Goal: Task Accomplishment & Management: Manage account settings

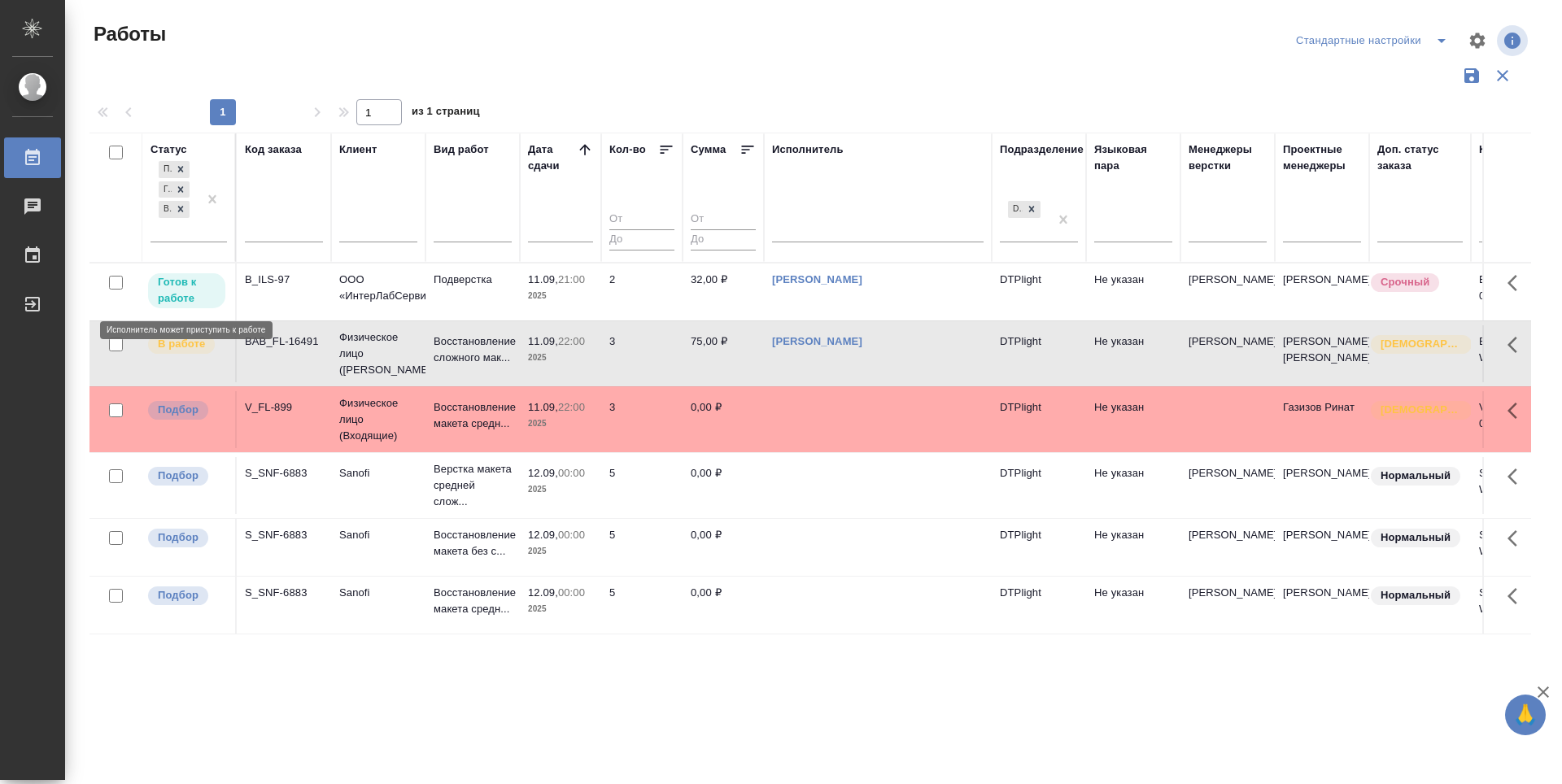
click at [171, 285] on p "Готов к работе" at bounding box center [186, 291] width 58 height 33
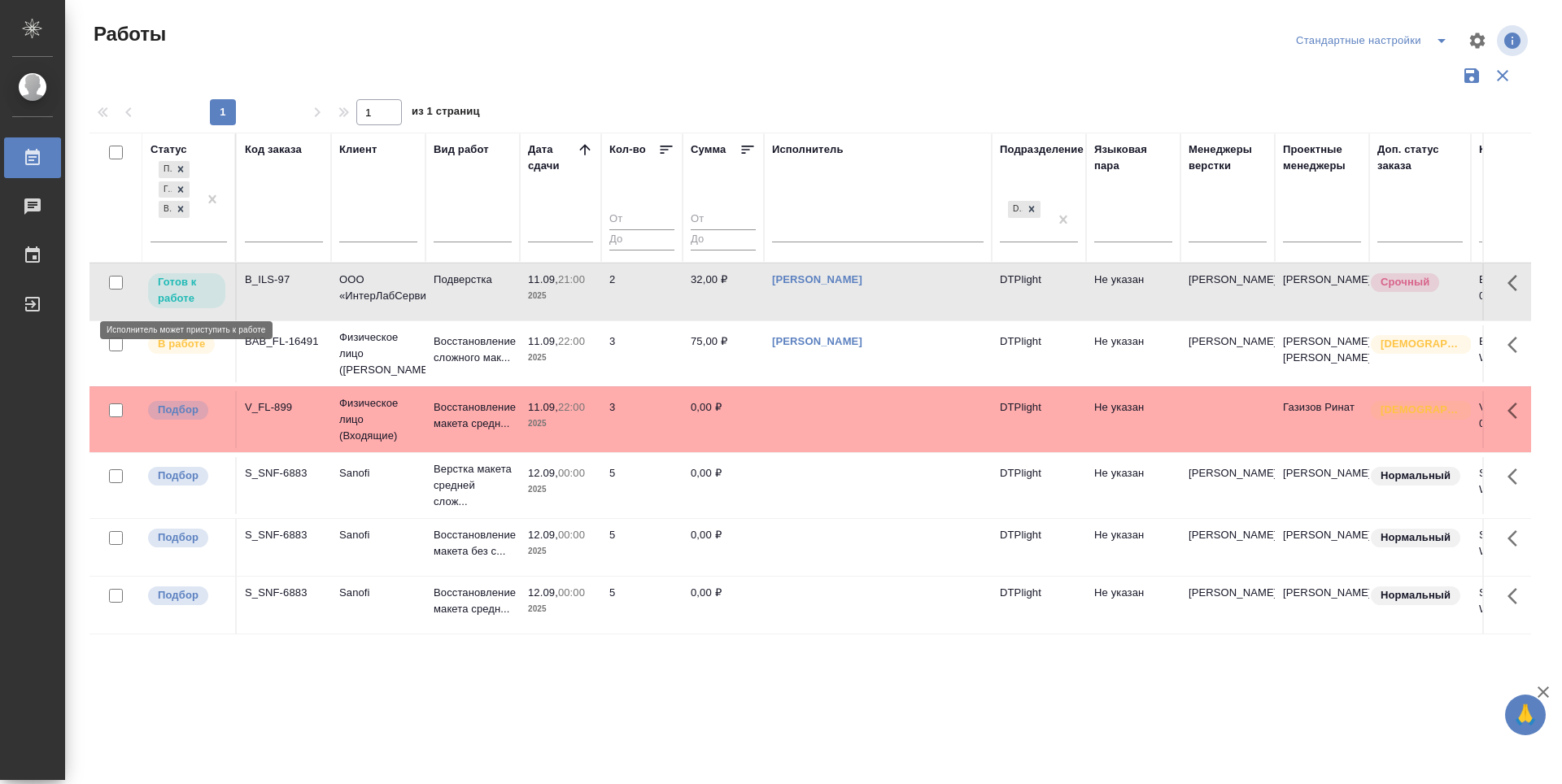
click at [171, 285] on p "Готов к работе" at bounding box center [186, 291] width 58 height 33
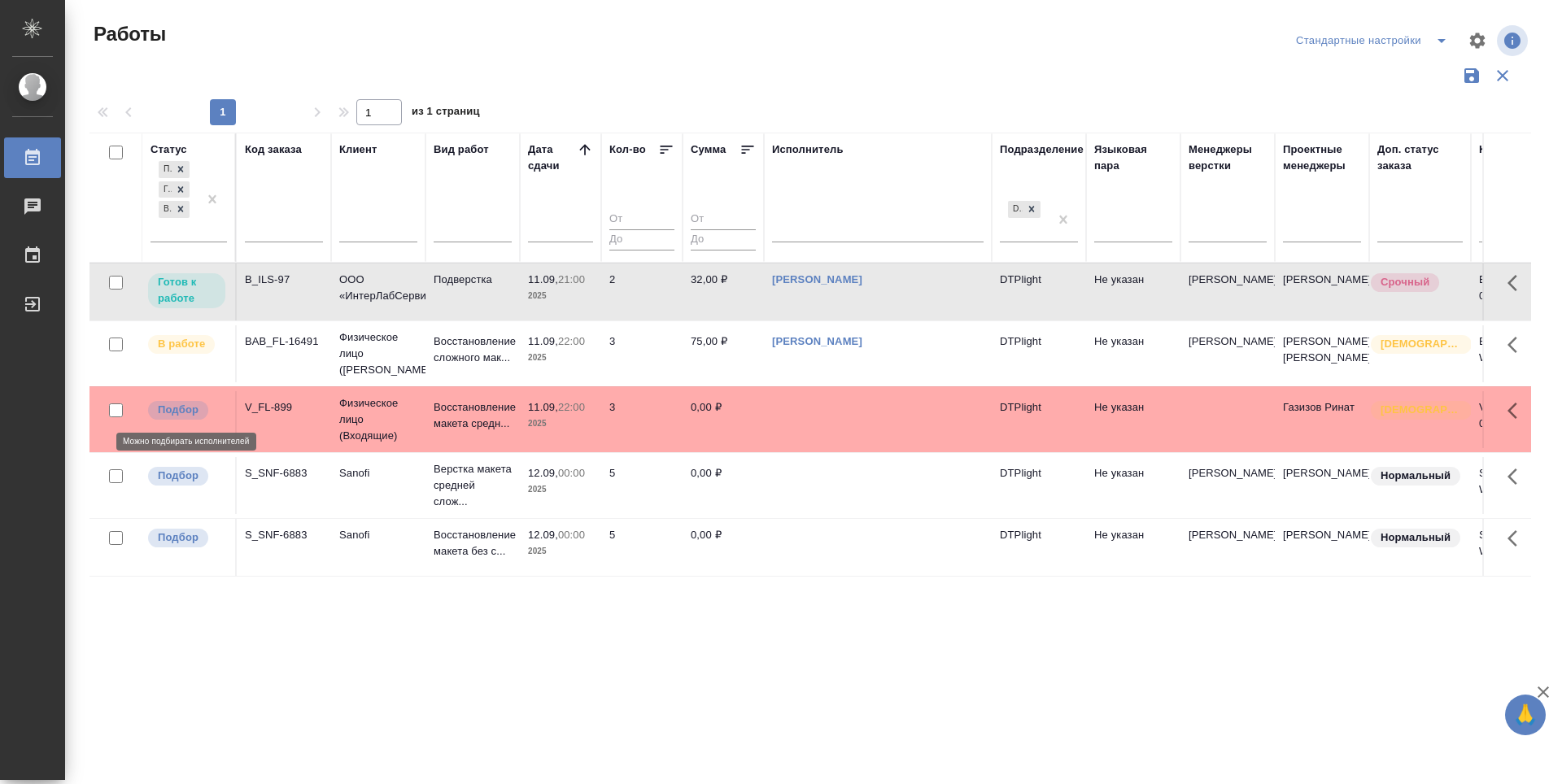
click at [164, 411] on p "Подбор" at bounding box center [177, 409] width 41 height 16
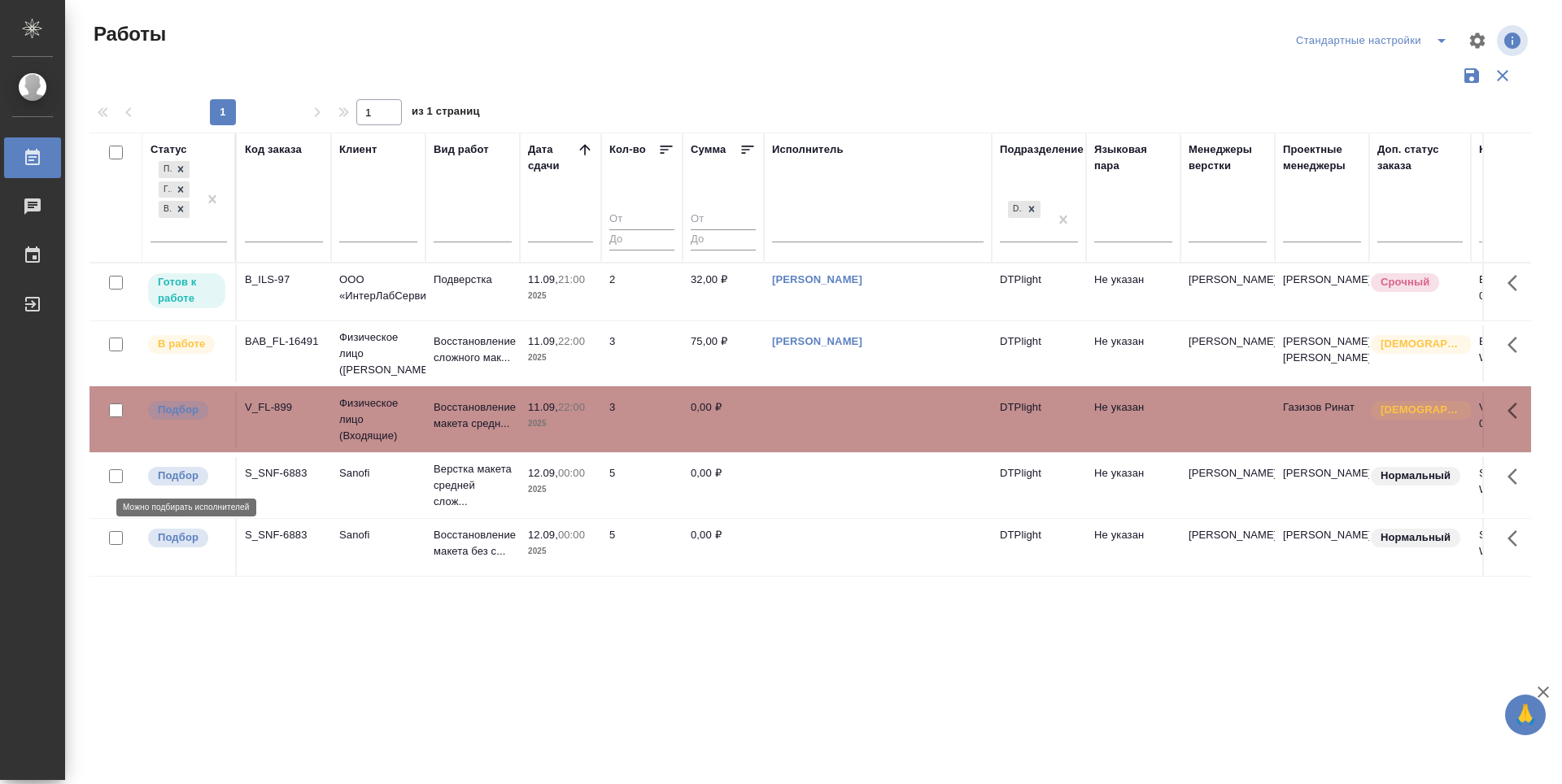
click at [185, 477] on p "Подбор" at bounding box center [177, 476] width 41 height 16
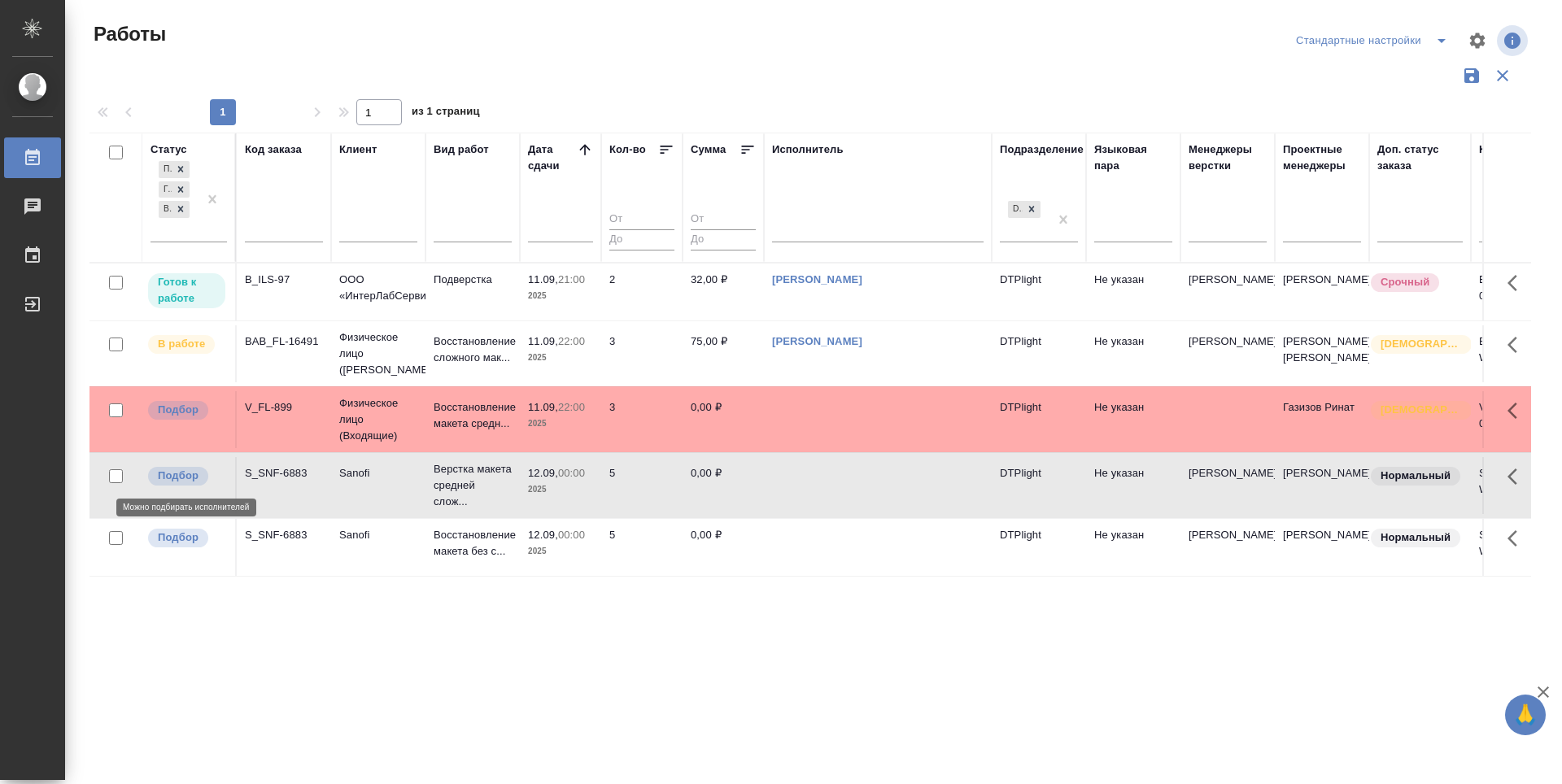
click at [185, 477] on p "Подбор" at bounding box center [177, 476] width 41 height 16
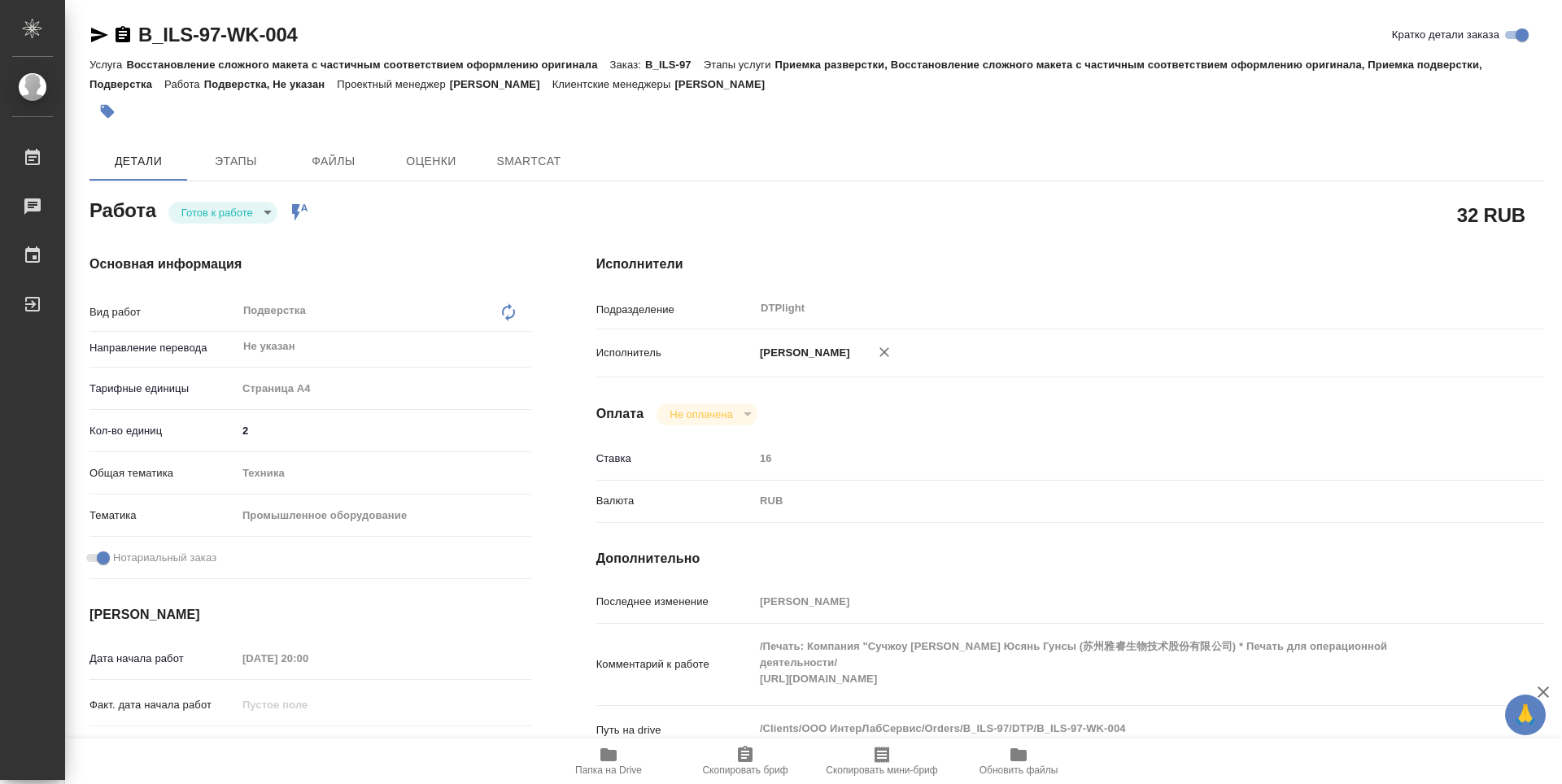
type textarea "x"
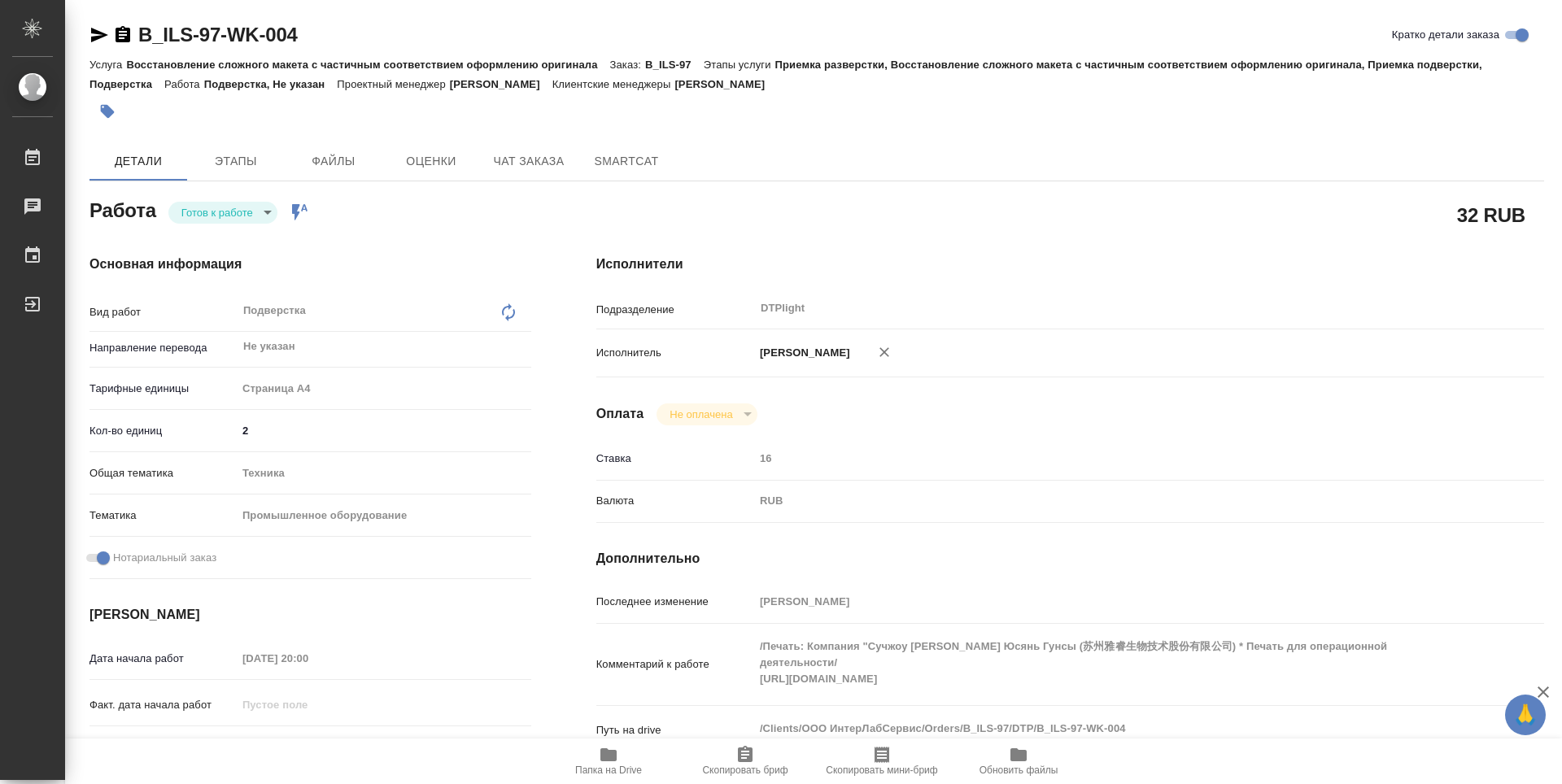
type textarea "x"
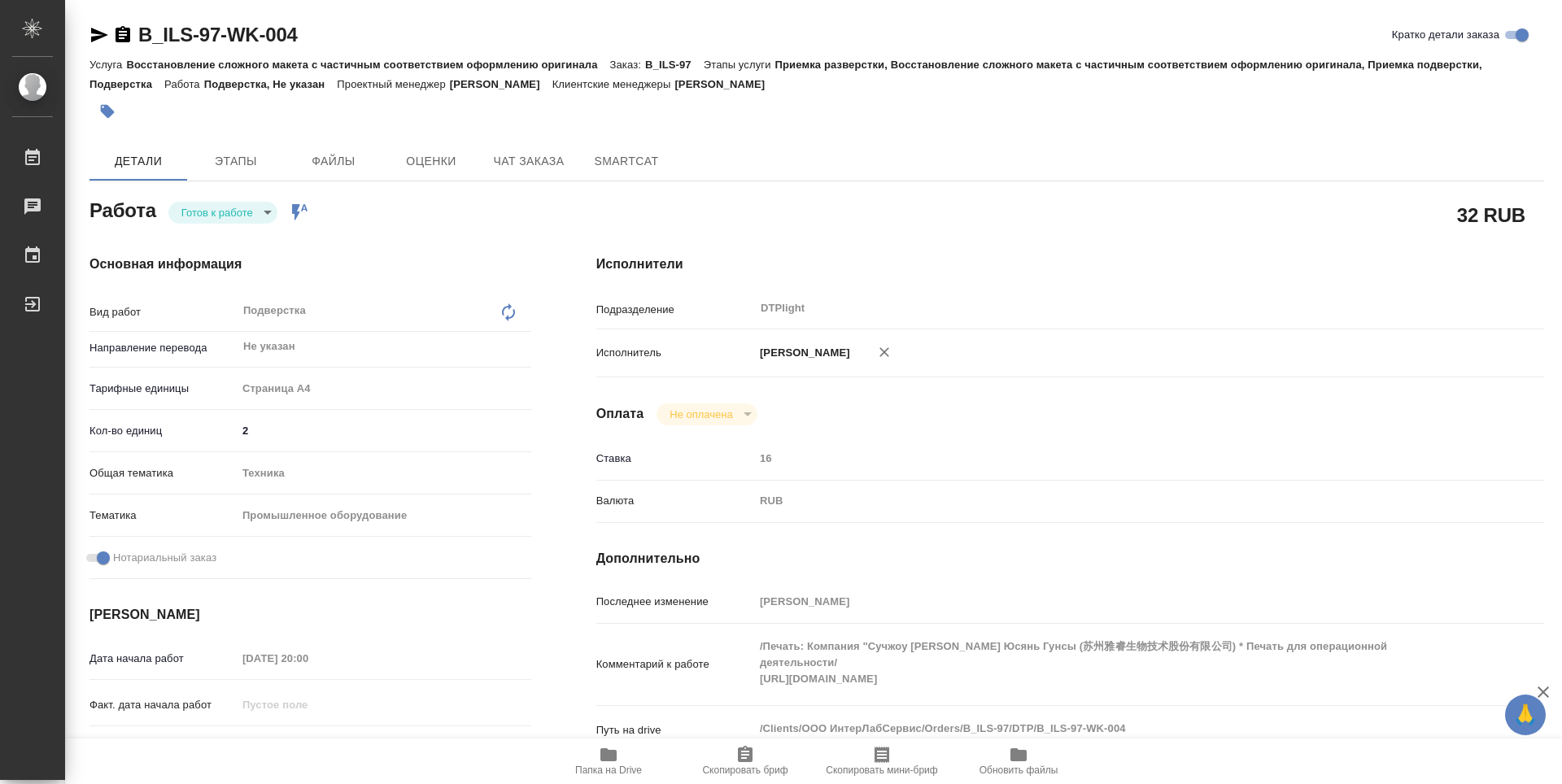
type textarea "x"
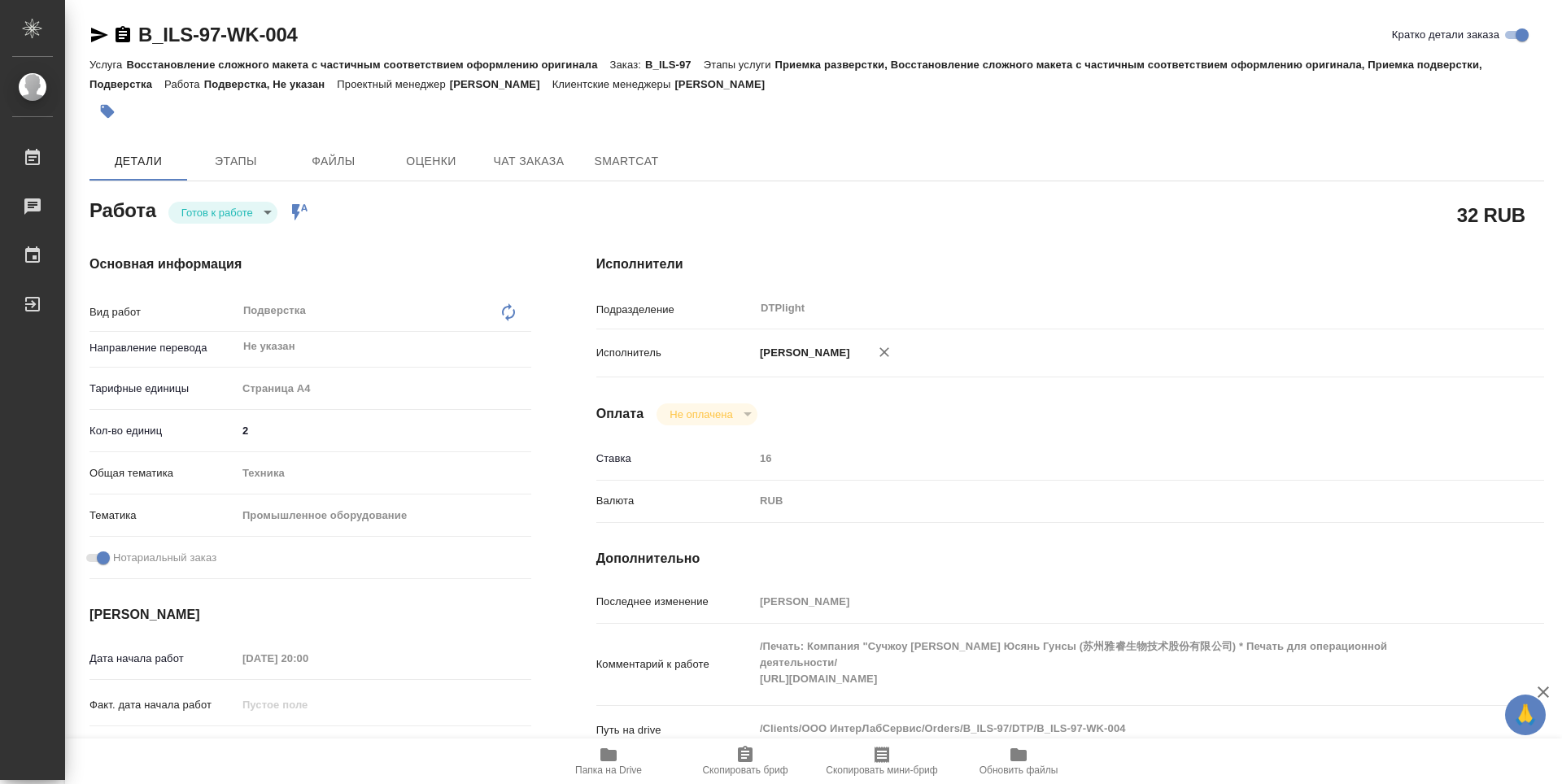
type textarea "x"
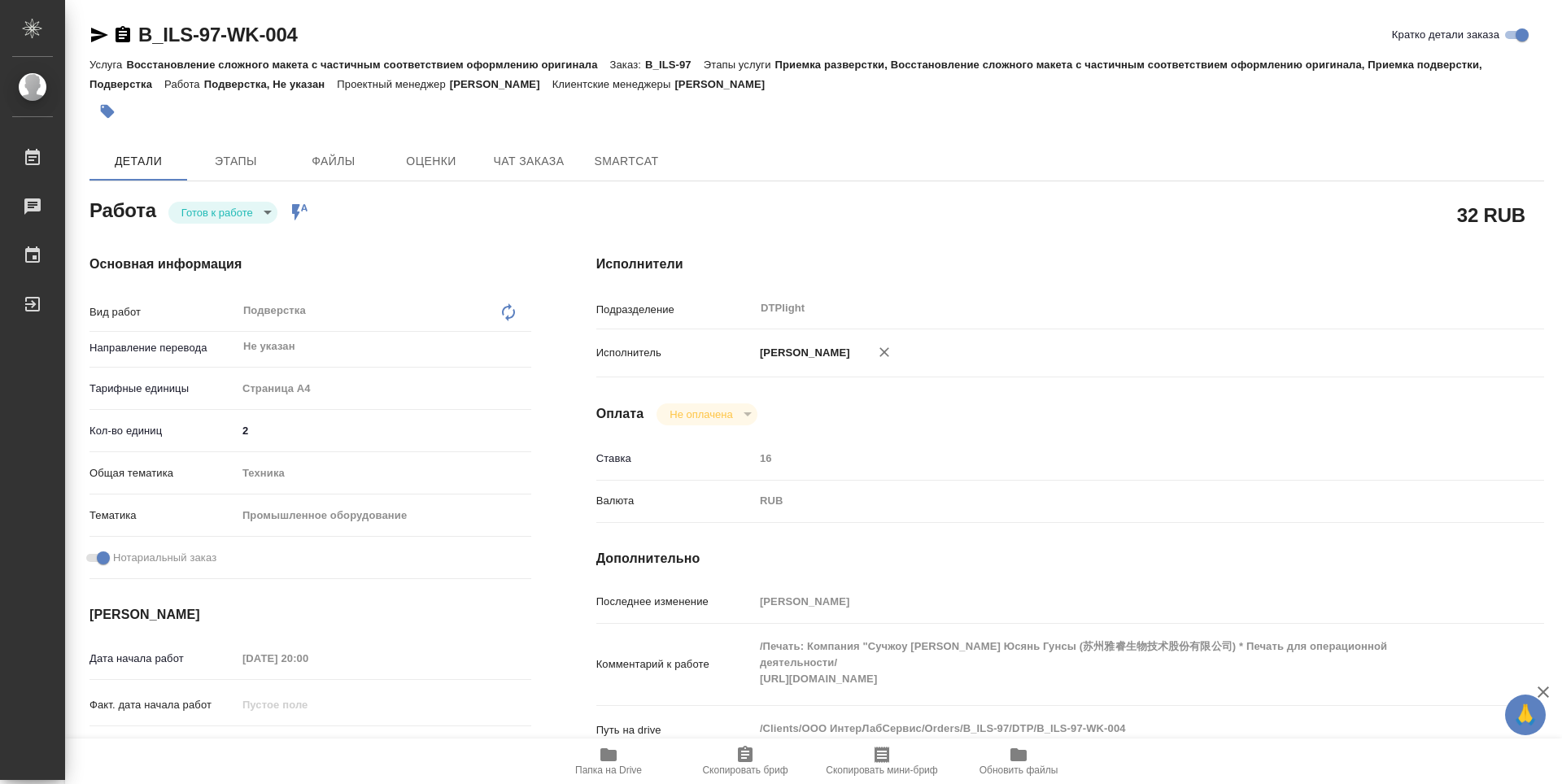
type textarea "x"
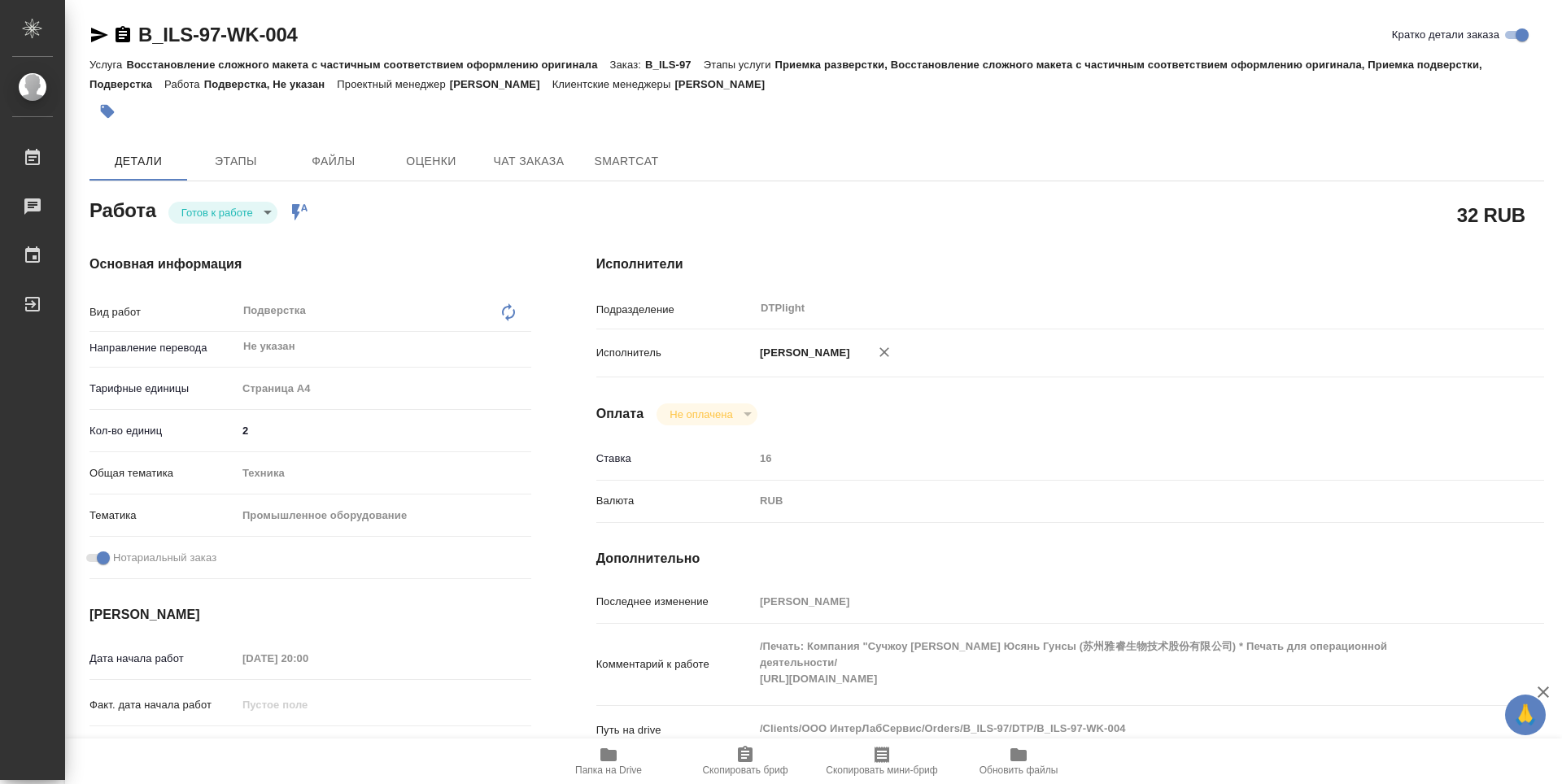
scroll to position [81, 0]
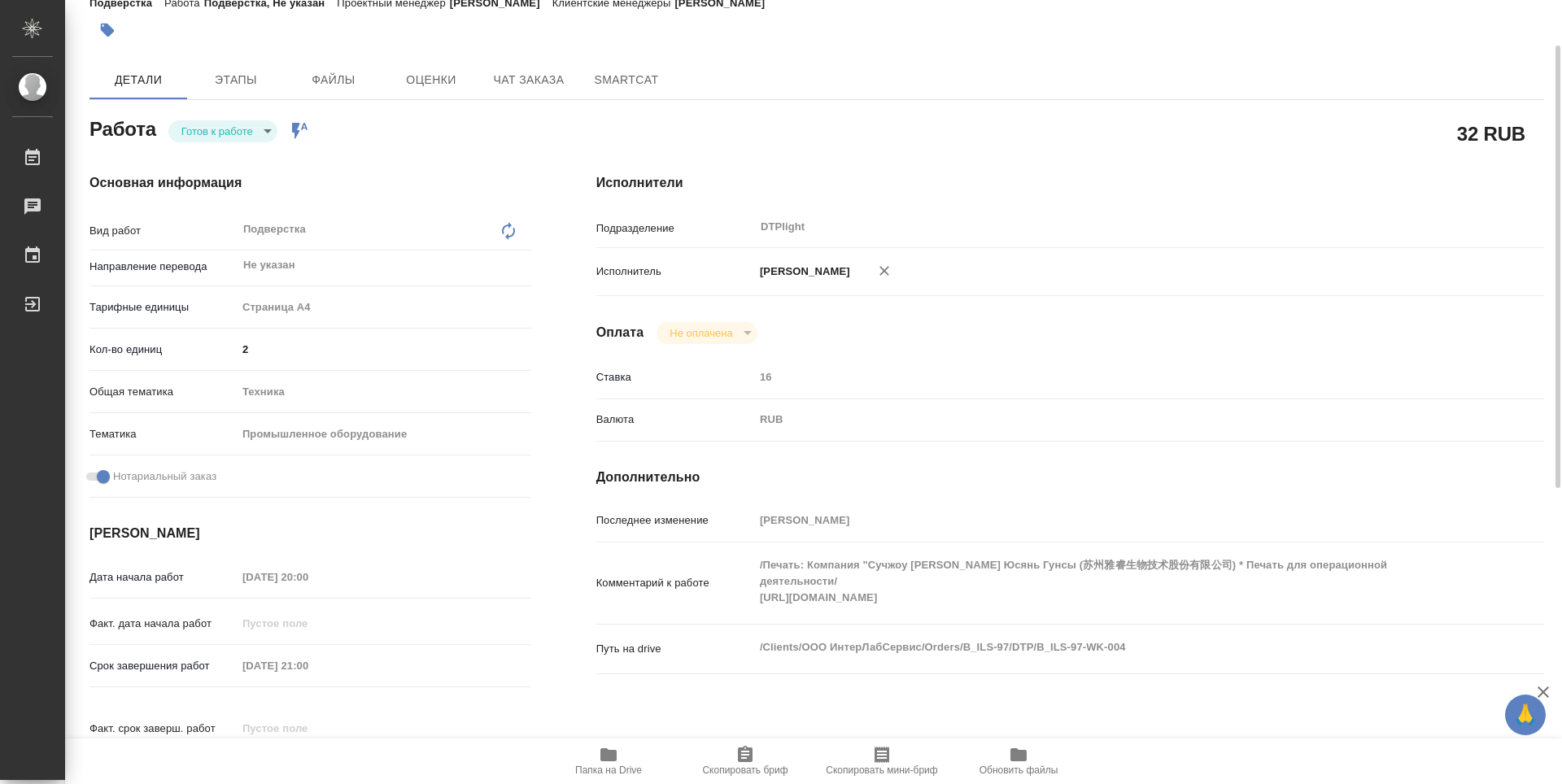
type textarea "x"
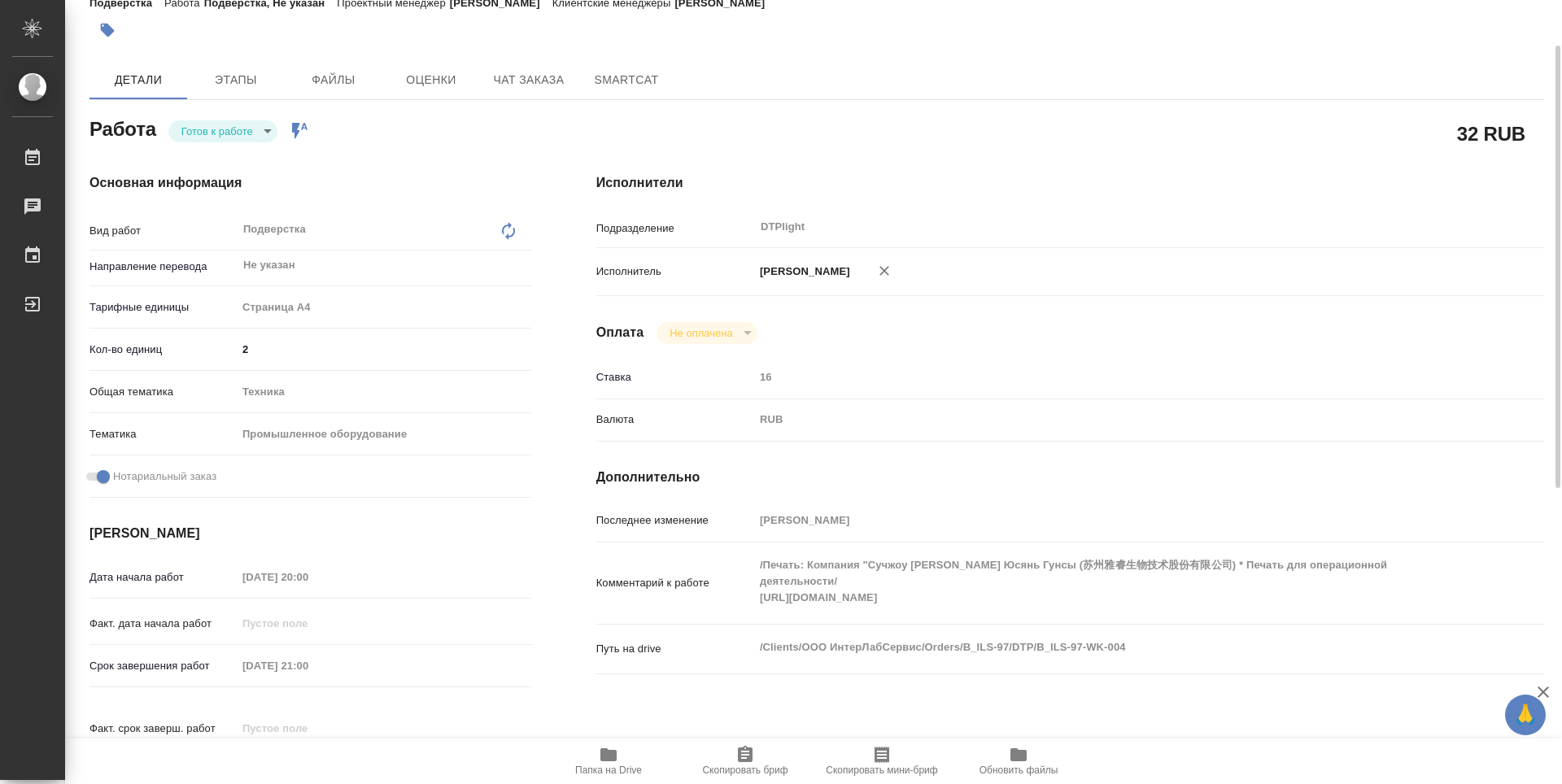
type textarea "x"
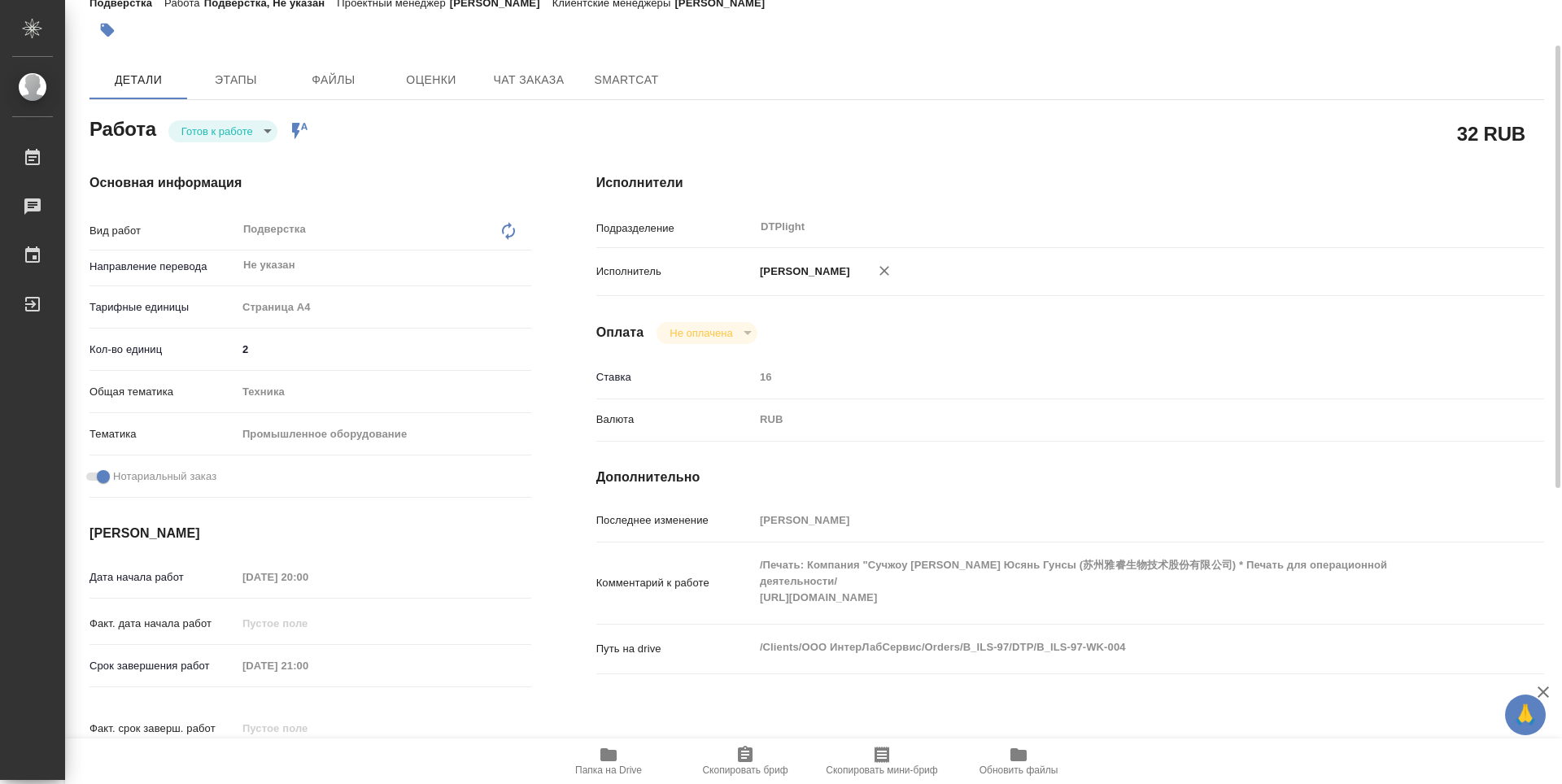
type textarea "x"
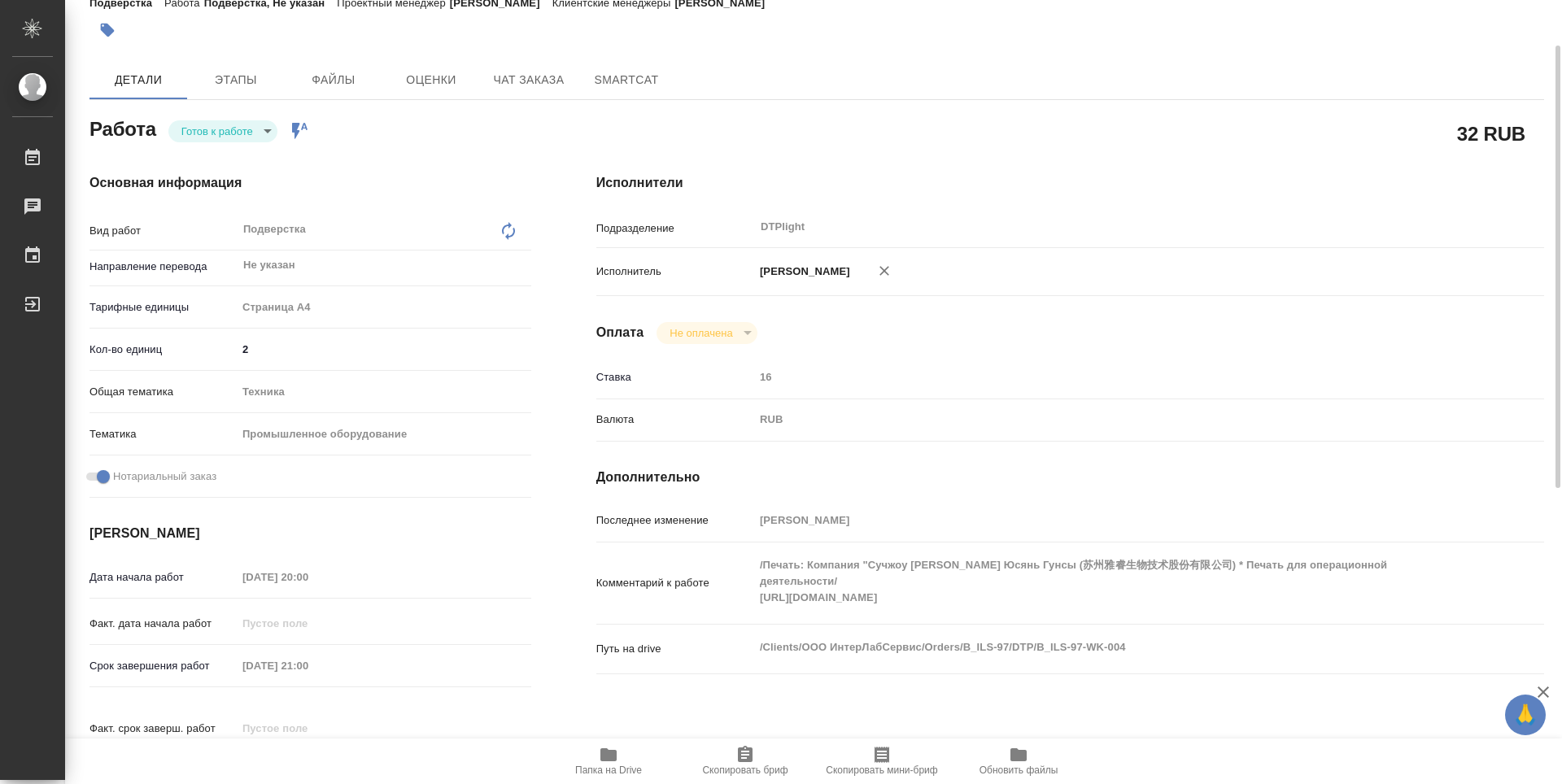
click at [632, 762] on span "Папка на Drive" at bounding box center [607, 761] width 117 height 31
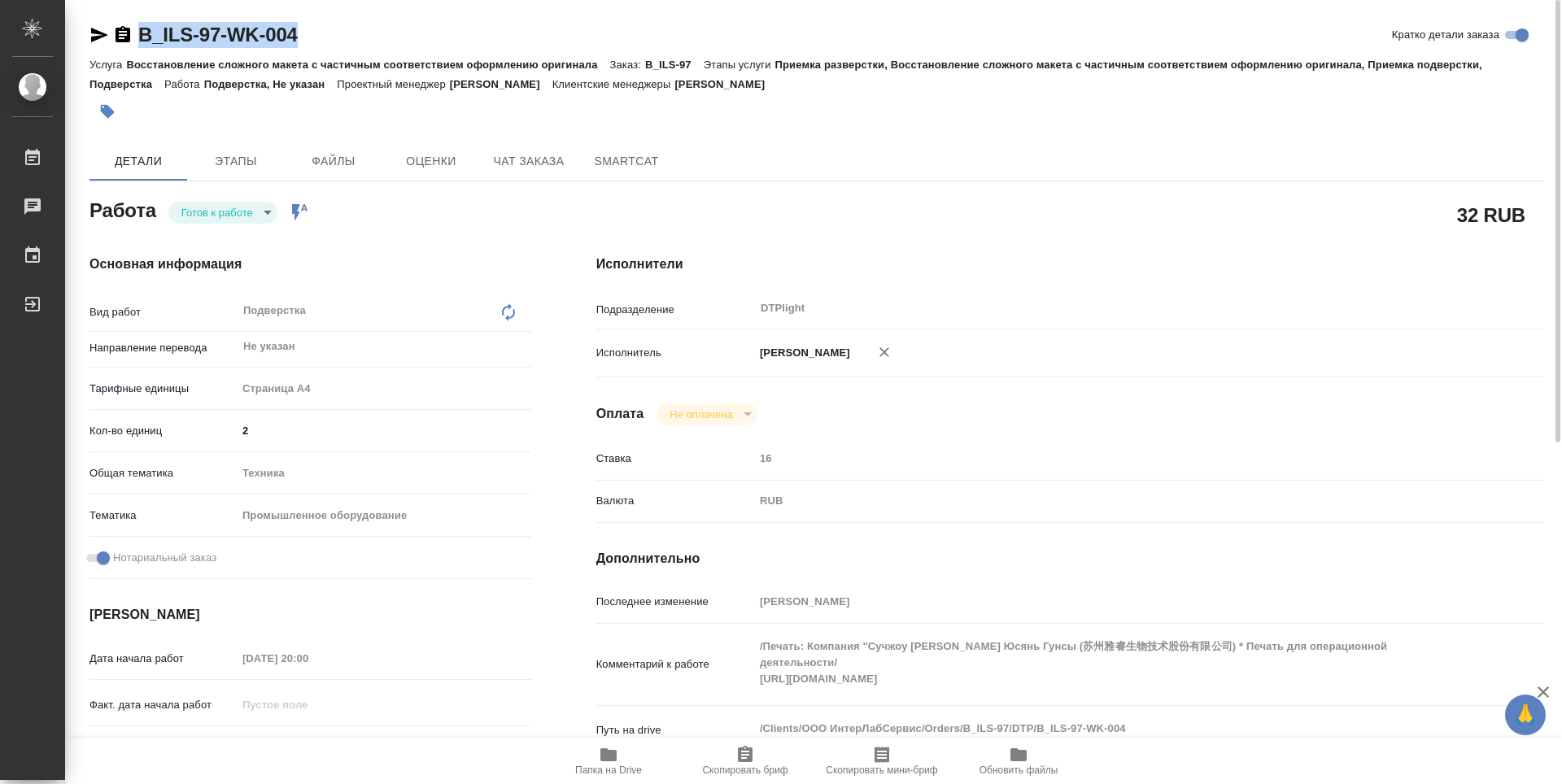
drag, startPoint x: 327, startPoint y: 42, endPoint x: 139, endPoint y: 46, distance: 188.0
click at [139, 46] on div "B_ILS-97-WK-004 Кратко детали заказа" at bounding box center [816, 35] width 1455 height 26
copy link "B_ILS-97-WK-004"
click at [219, 215] on body "🙏 .cls-1 fill:#fff; AWATERA Zubakova Viktoriya Работы 0 Чаты График Выйти B_ILS…" at bounding box center [781, 392] width 1562 height 784
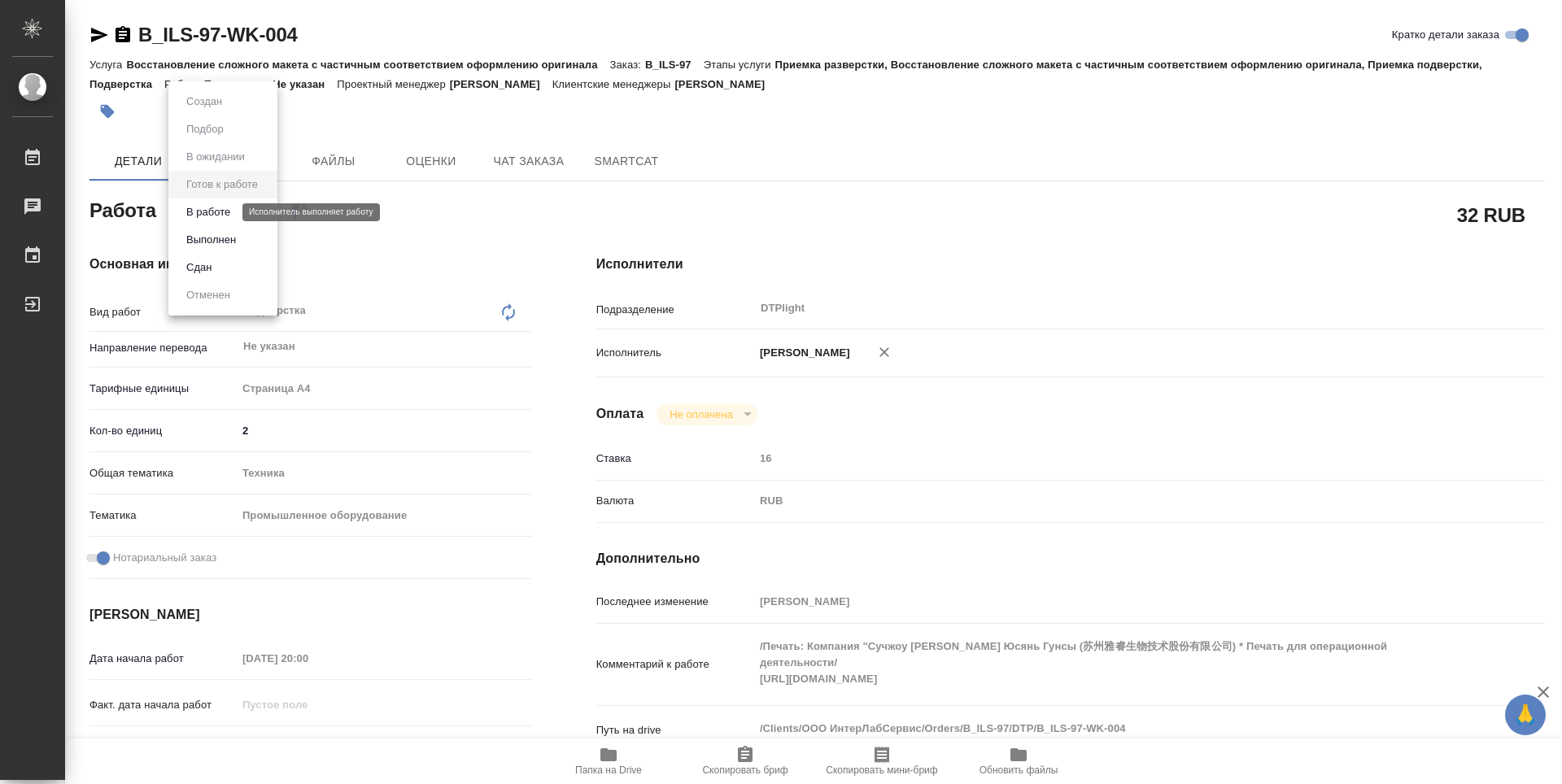
click at [215, 211] on button "В работе" at bounding box center [209, 212] width 54 height 18
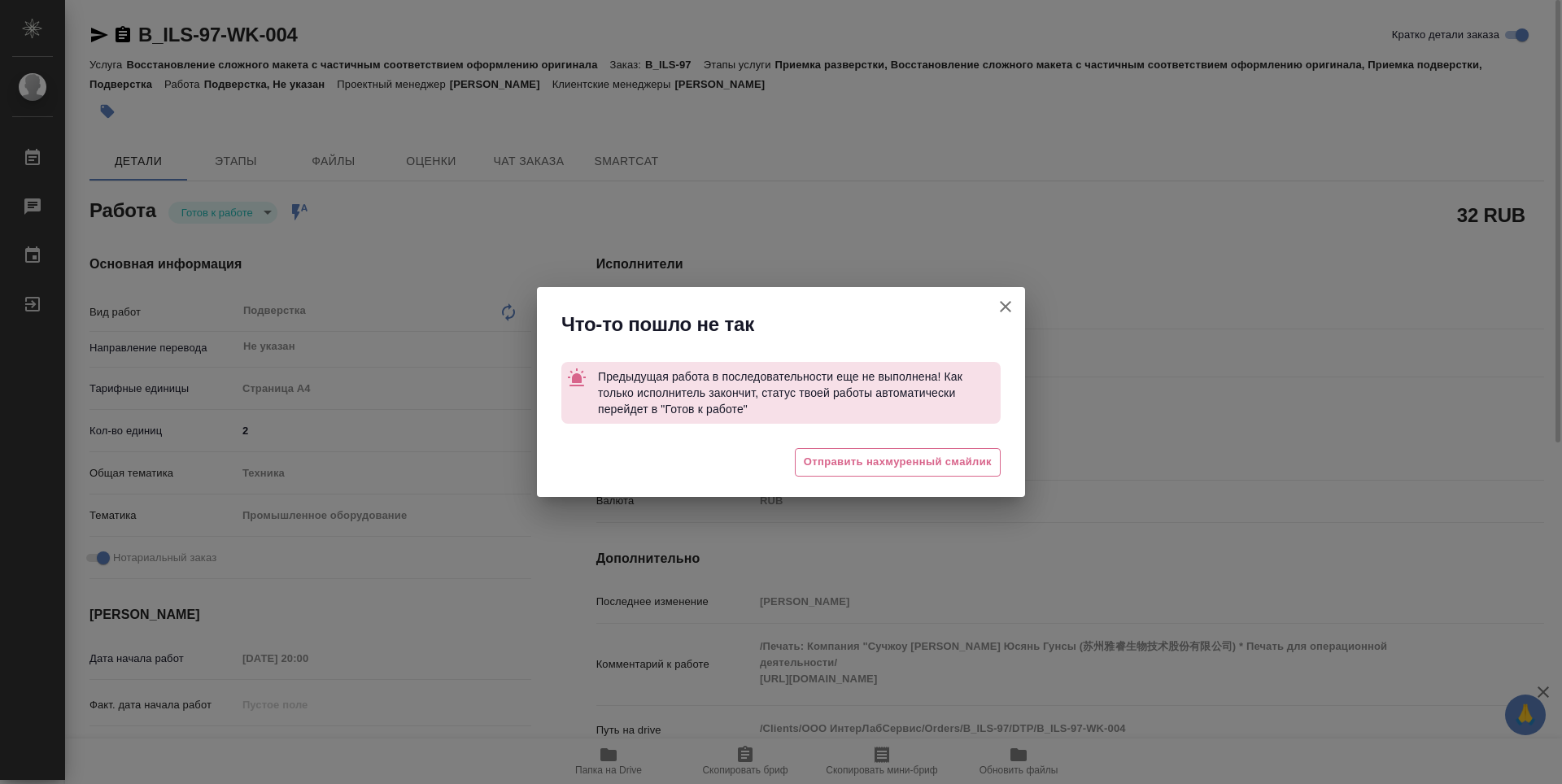
type textarea "x"
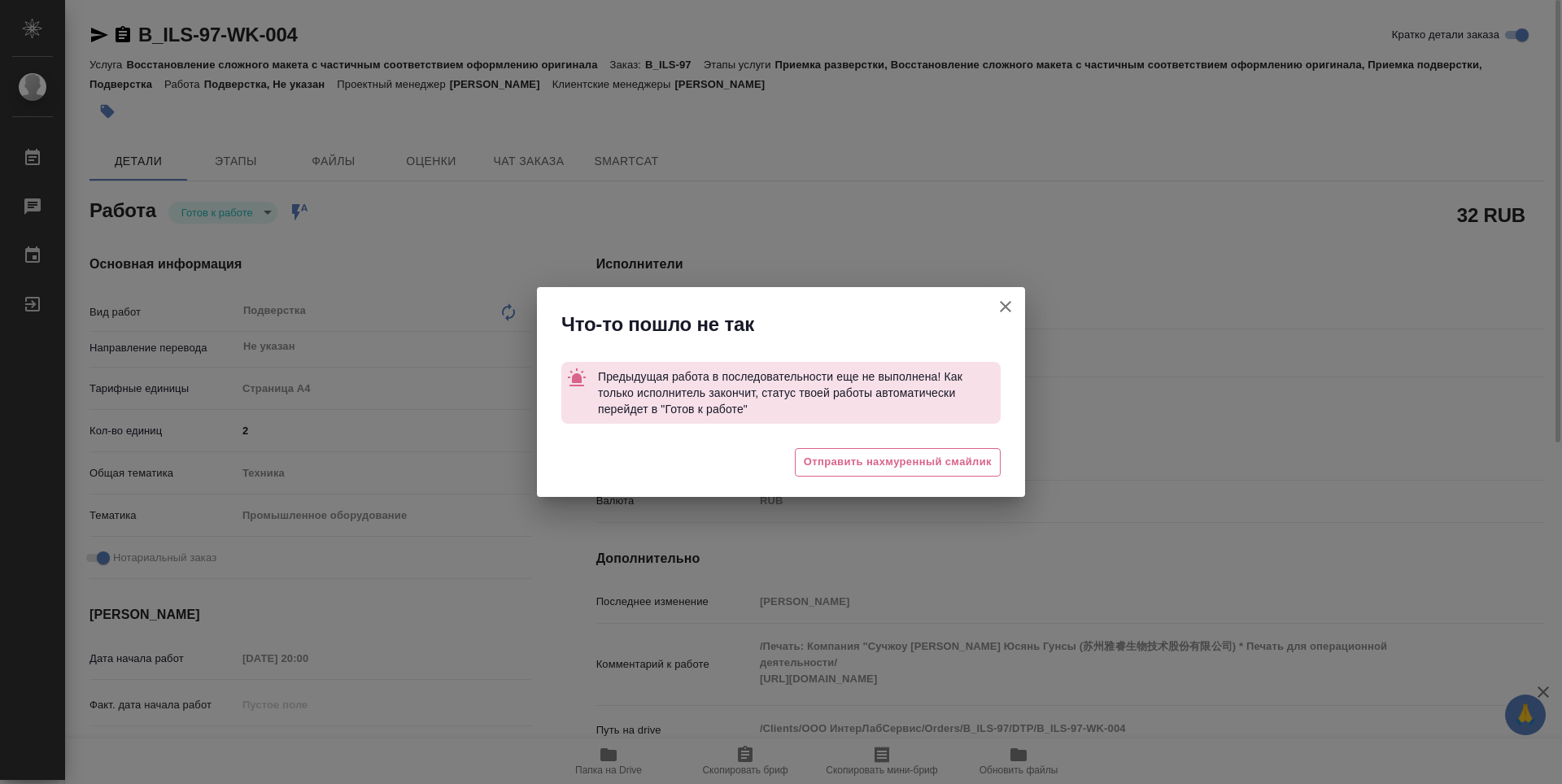
type textarea "x"
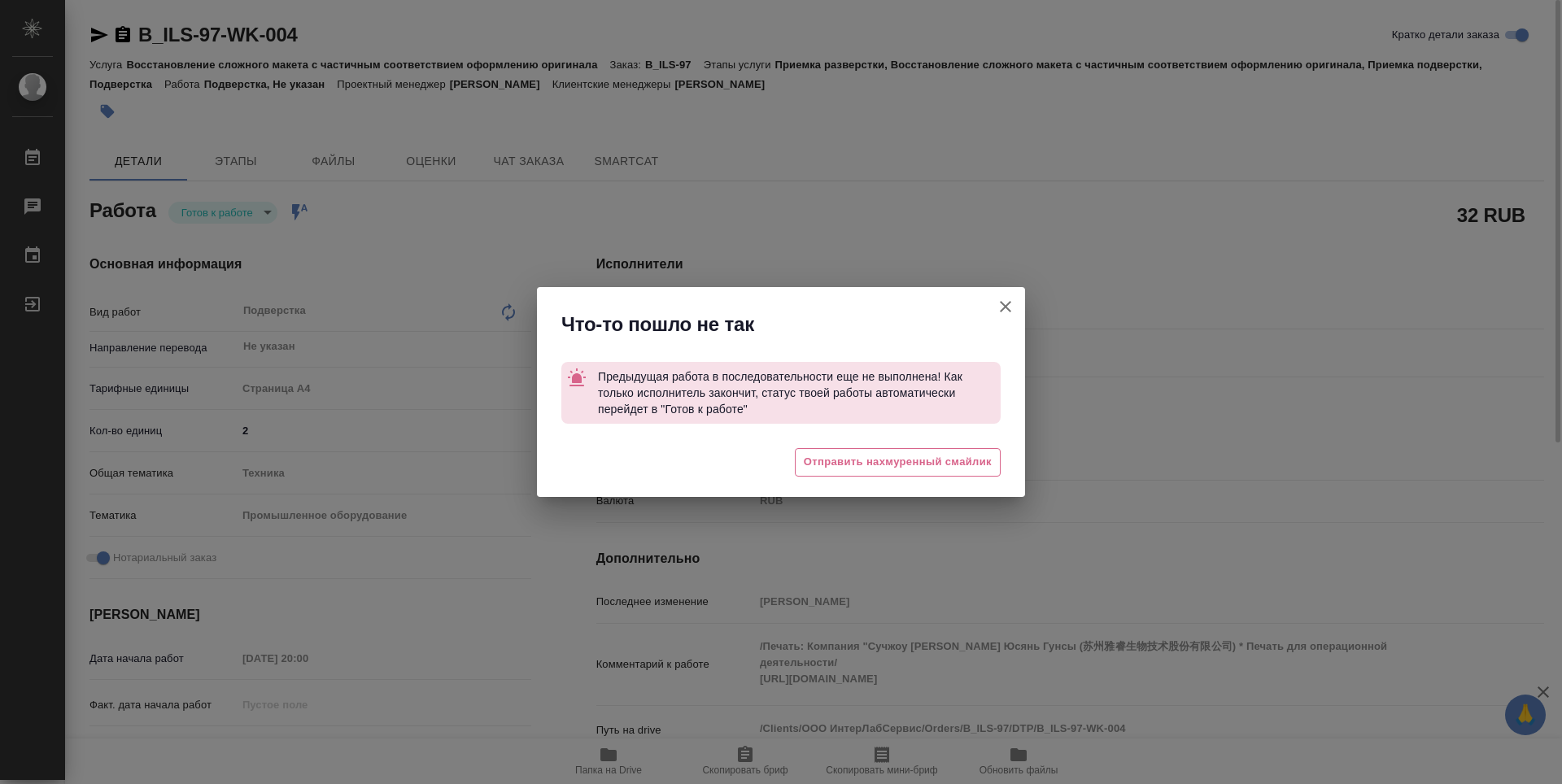
type textarea "x"
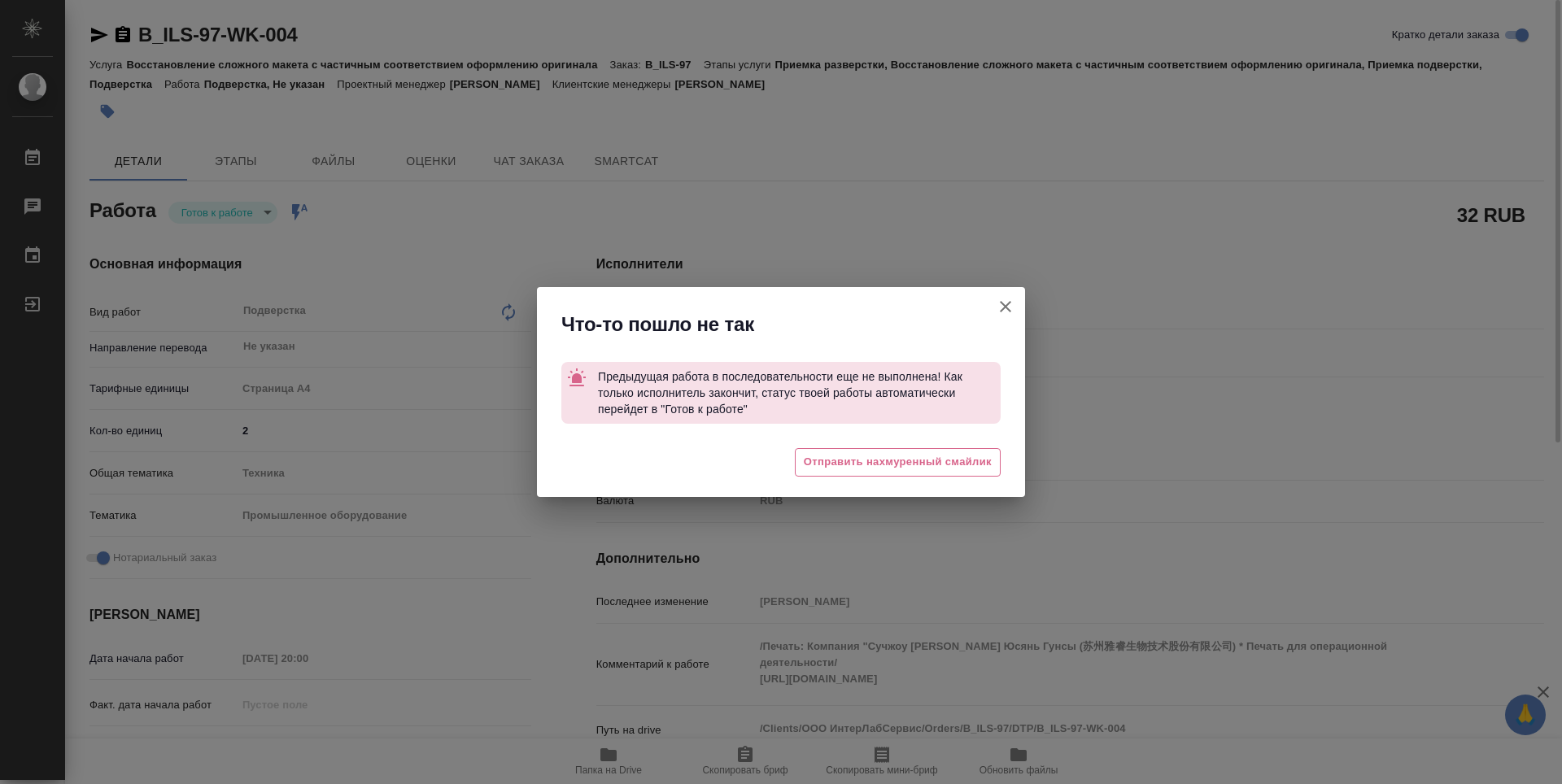
type textarea "x"
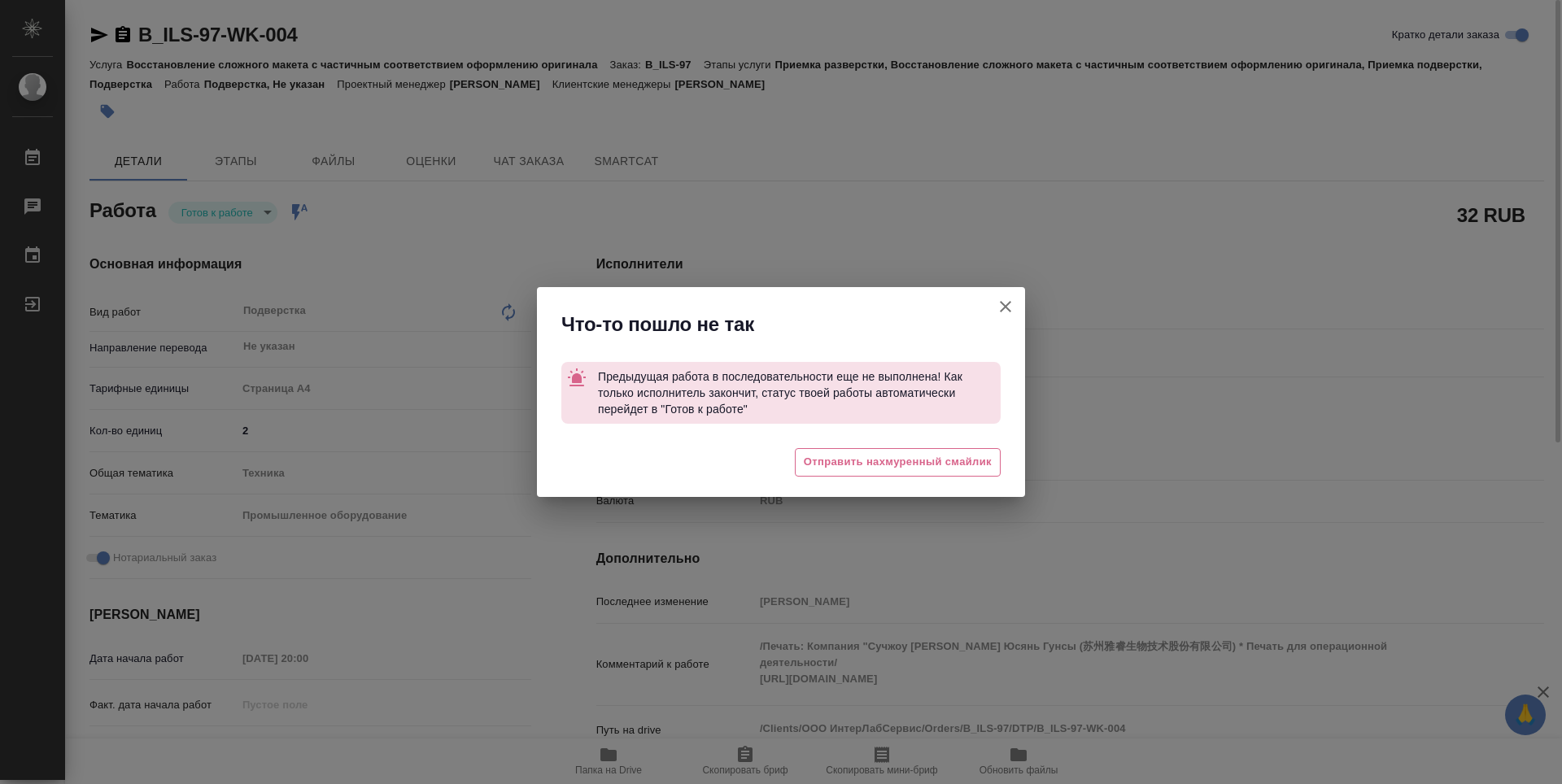
click at [1011, 305] on icon "button" at bounding box center [1006, 306] width 20 height 20
type textarea "x"
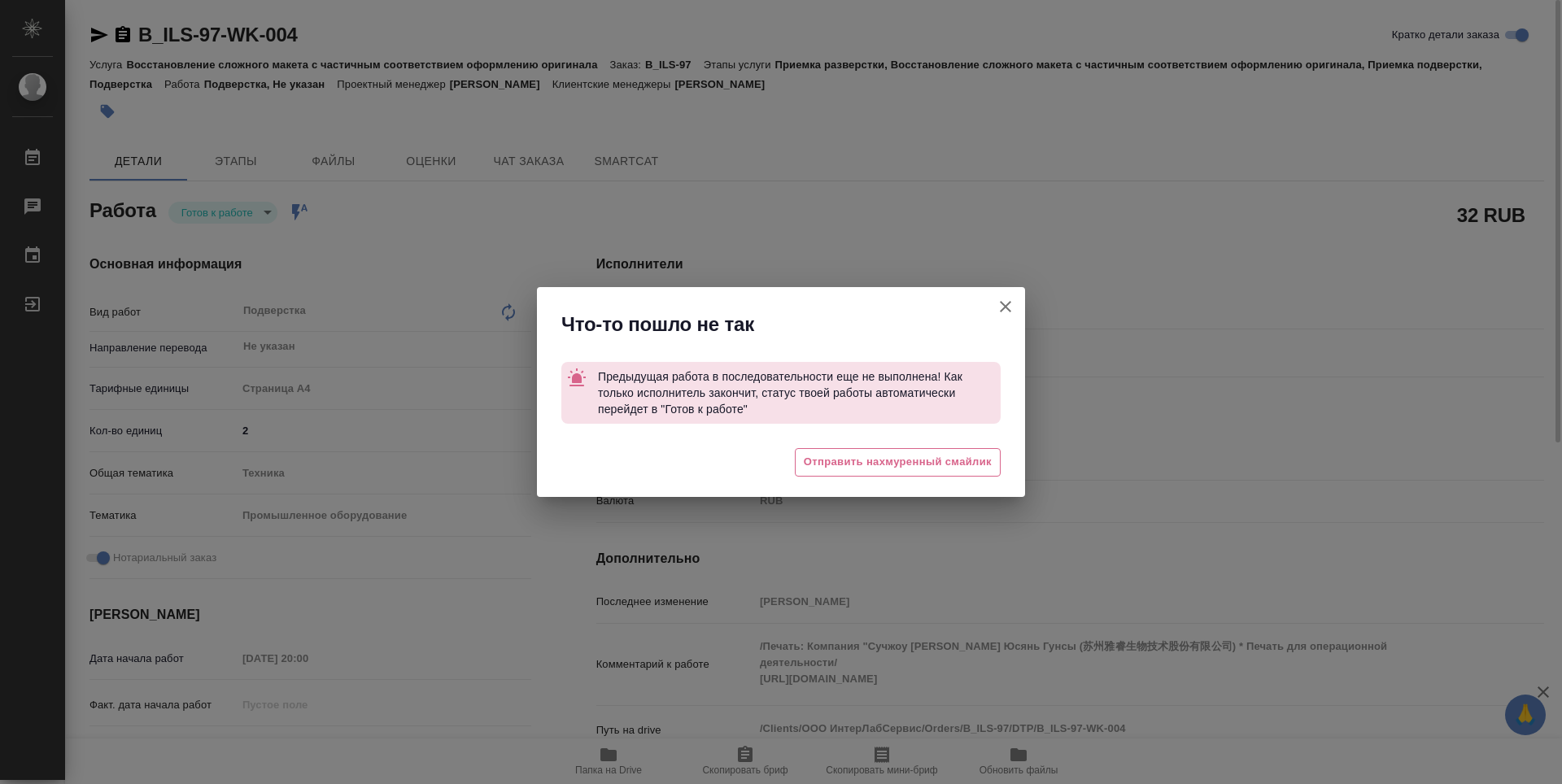
type textarea "x"
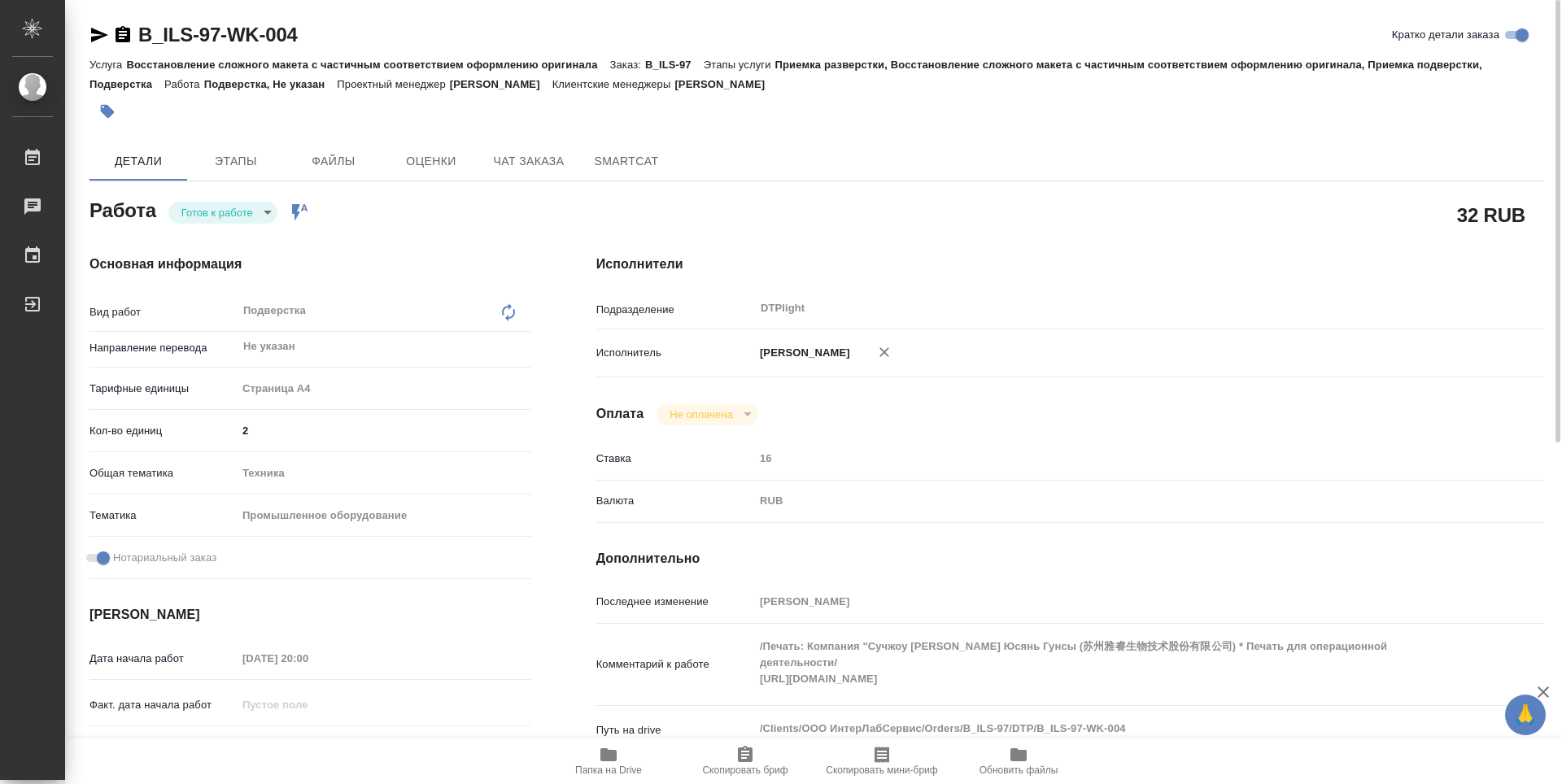
click at [99, 31] on icon "button" at bounding box center [100, 35] width 17 height 15
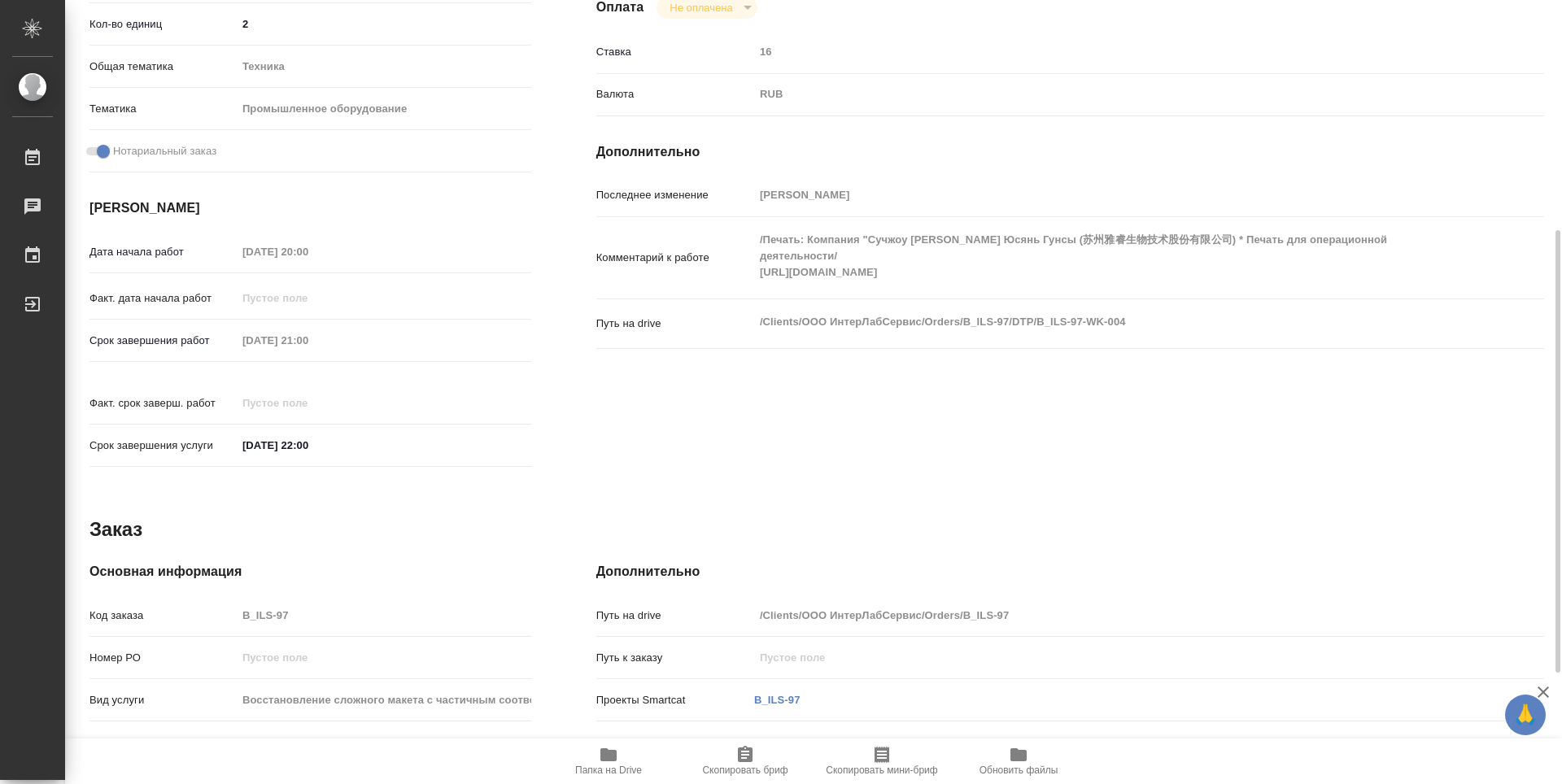
scroll to position [603, 0]
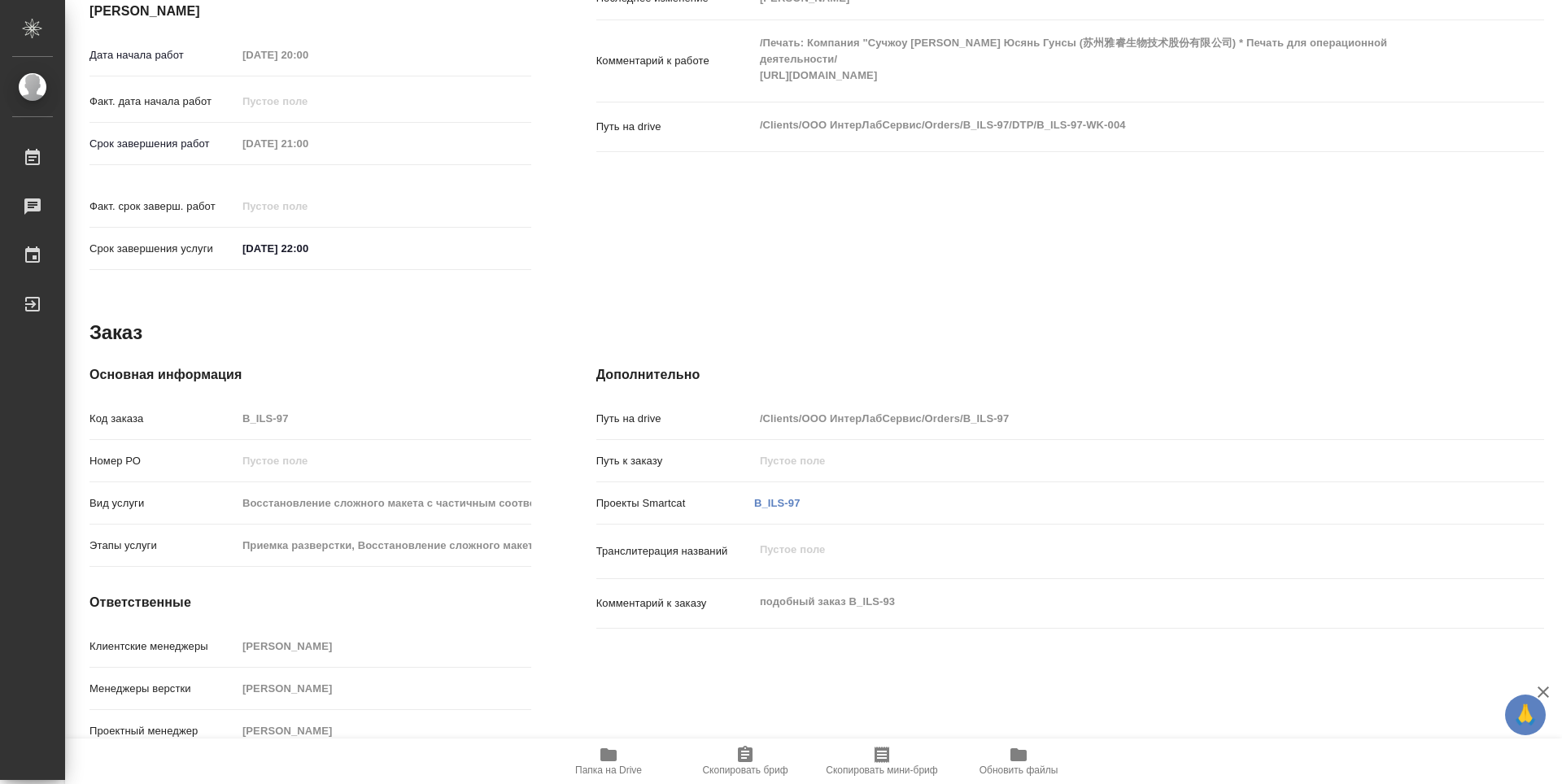
click at [620, 764] on span "Папка на Drive" at bounding box center [607, 761] width 117 height 31
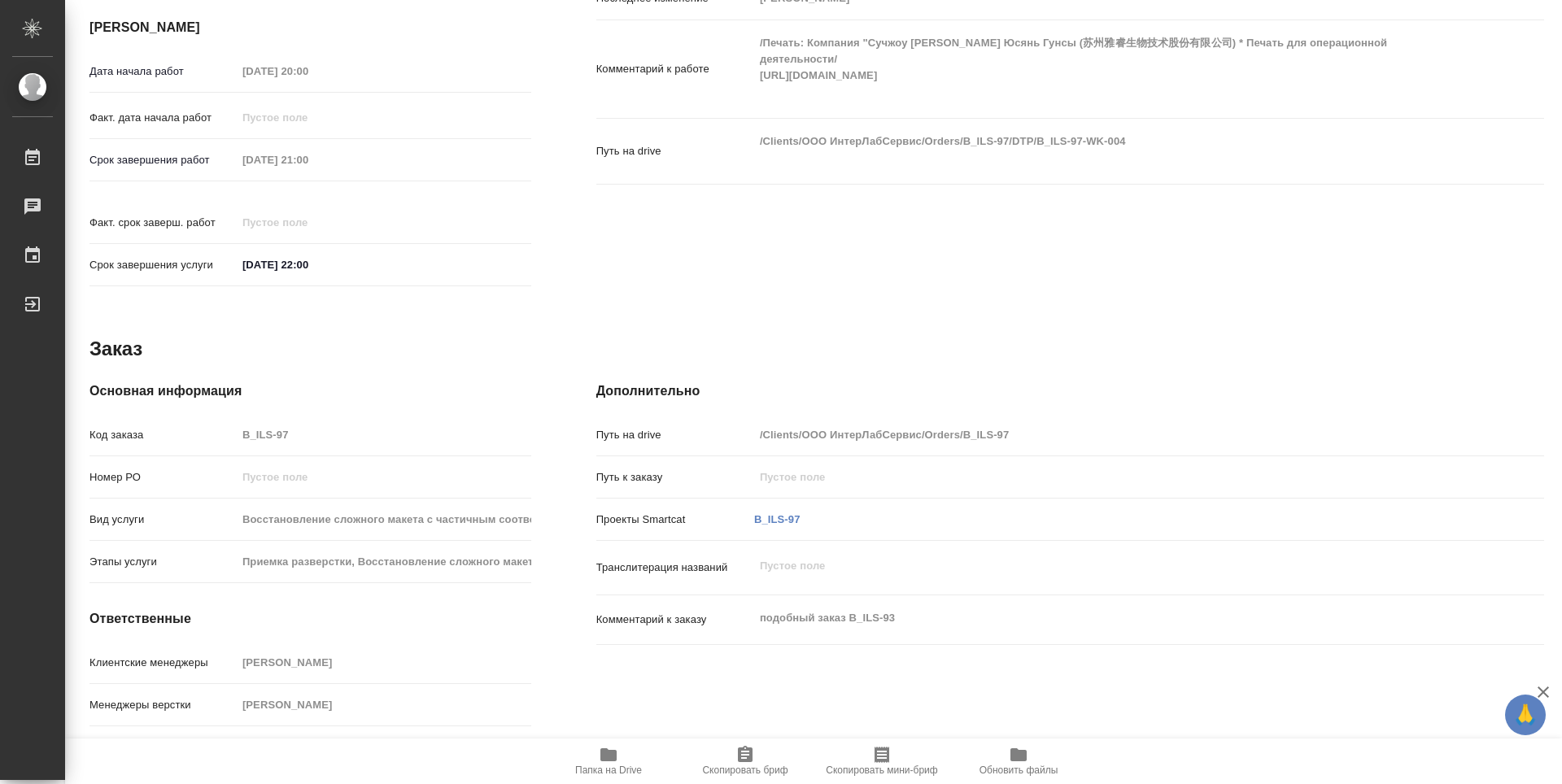
type textarea "x"
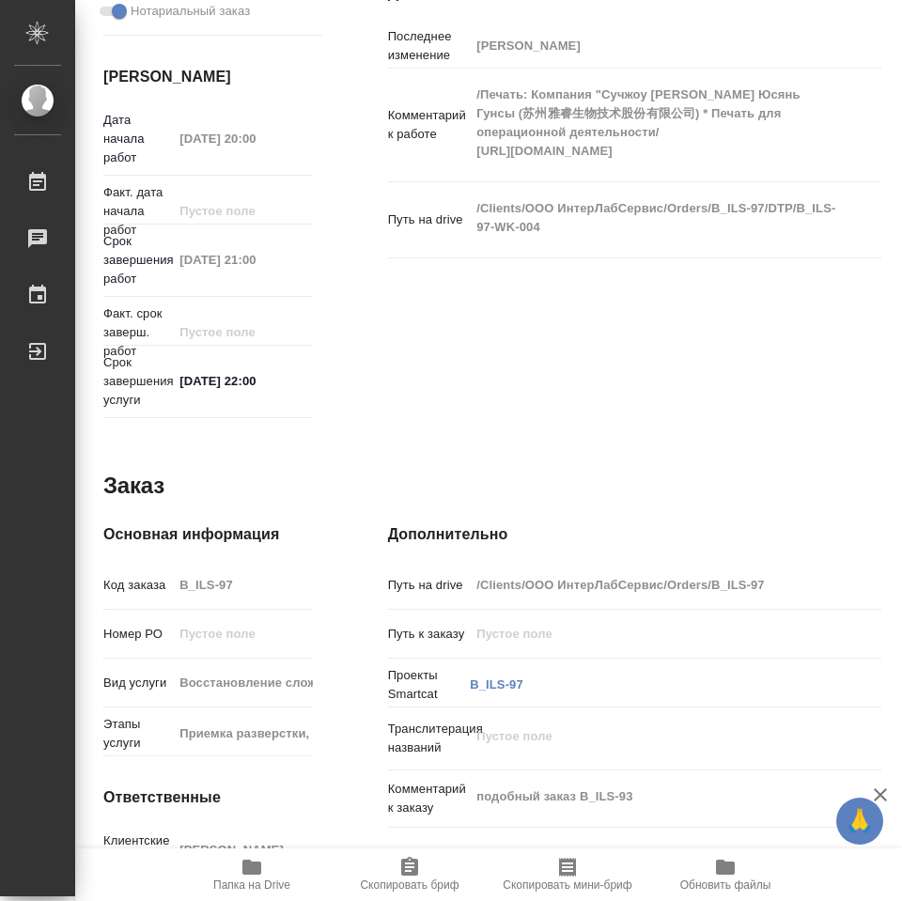
type textarea "x"
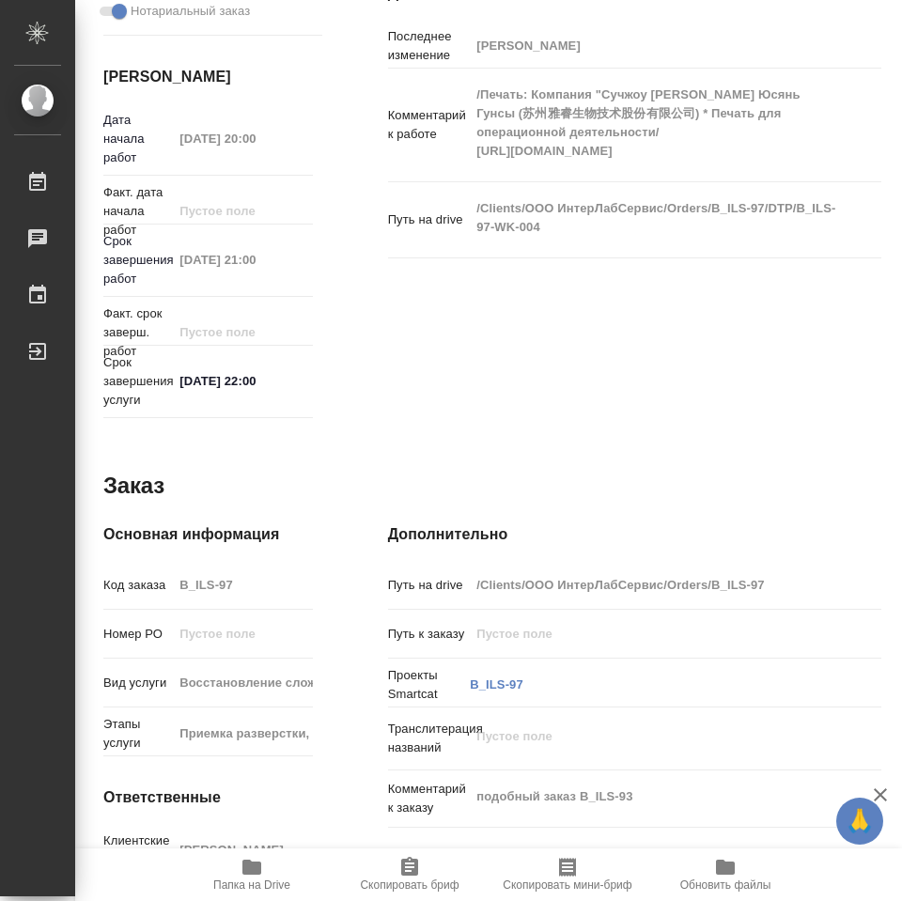
type textarea "x"
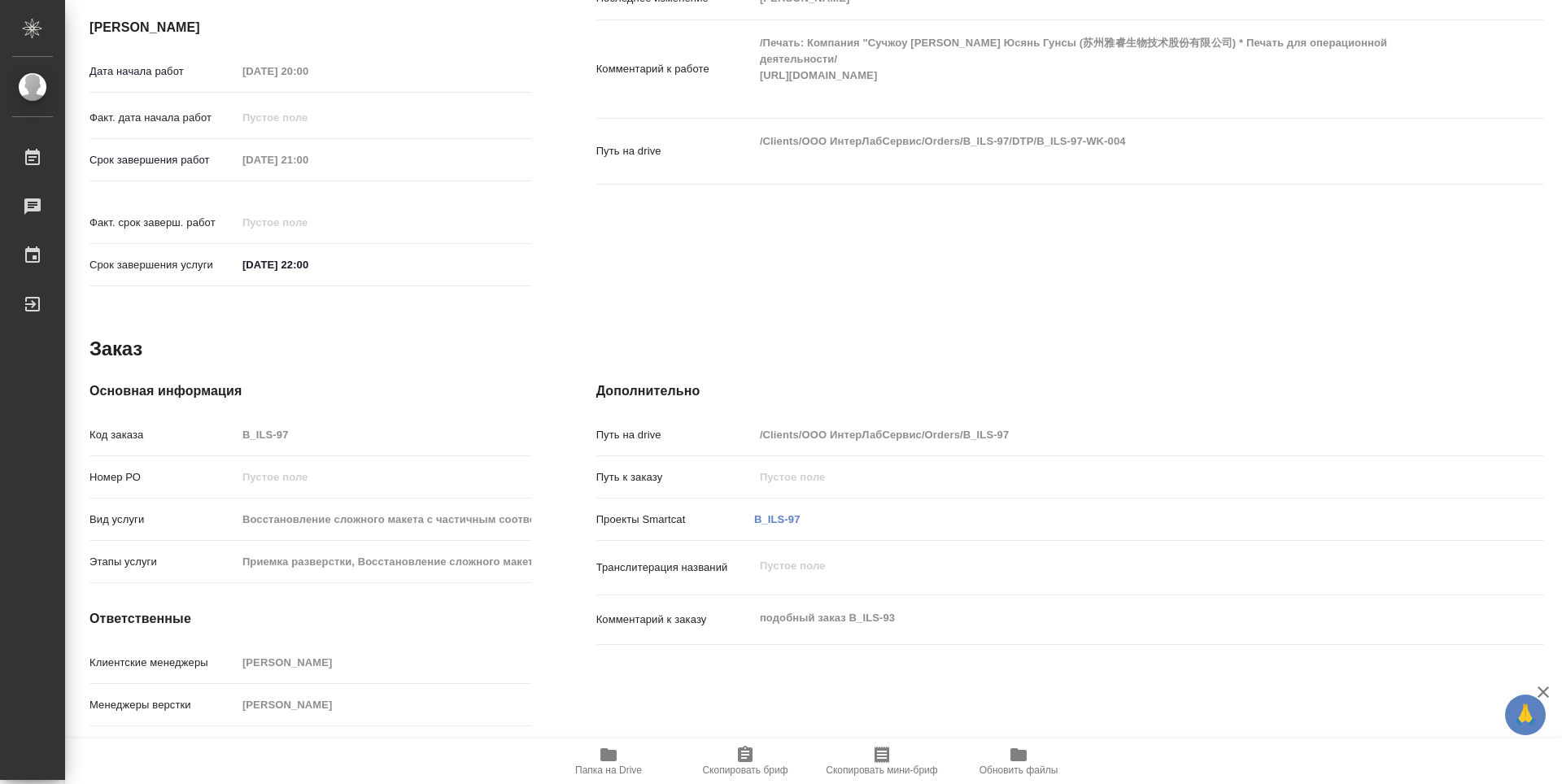
type textarea "x"
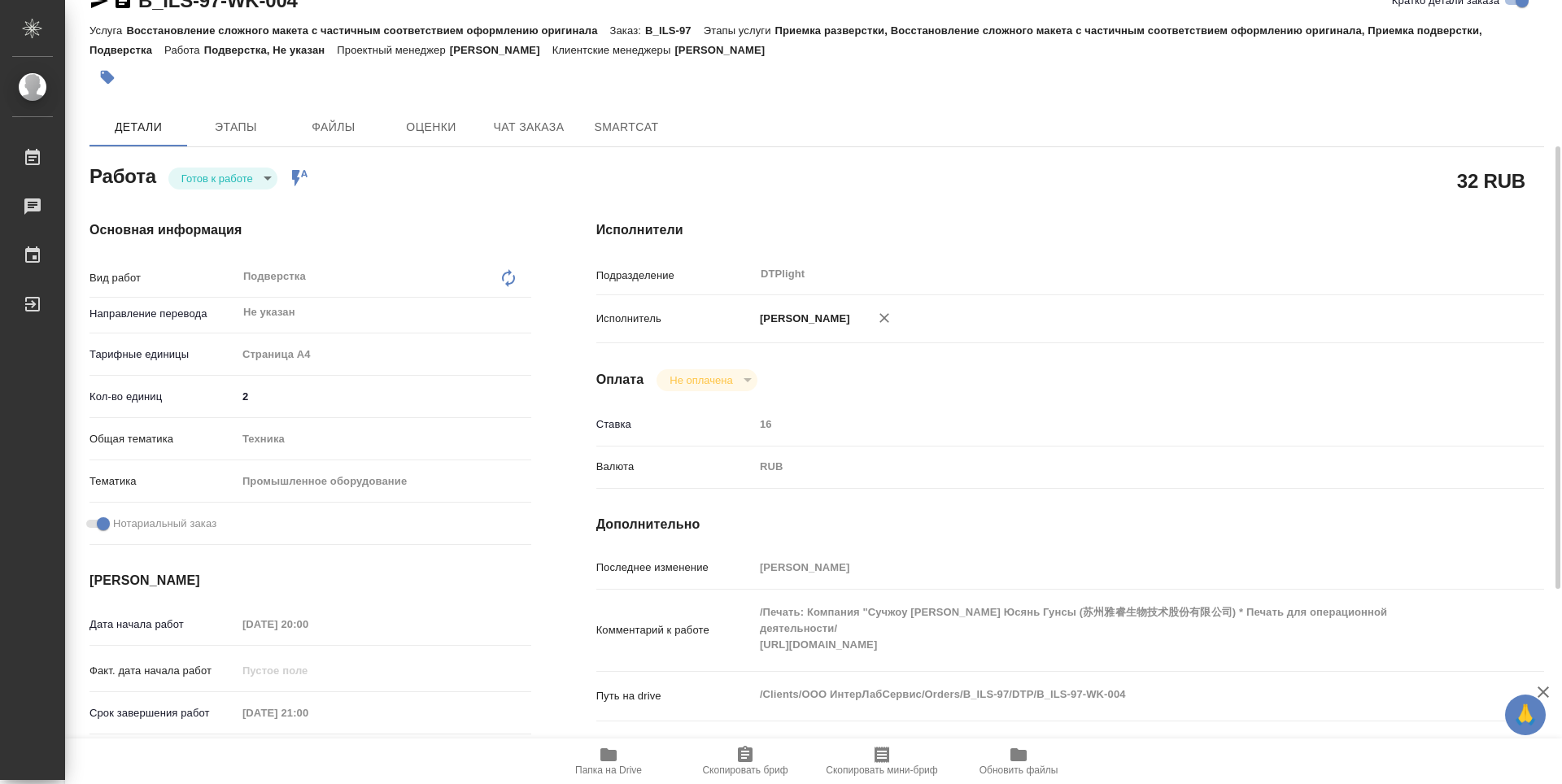
scroll to position [0, 0]
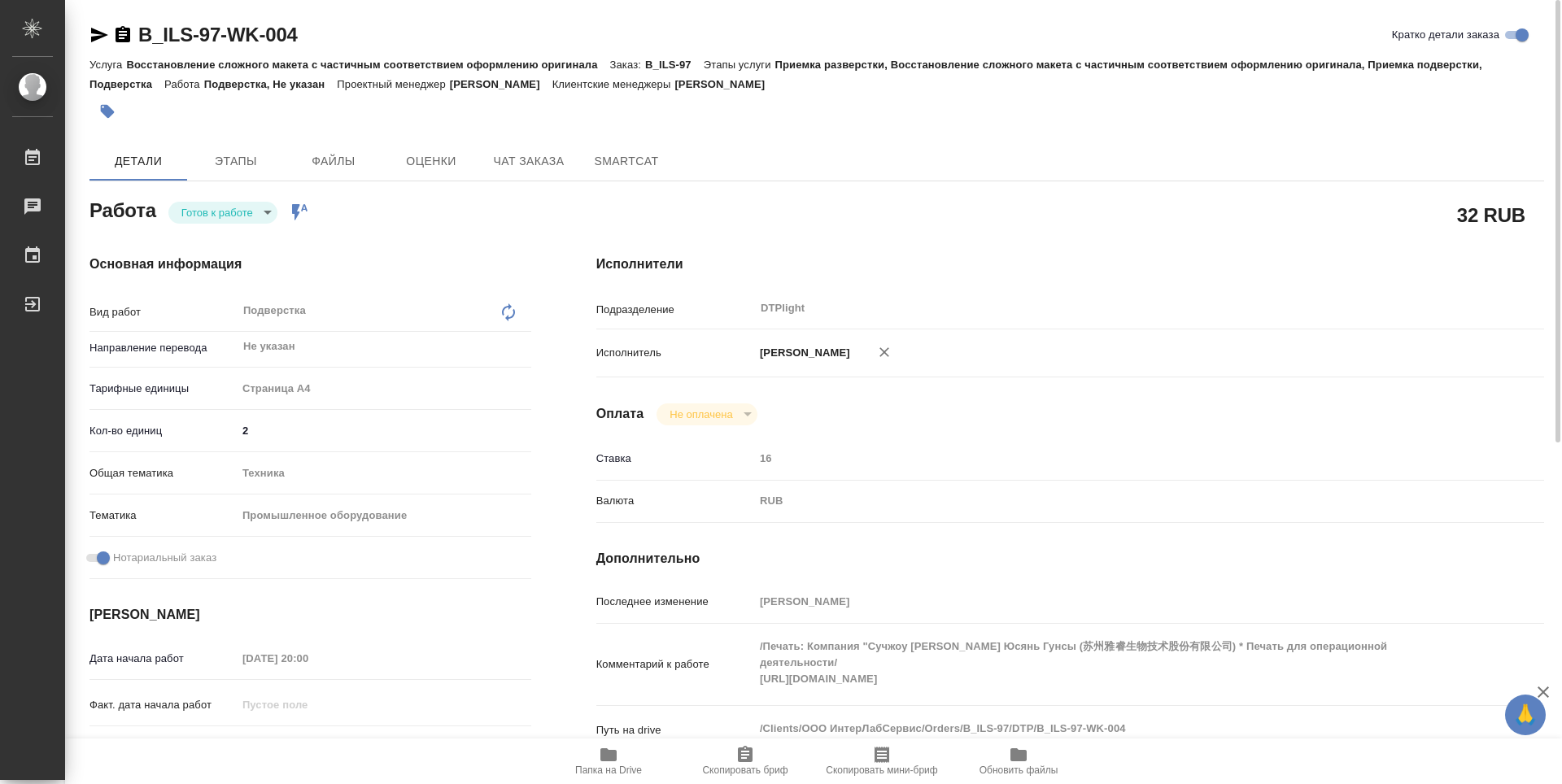
click at [237, 216] on body "🙏 .cls-1 fill:#fff; AWATERA Zubakova Viktoriya Работы 0 Чаты График Выйти B_ILS…" at bounding box center [781, 392] width 1562 height 784
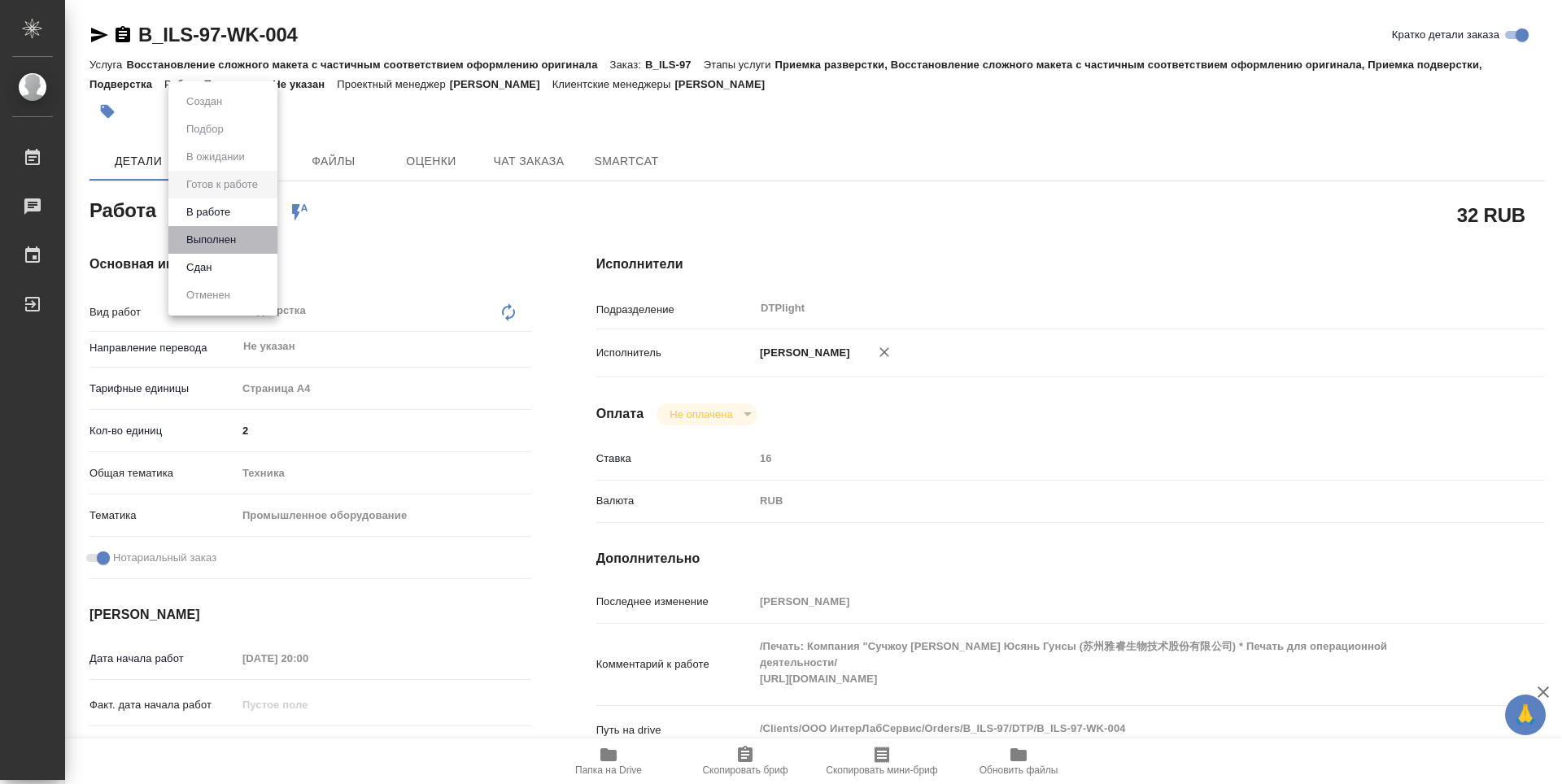
click at [246, 237] on li "Выполнен" at bounding box center [223, 240] width 109 height 28
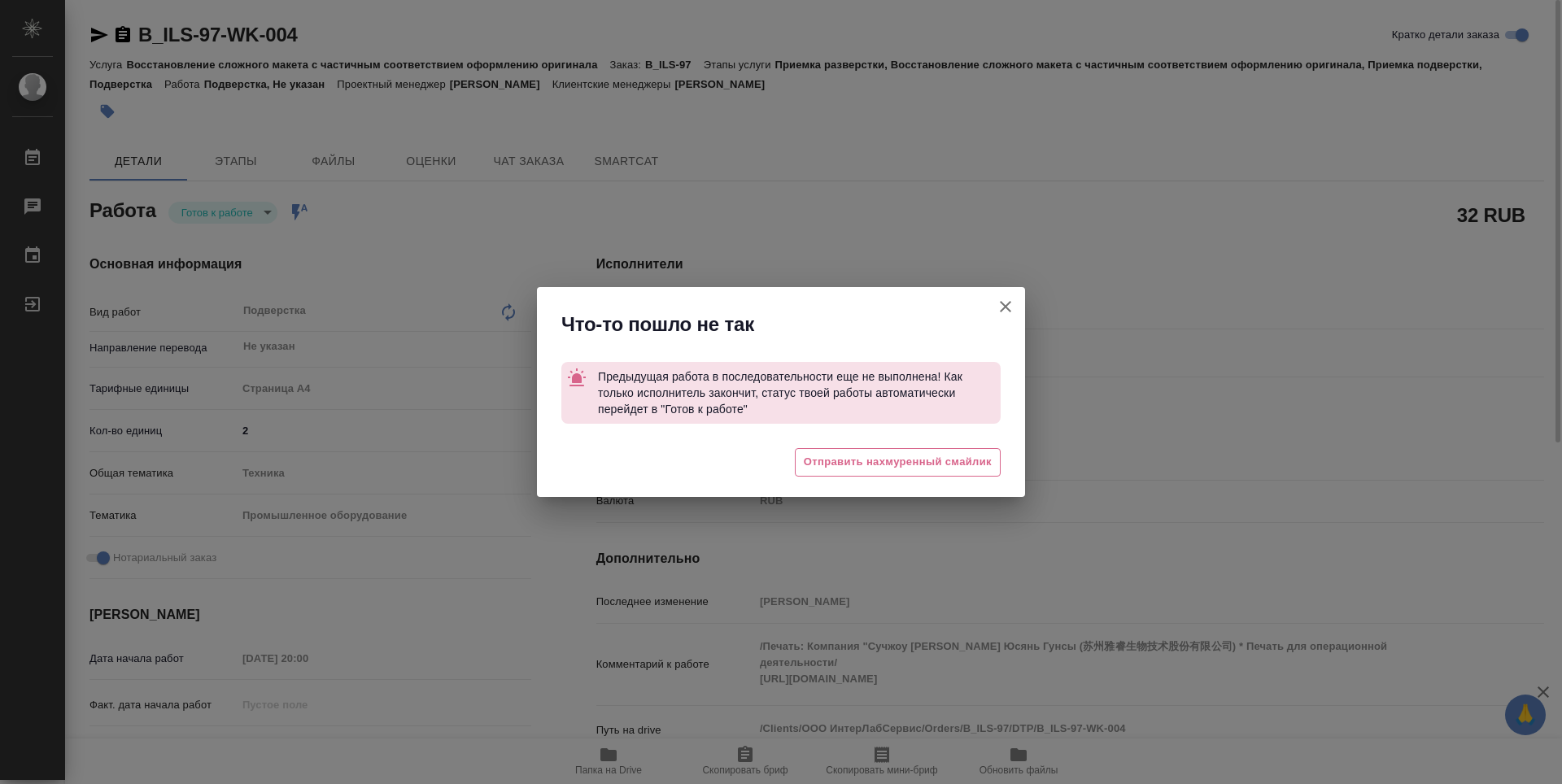
type textarea "x"
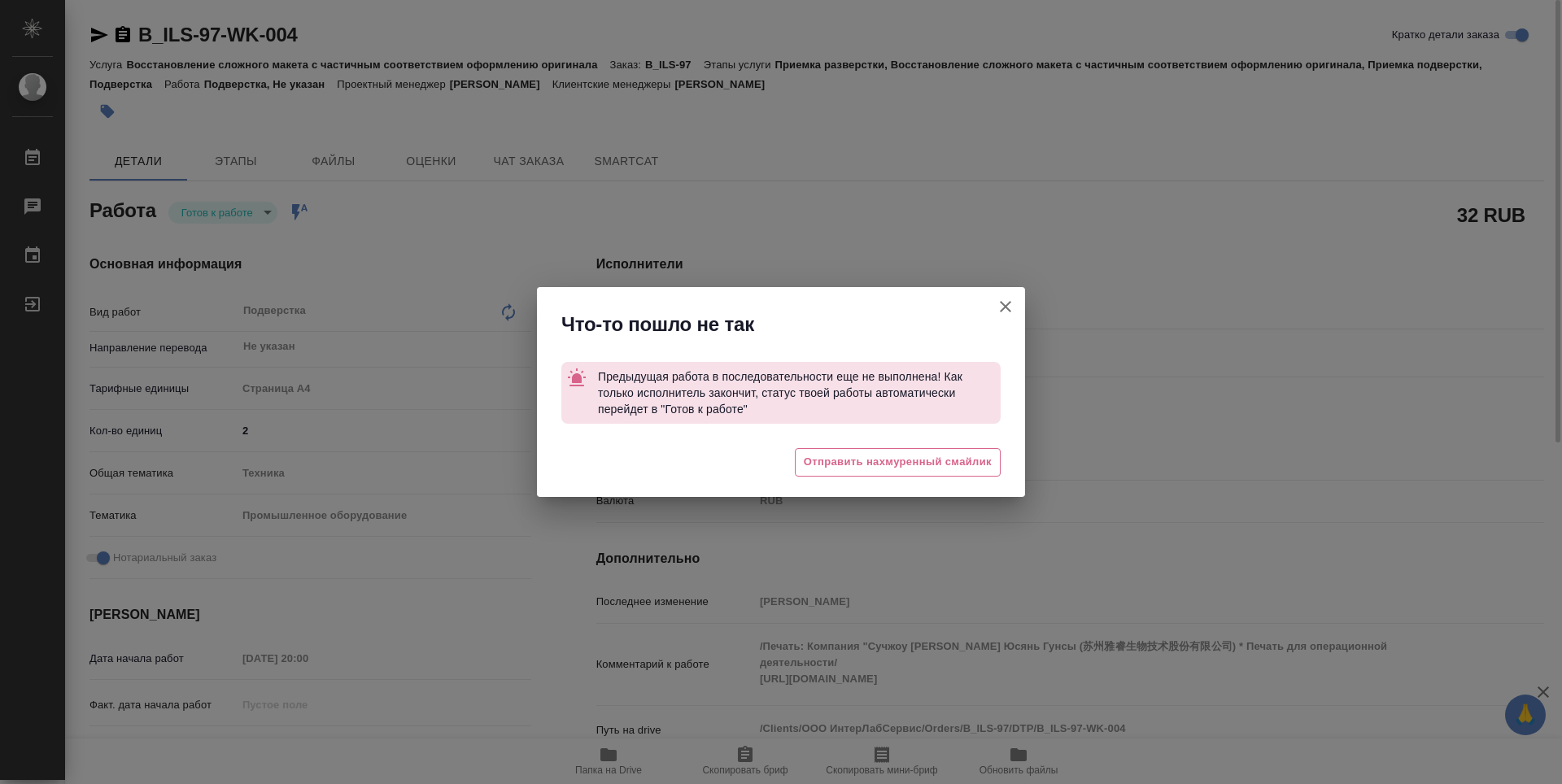
type textarea "x"
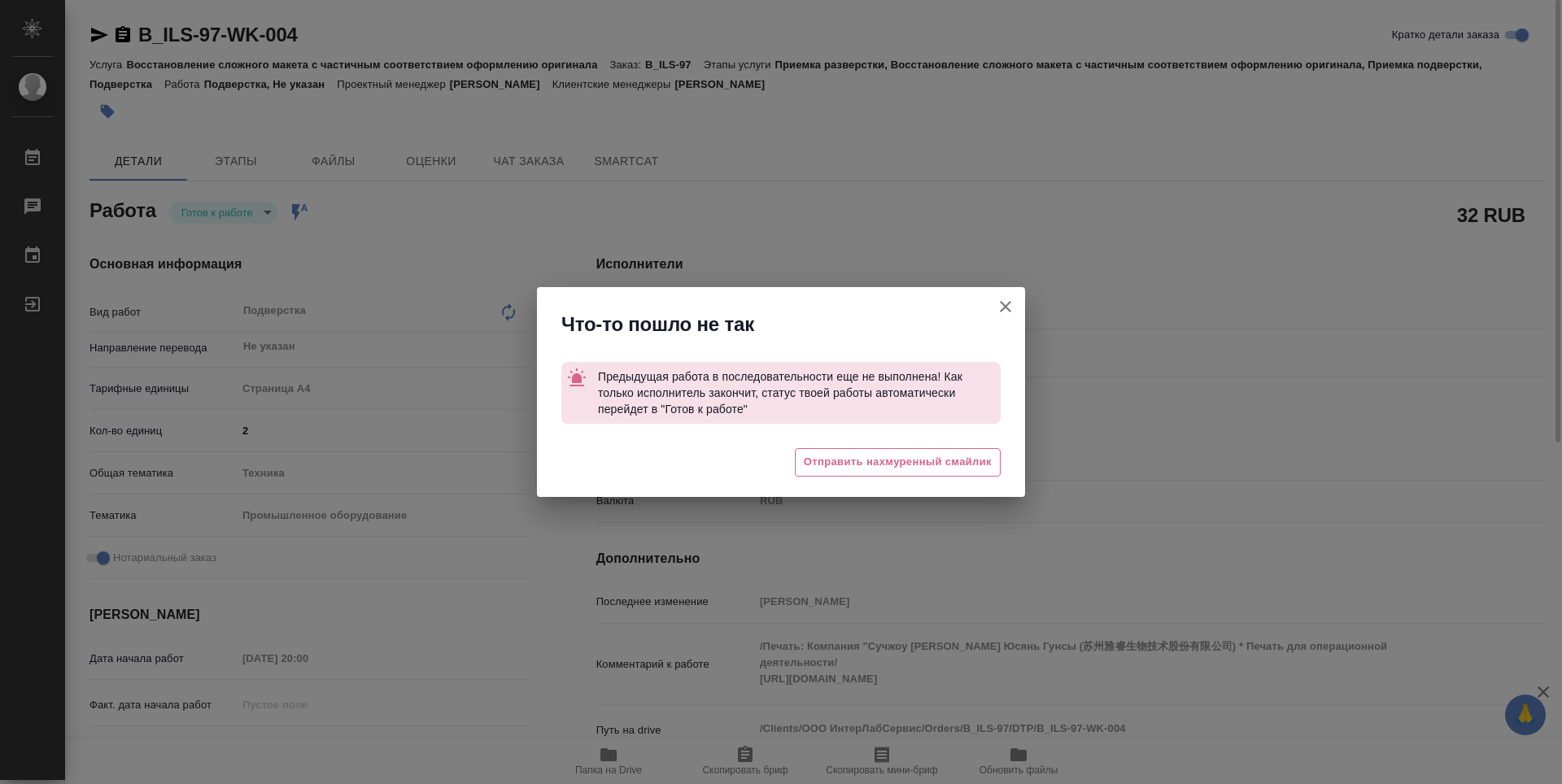
type textarea "x"
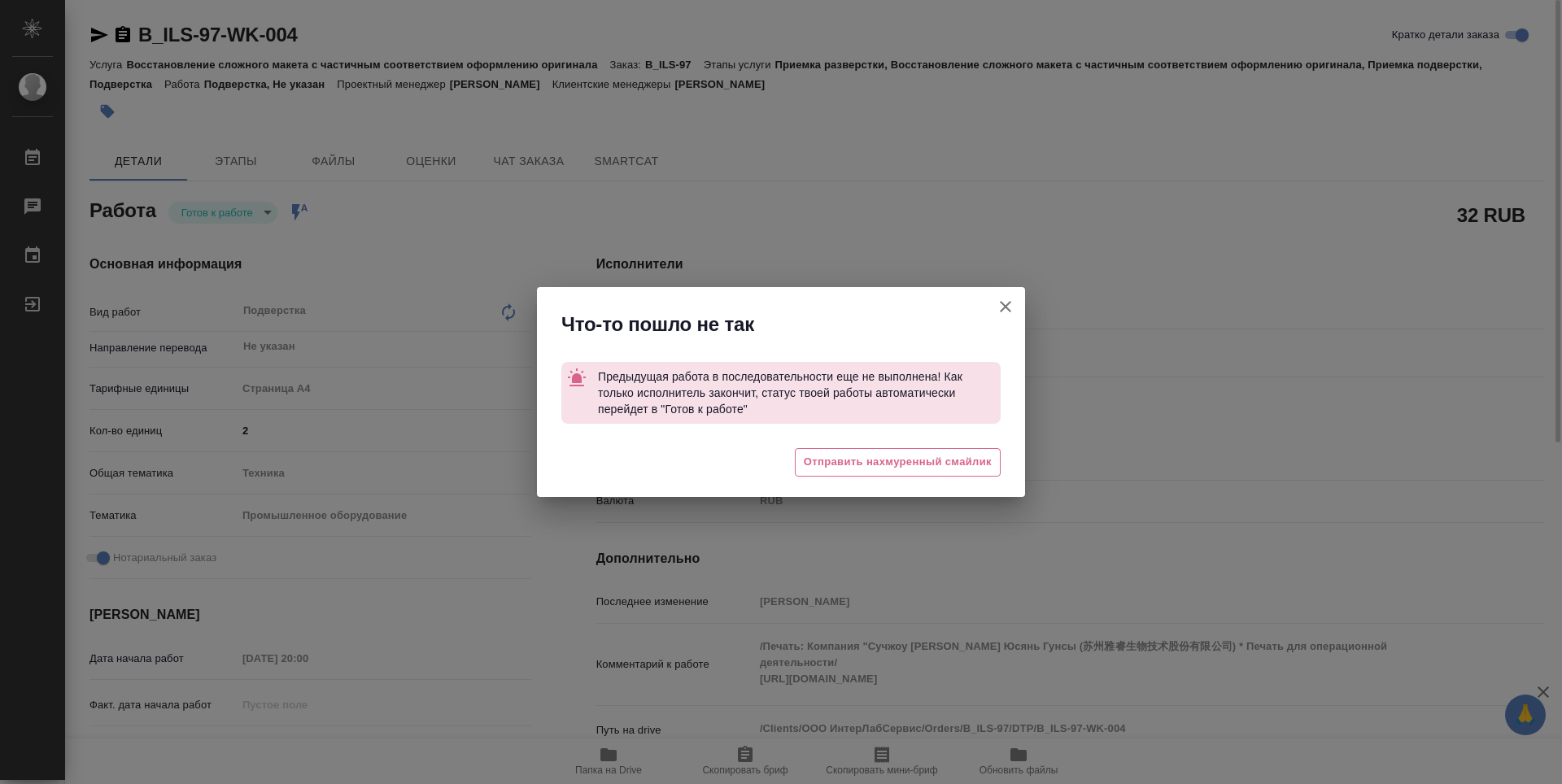
click at [1012, 311] on icon "button" at bounding box center [1006, 306] width 20 height 20
type textarea "x"
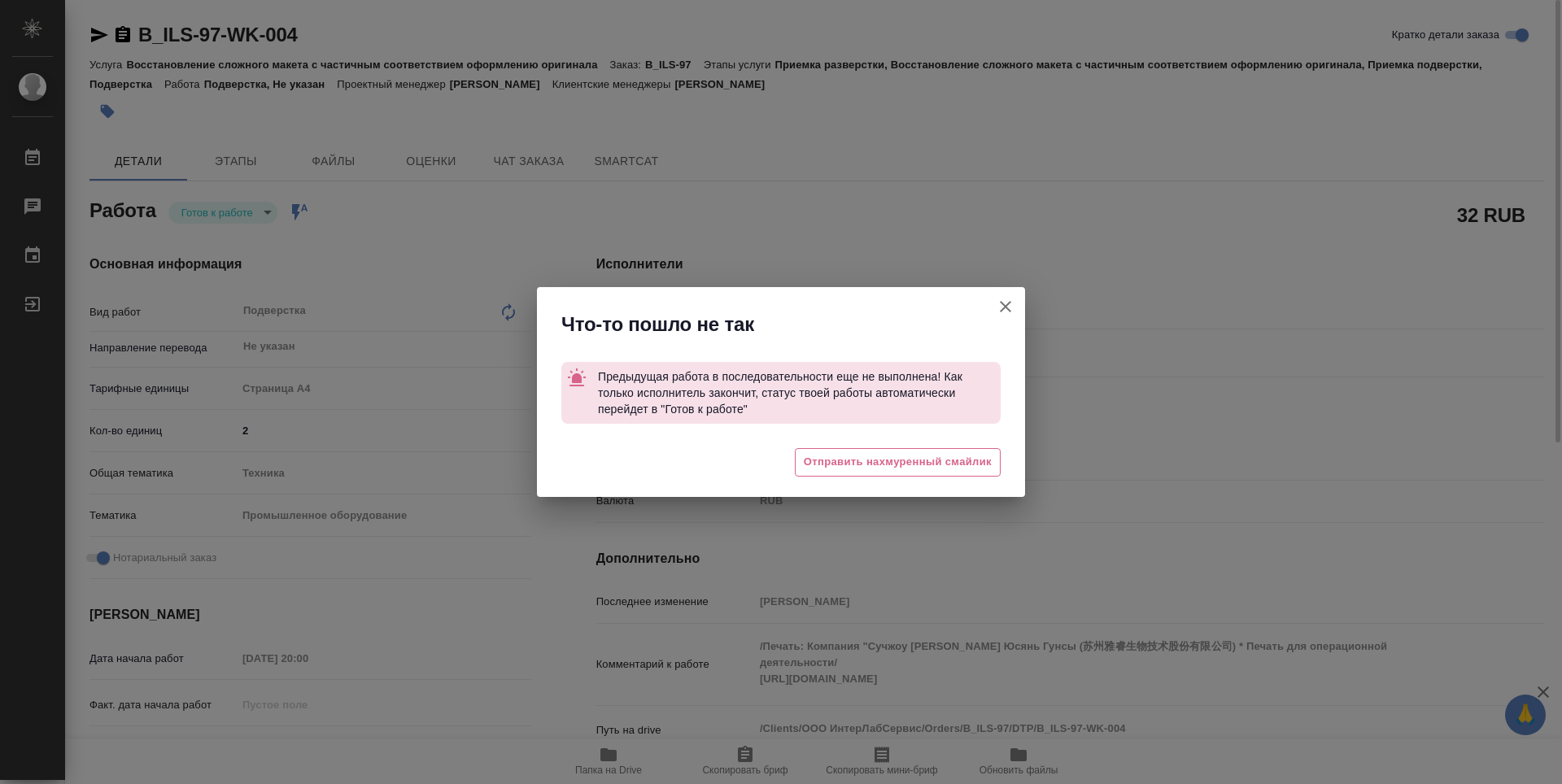
type textarea "x"
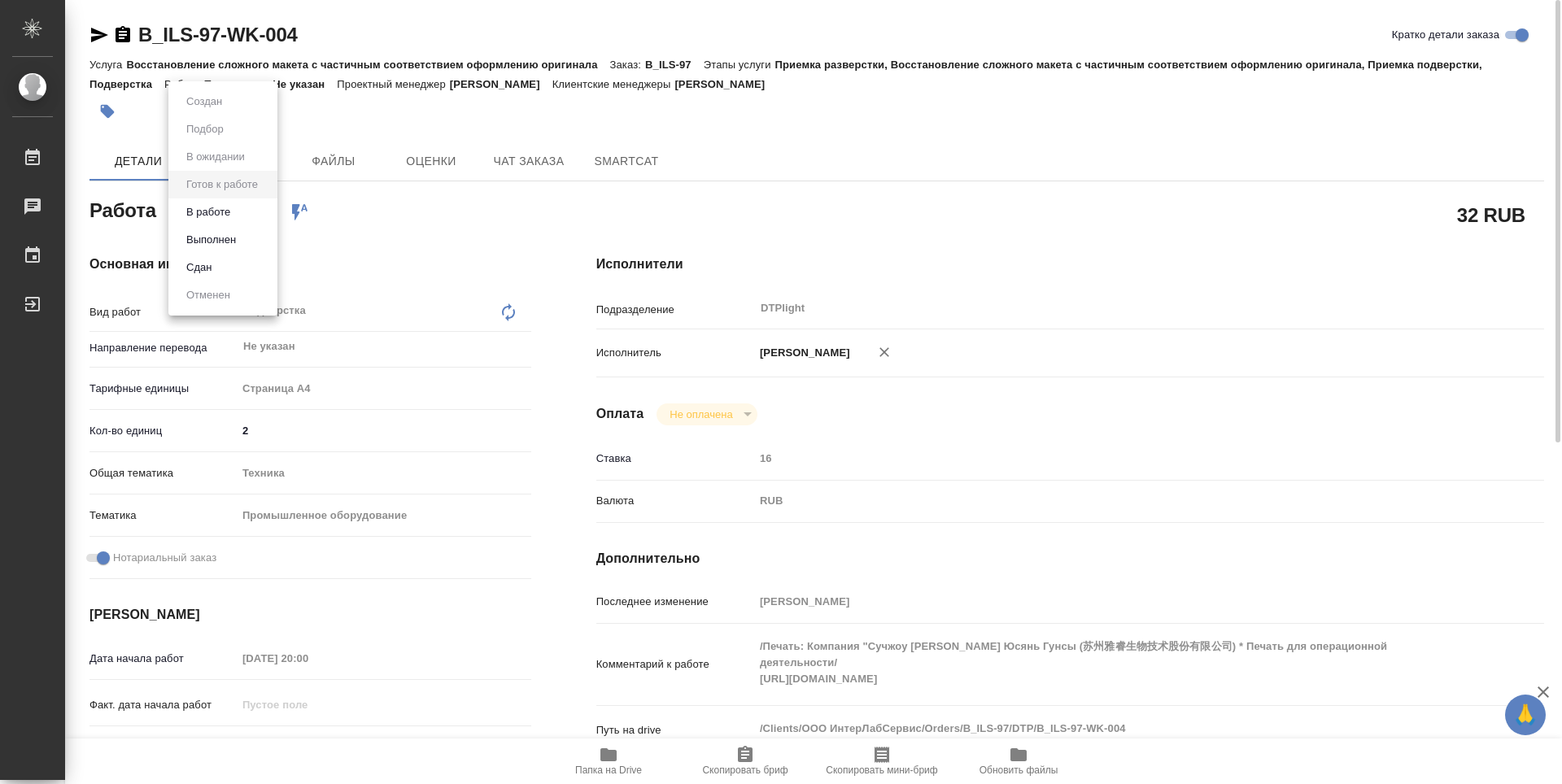
click at [255, 204] on body "🙏 .cls-1 fill:#fff; AWATERA Zubakova Viktoriya Работы 0 Чаты График Выйти B_ILS…" at bounding box center [781, 392] width 1562 height 784
click at [229, 206] on button "В работе" at bounding box center [209, 212] width 54 height 18
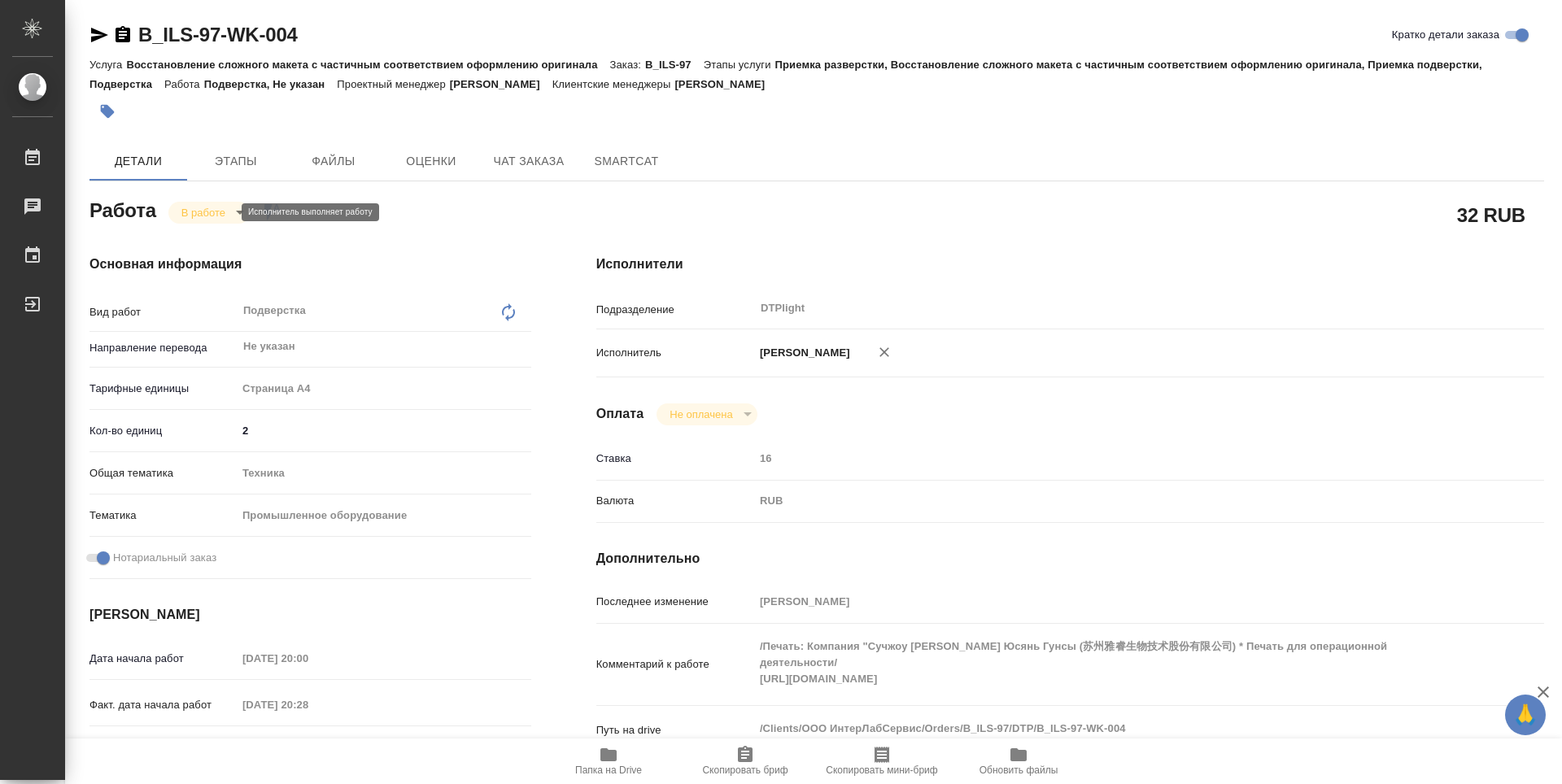
type textarea "x"
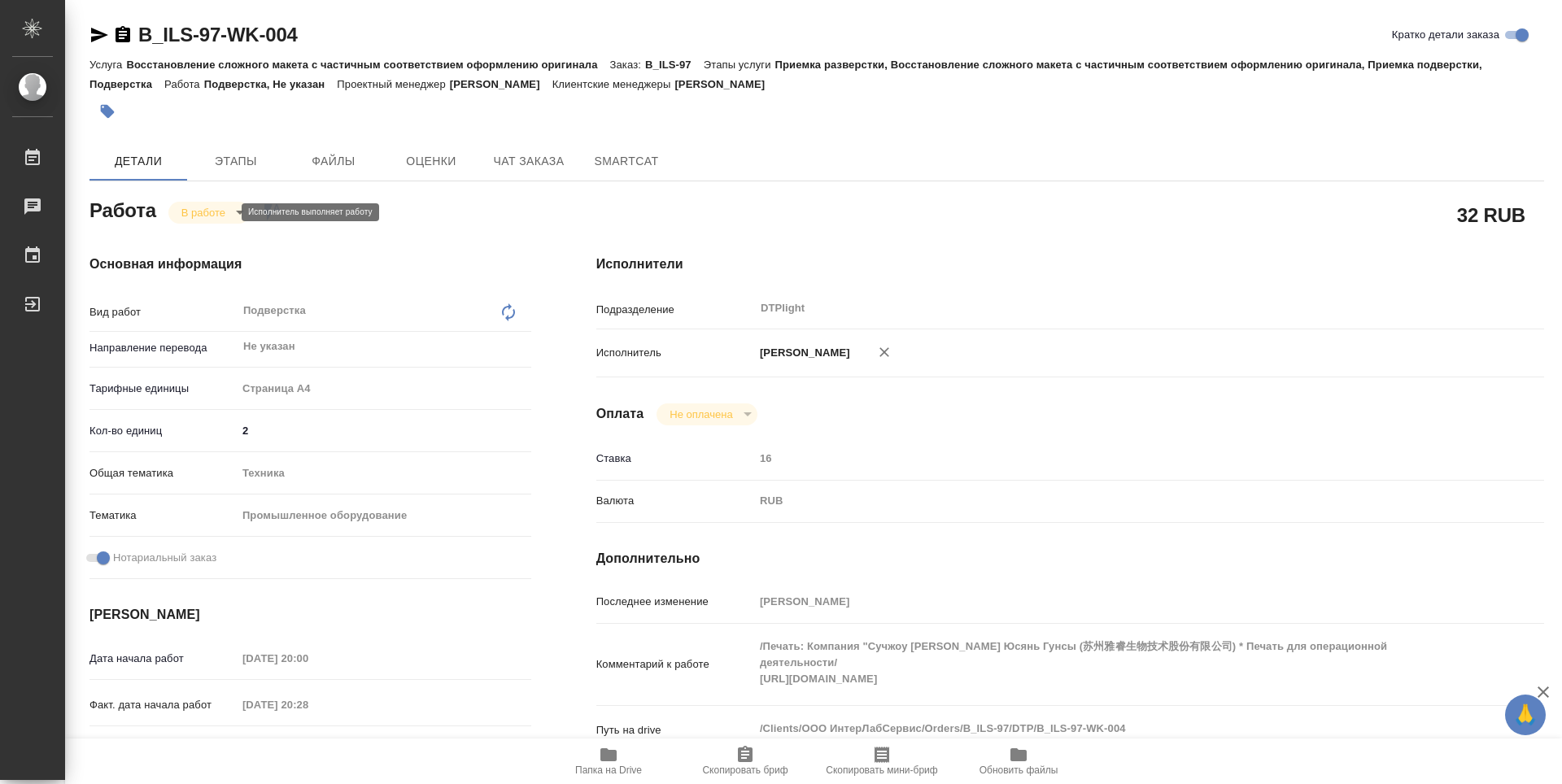
type textarea "x"
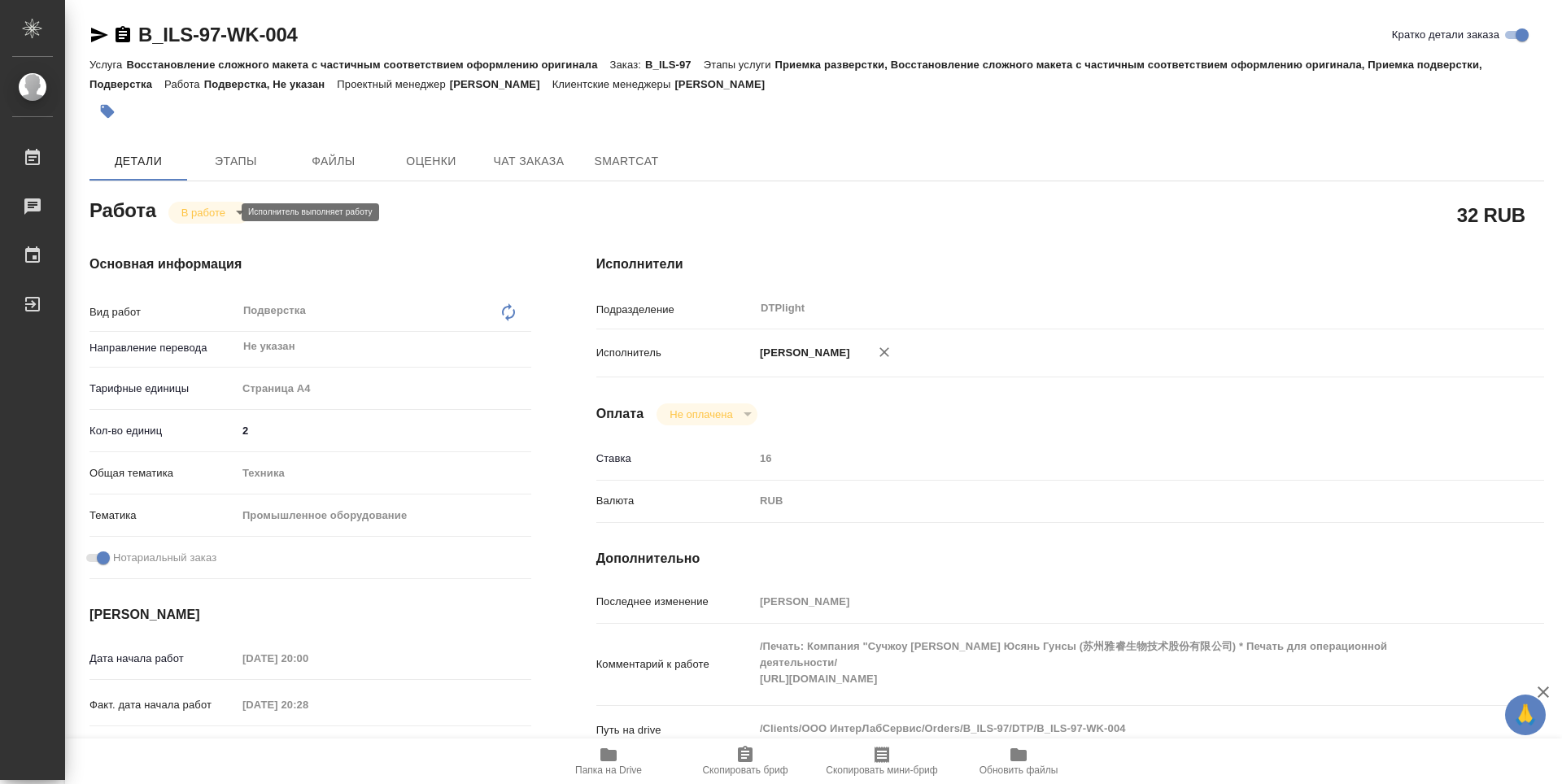
type textarea "x"
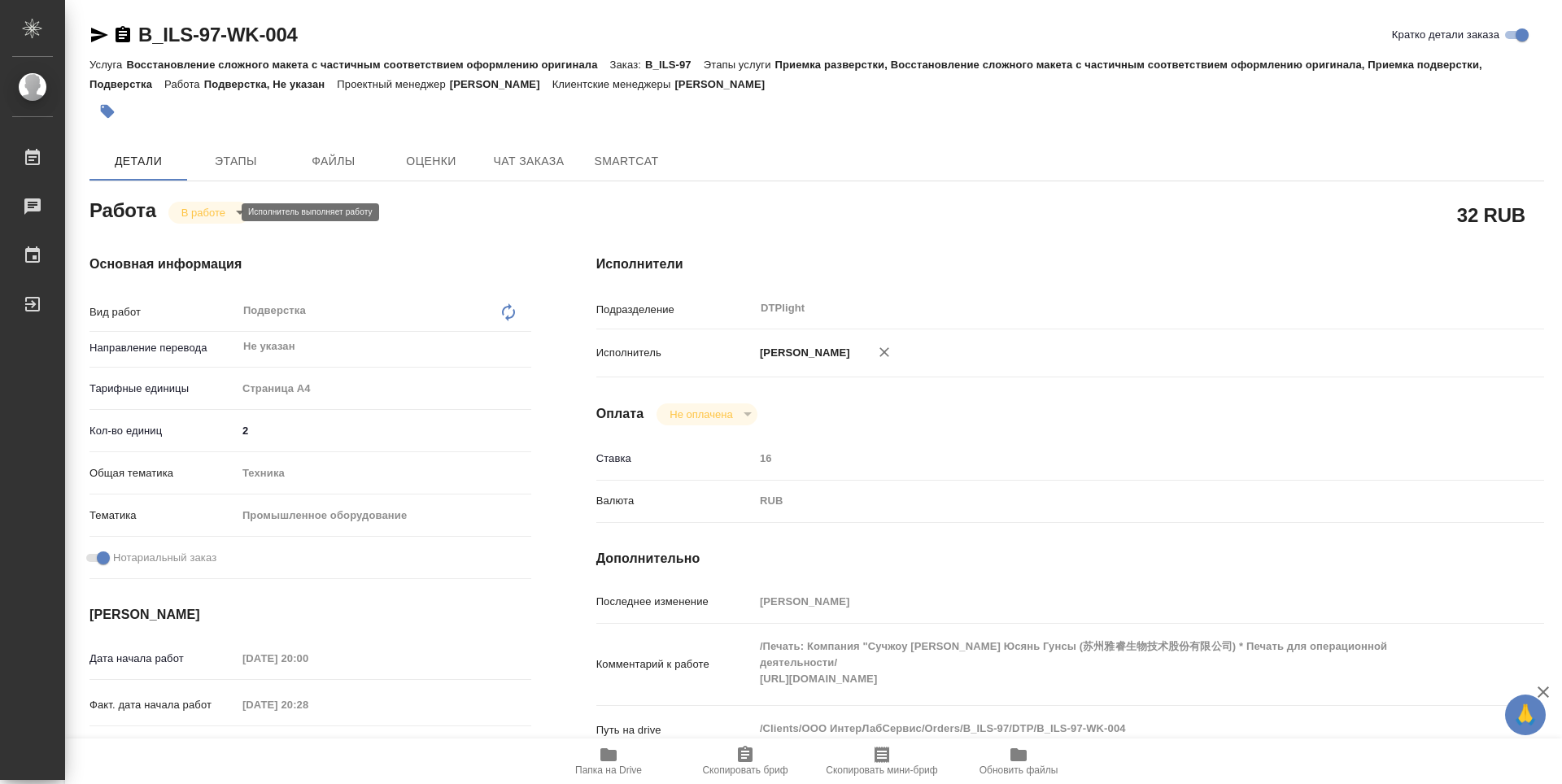
click at [222, 207] on body "🙏 .cls-1 fill:#fff; AWATERA Zubakova Viktoriya Работы 0 Чаты График Выйти B_ILS…" at bounding box center [781, 392] width 1562 height 784
click at [213, 239] on button "Выполнен" at bounding box center [211, 240] width 60 height 18
type textarea "x"
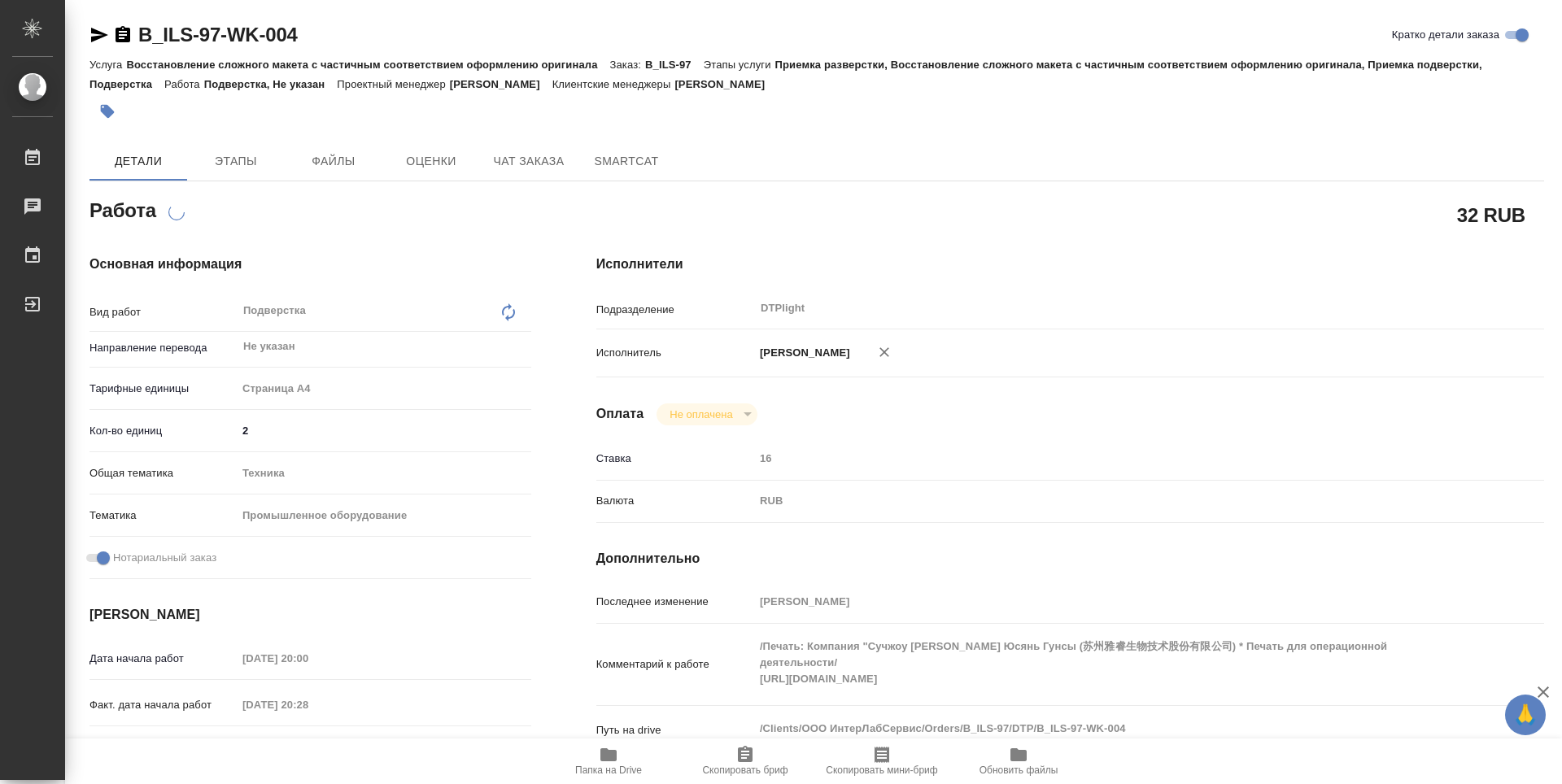
type textarea "x"
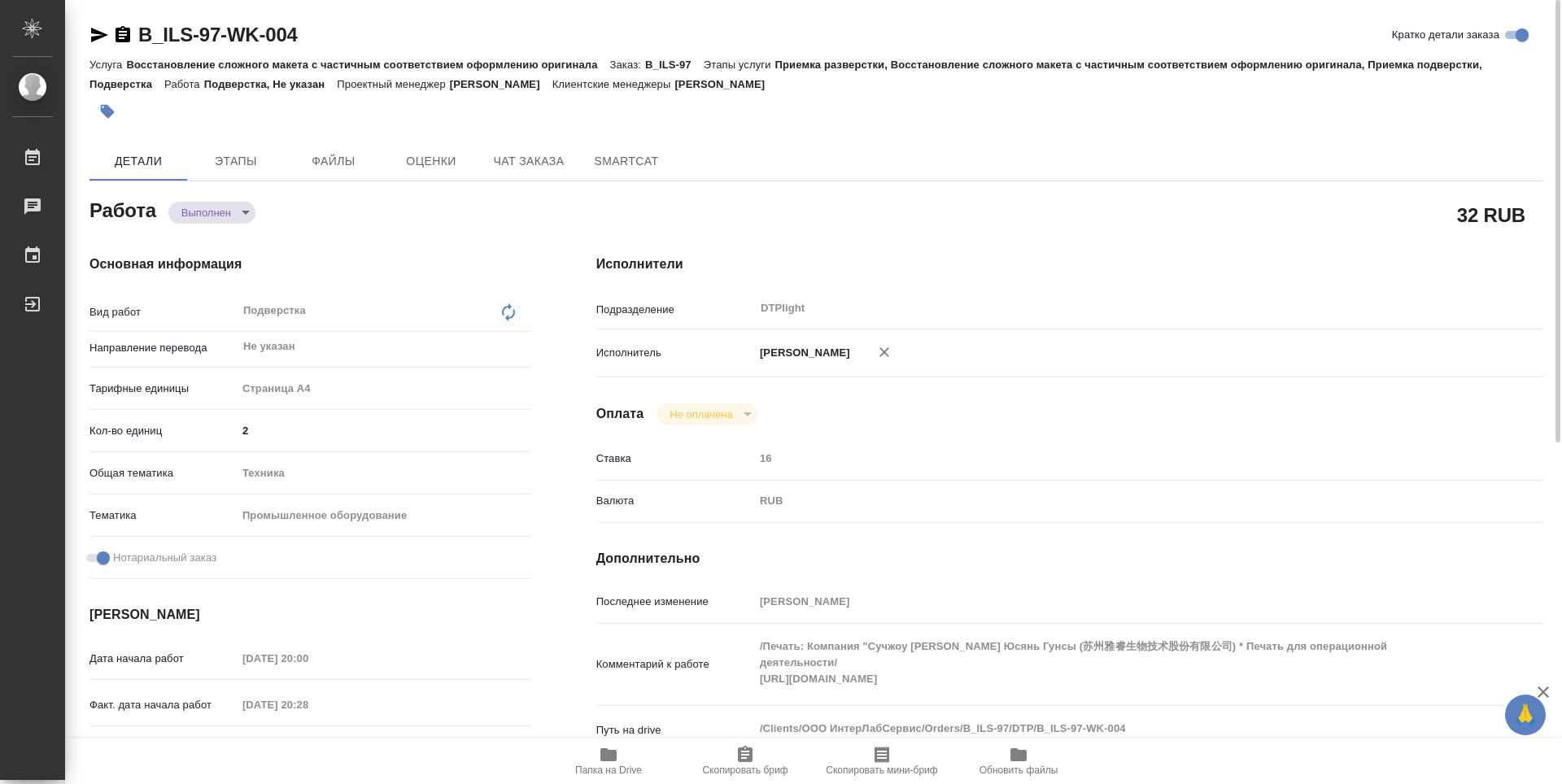
type textarea "x"
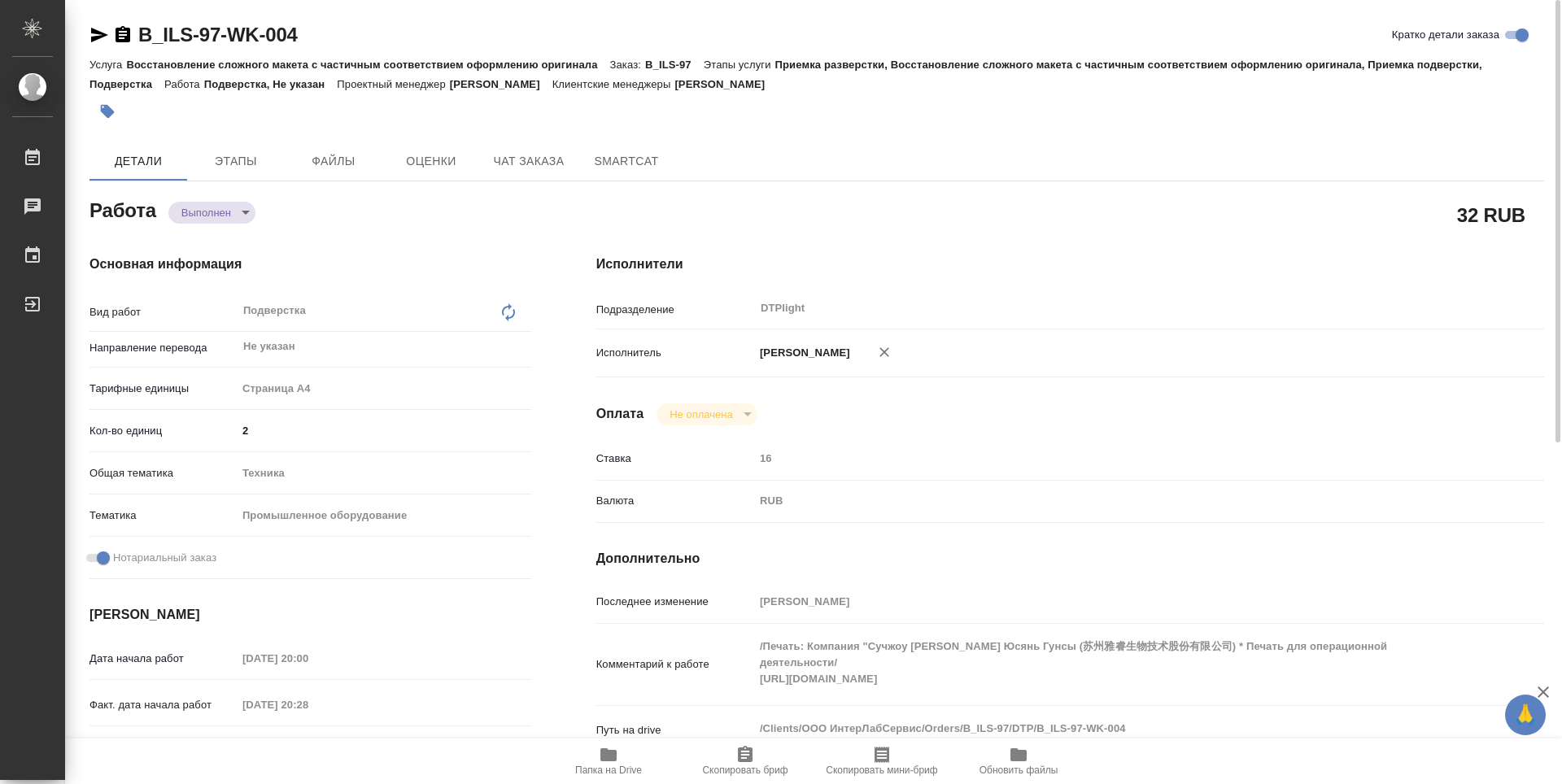
type textarea "x"
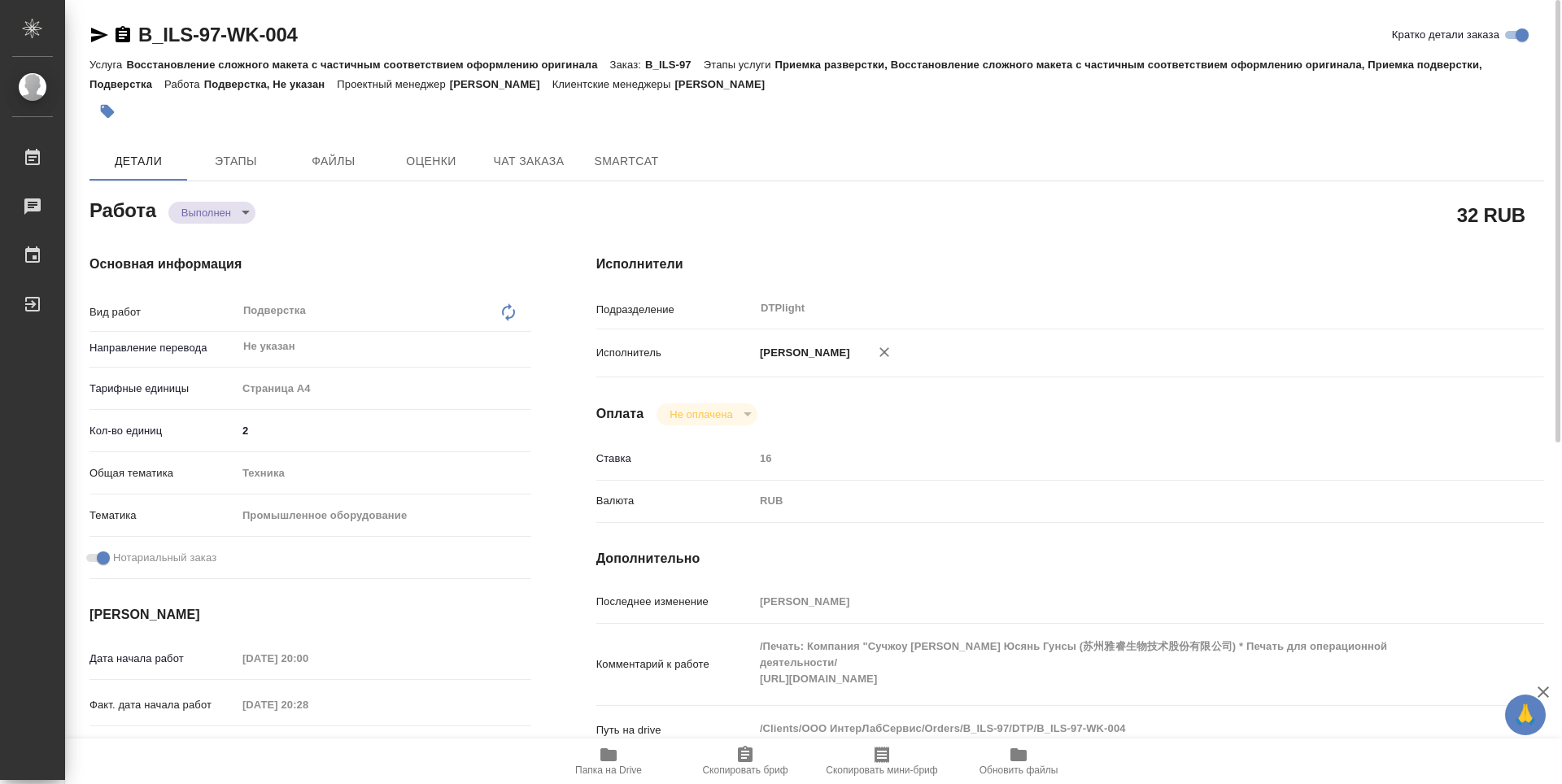
type textarea "x"
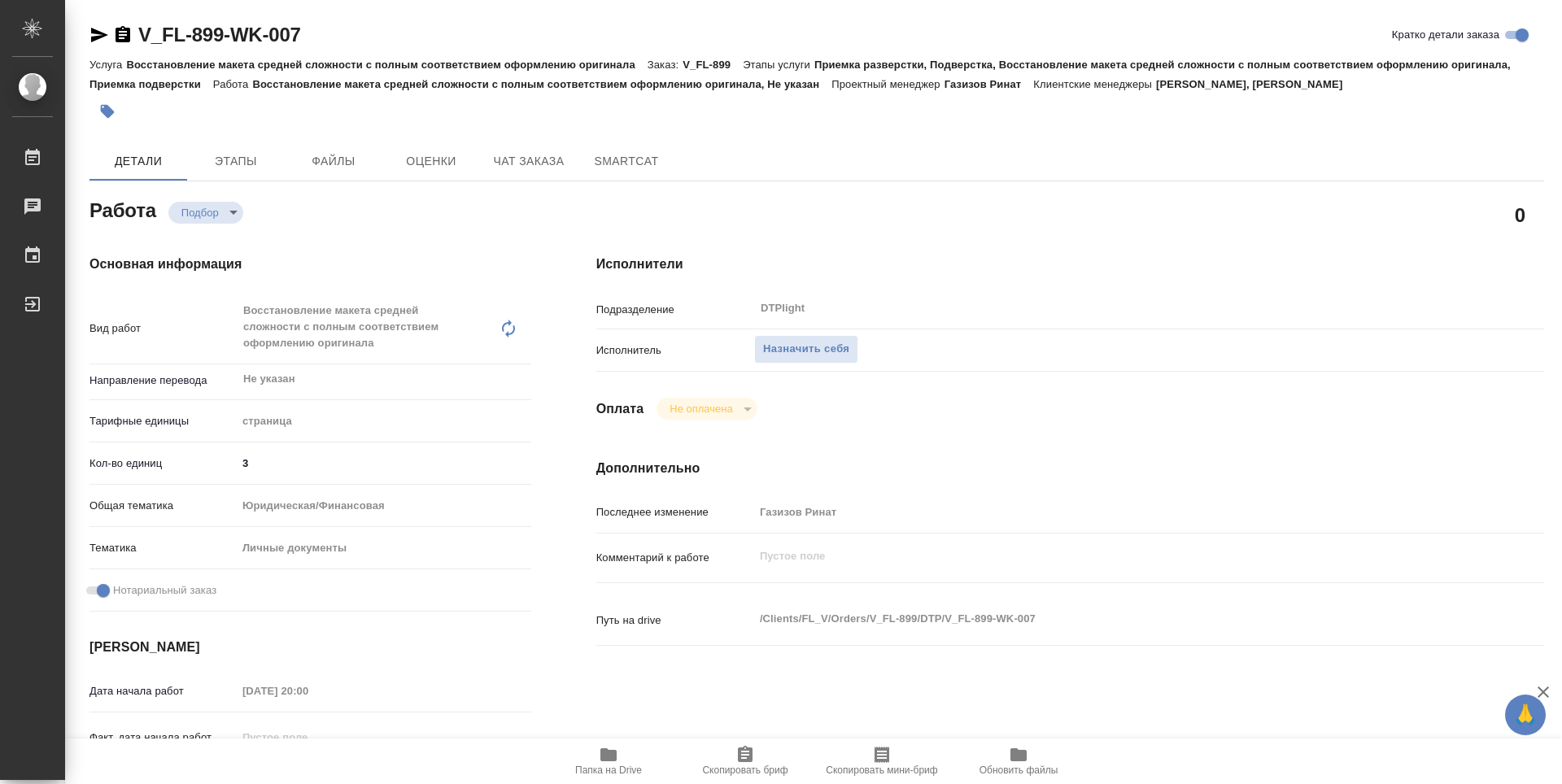
type textarea "x"
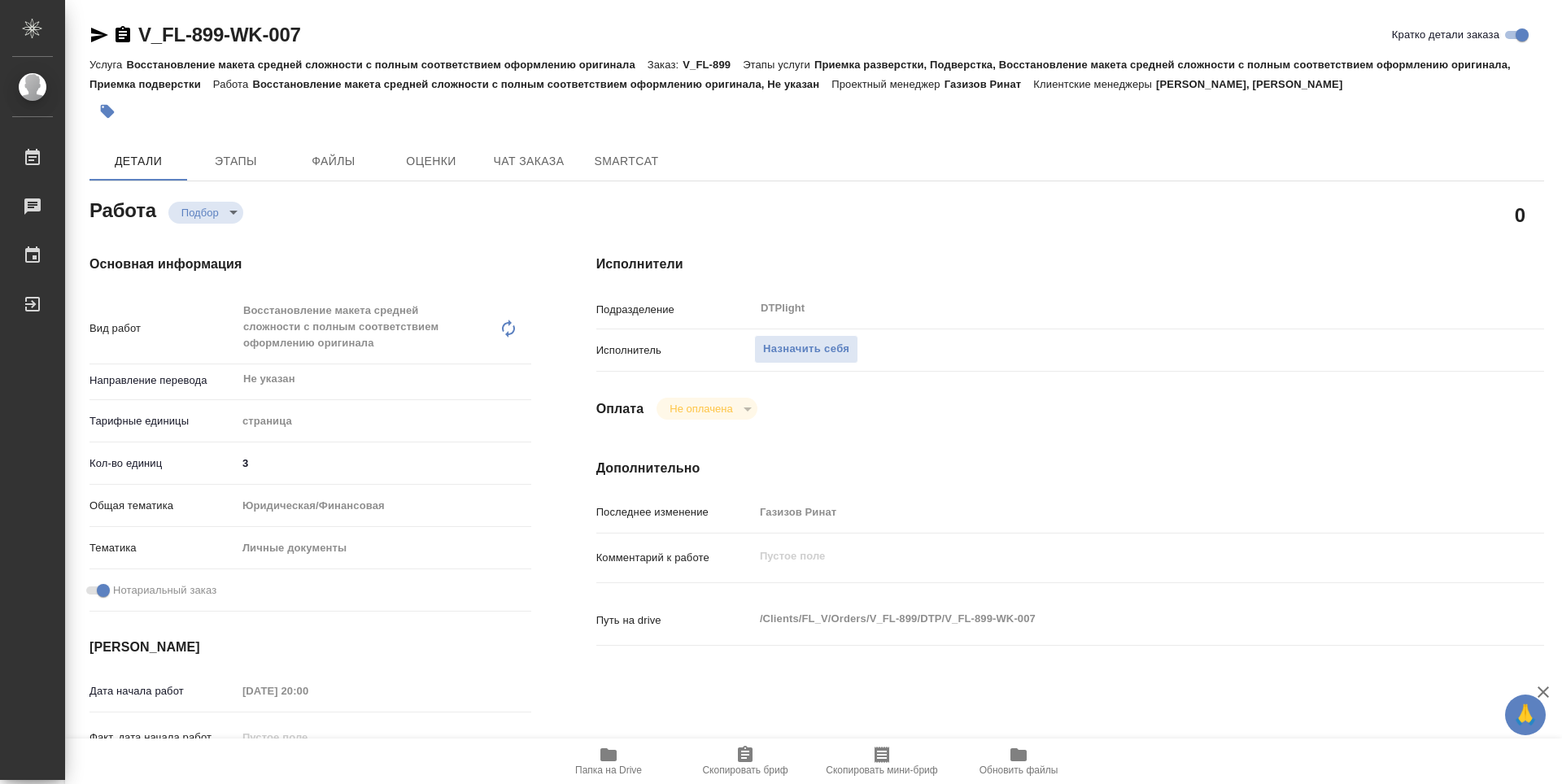
type textarea "x"
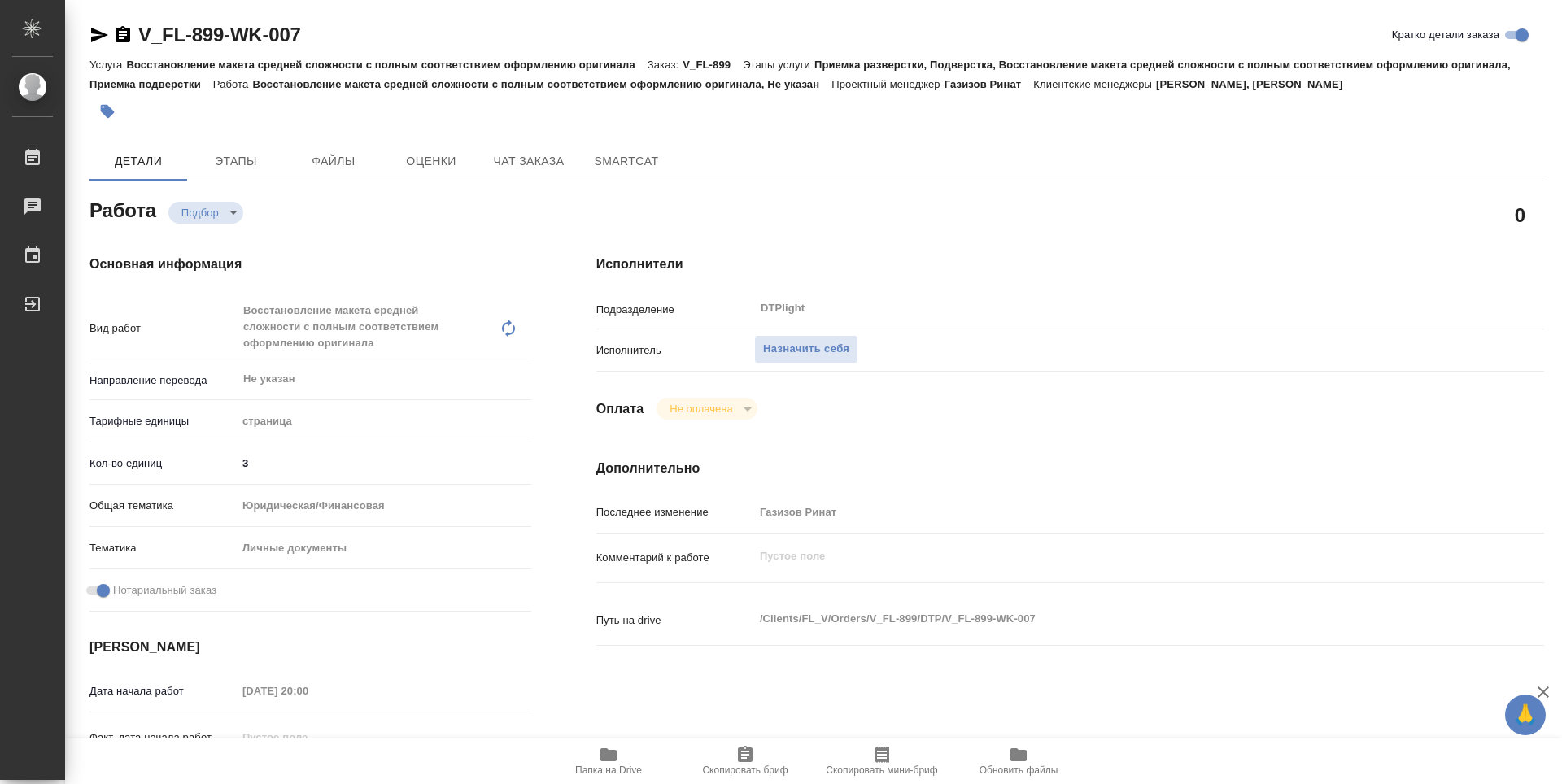
type textarea "x"
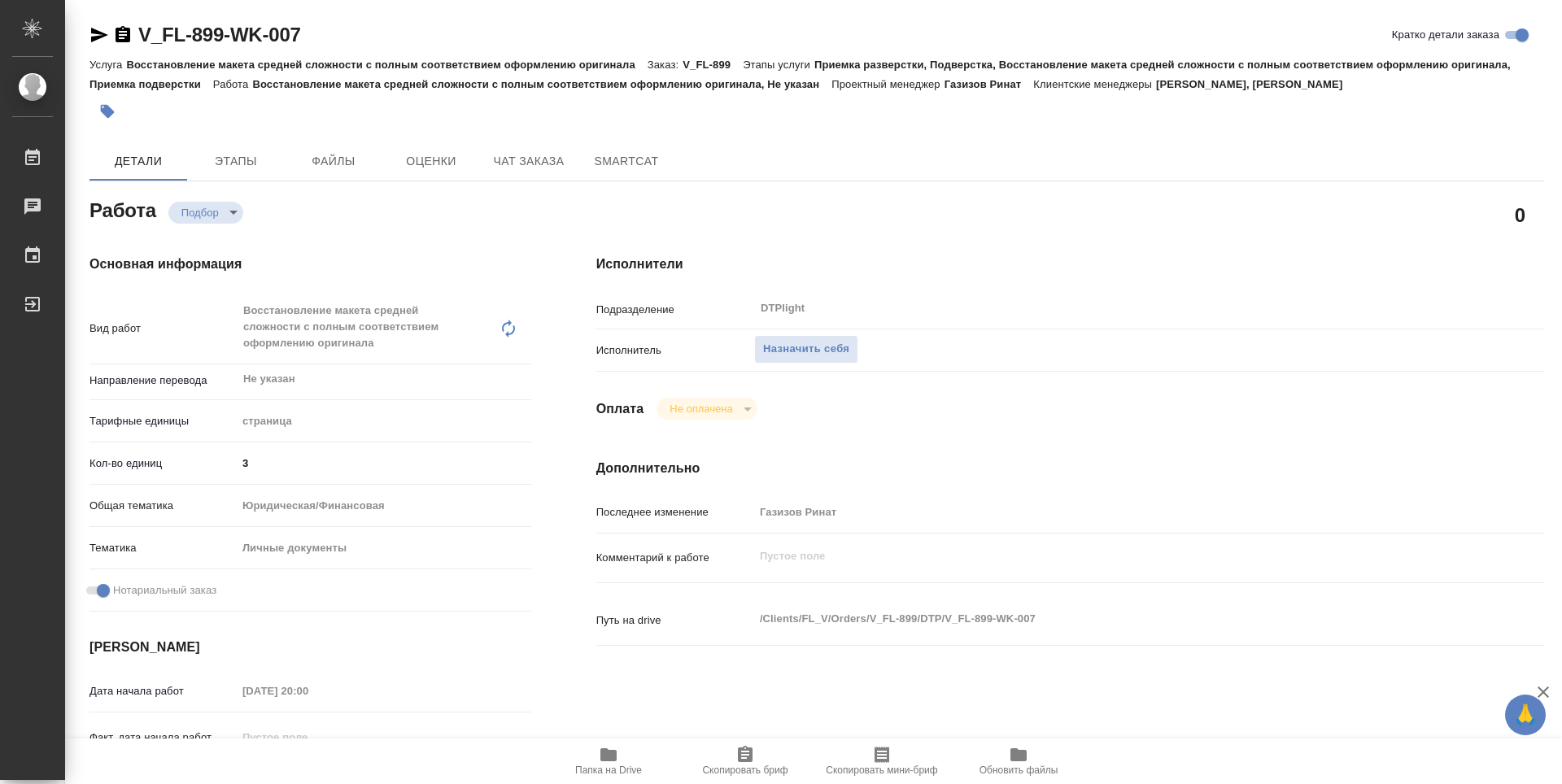
type textarea "x"
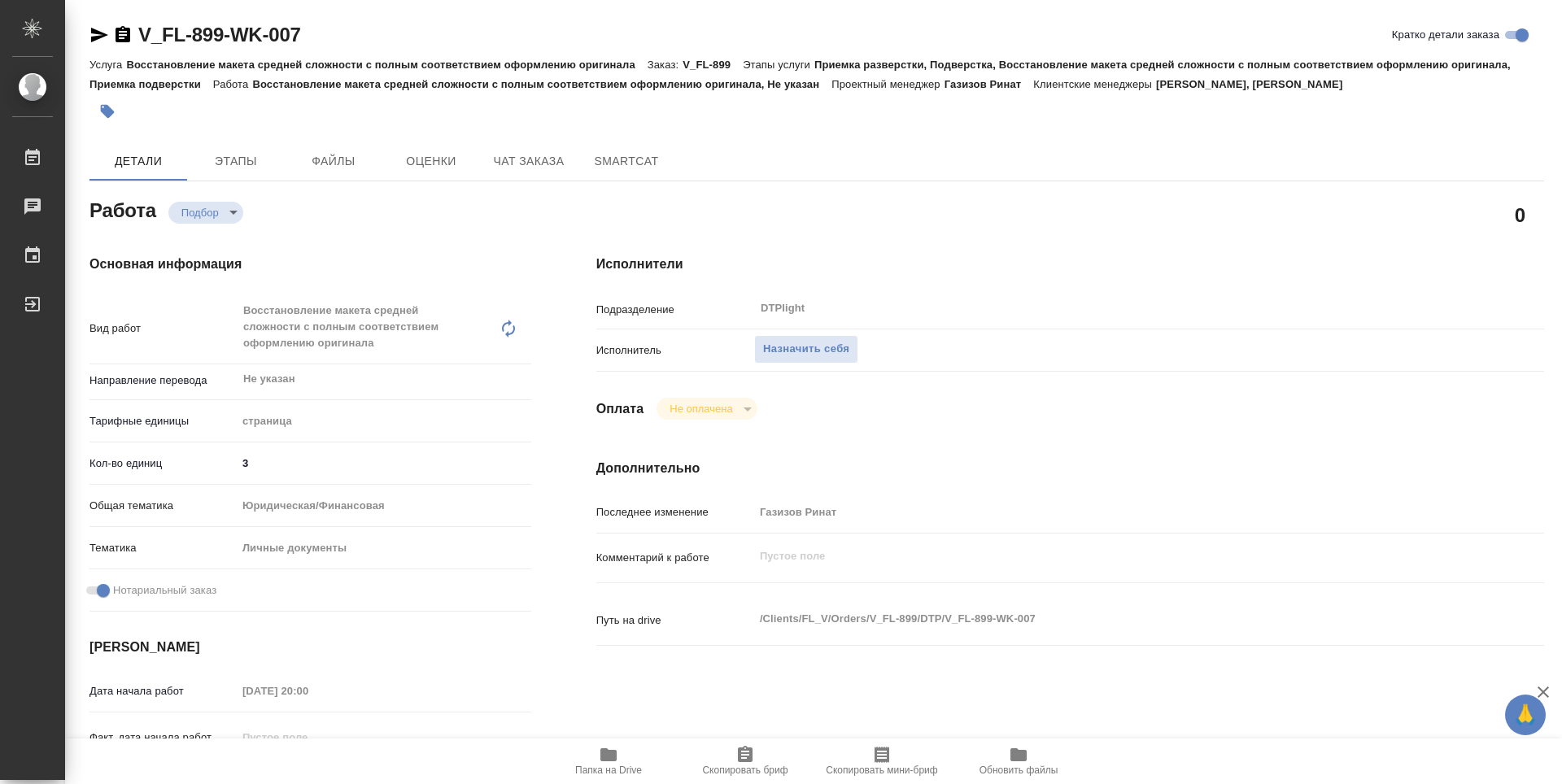
type textarea "x"
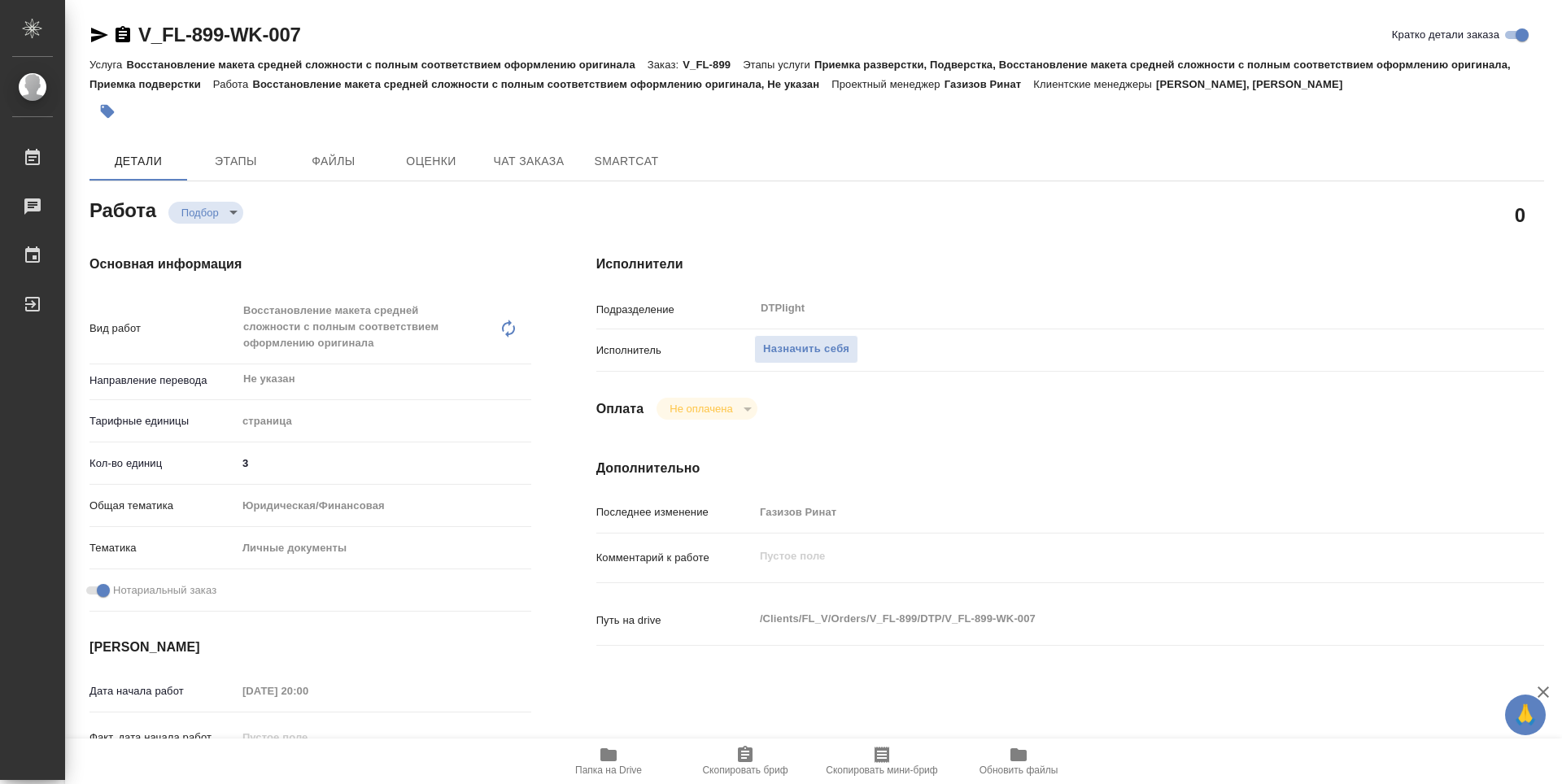
type textarea "x"
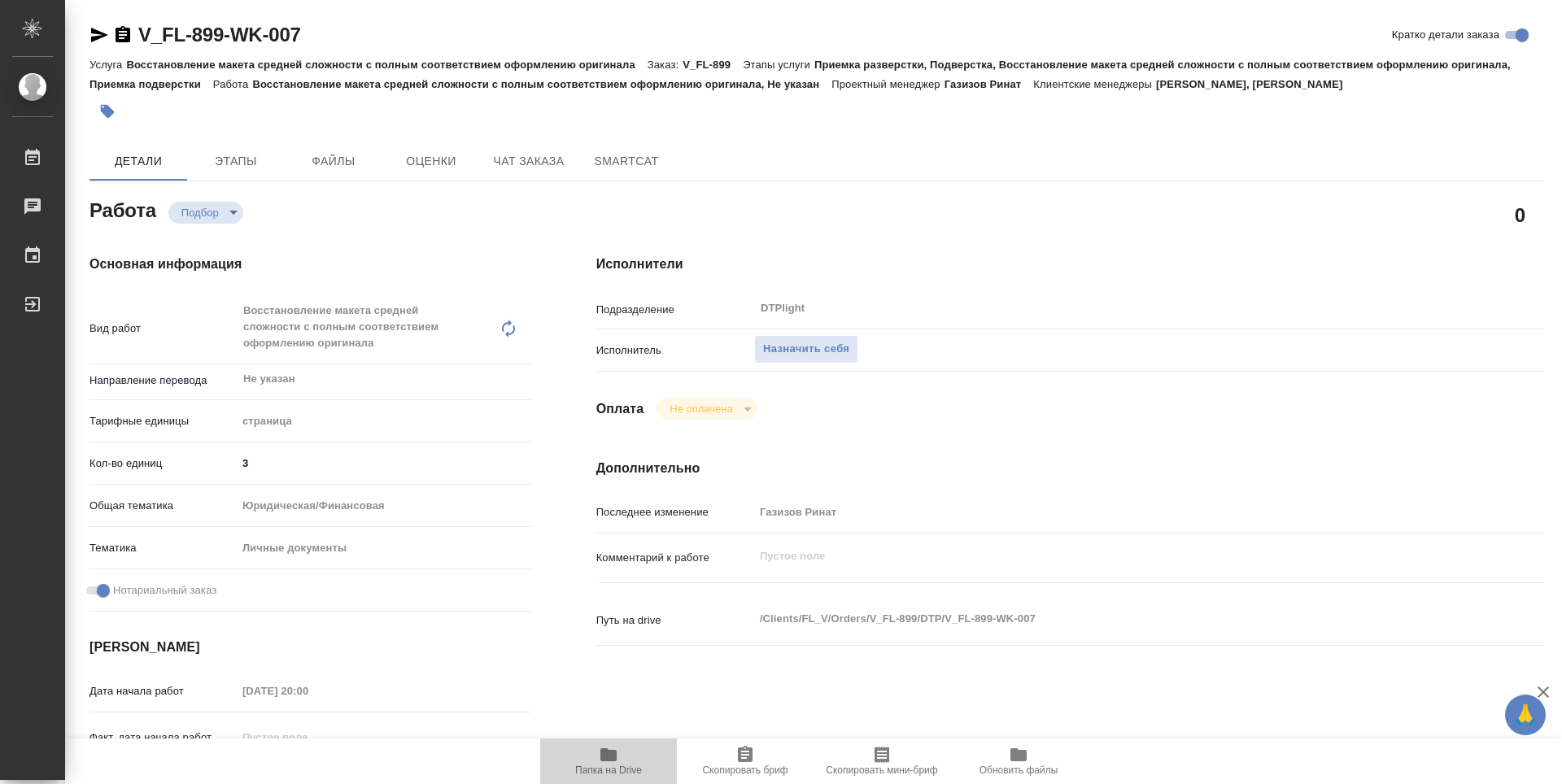
click at [601, 753] on icon "button" at bounding box center [608, 755] width 16 height 13
type textarea "x"
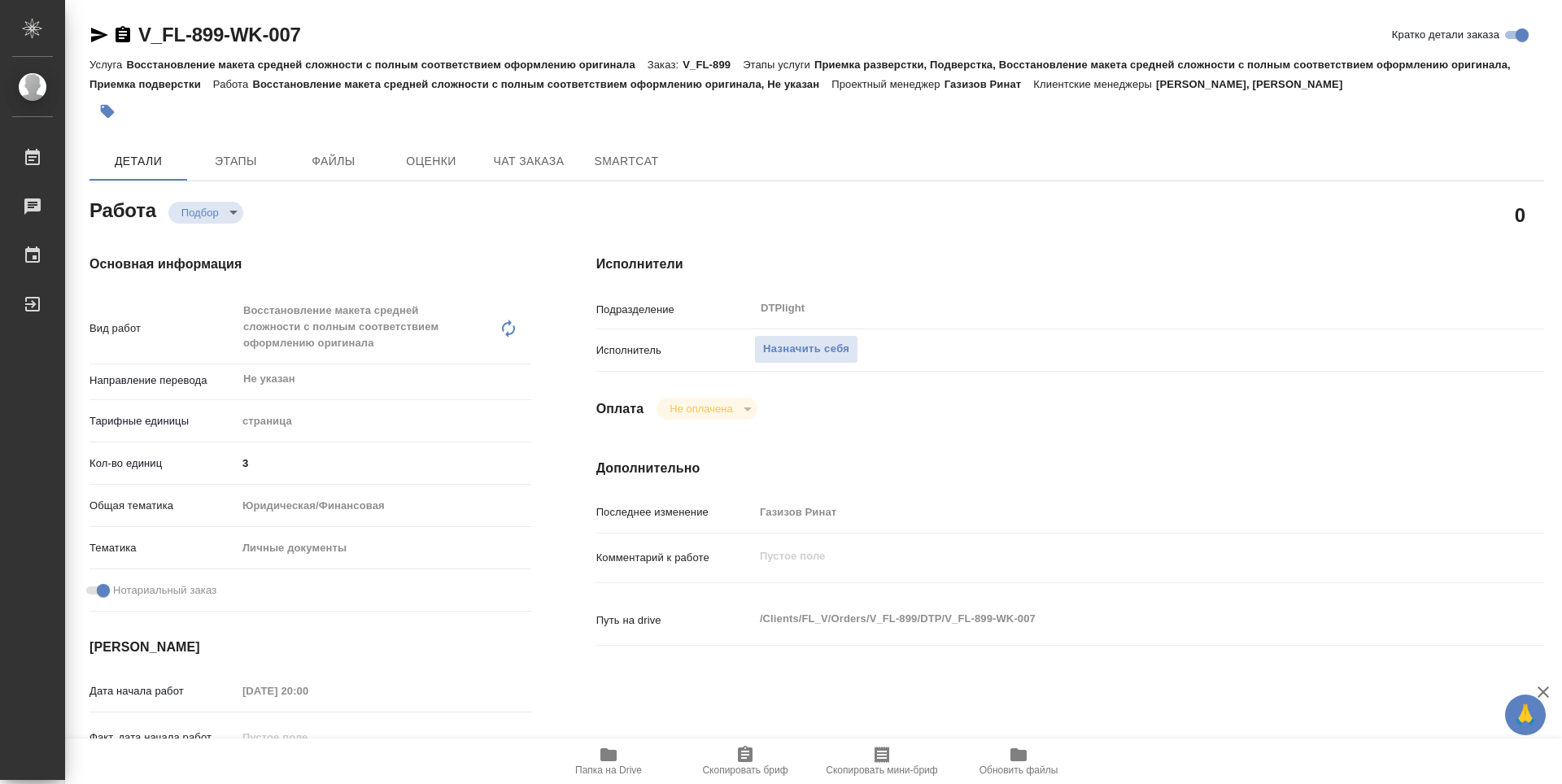
type textarea "x"
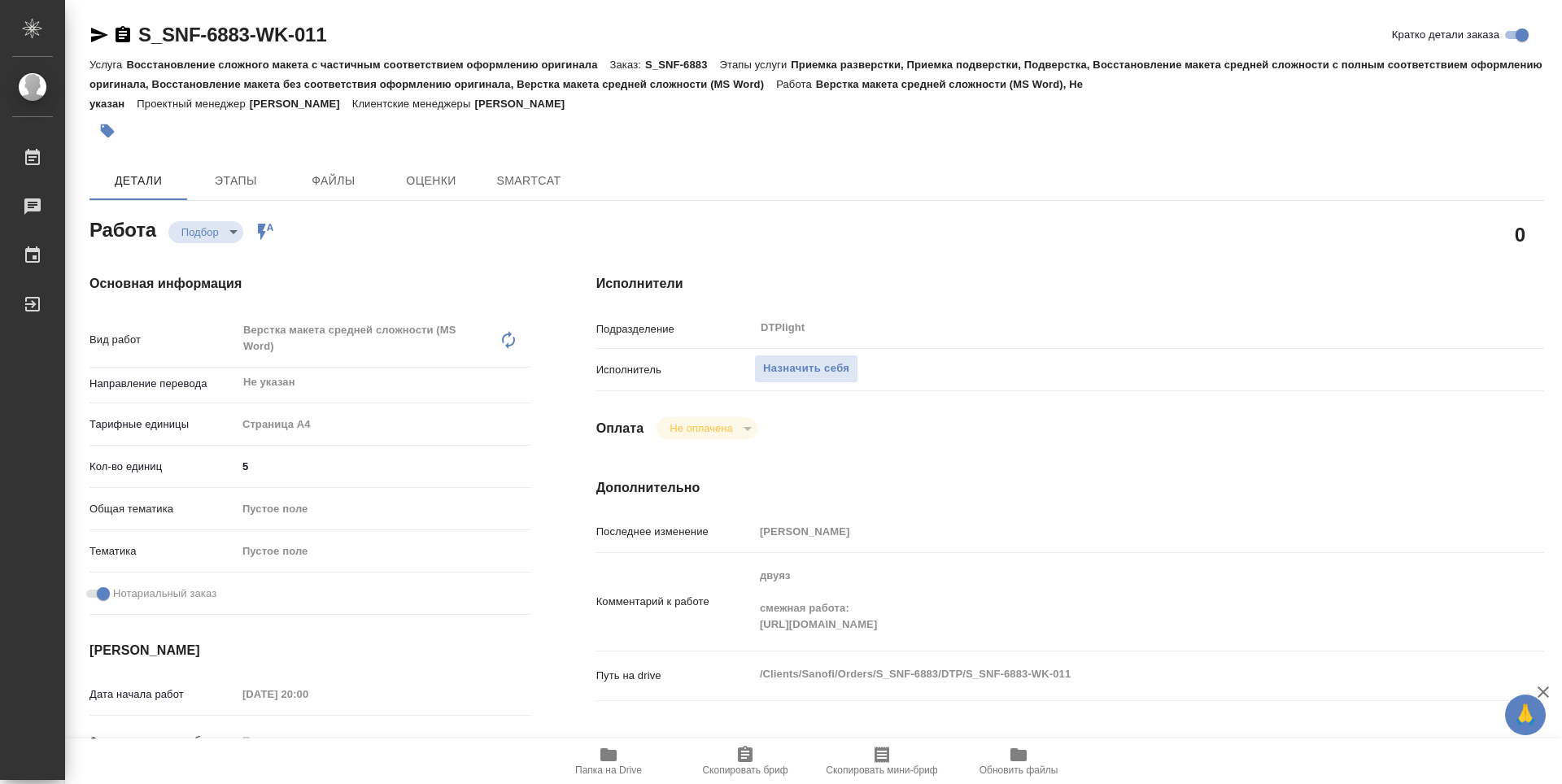
type textarea "x"
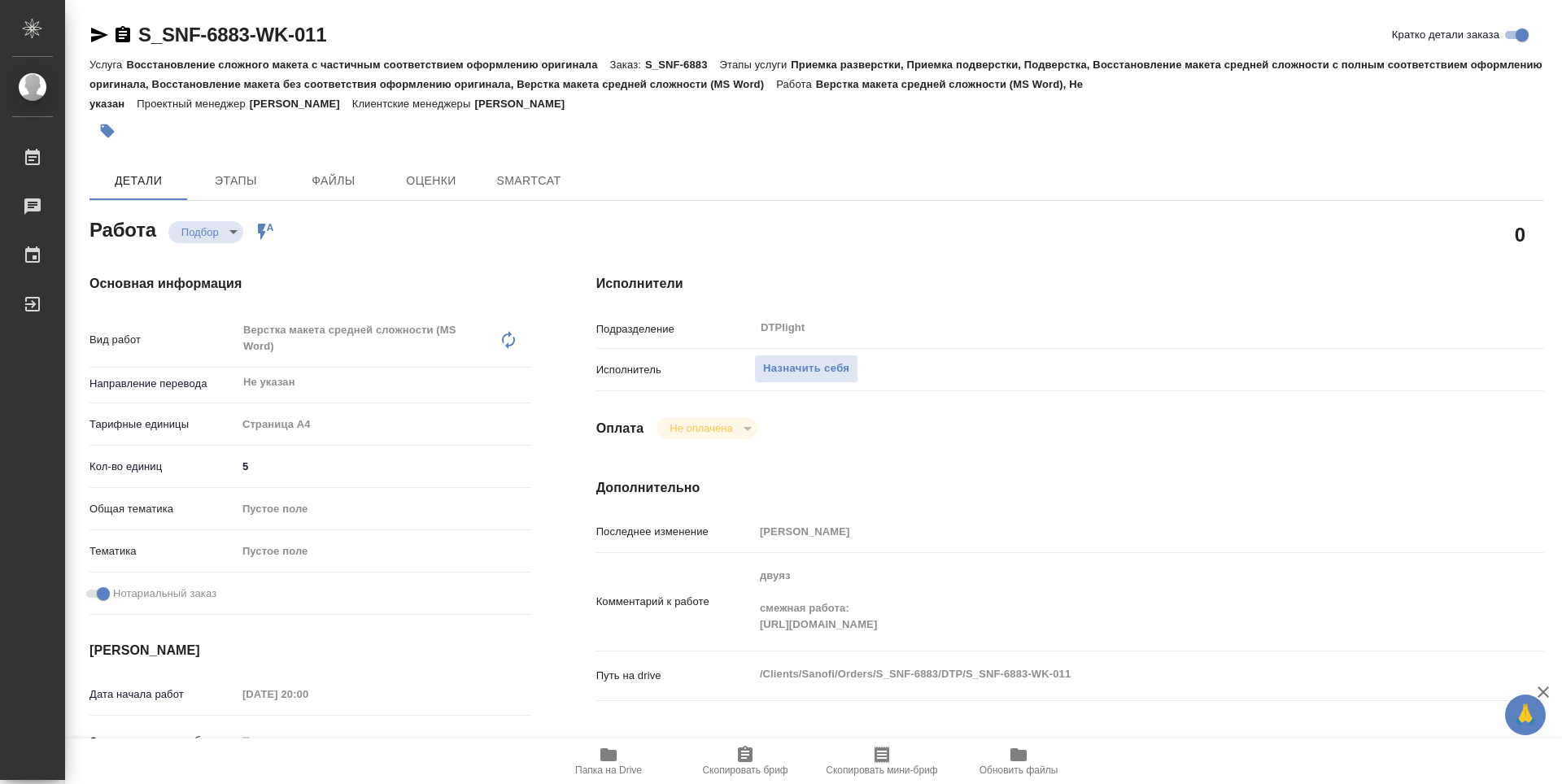
type textarea "x"
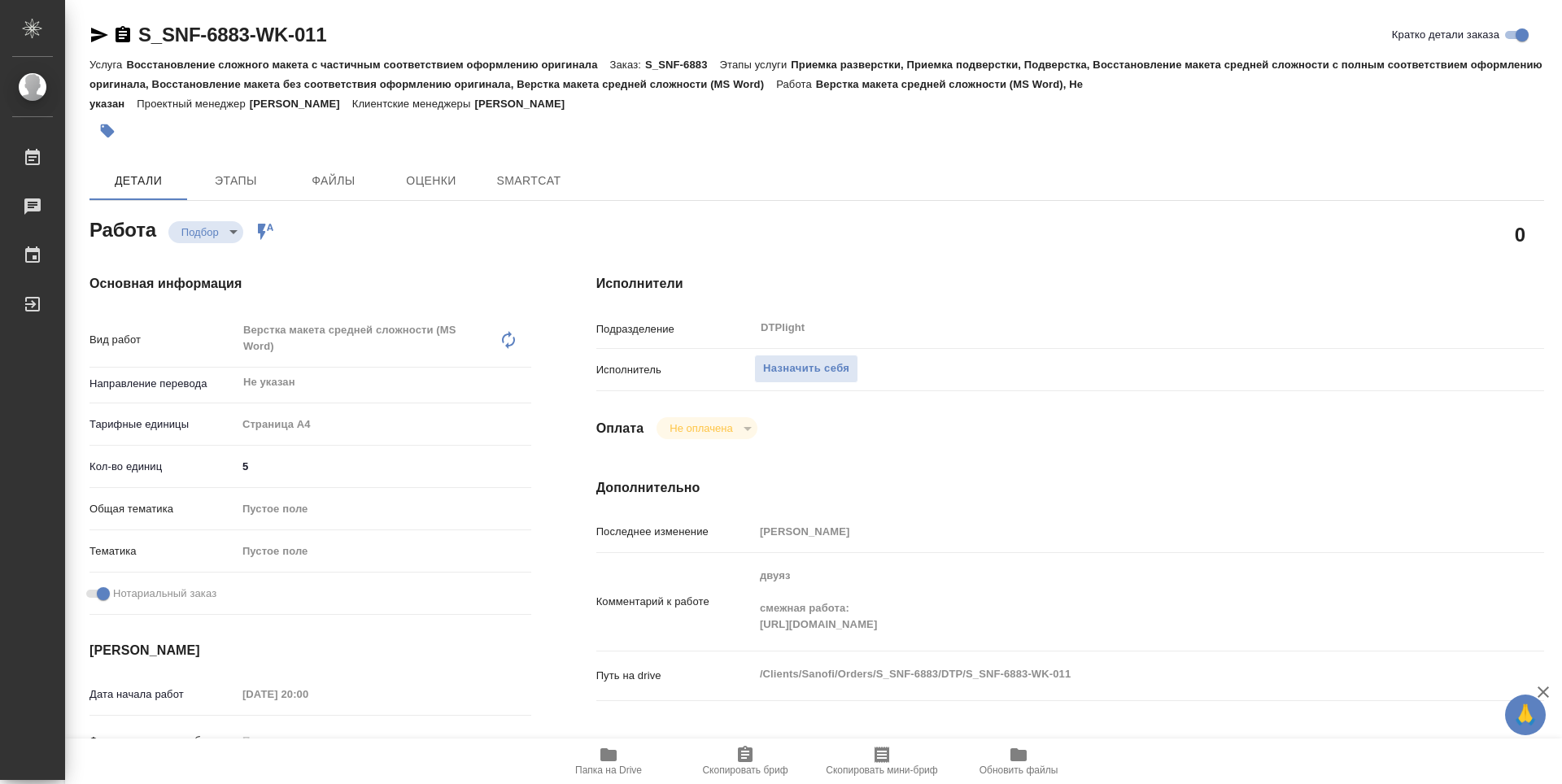
type textarea "x"
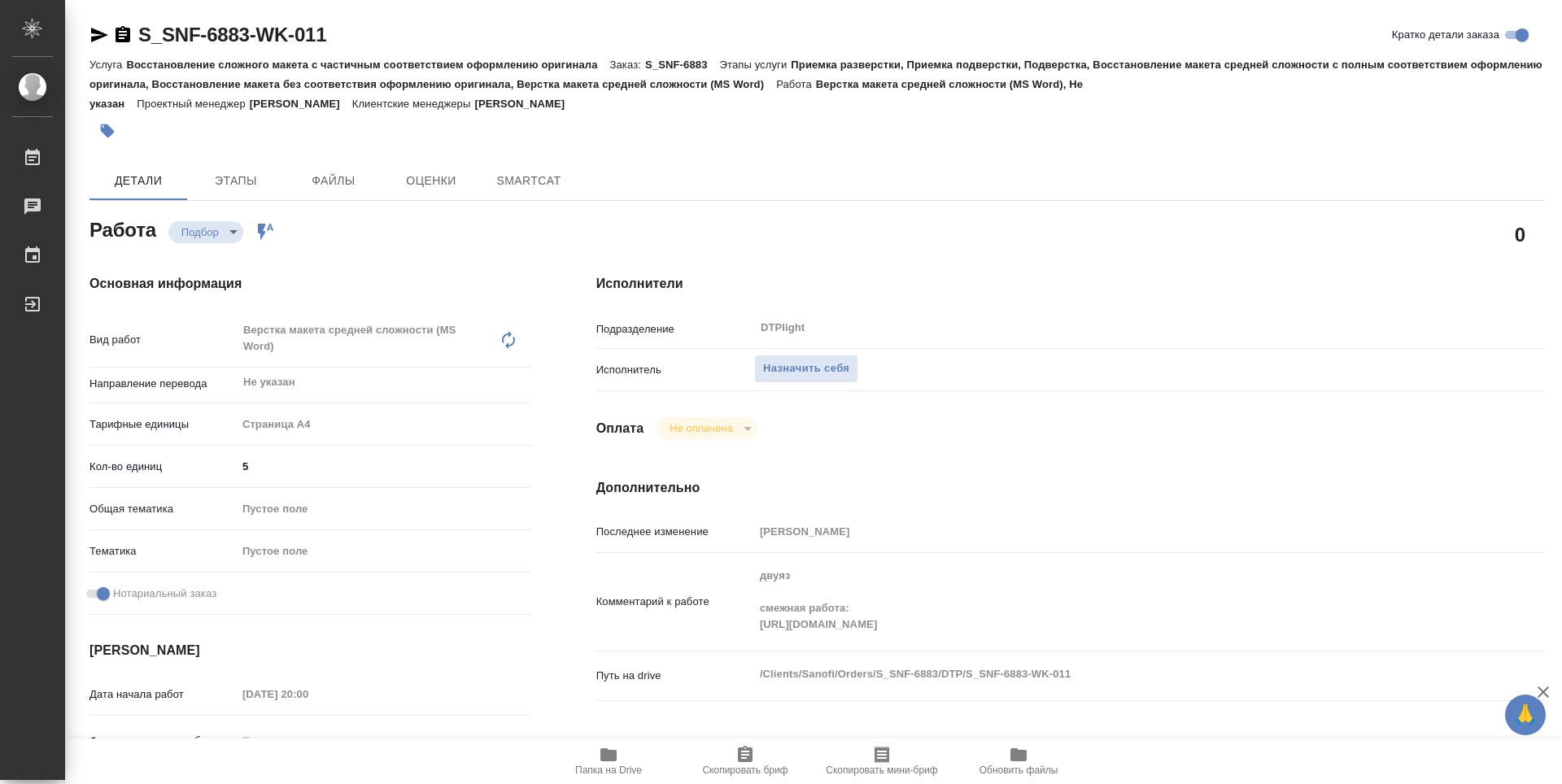
type textarea "x"
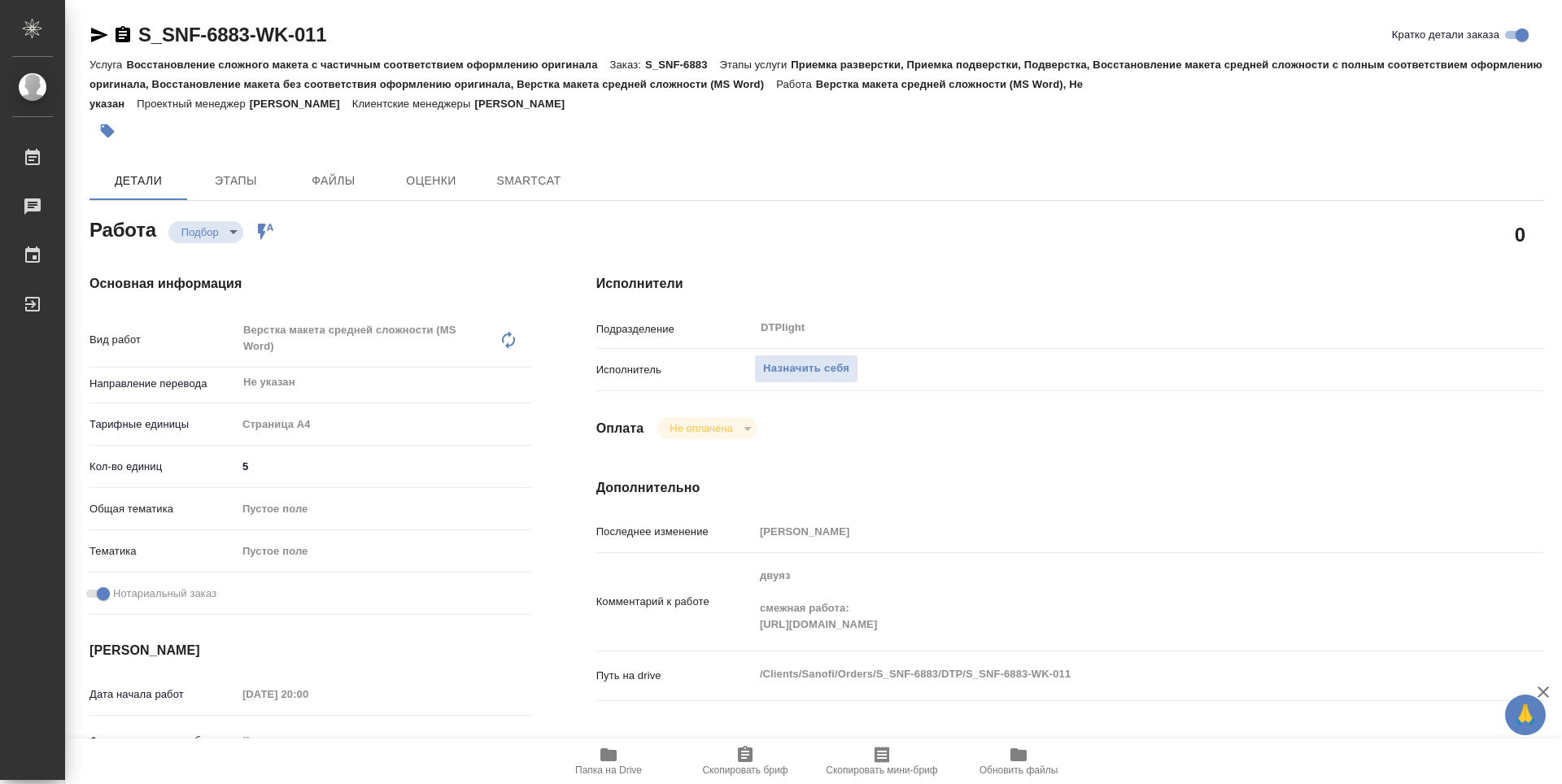
type textarea "x"
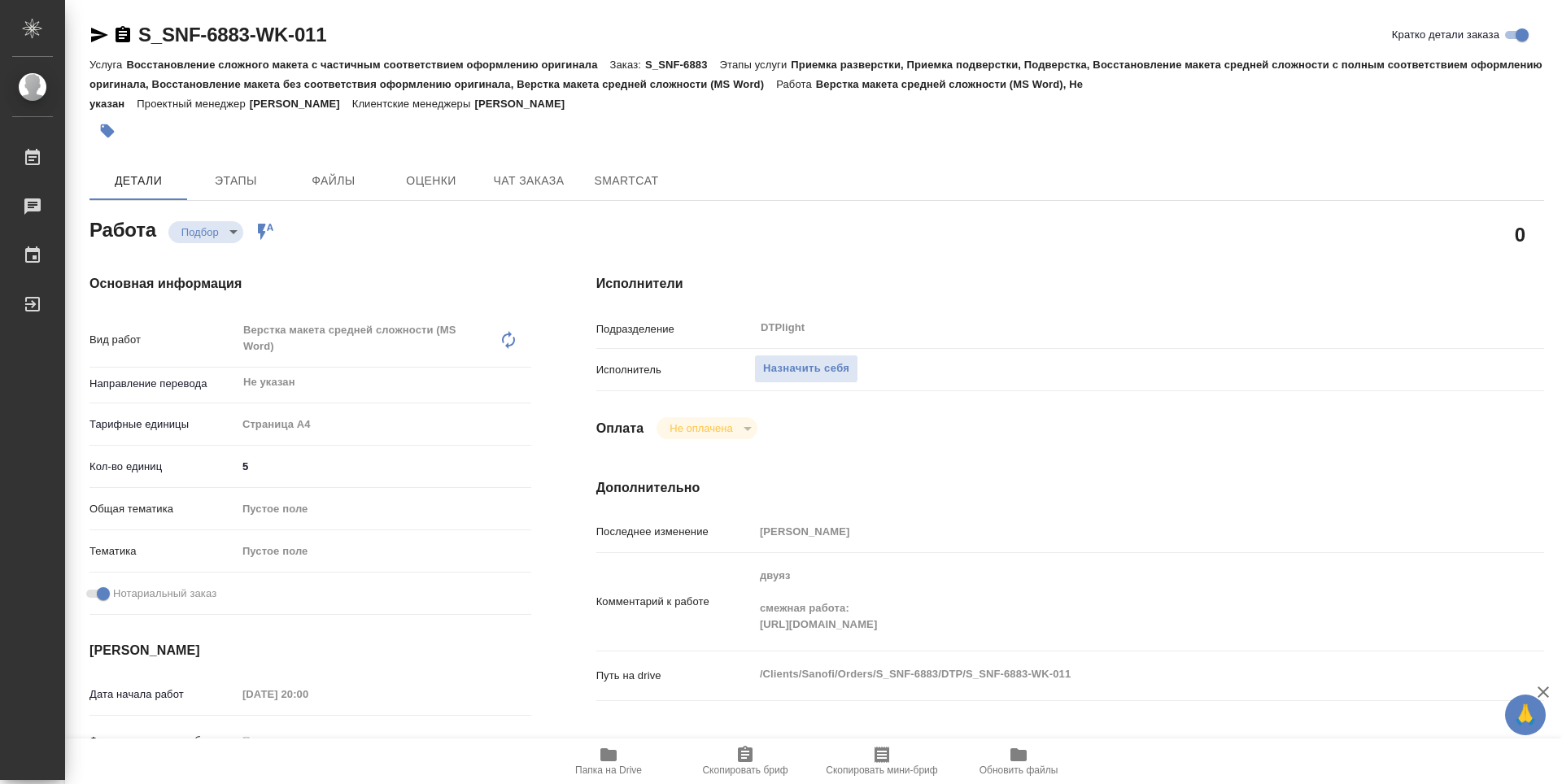
type textarea "x"
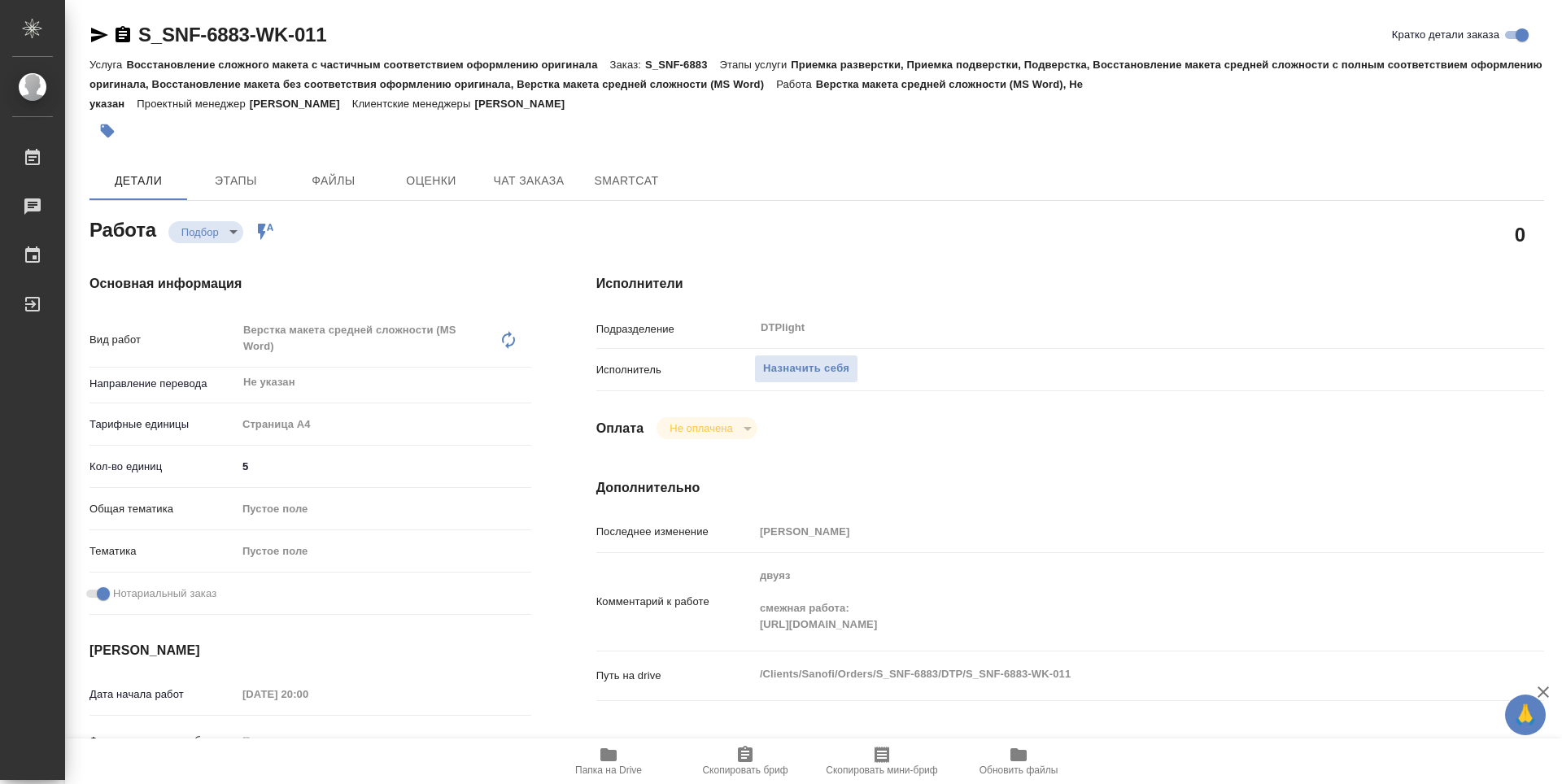
type textarea "x"
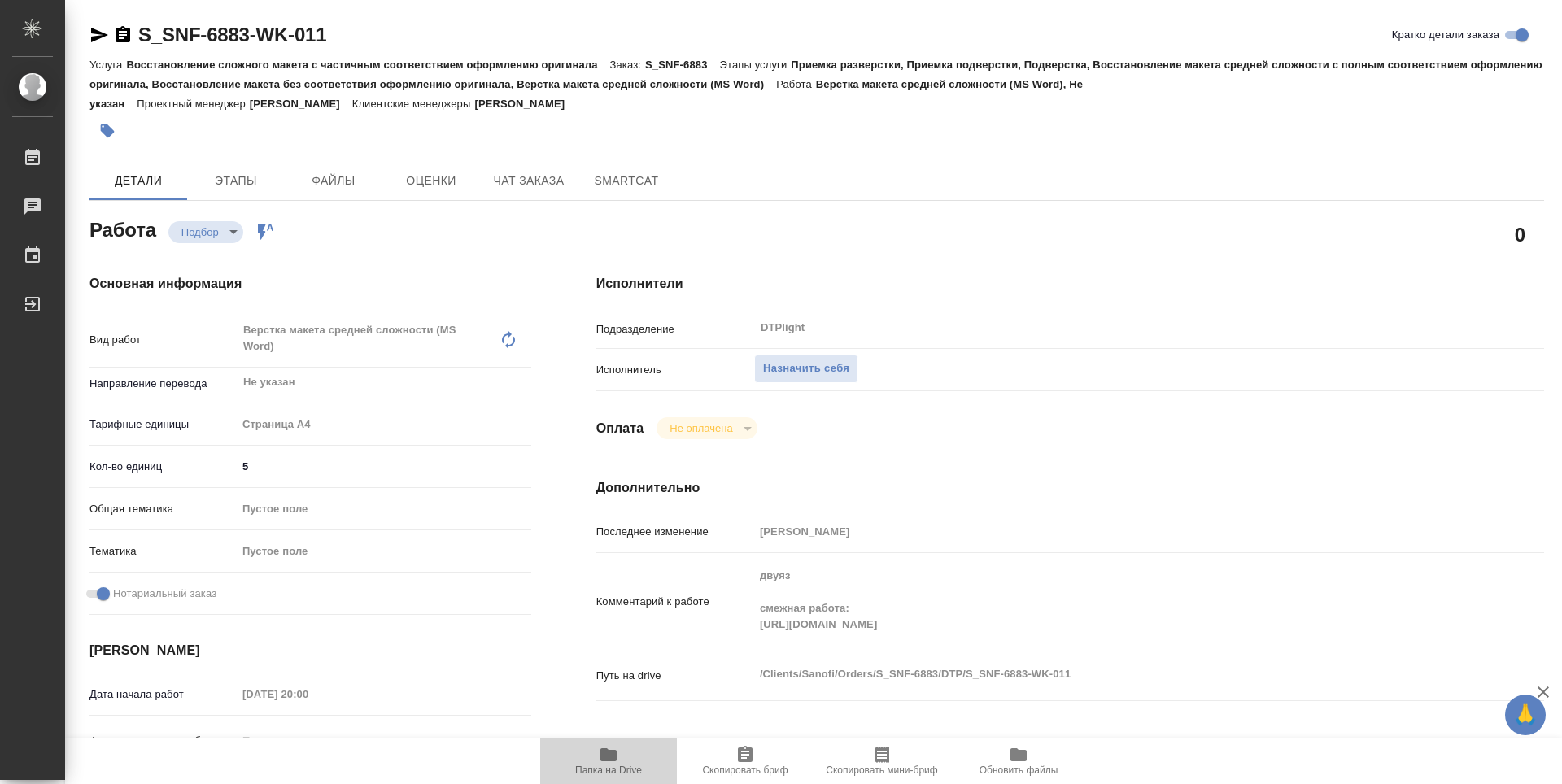
click at [601, 762] on icon "button" at bounding box center [608, 755] width 20 height 20
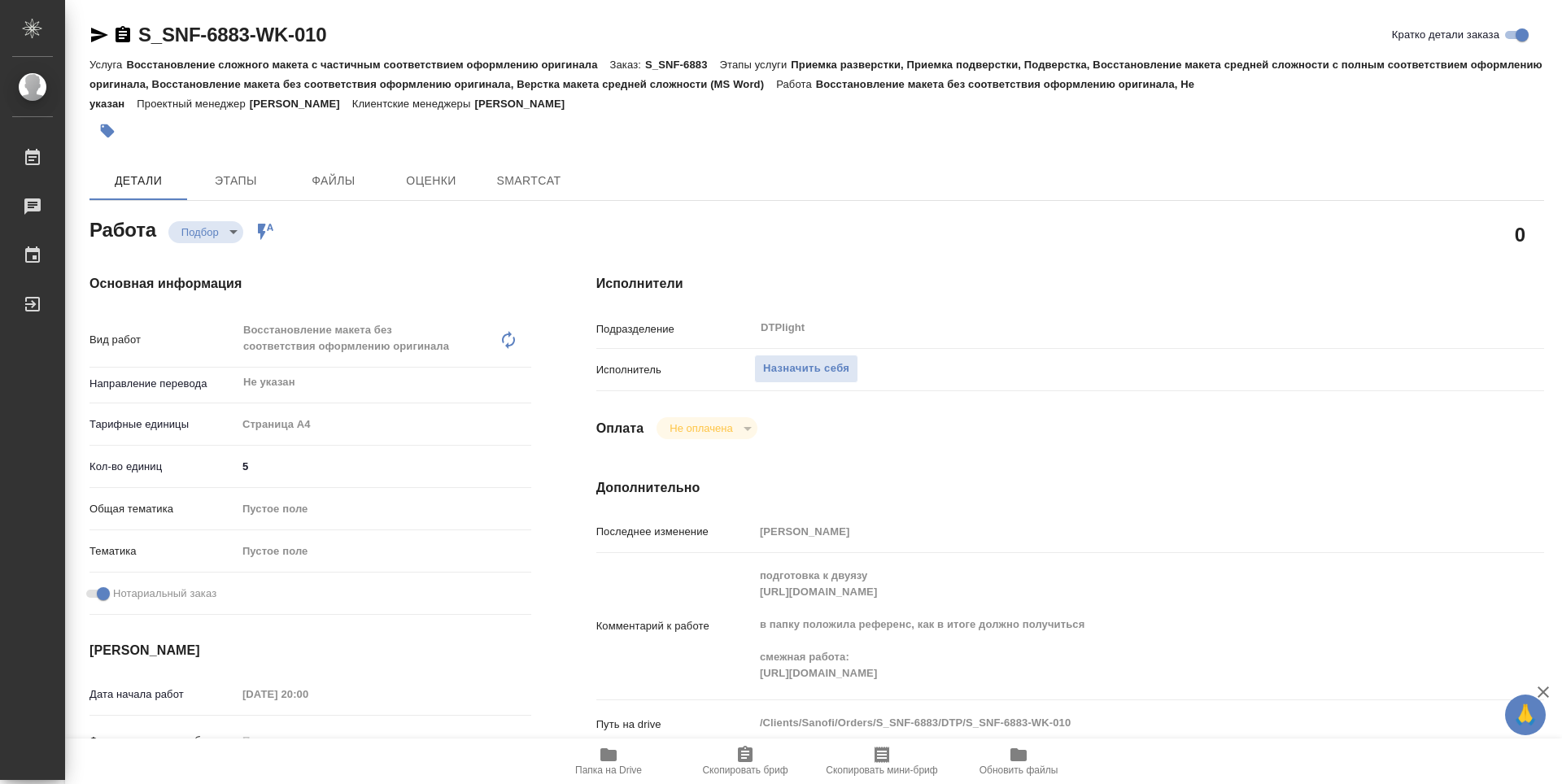
type textarea "x"
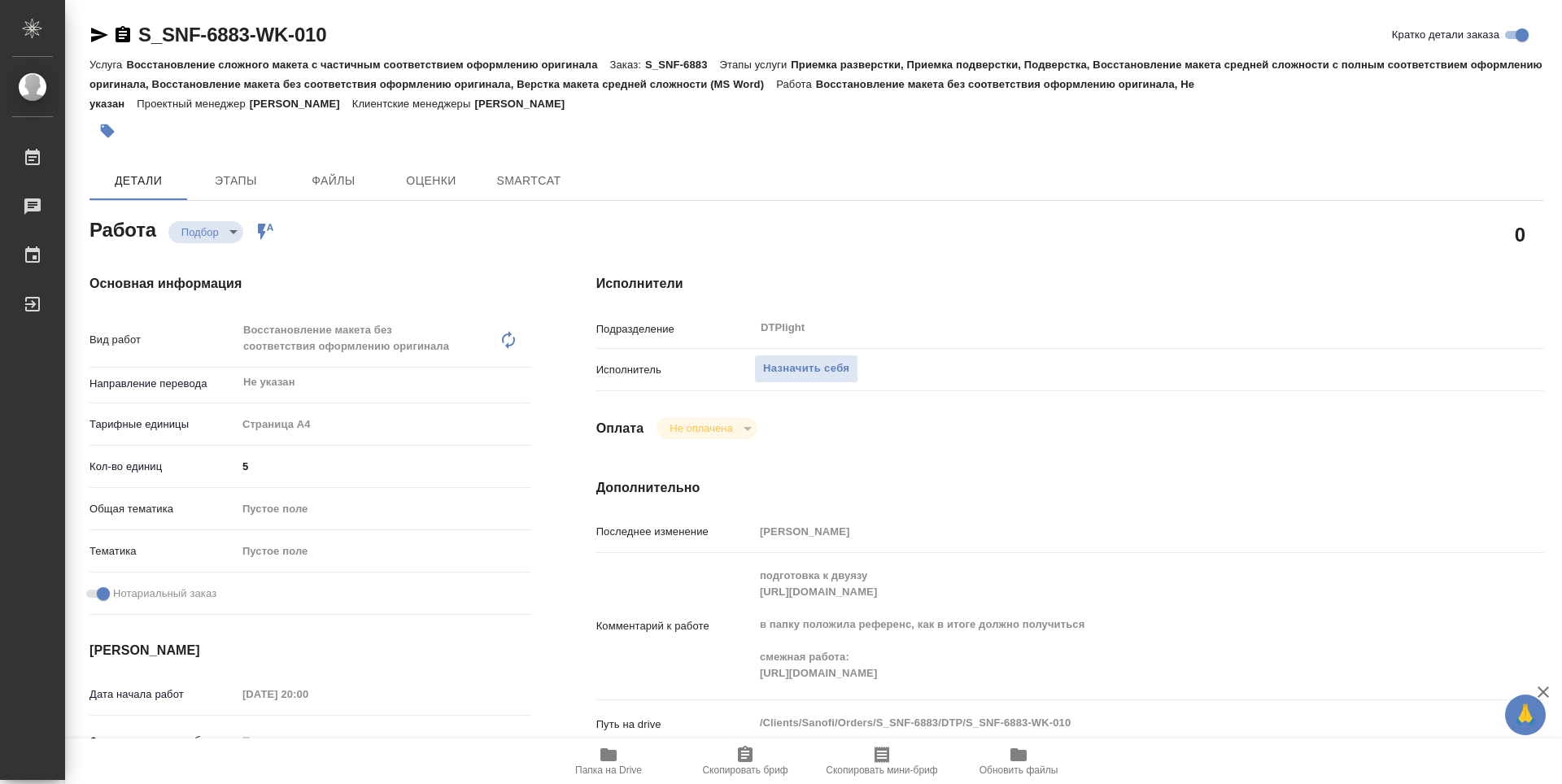
type textarea "x"
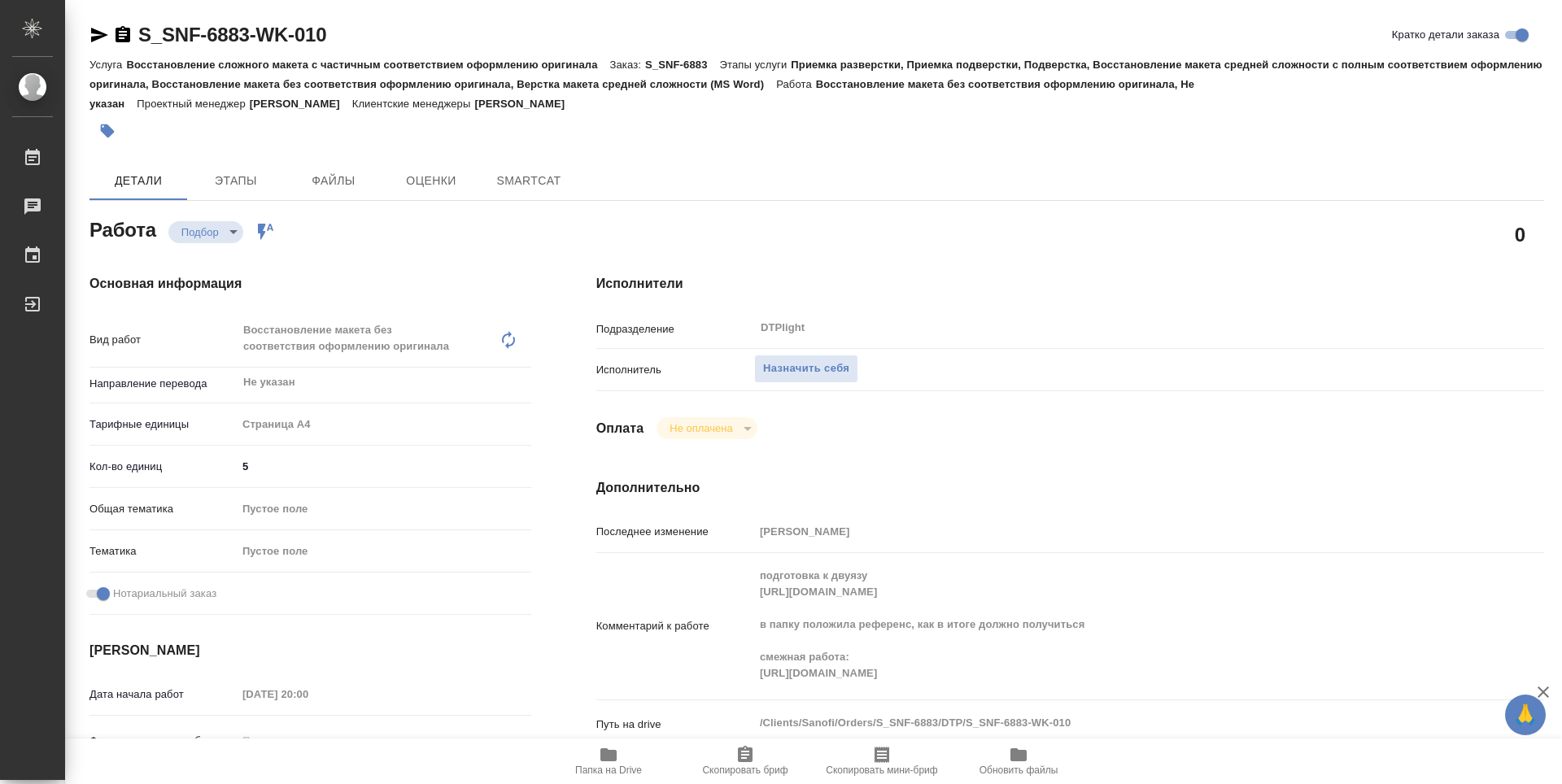
type textarea "x"
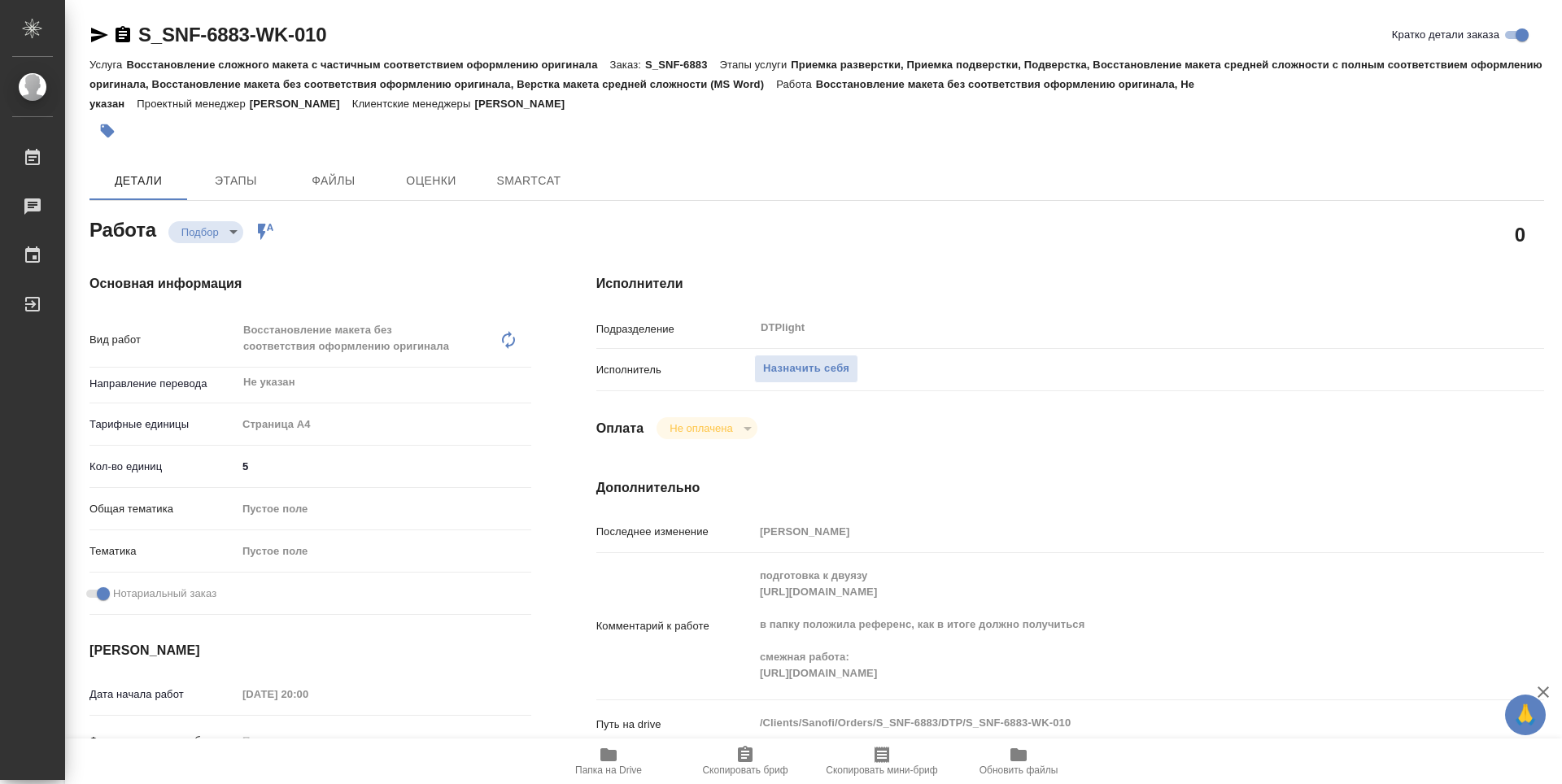
type textarea "x"
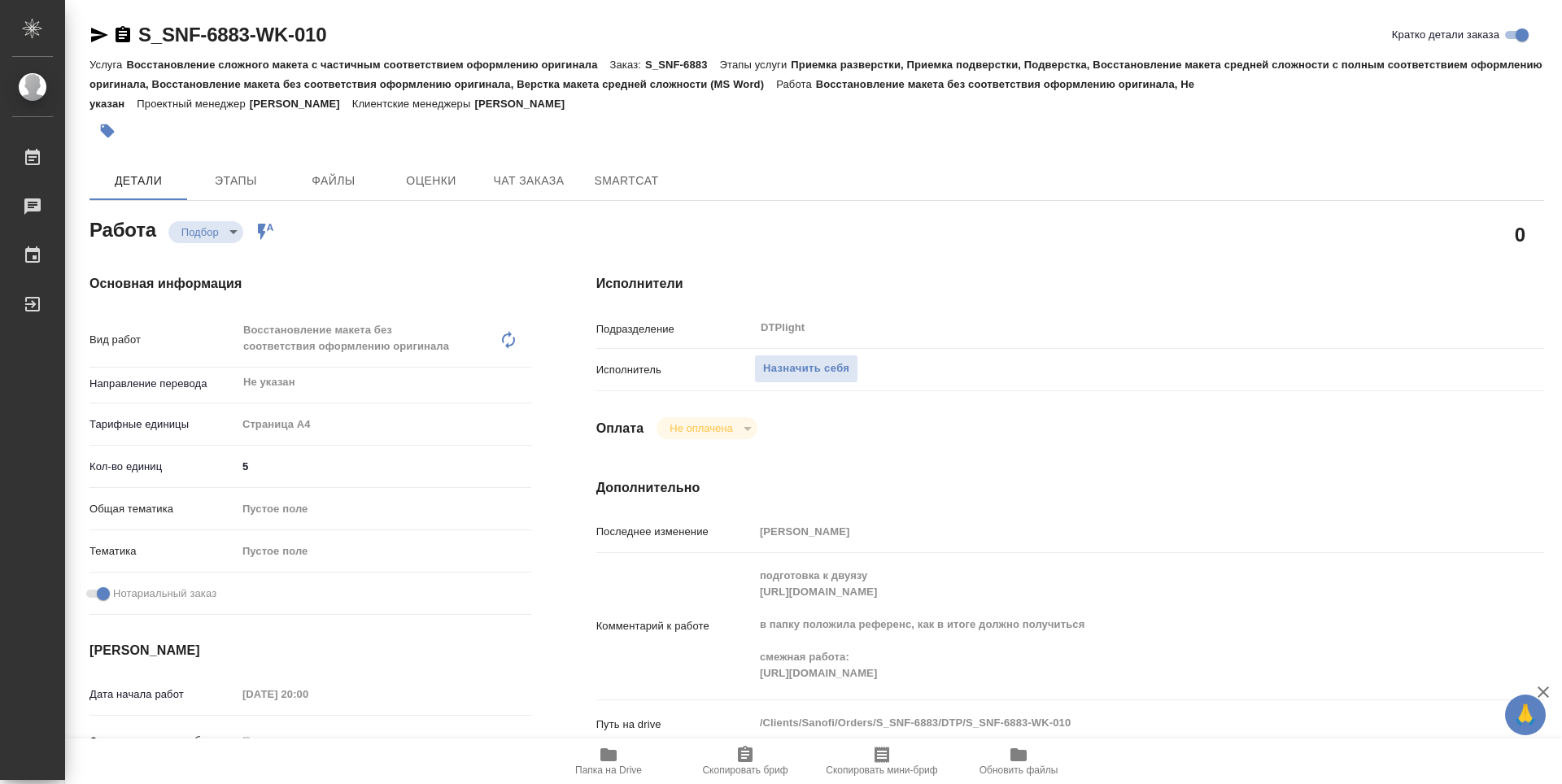
type textarea "x"
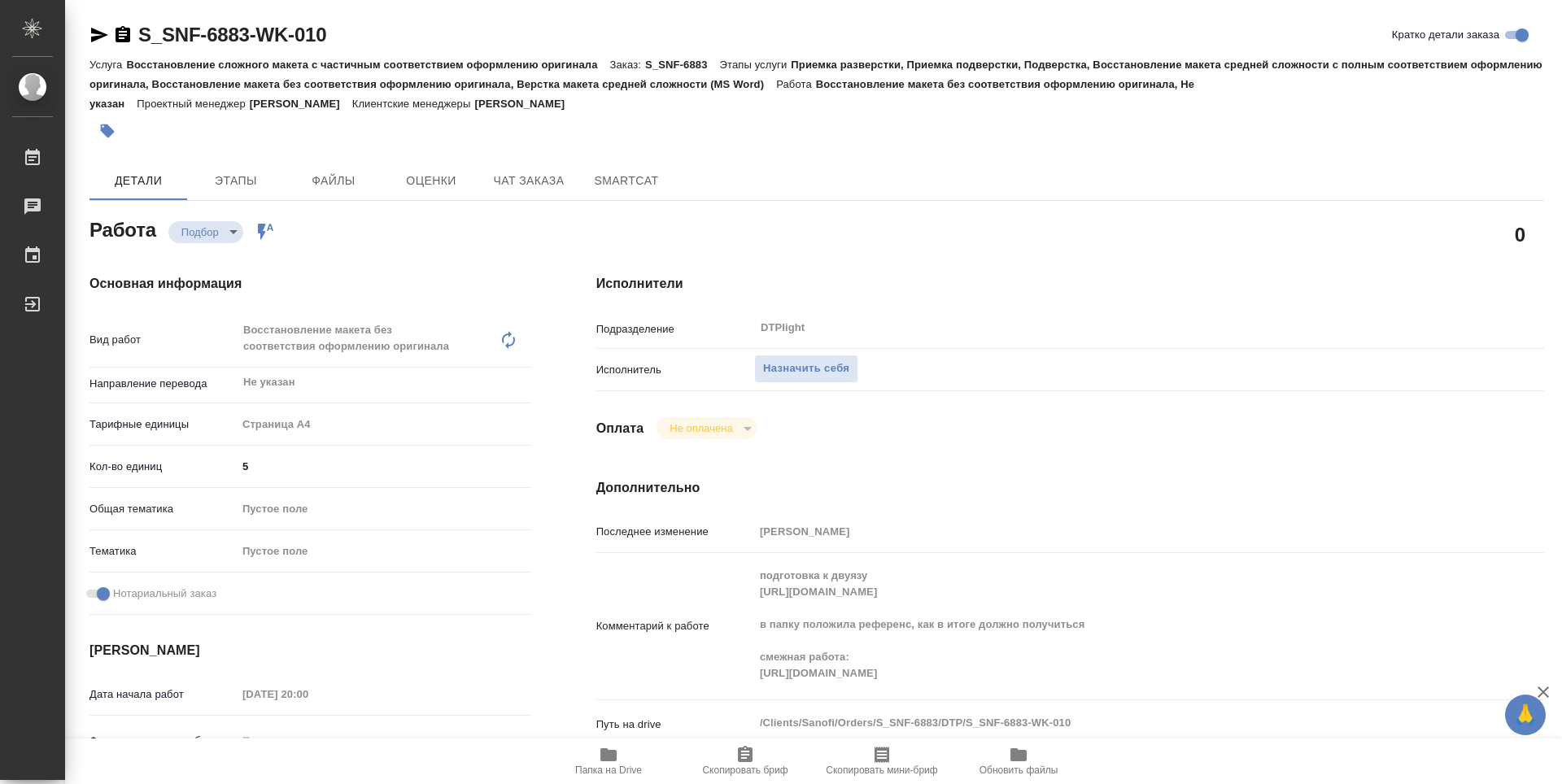
type textarea "x"
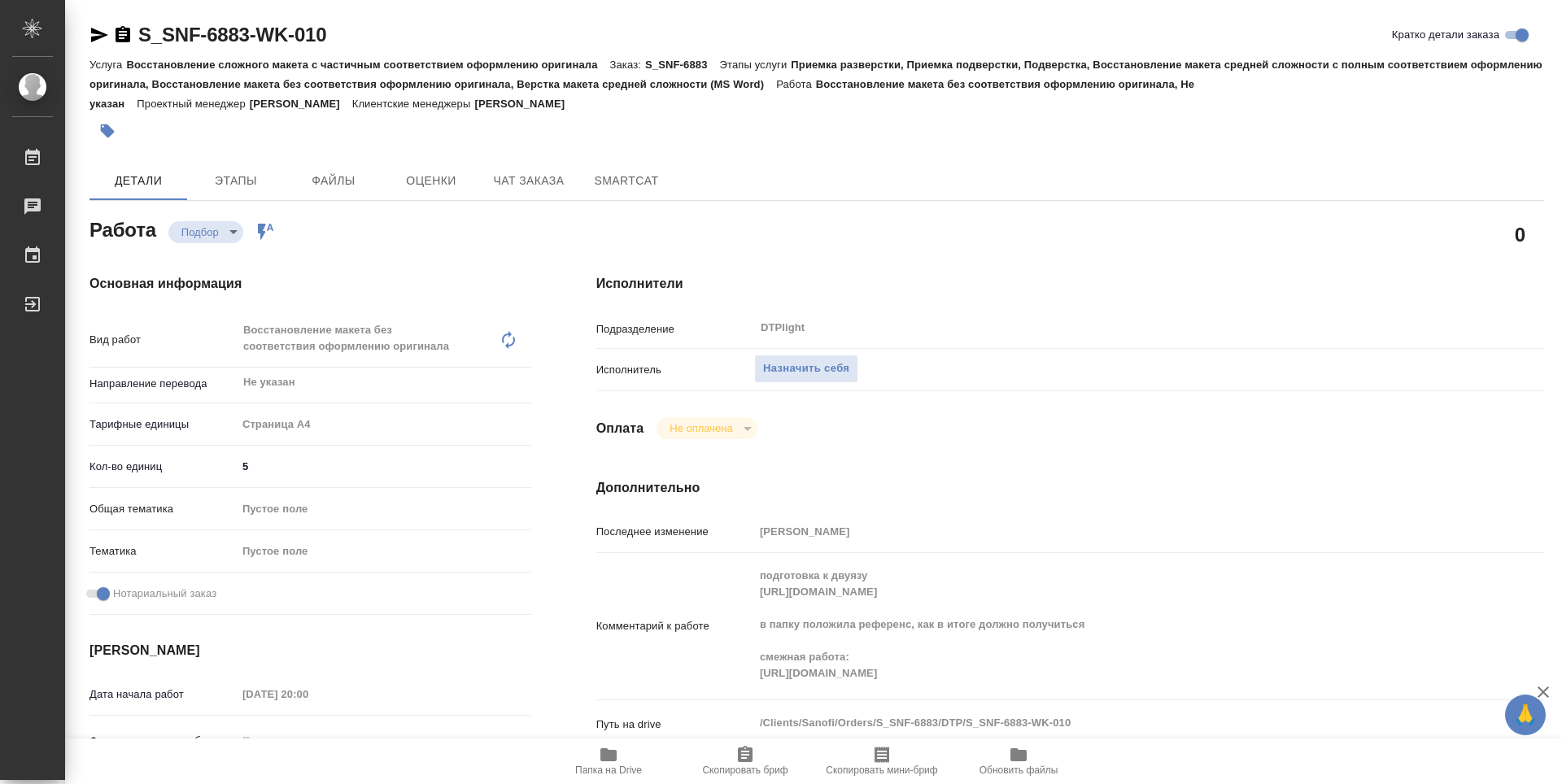
click at [600, 768] on span "Папка на Drive" at bounding box center [608, 770] width 67 height 11
click at [570, 224] on div "0" at bounding box center [1070, 235] width 1012 height 106
type textarea "x"
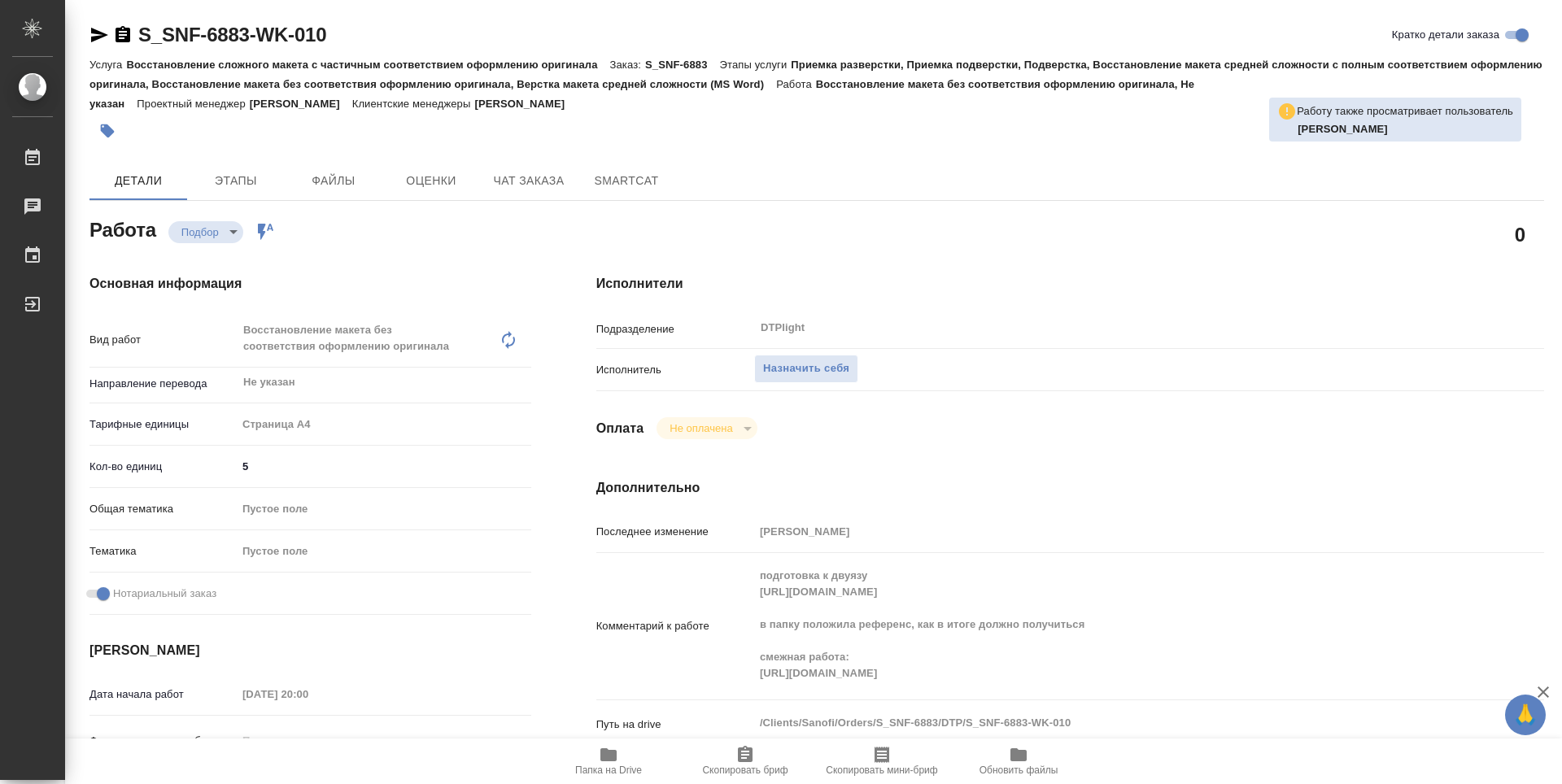
type textarea "x"
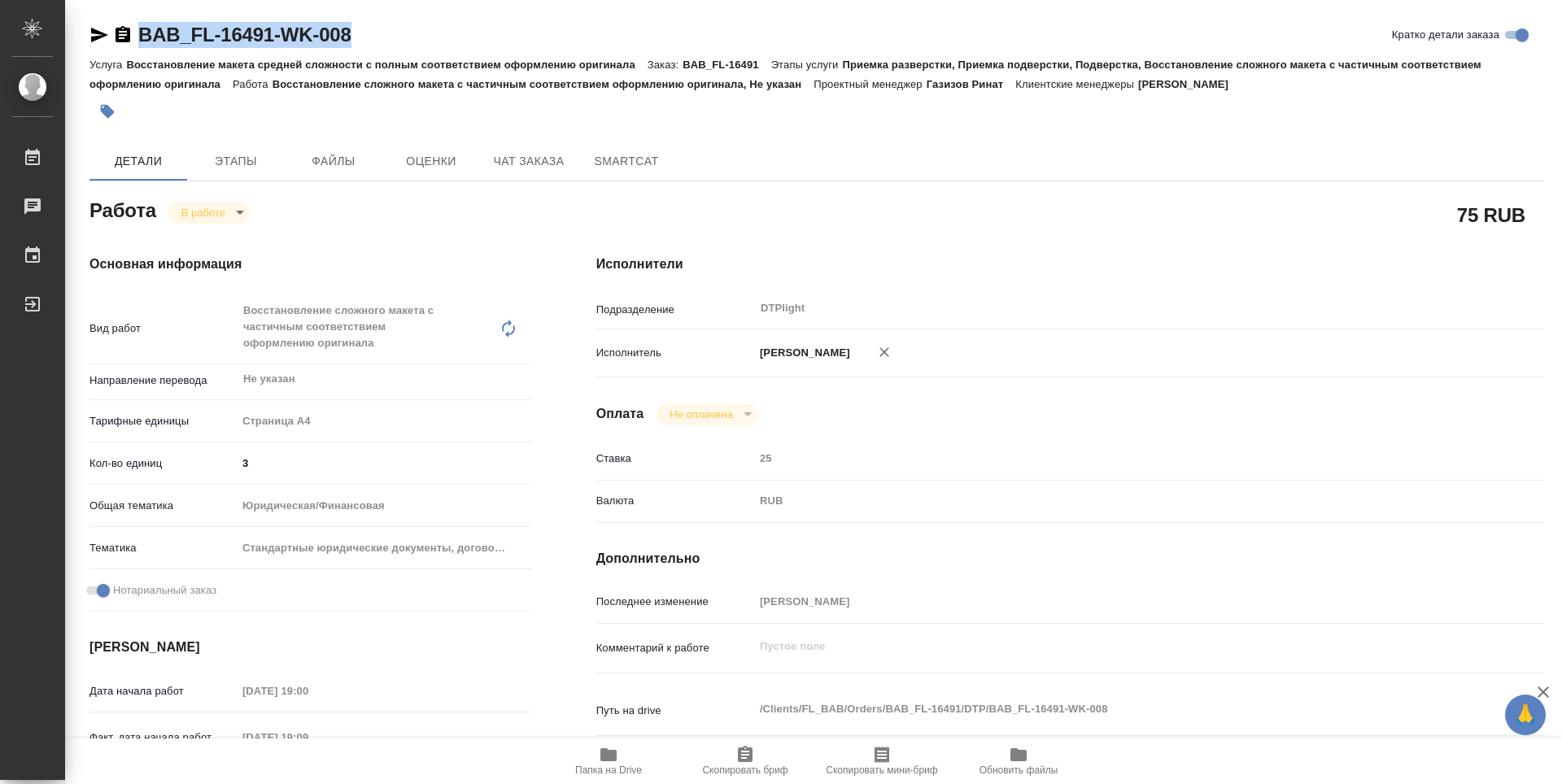
click at [601, 762] on icon "button" at bounding box center [608, 755] width 20 height 20
click at [217, 213] on body "🙏 .cls-1 fill:#fff; AWATERA Zubakova Viktoriya Работы 0 Чаты График Выйти BAB_F…" at bounding box center [781, 392] width 1562 height 784
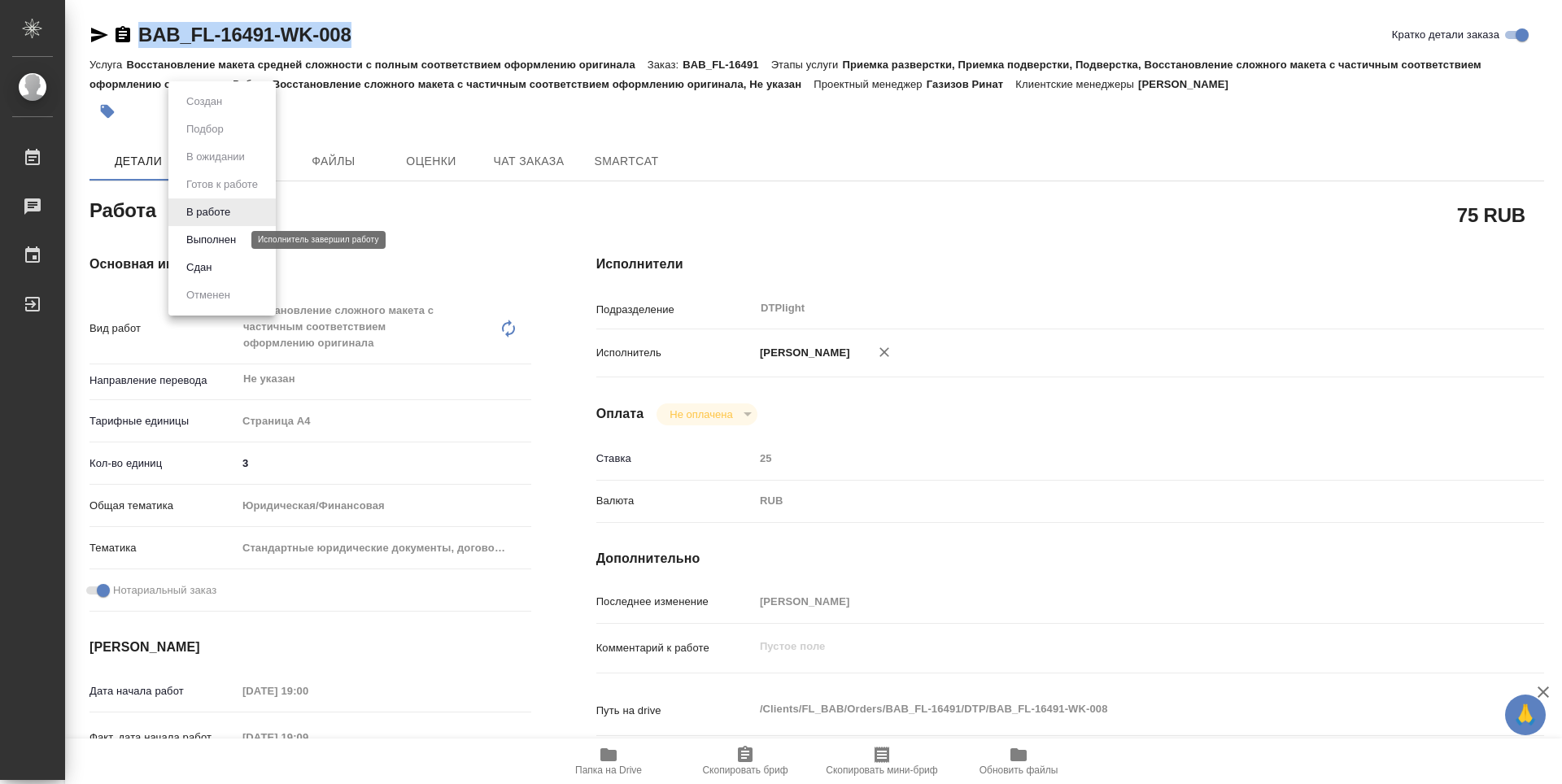
click at [224, 239] on button "Выполнен" at bounding box center [211, 240] width 60 height 18
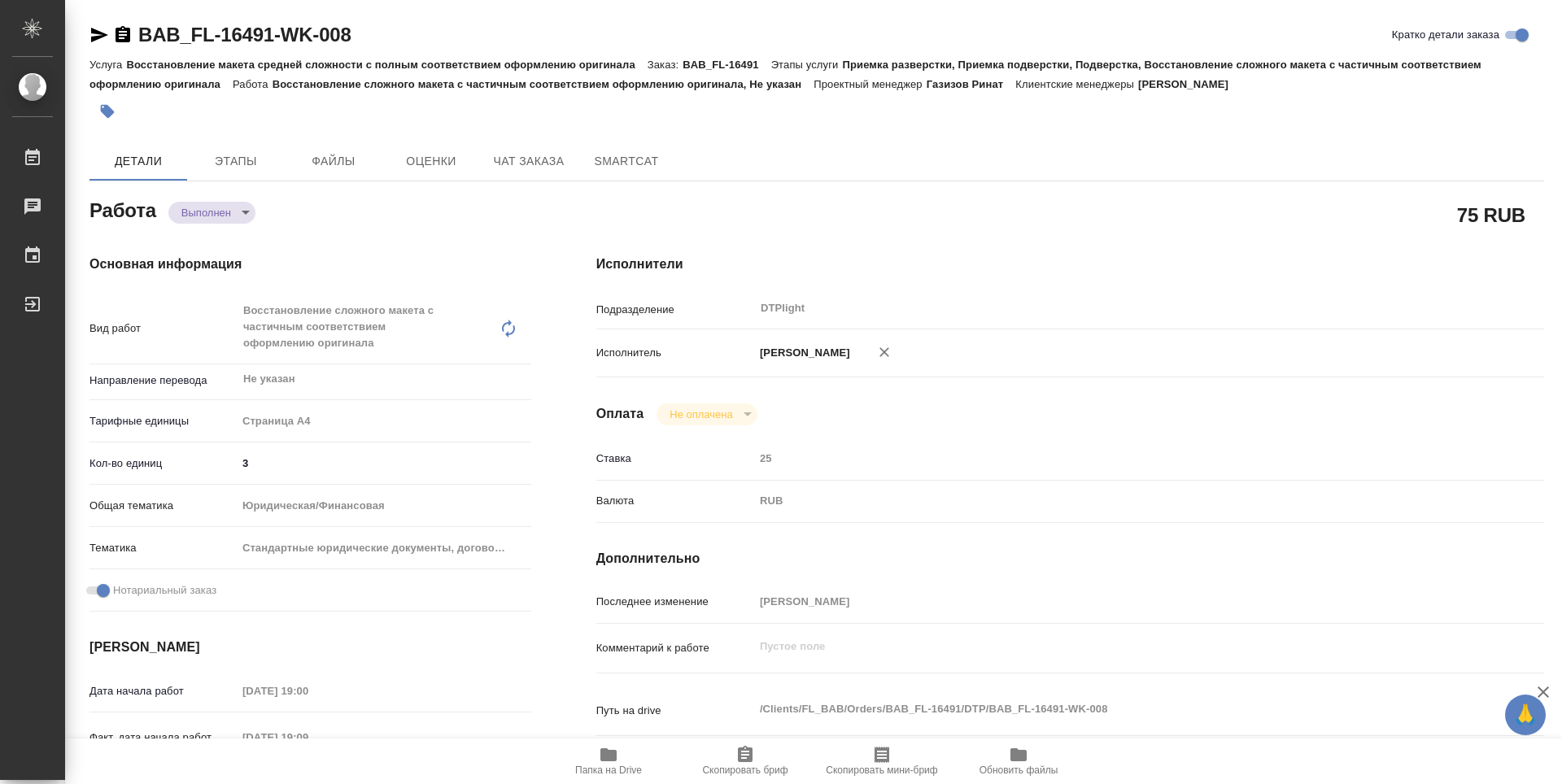
type textarea "x"
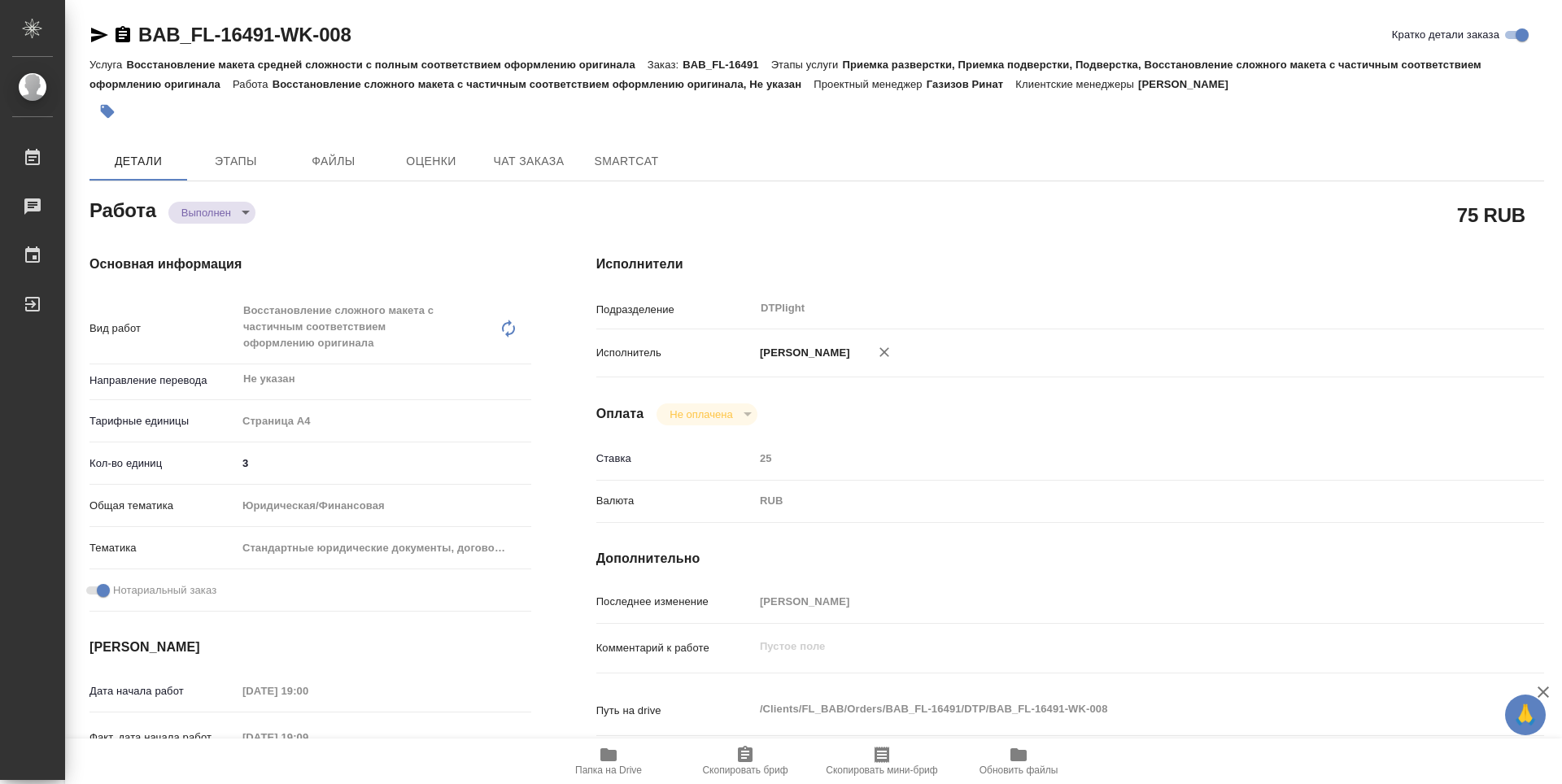
type textarea "x"
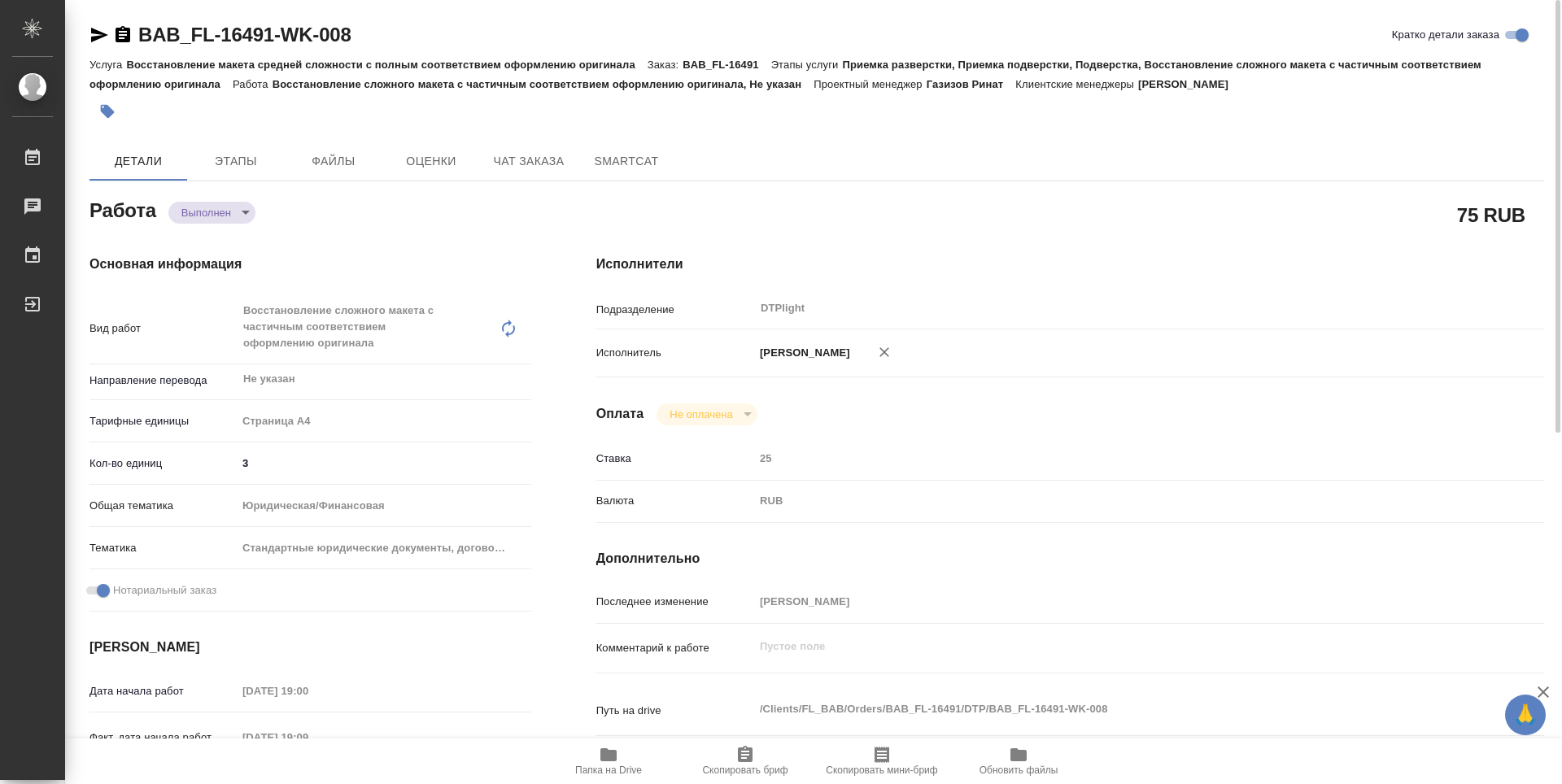
type textarea "x"
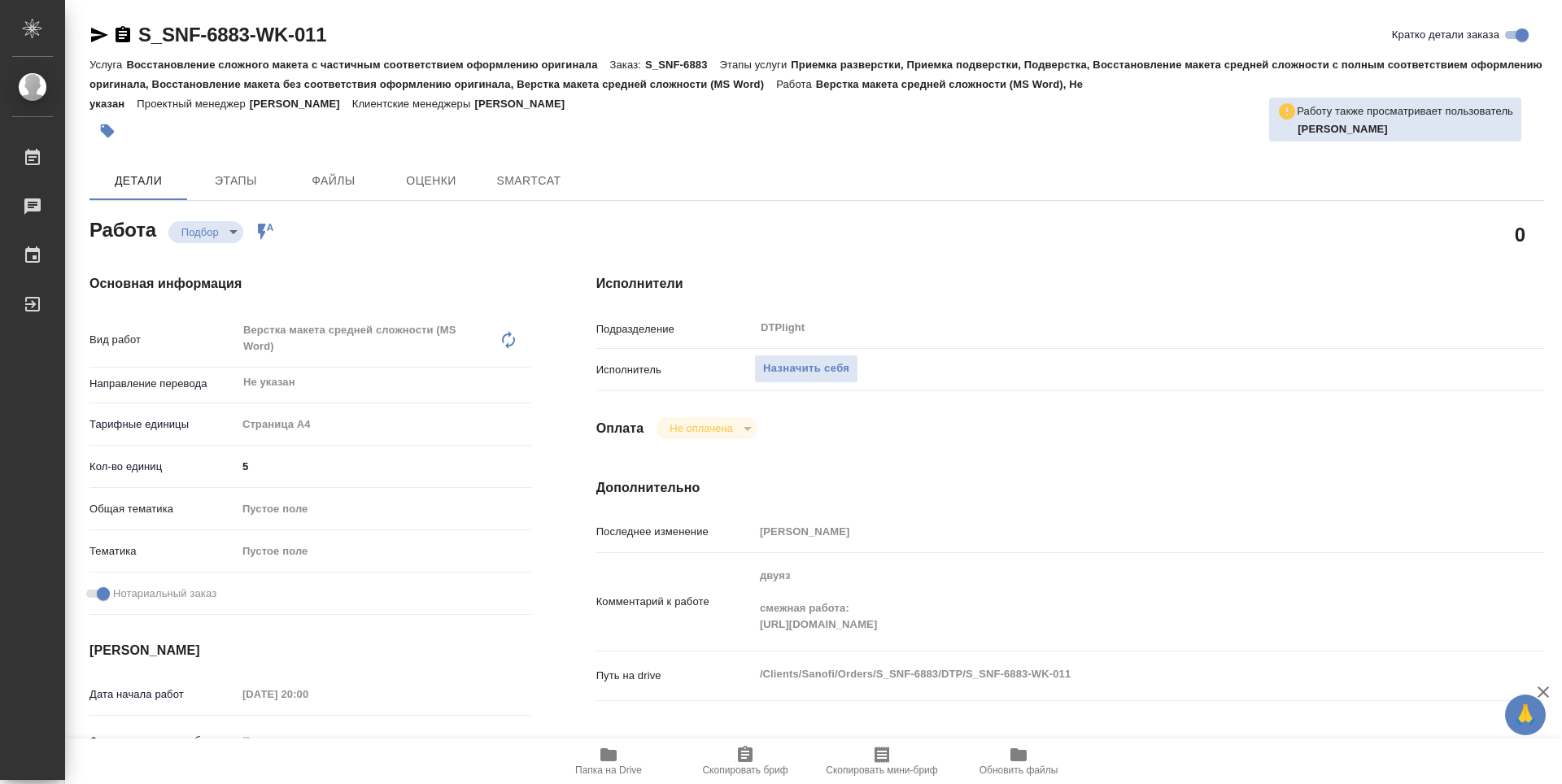
type textarea "x"
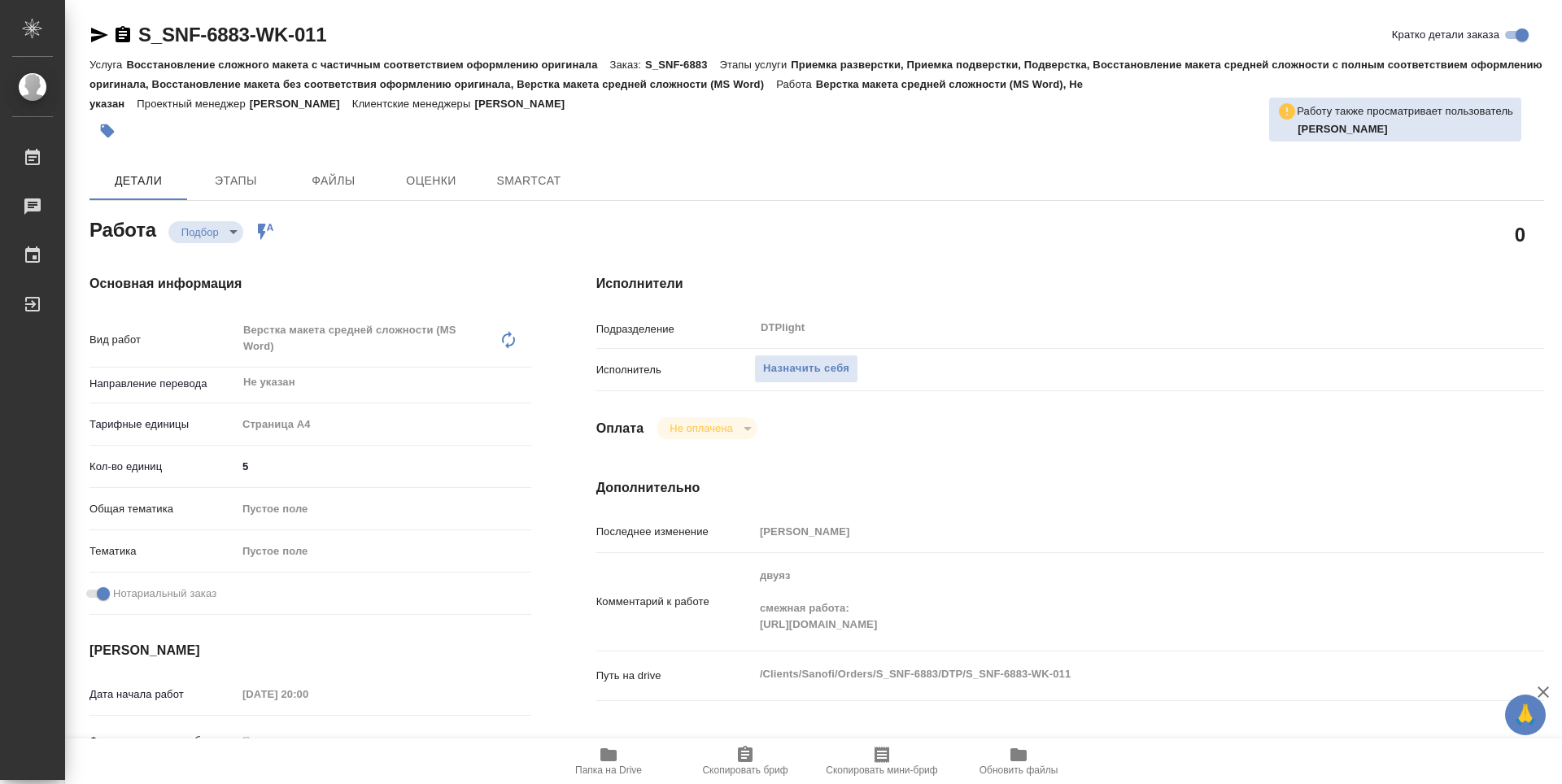
type textarea "x"
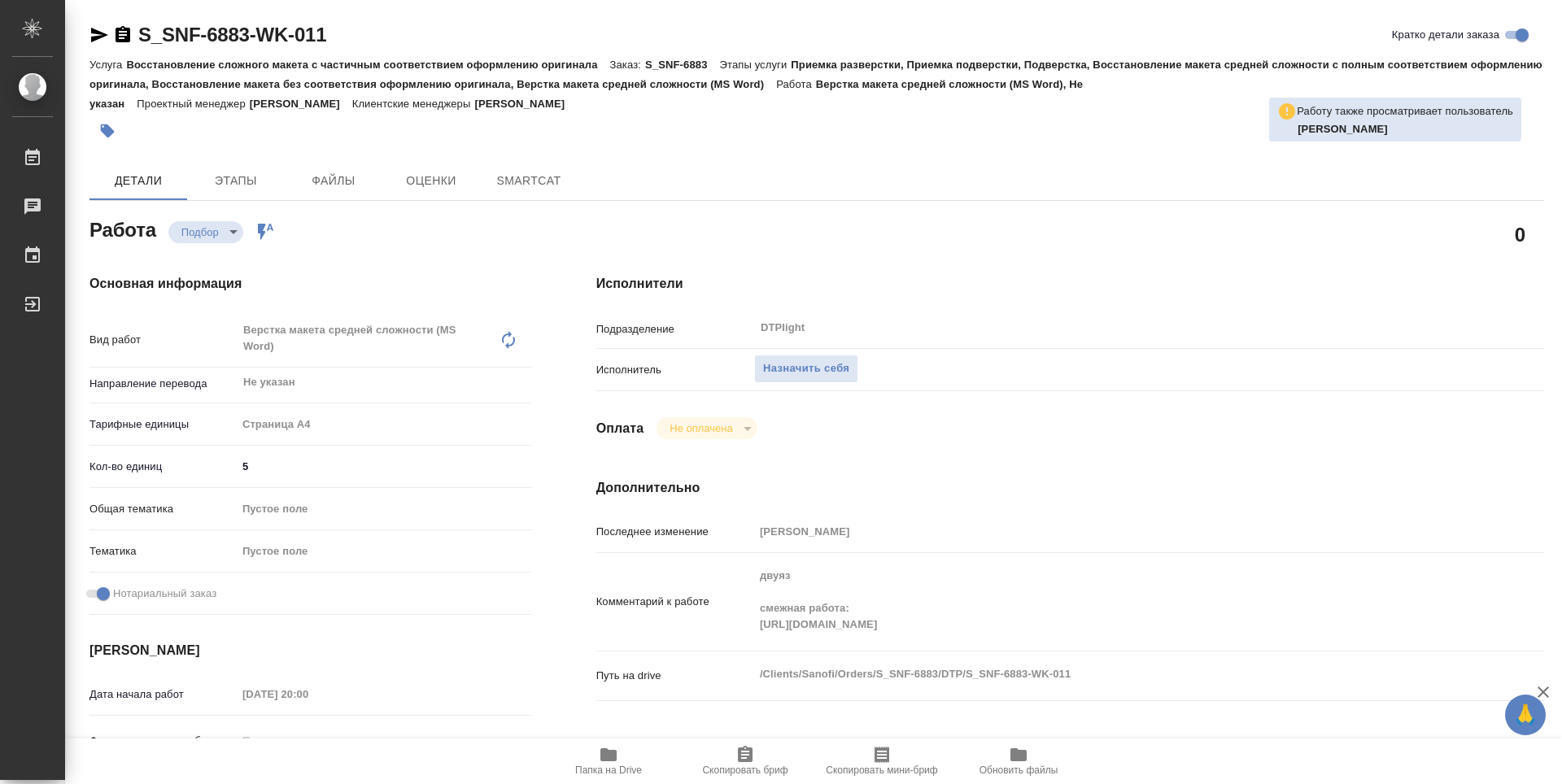
type textarea "x"
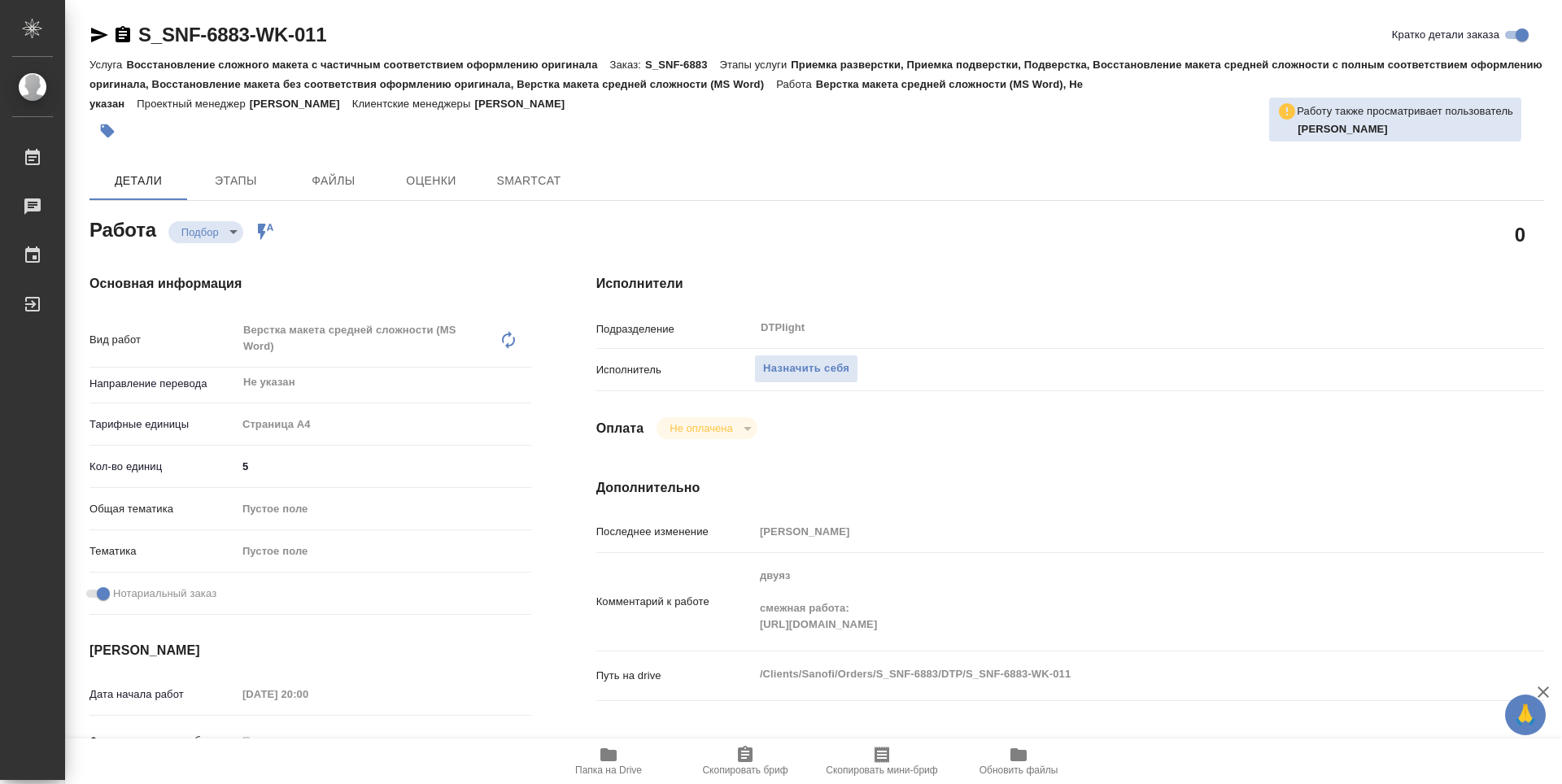
type textarea "x"
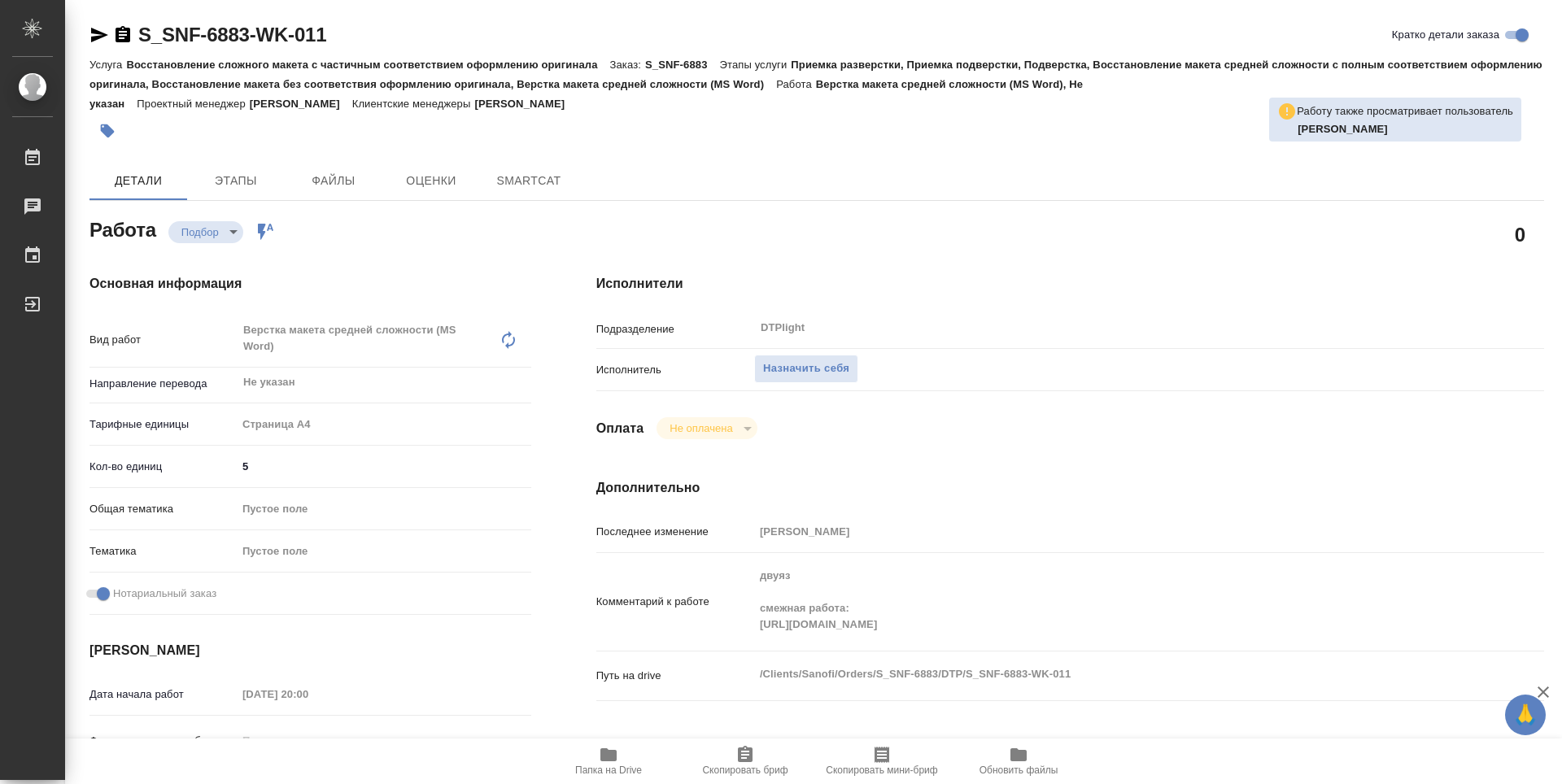
type textarea "x"
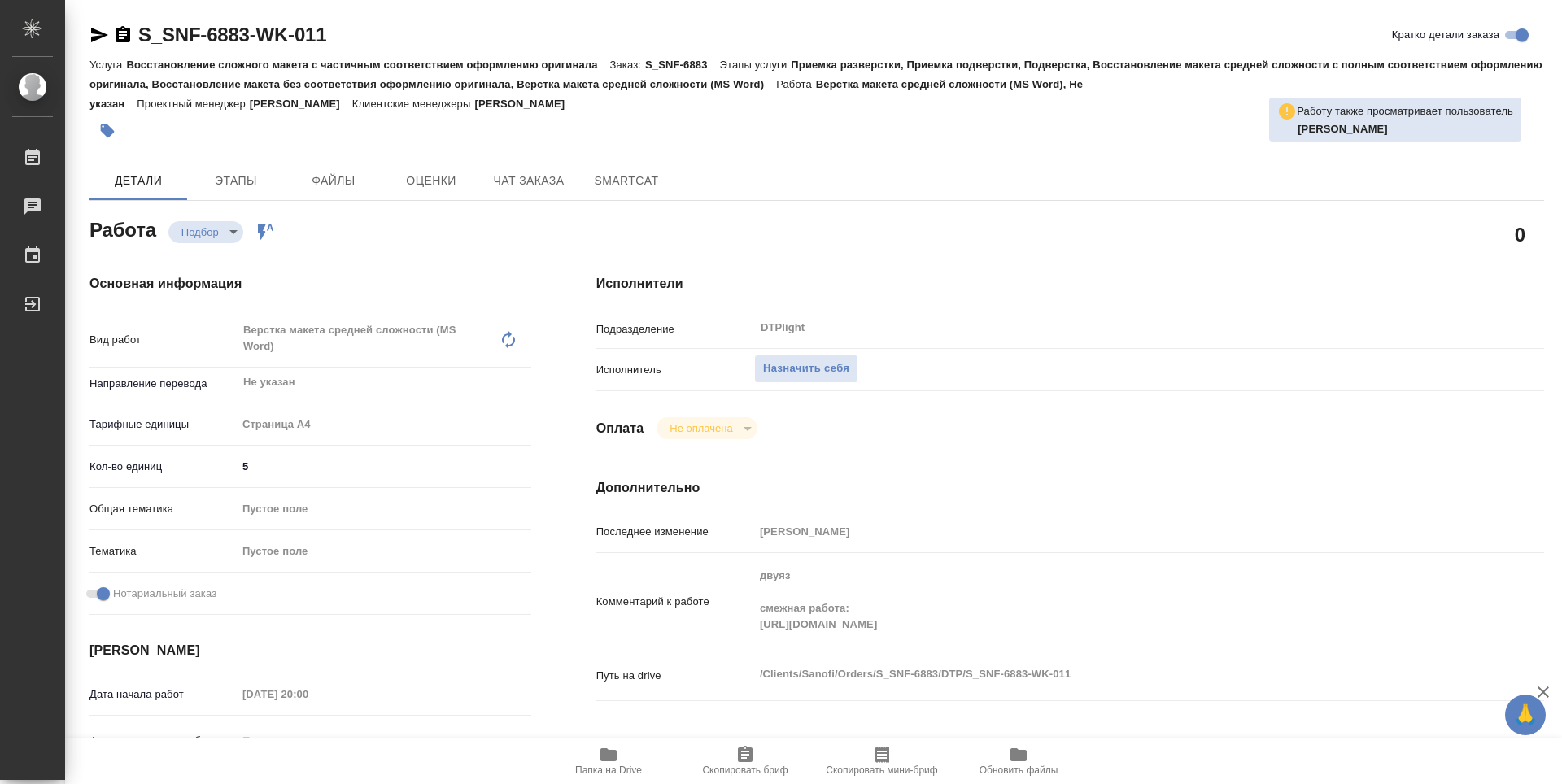
type textarea "x"
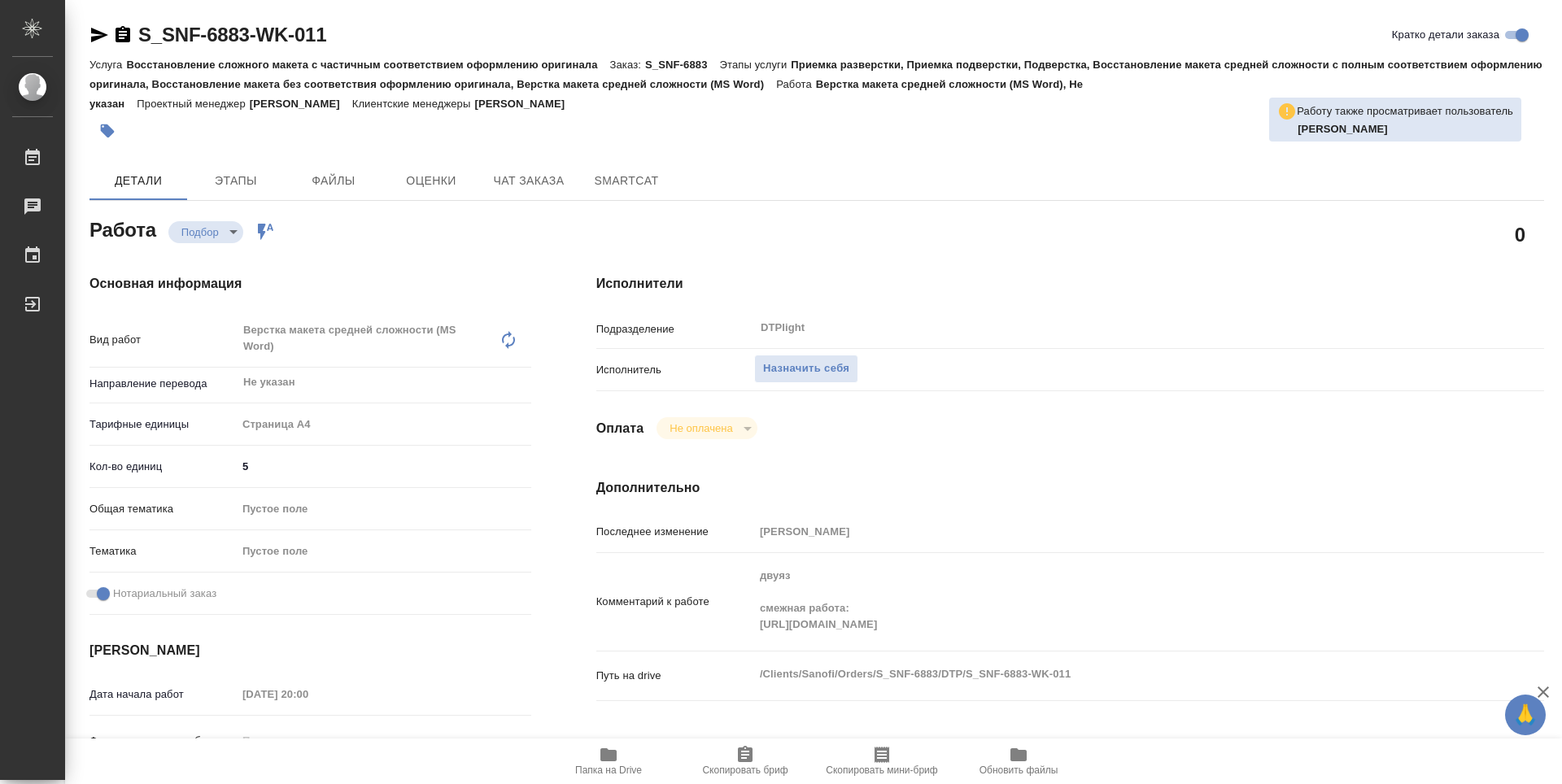
type textarea "x"
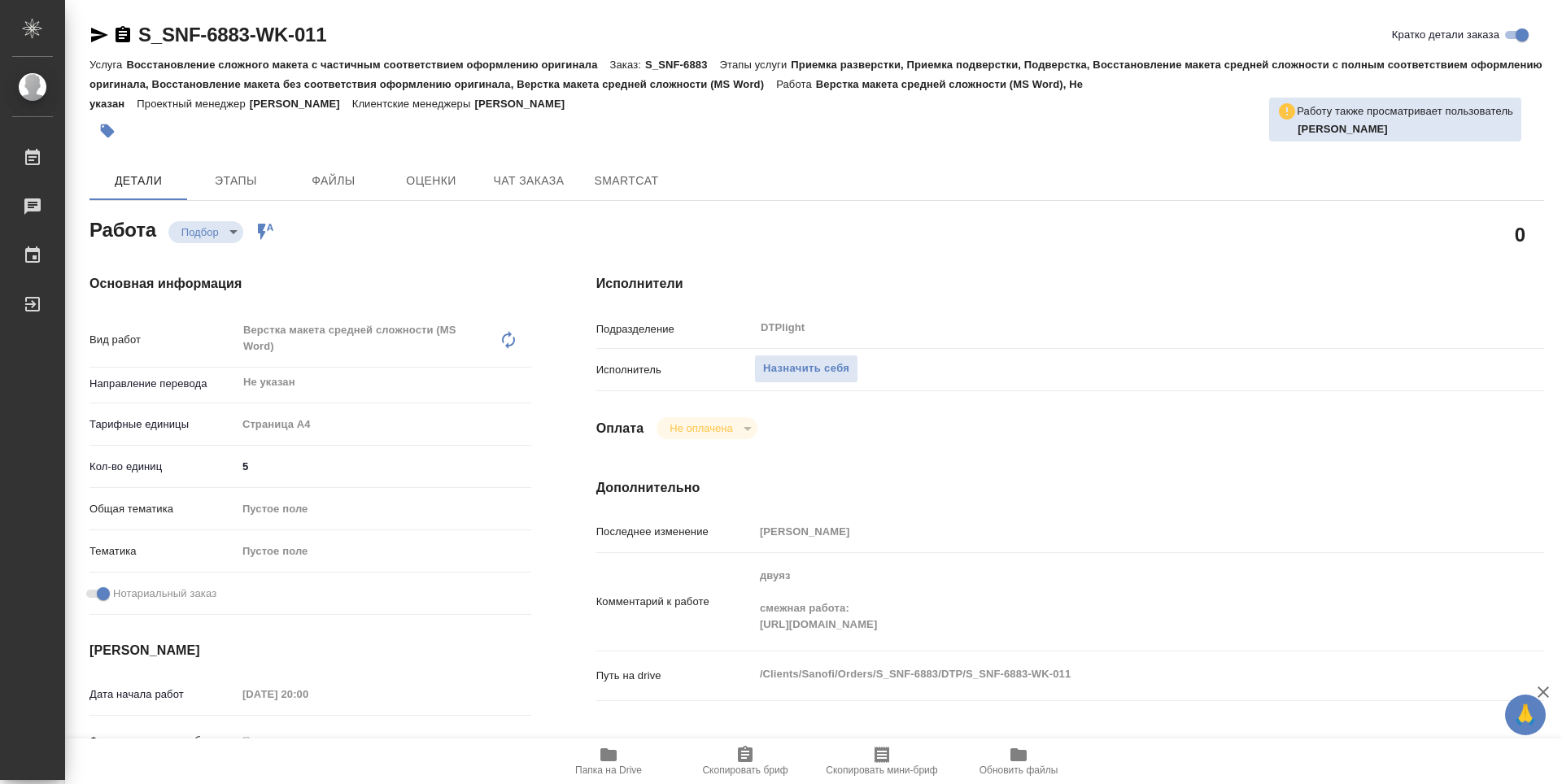
type textarea "x"
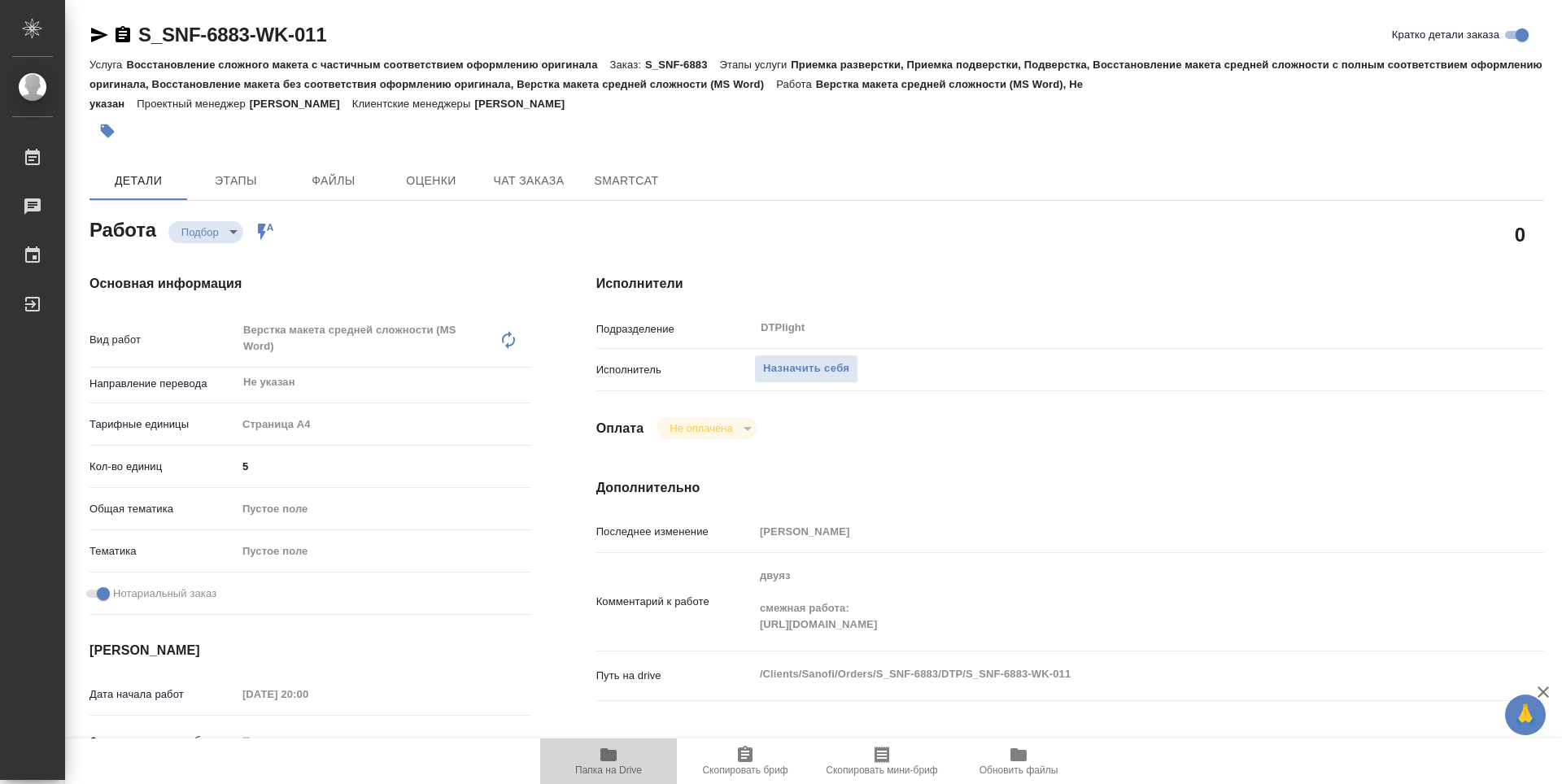
click at [608, 758] on icon "button" at bounding box center [608, 755] width 16 height 13
click at [697, 164] on div "Детали Этапы Файлы Оценки Чат заказа SmartCat" at bounding box center [816, 180] width 1455 height 39
click at [832, 373] on span "Назначить себя" at bounding box center [807, 369] width 87 height 19
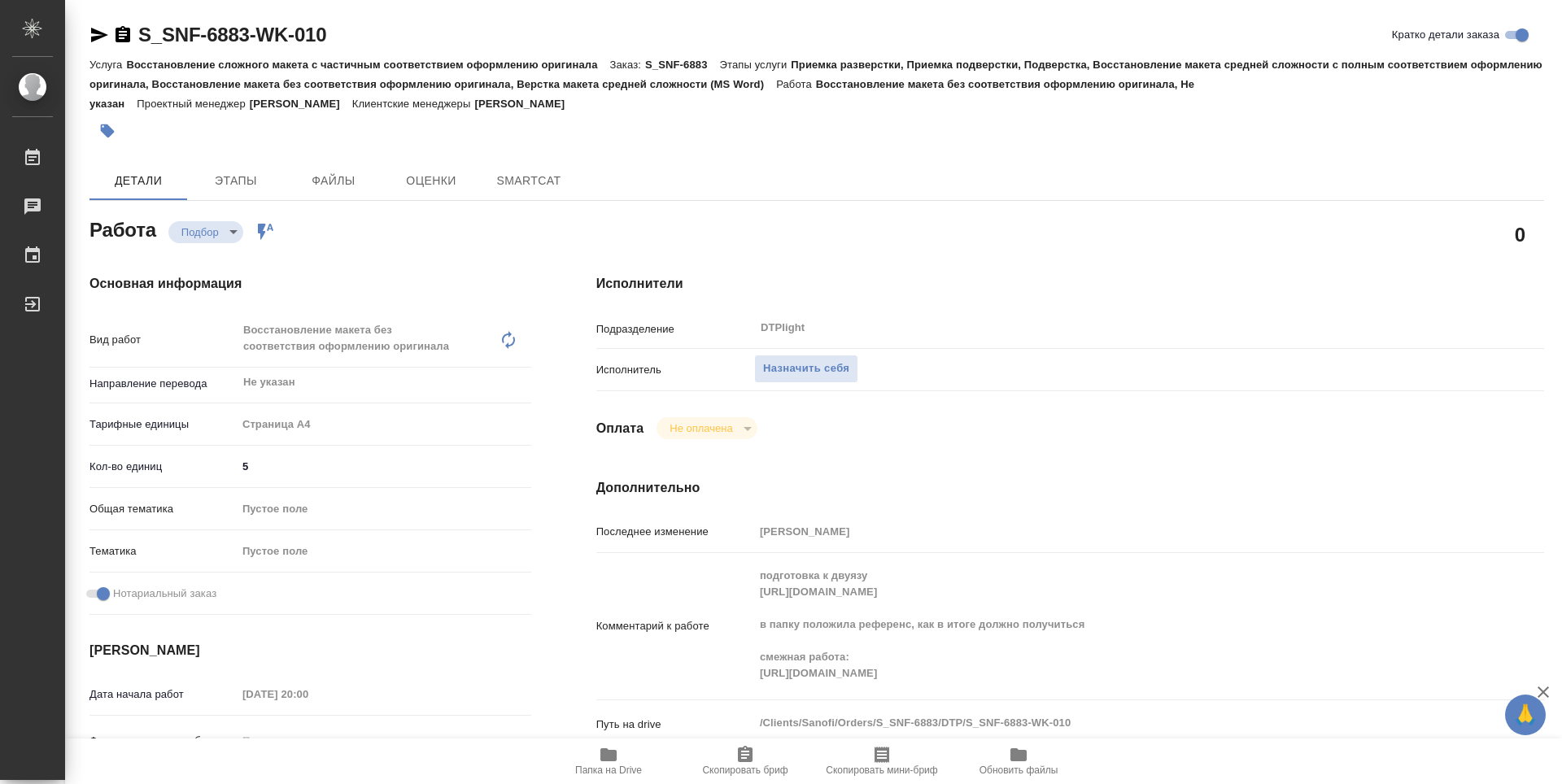
type textarea "x"
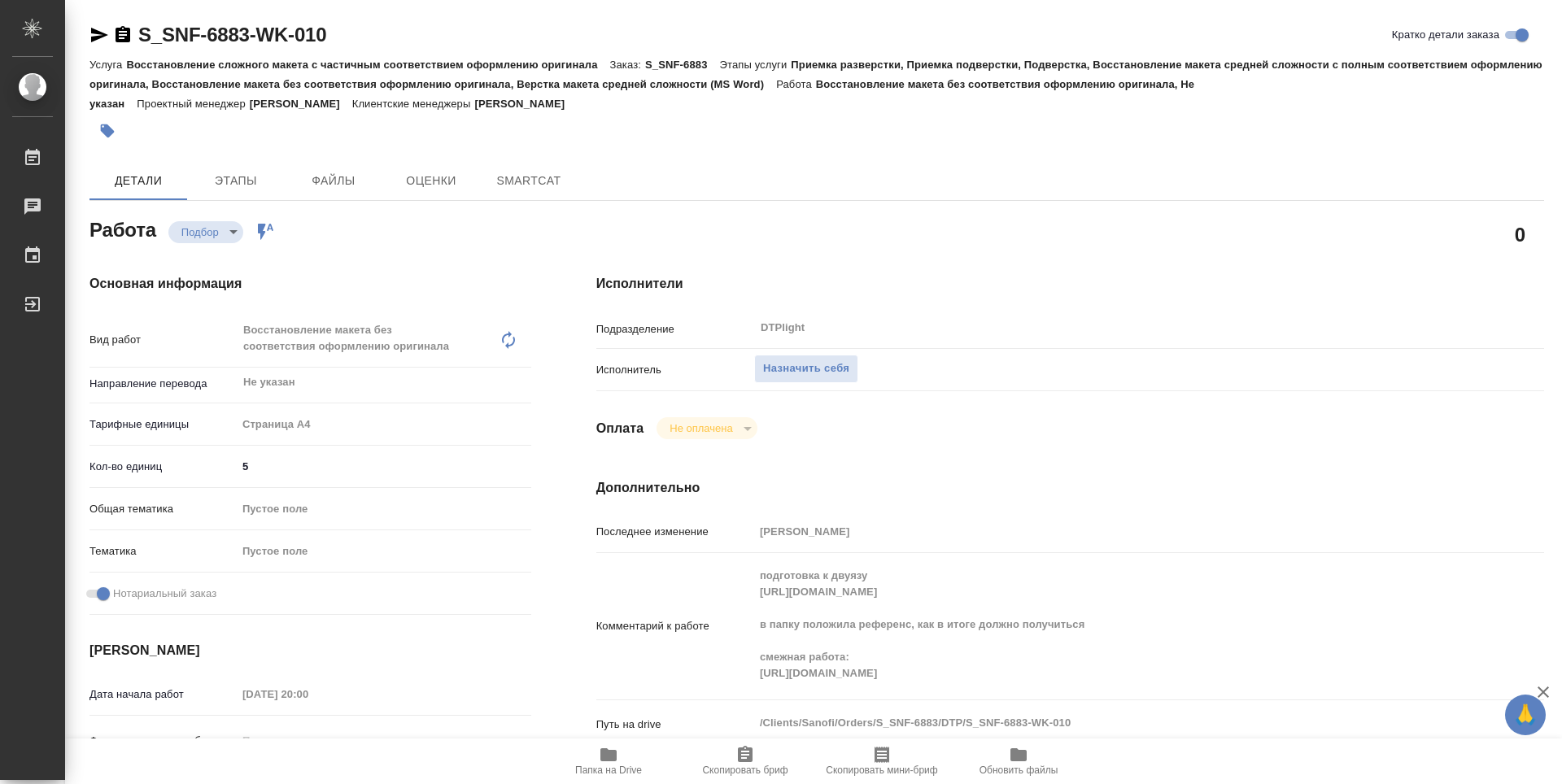
type textarea "x"
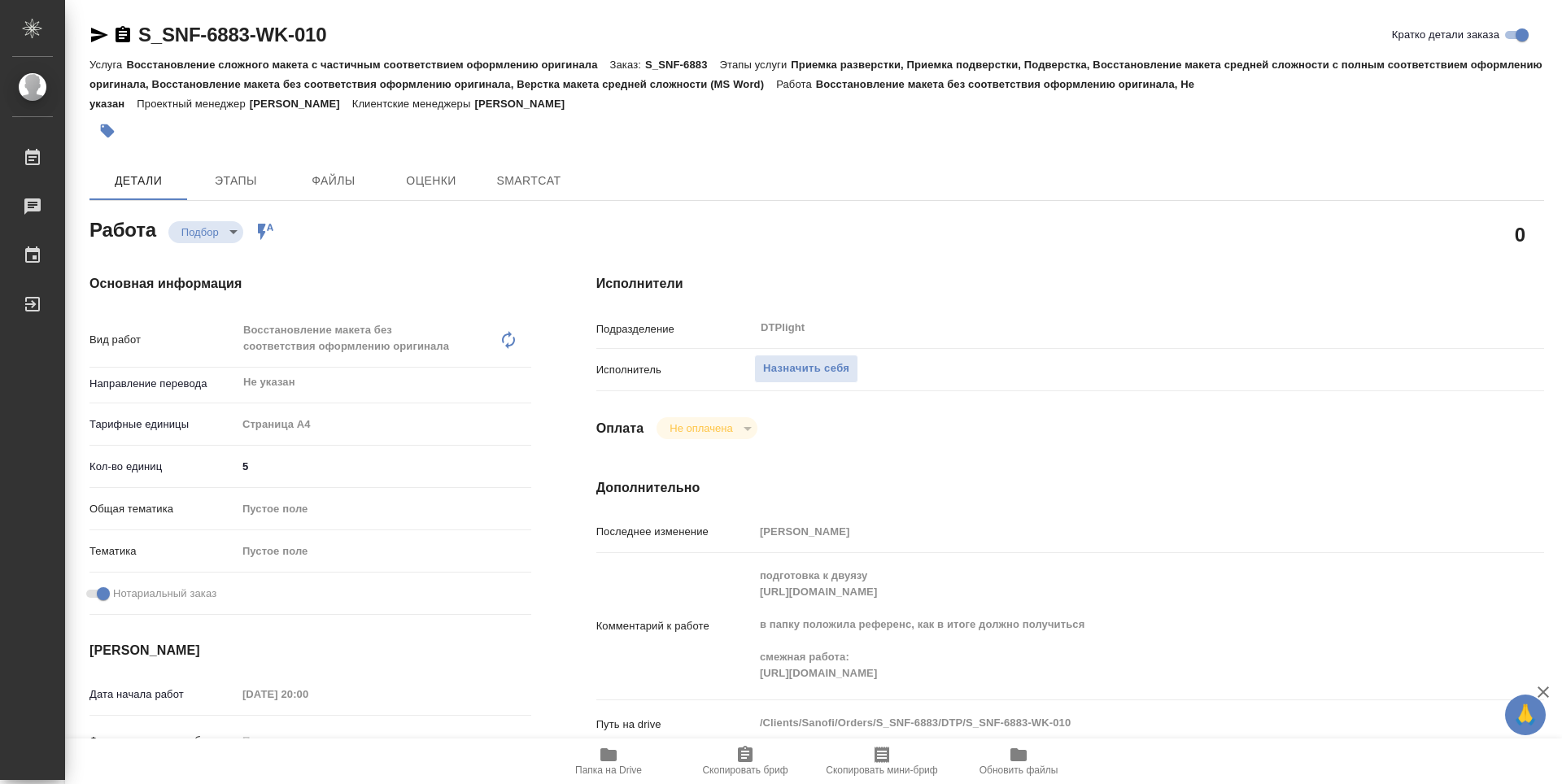
type textarea "x"
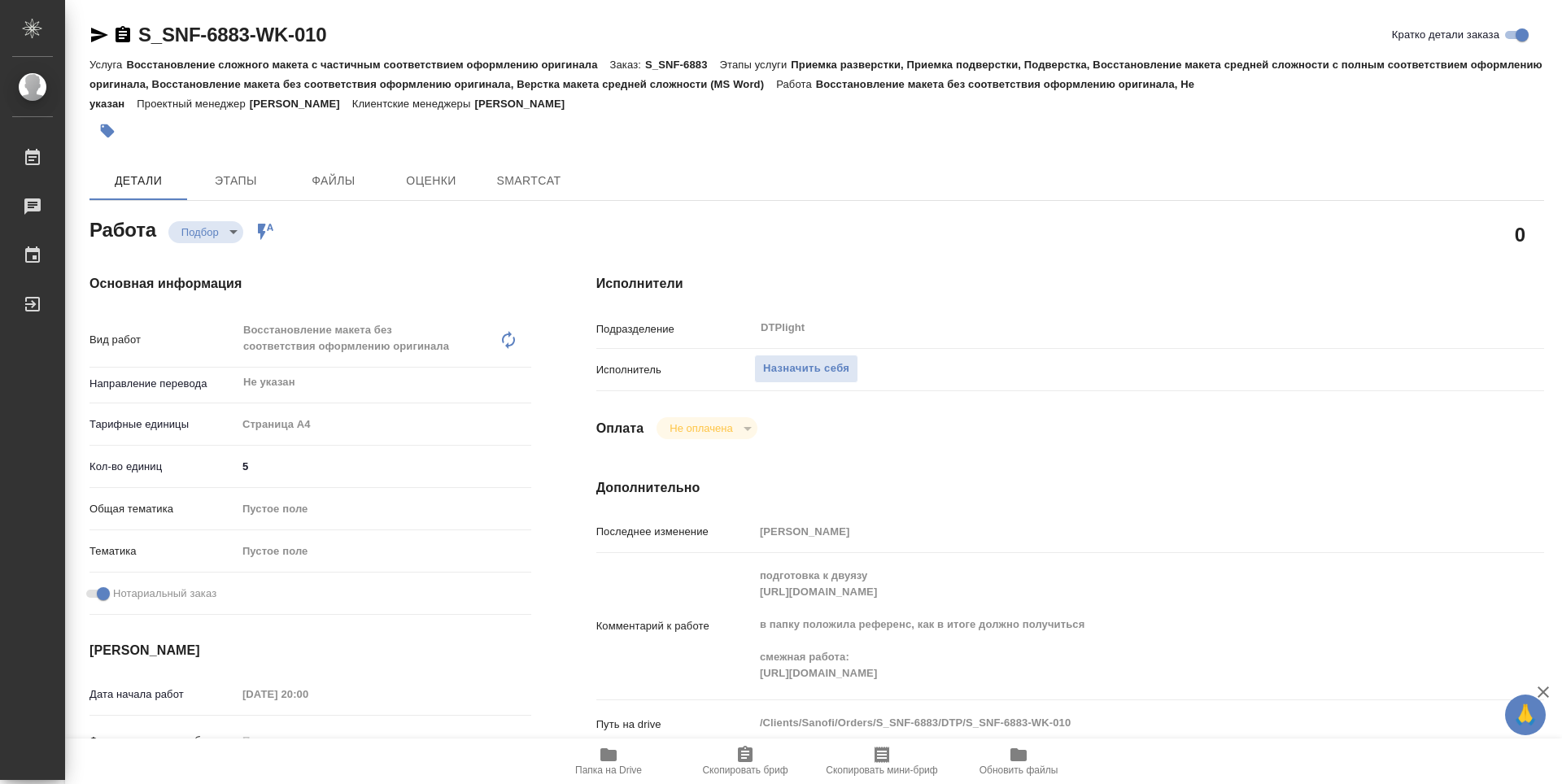
type textarea "x"
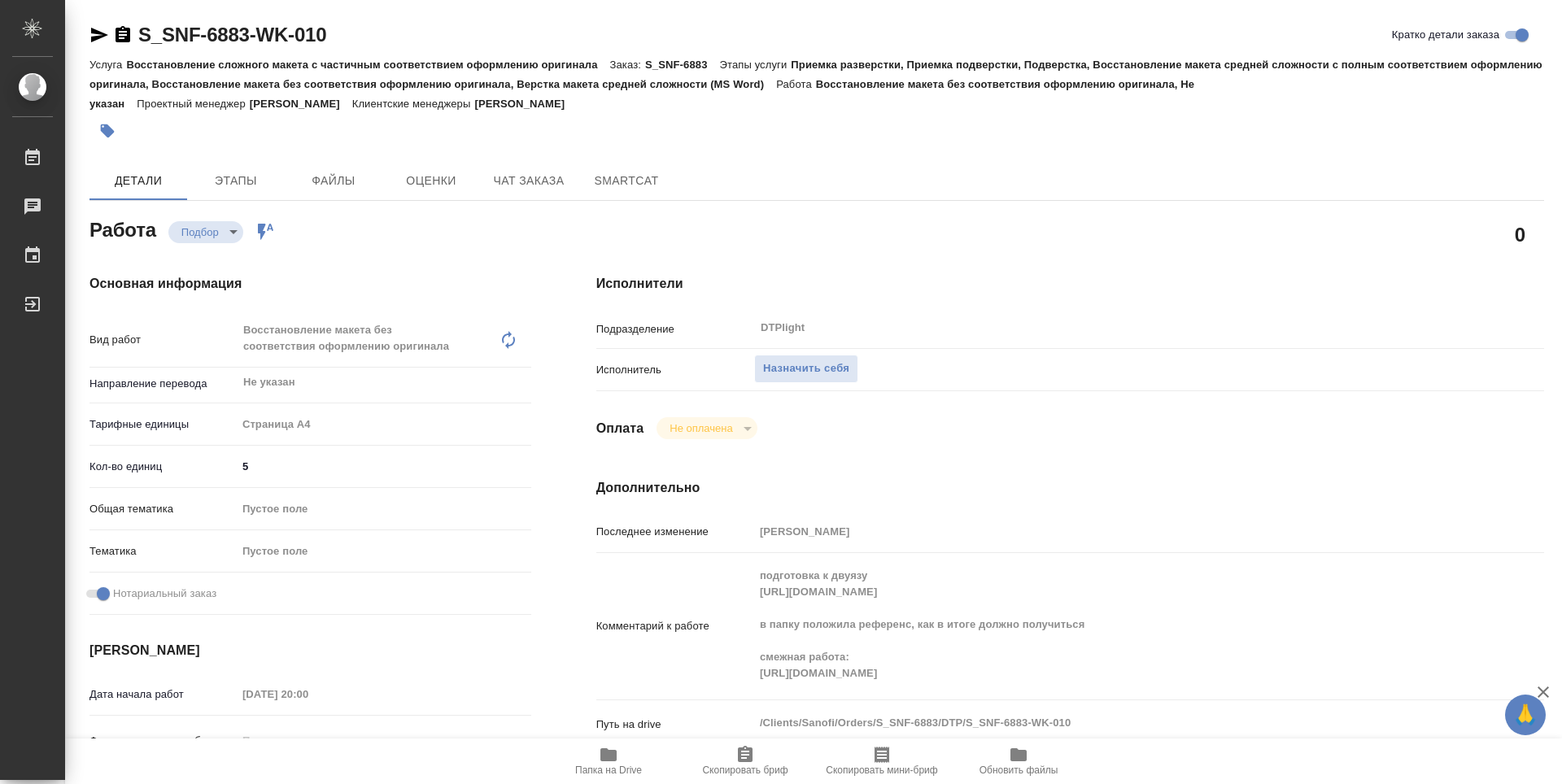
type textarea "x"
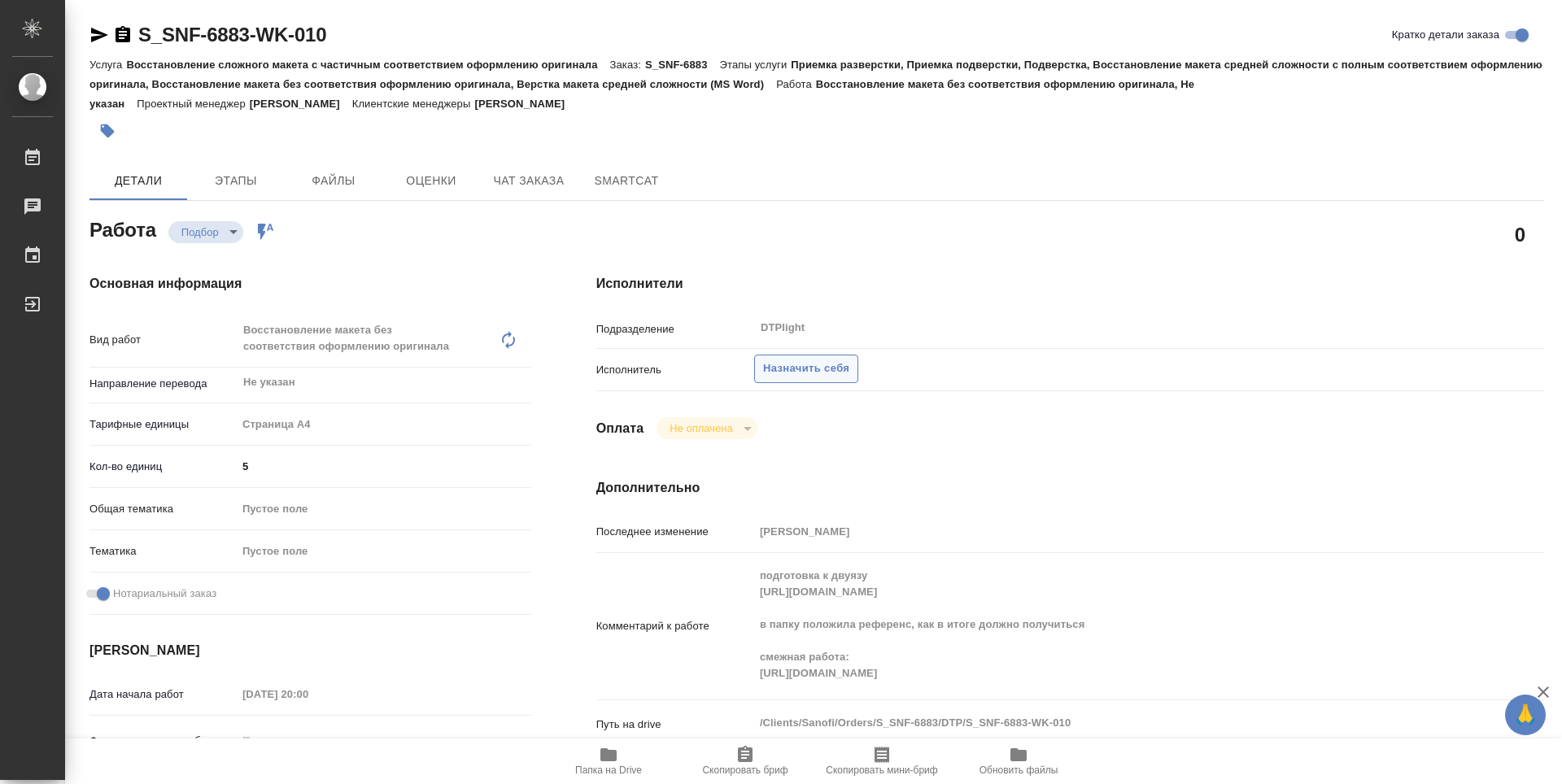
type textarea "x"
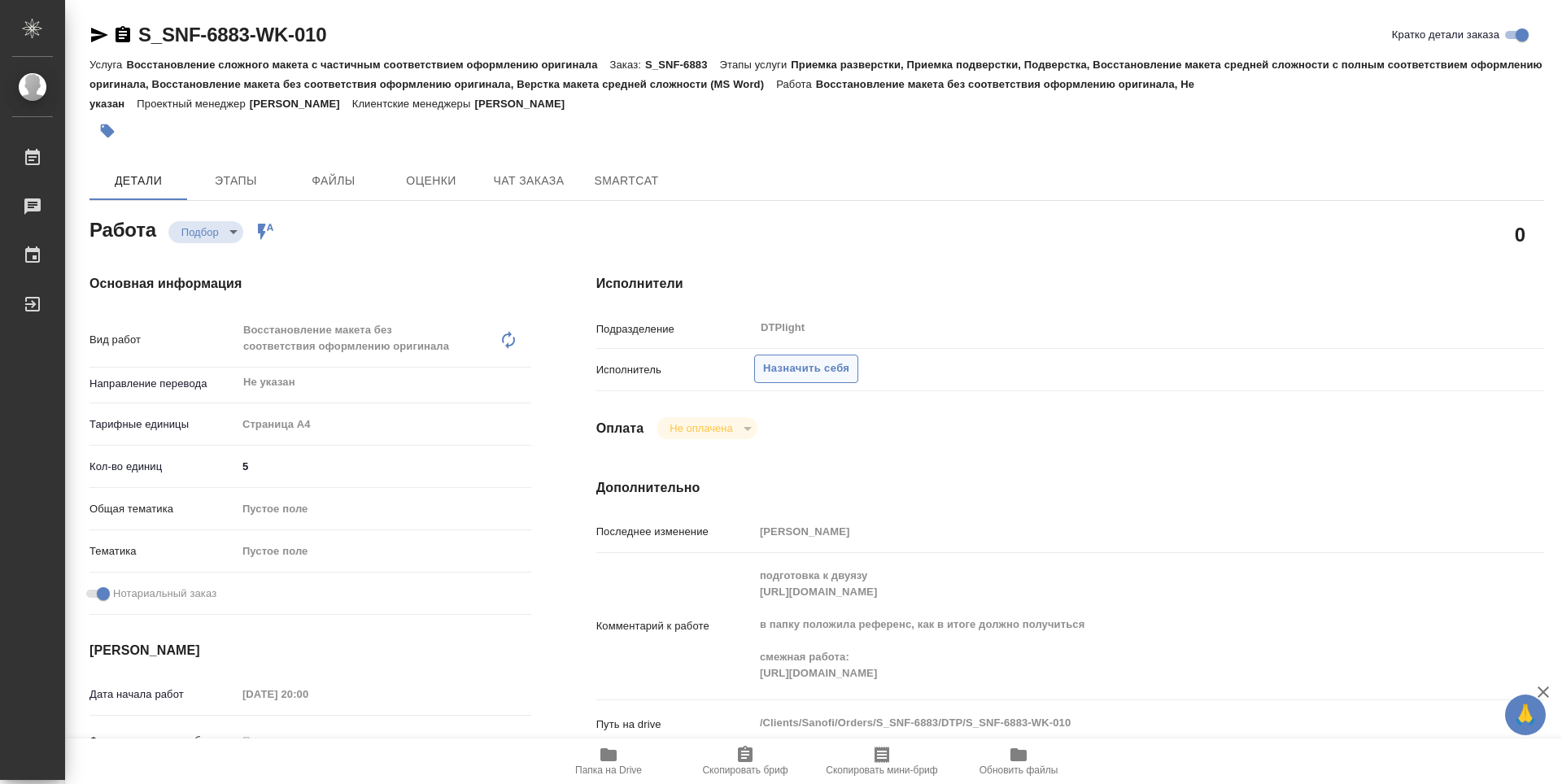
type textarea "x"
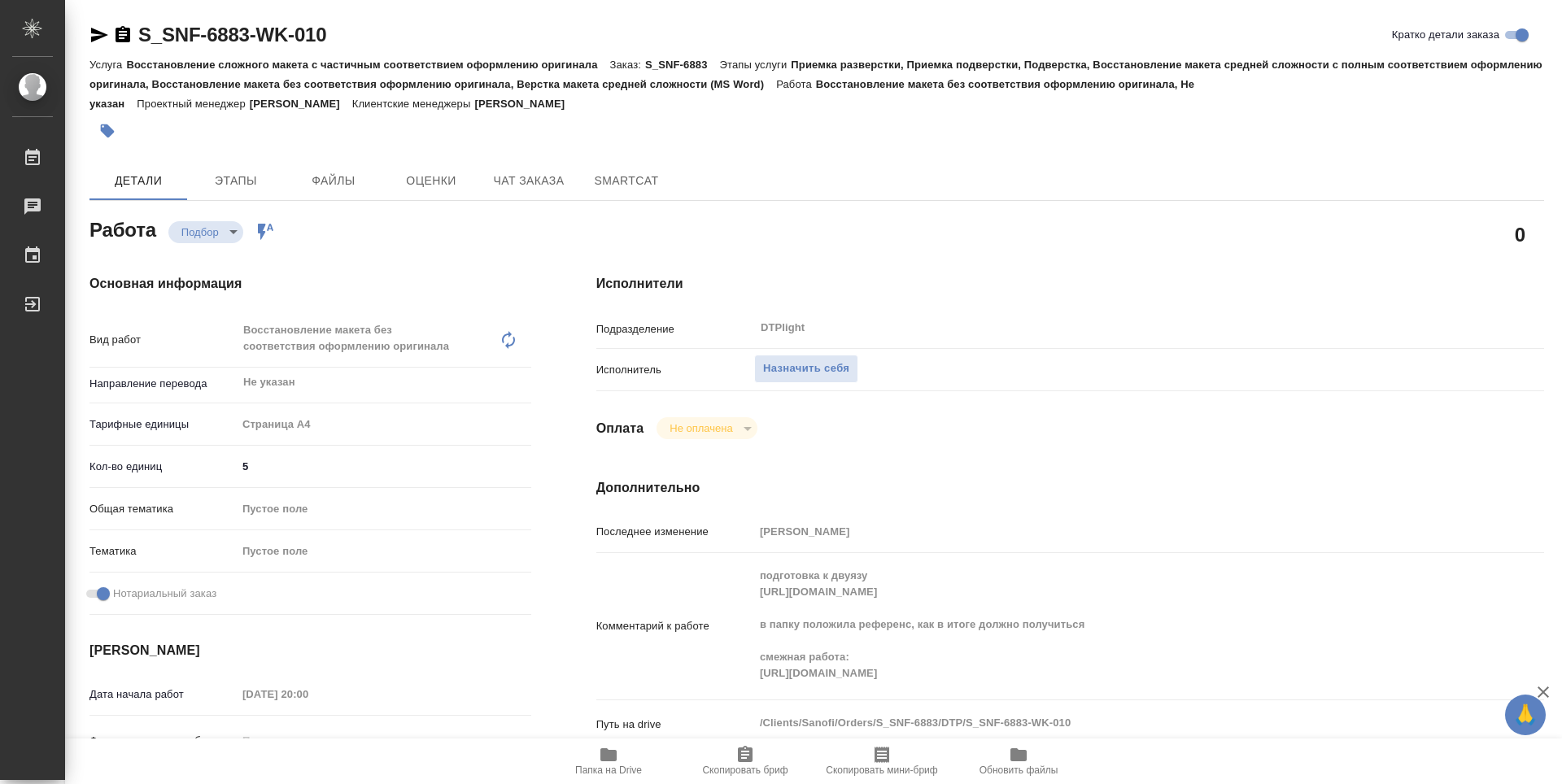
click at [606, 762] on icon "button" at bounding box center [608, 755] width 20 height 20
click at [817, 379] on button "Назначить себя" at bounding box center [806, 369] width 104 height 29
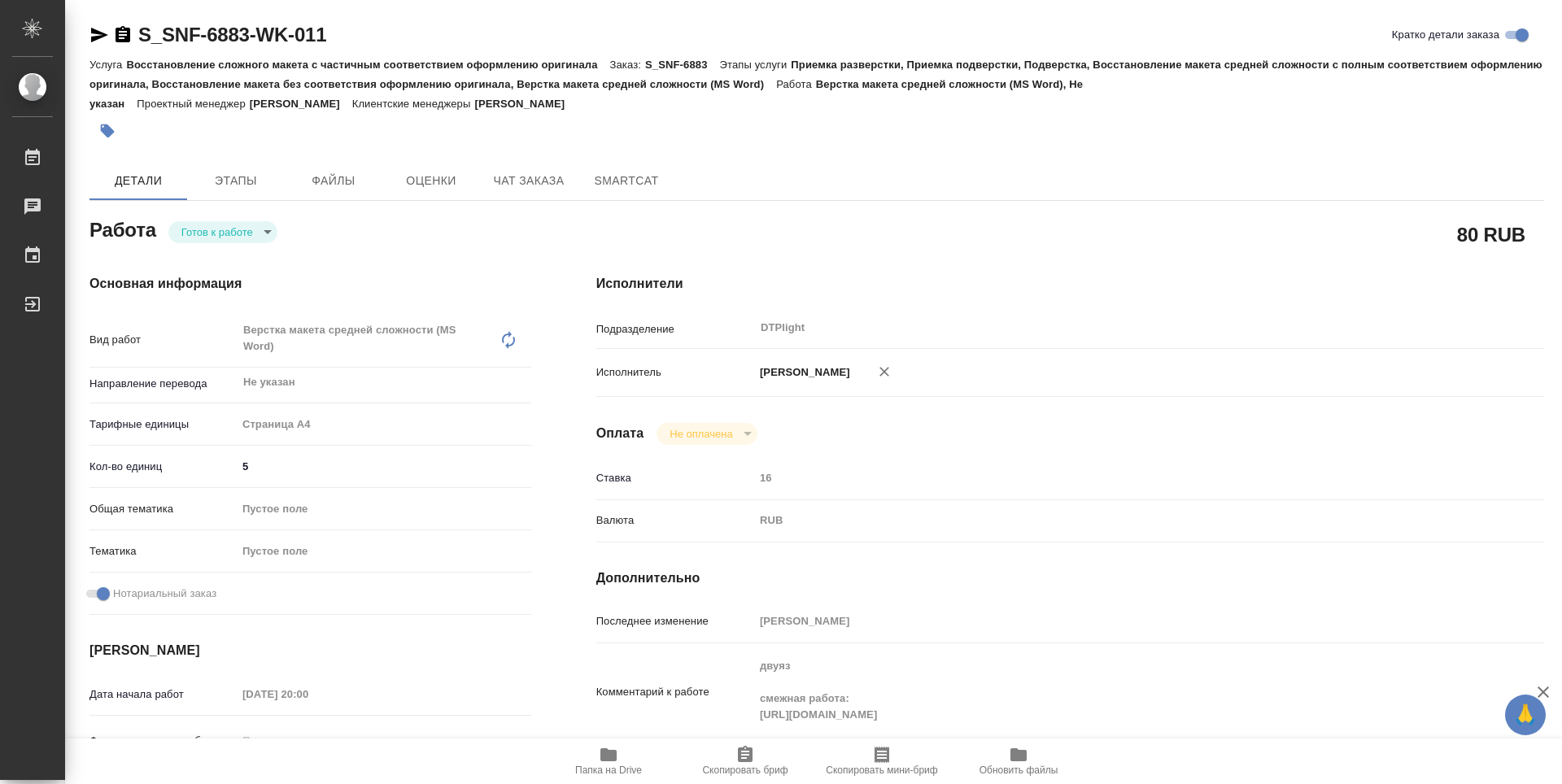
type textarea "x"
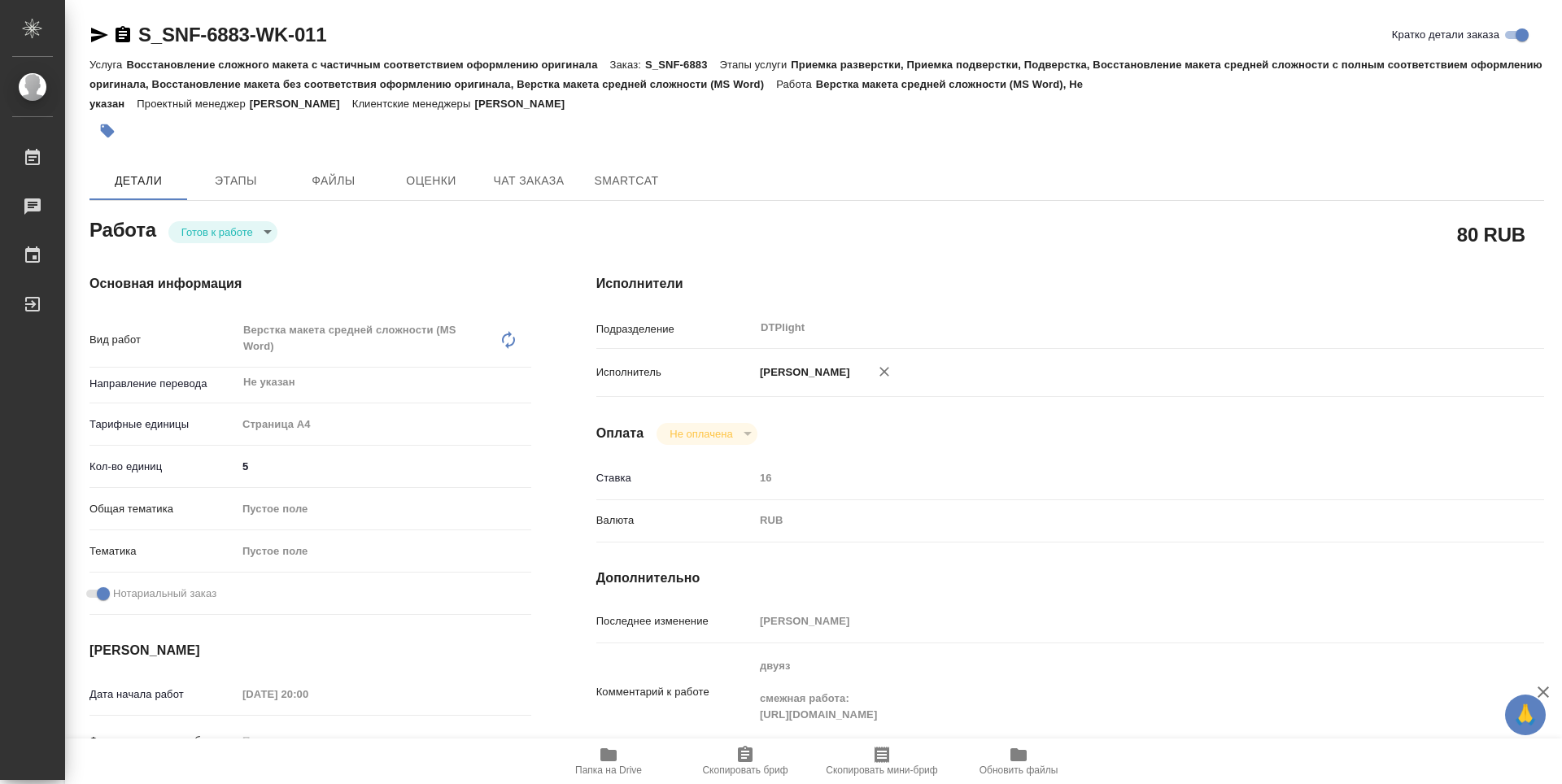
type textarea "x"
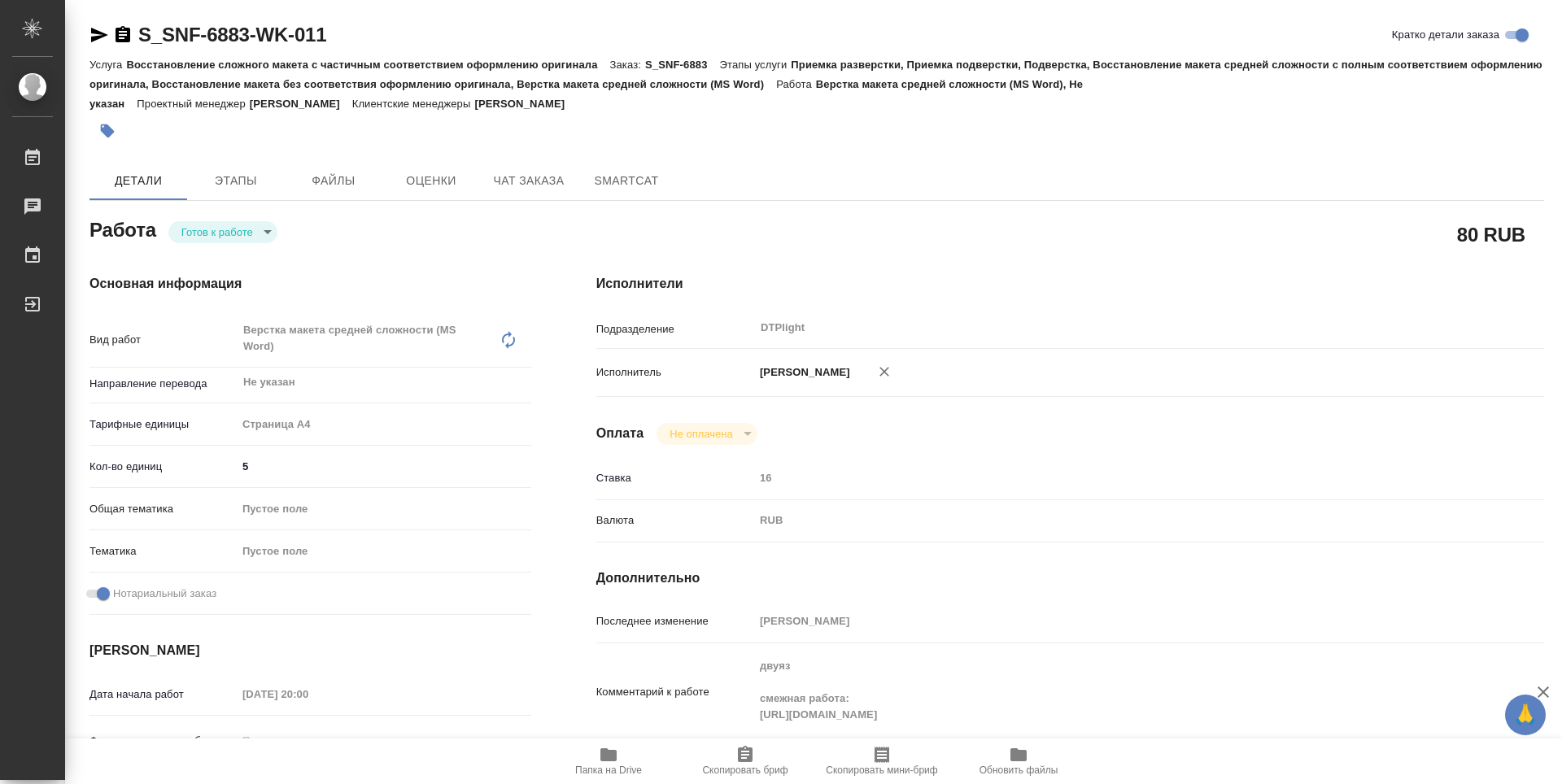
type textarea "x"
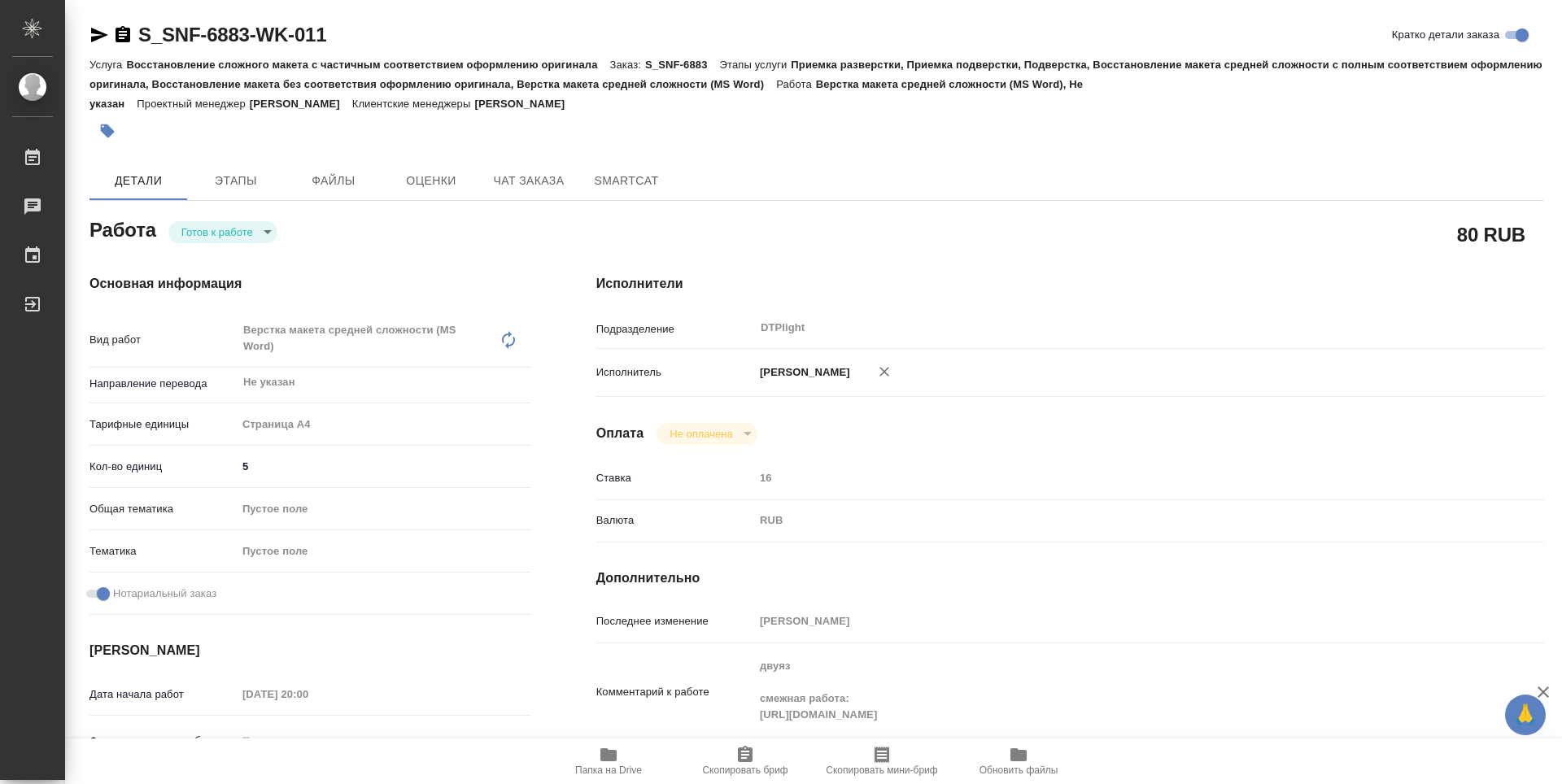
type textarea "x"
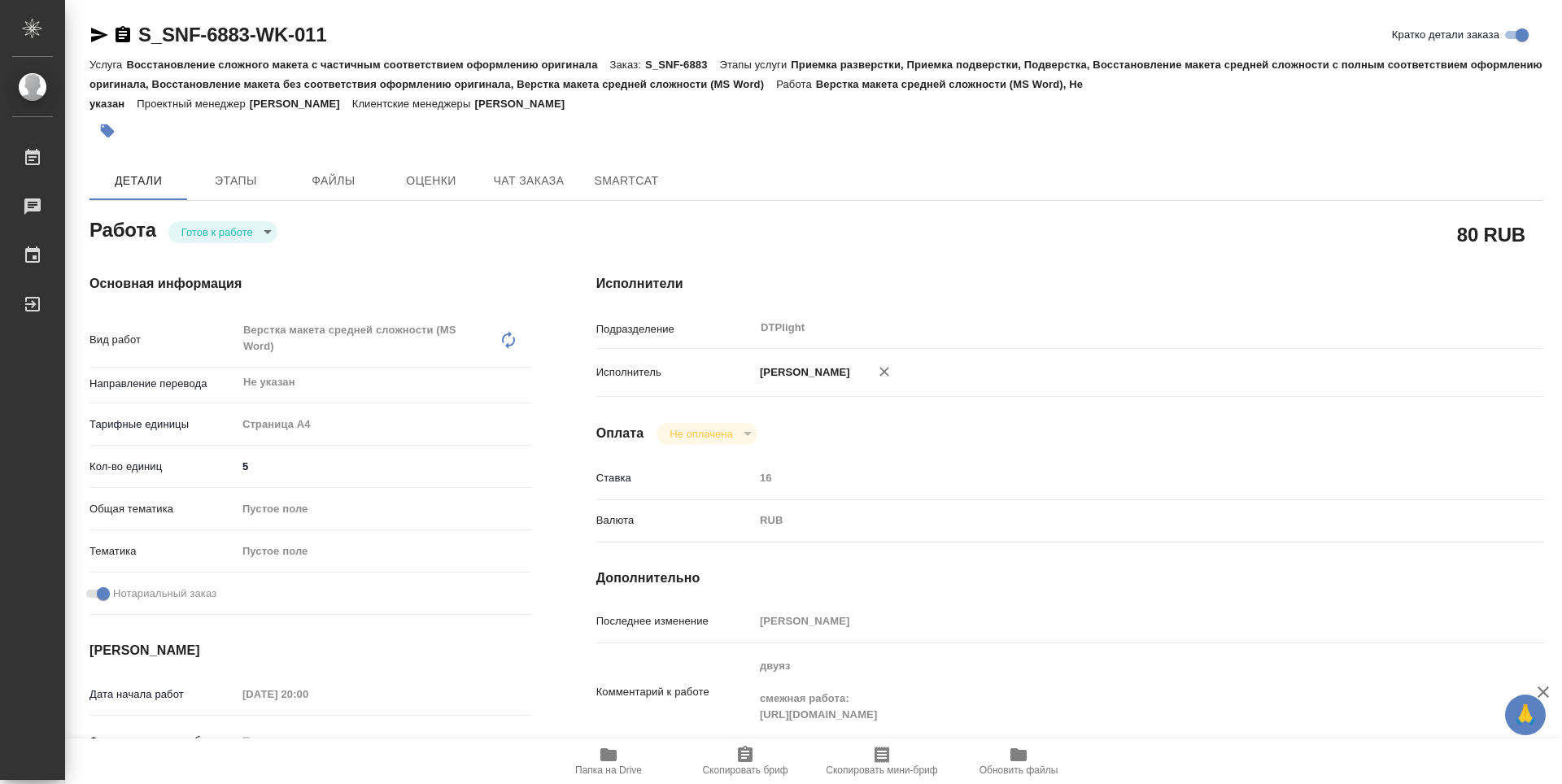
type textarea "x"
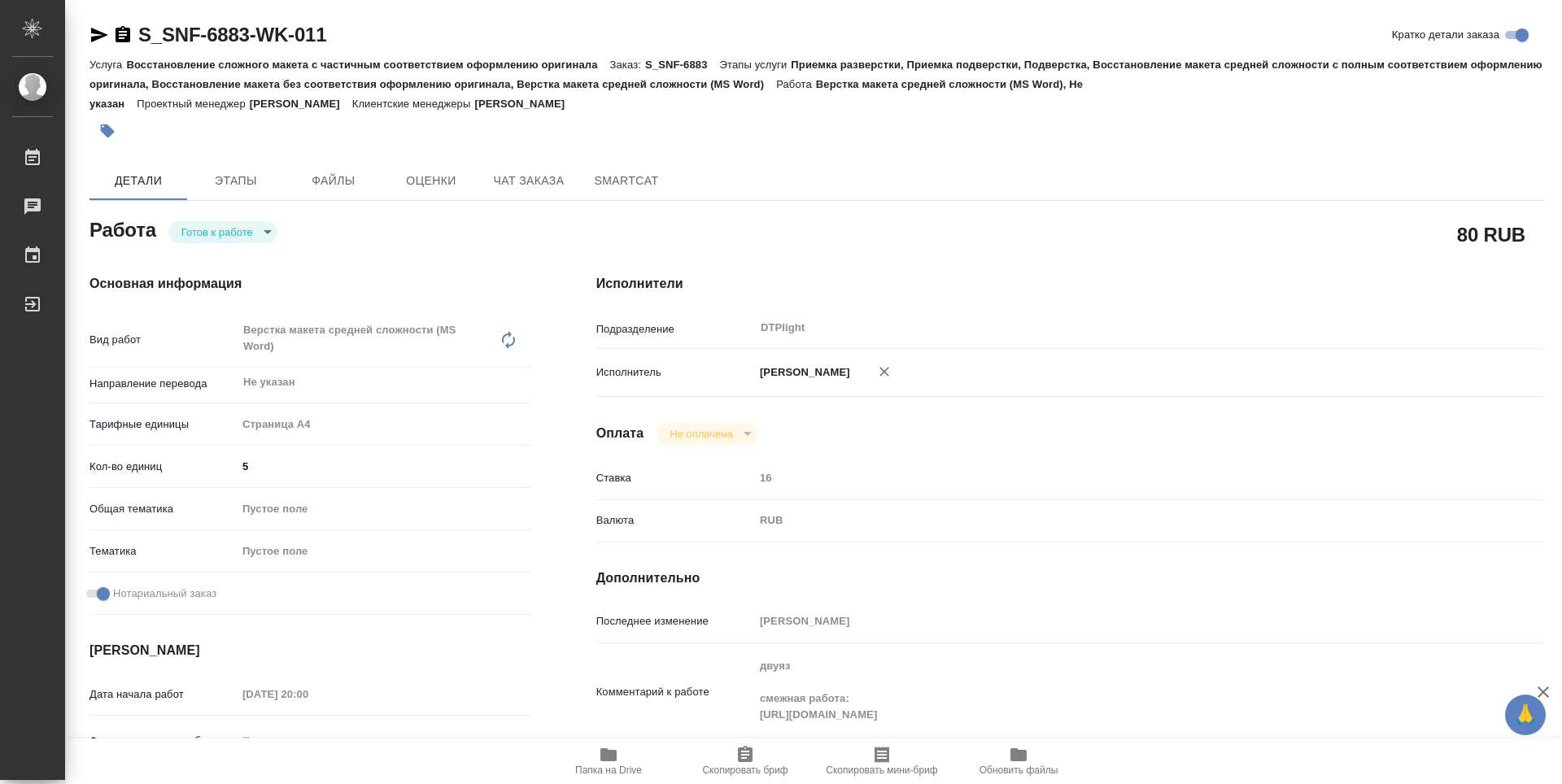
type textarea "x"
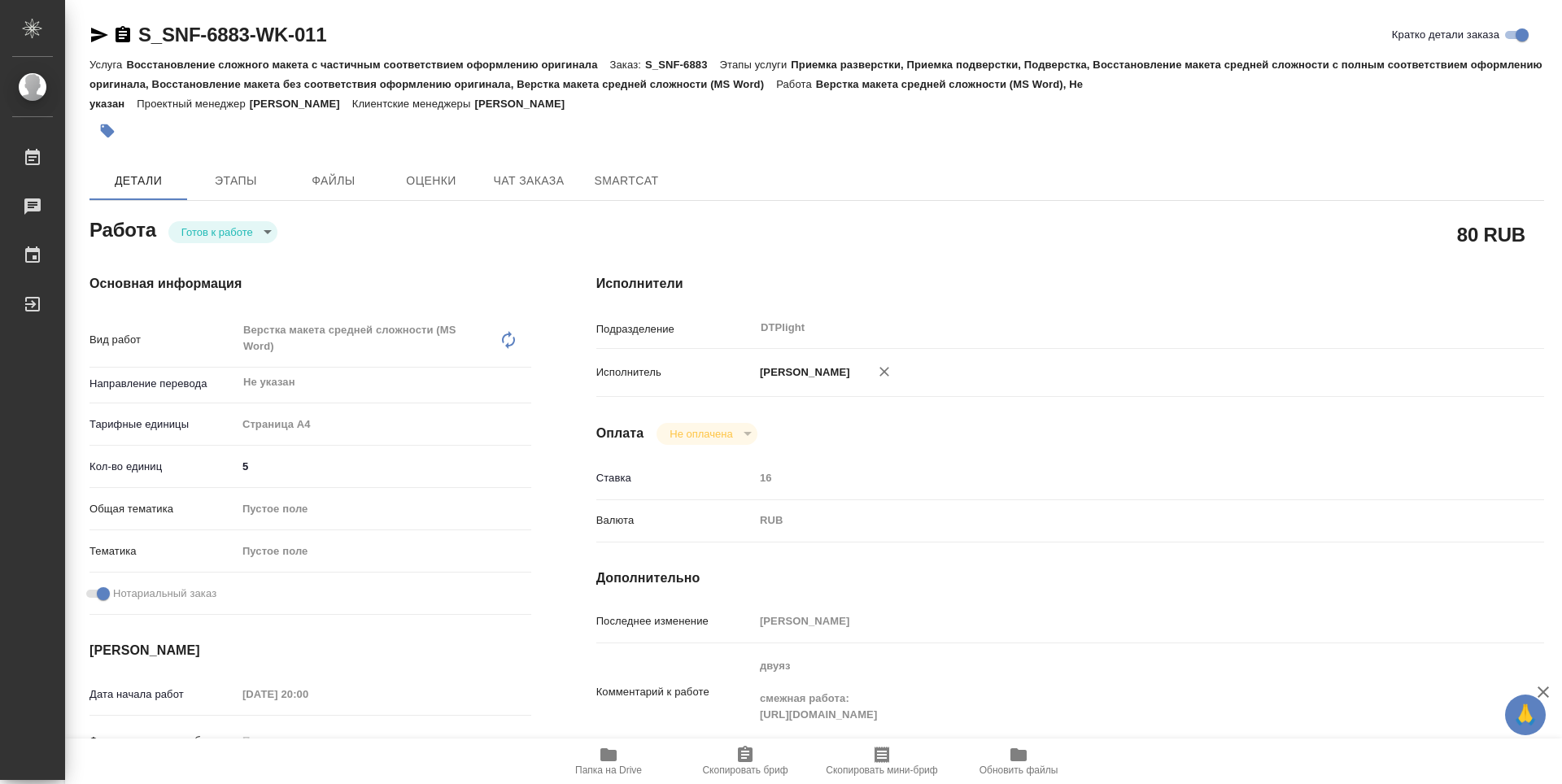
type textarea "x"
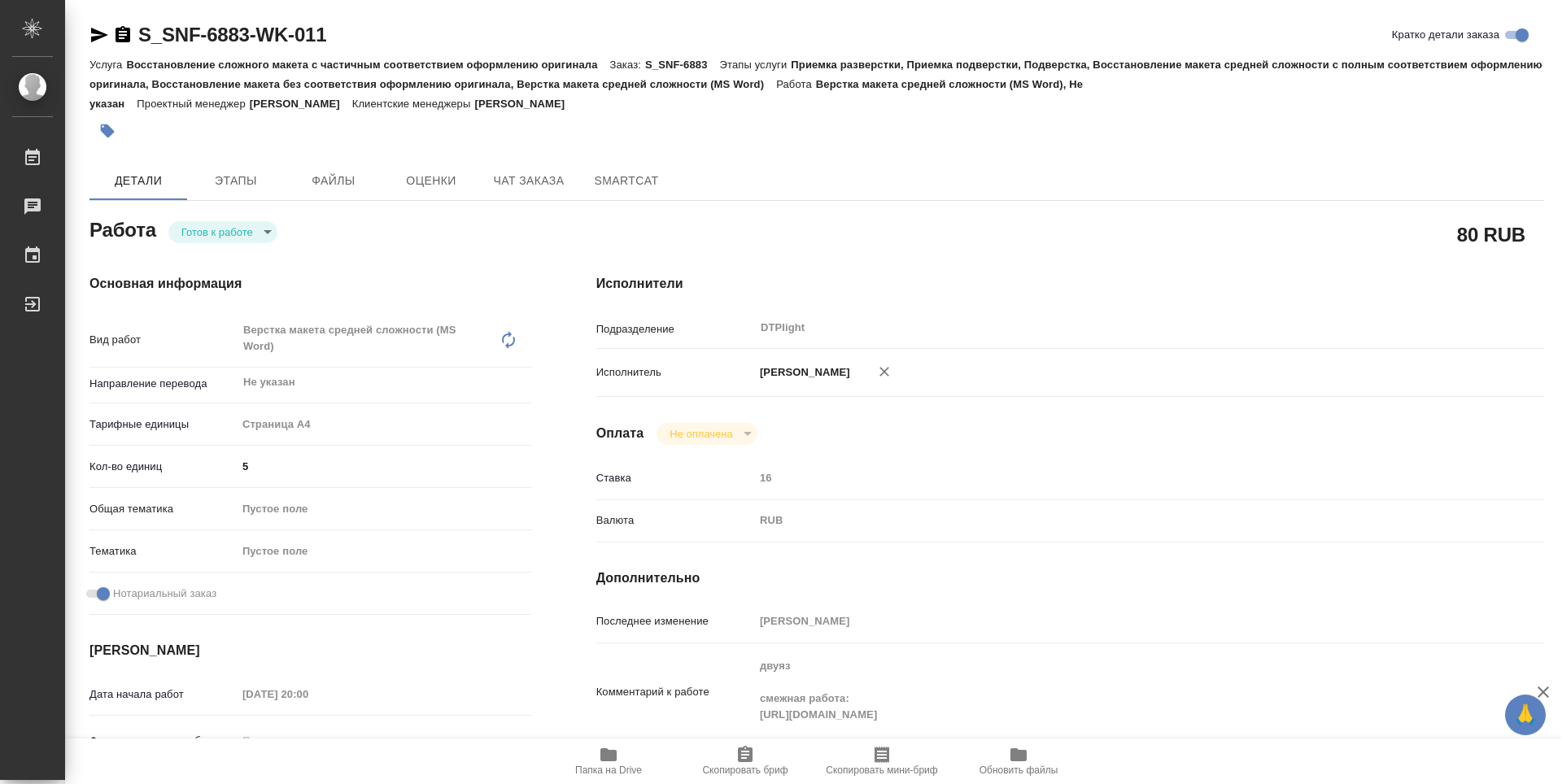
click at [249, 228] on body "🙏 .cls-1 fill:#fff; AWATERA Zubakova Viktoriya Работы 0 Чаты График Выйти S_SNF…" at bounding box center [781, 392] width 1562 height 784
click at [241, 232] on li "В работе" at bounding box center [223, 232] width 109 height 28
type textarea "x"
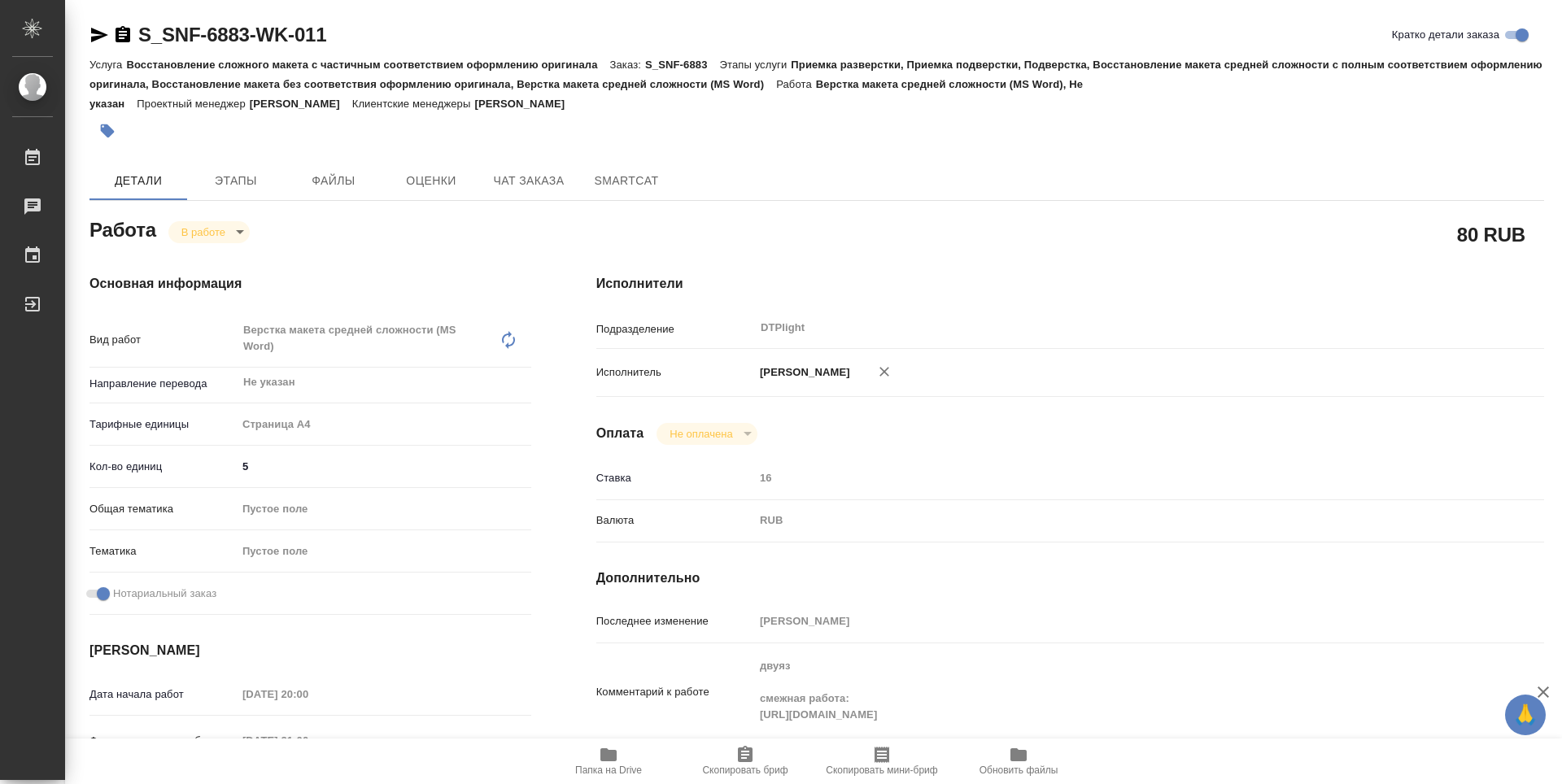
type textarea "x"
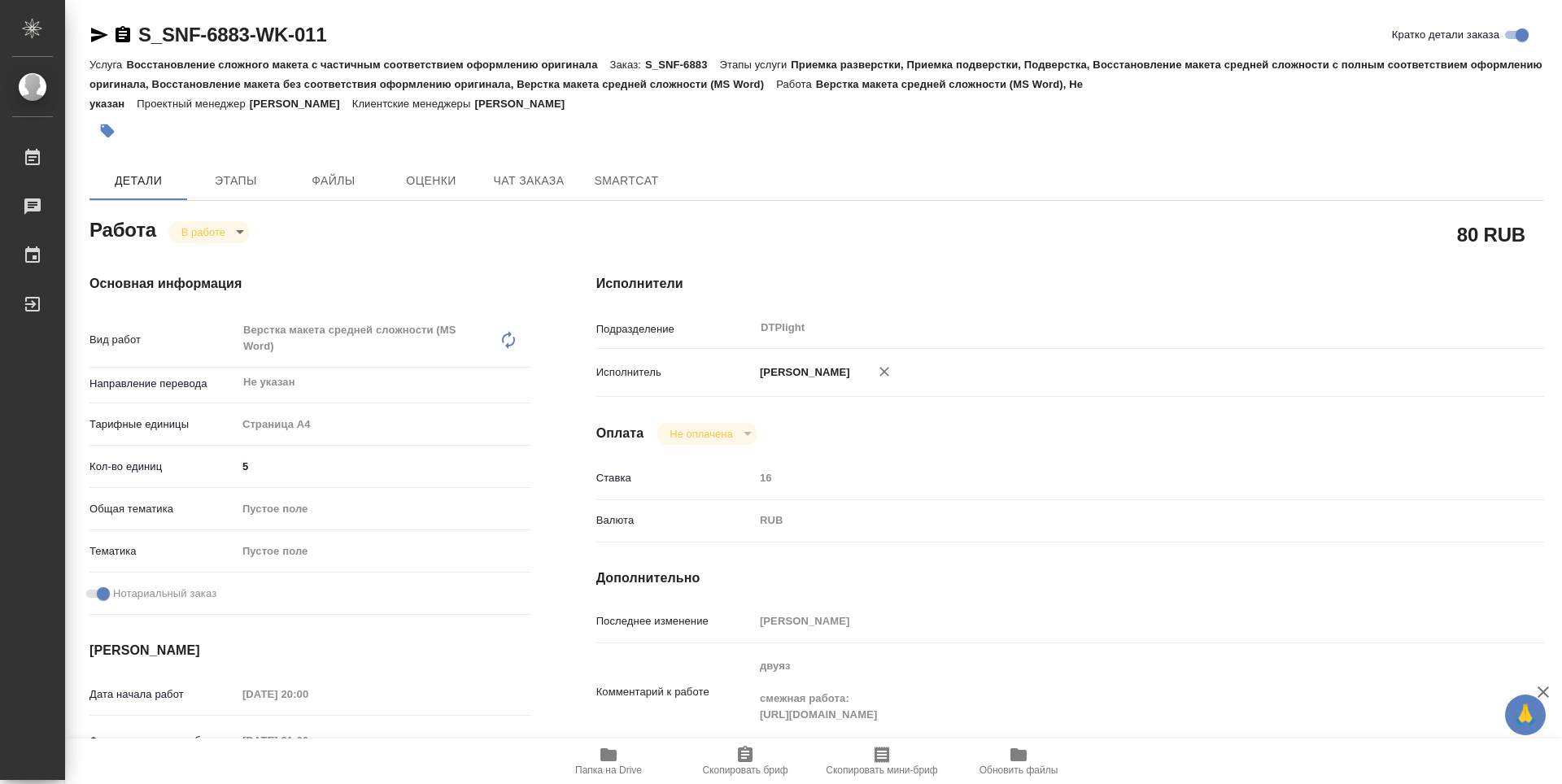
type textarea "x"
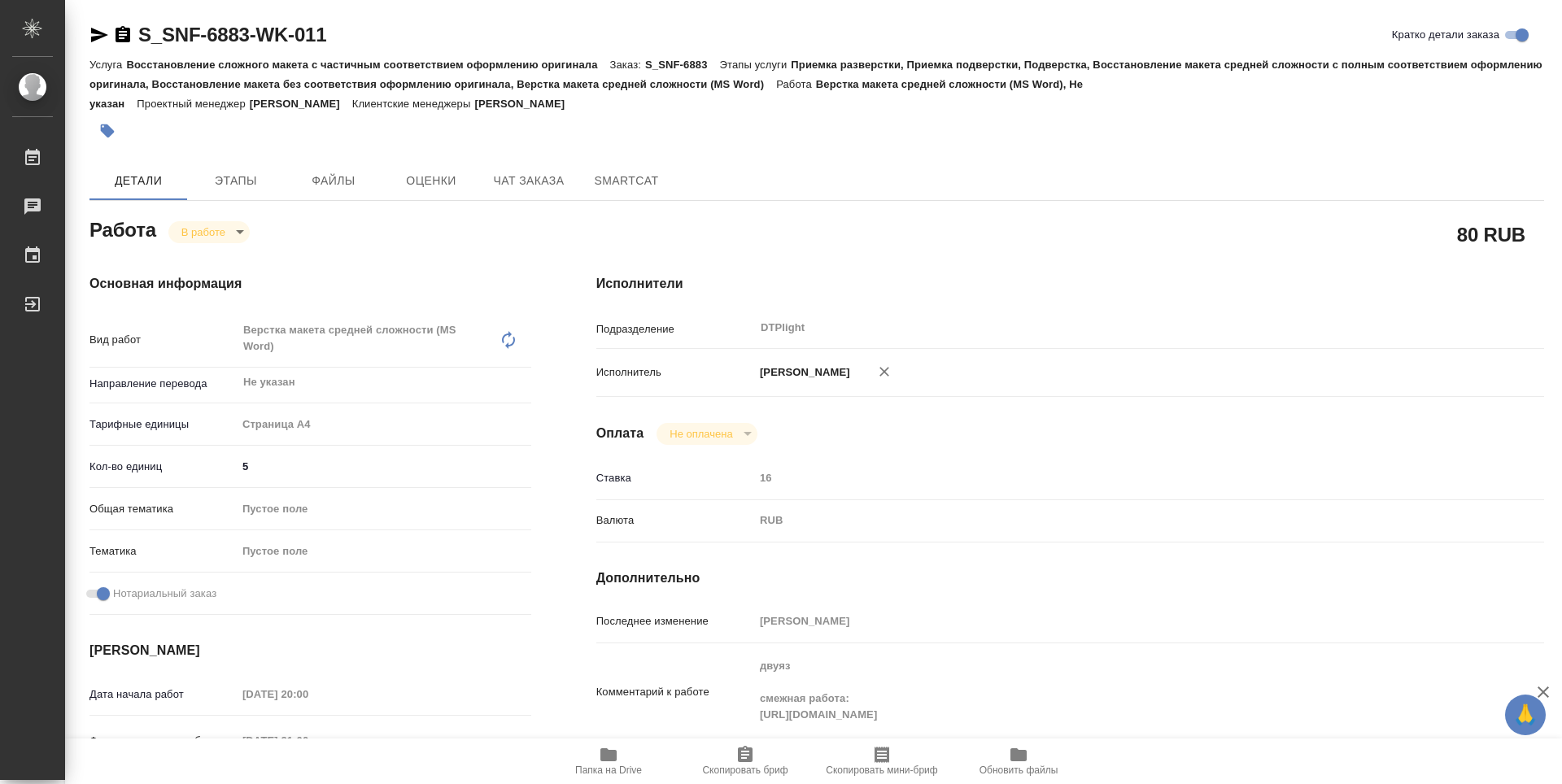
type textarea "x"
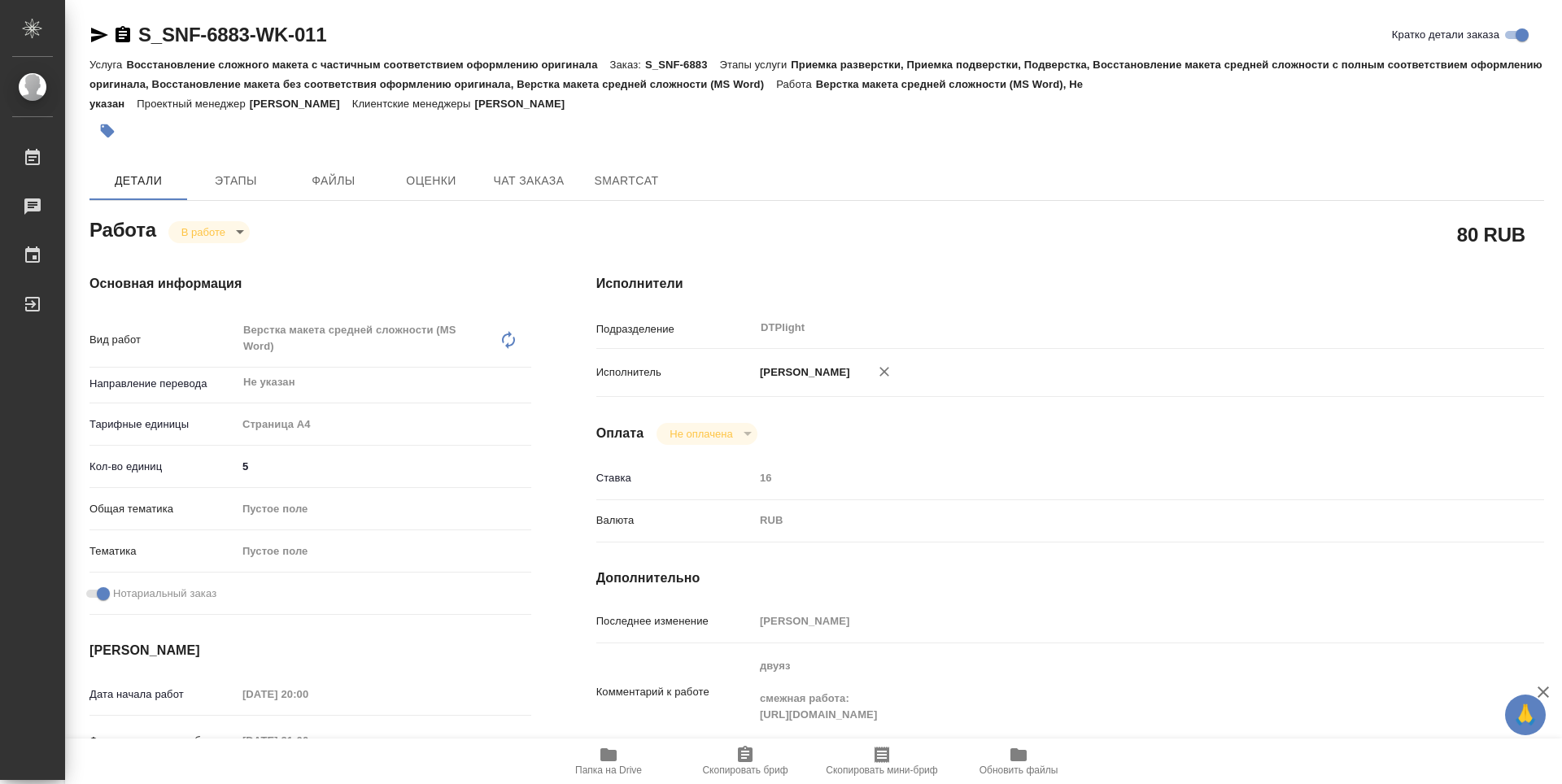
type textarea "x"
drag, startPoint x: 357, startPoint y: 35, endPoint x: 134, endPoint y: 35, distance: 223.0
click at [134, 35] on div "S_SNF-6883-WK-011 Кратко детали заказа" at bounding box center [816, 35] width 1455 height 26
copy link "S_SNF-6883-WK-011"
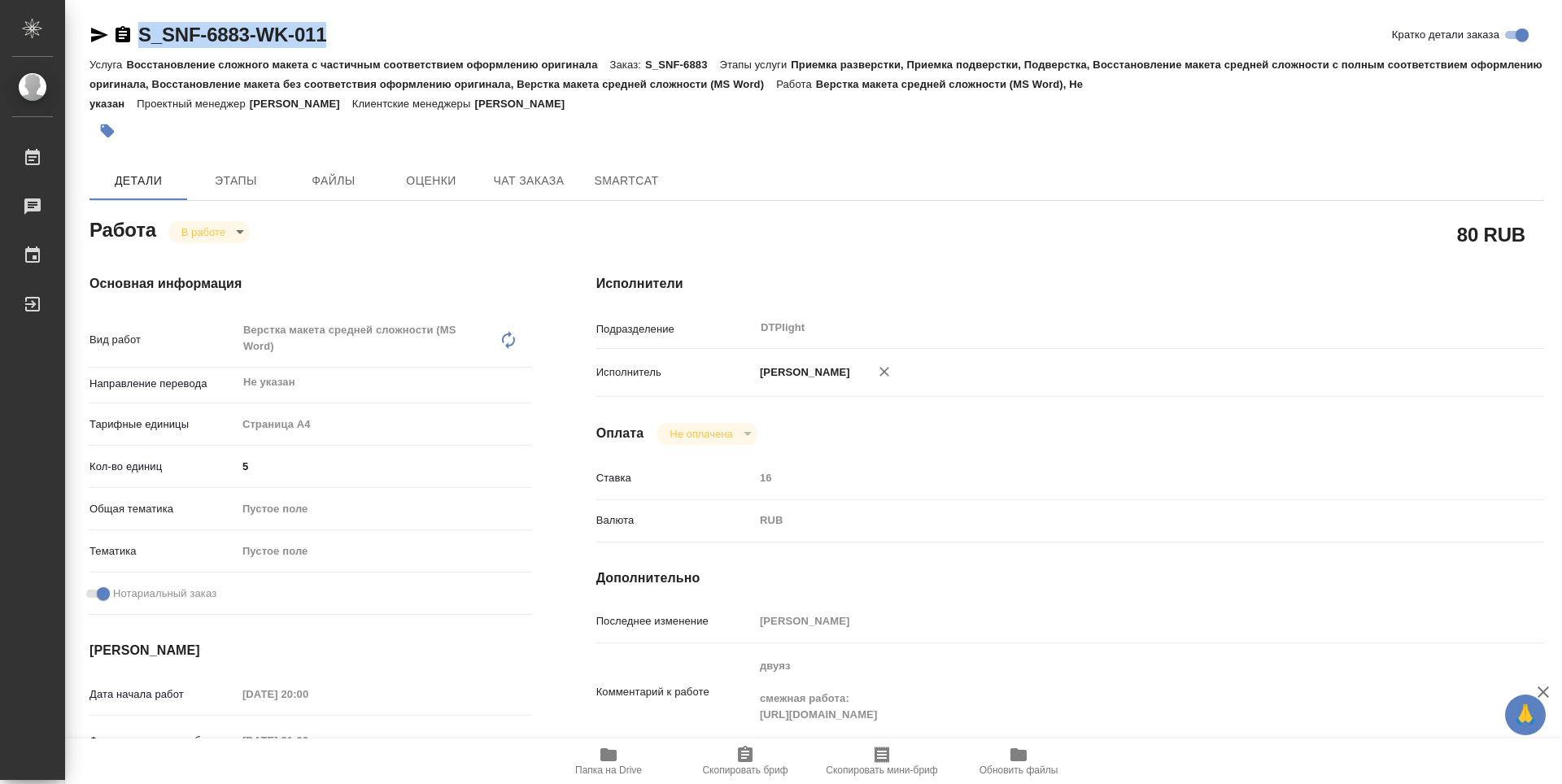
click at [100, 32] on icon "button" at bounding box center [100, 35] width 17 height 15
copy link "S_SNF-6883-WK-011"
drag, startPoint x: 94, startPoint y: 30, endPoint x: 170, endPoint y: 6, distance: 79.7
click at [96, 30] on icon "button" at bounding box center [100, 35] width 17 height 15
copy link "S_SNF-6883-WK-011"
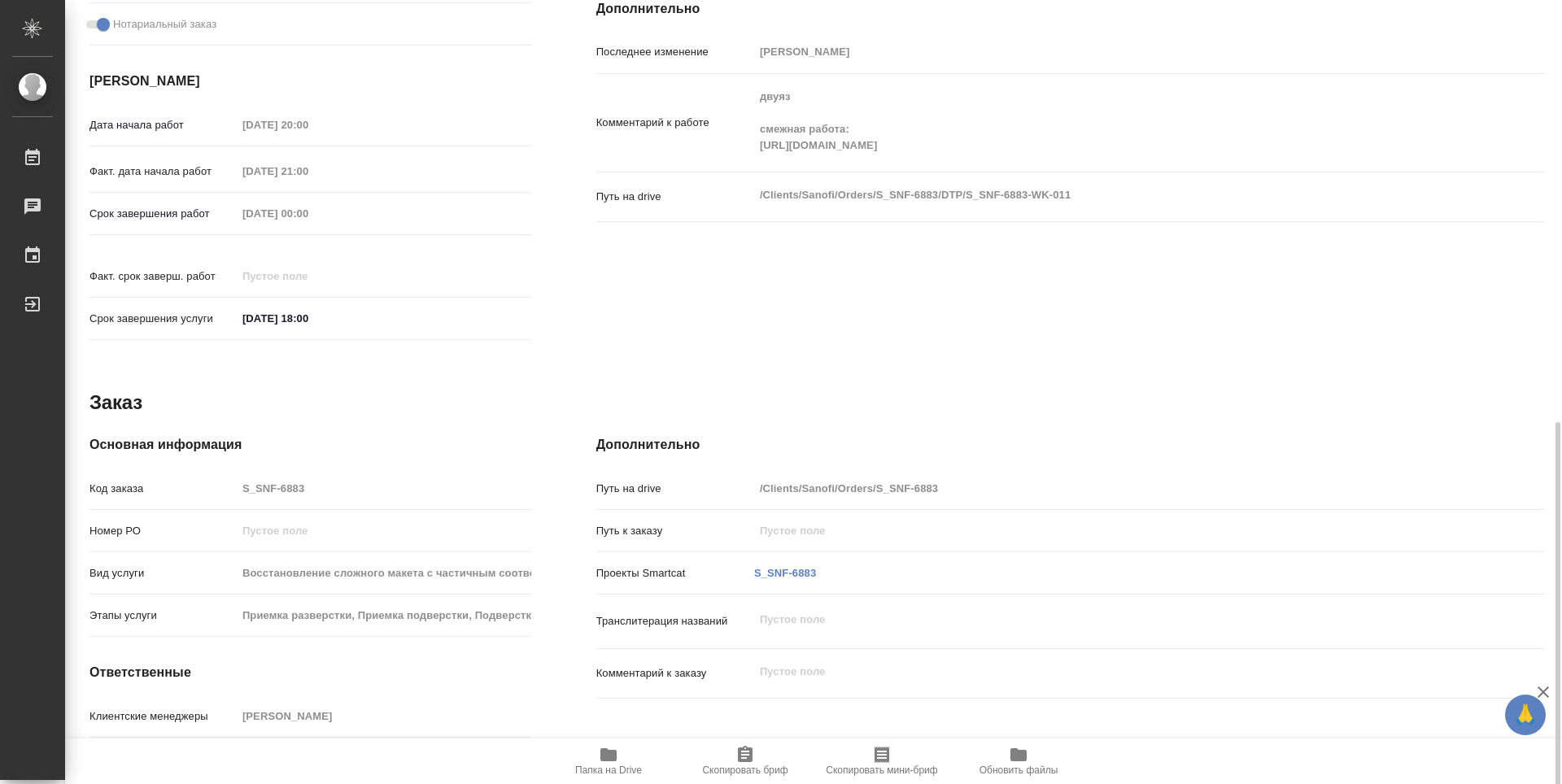
scroll to position [639, 0]
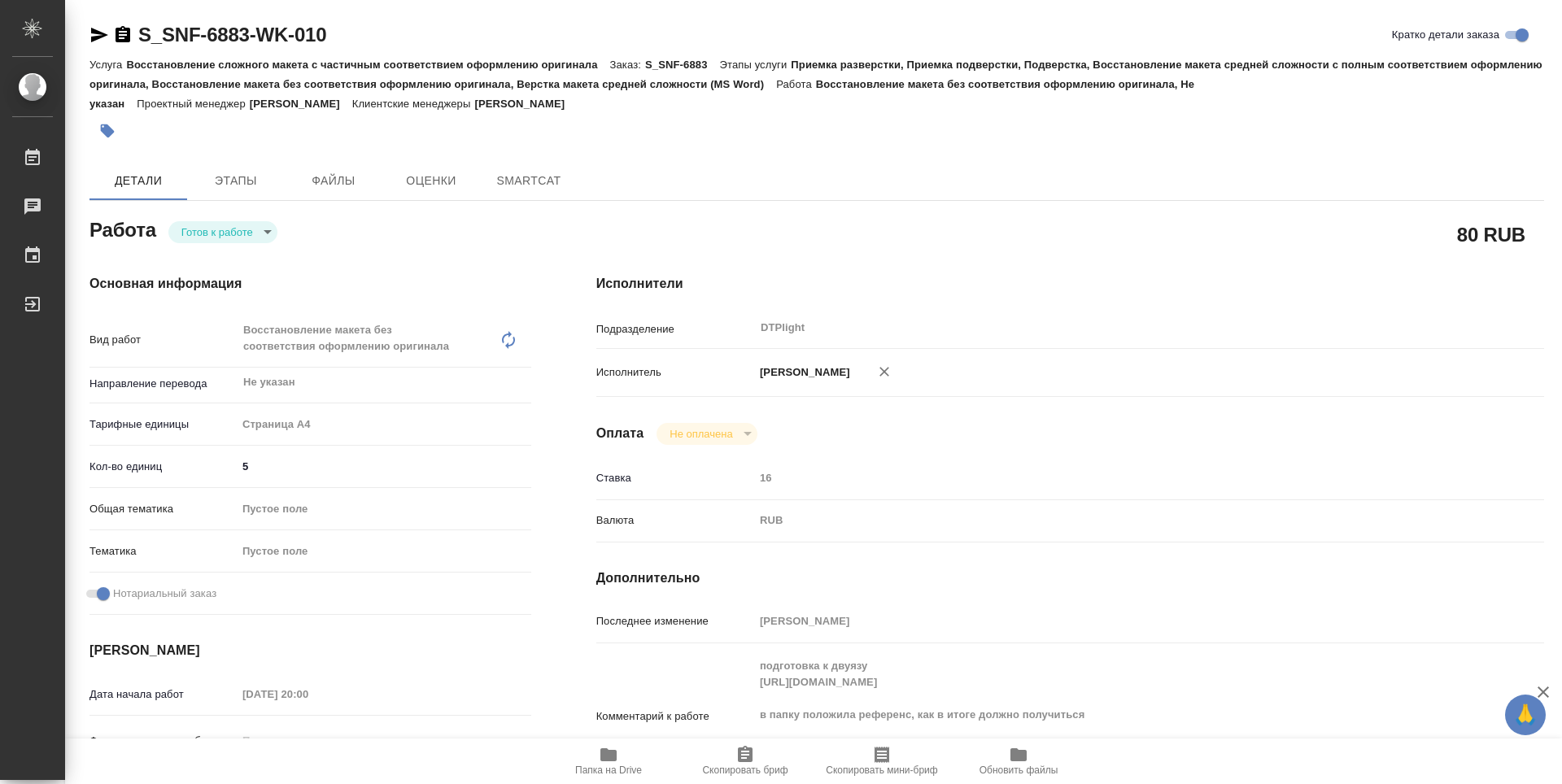
type textarea "x"
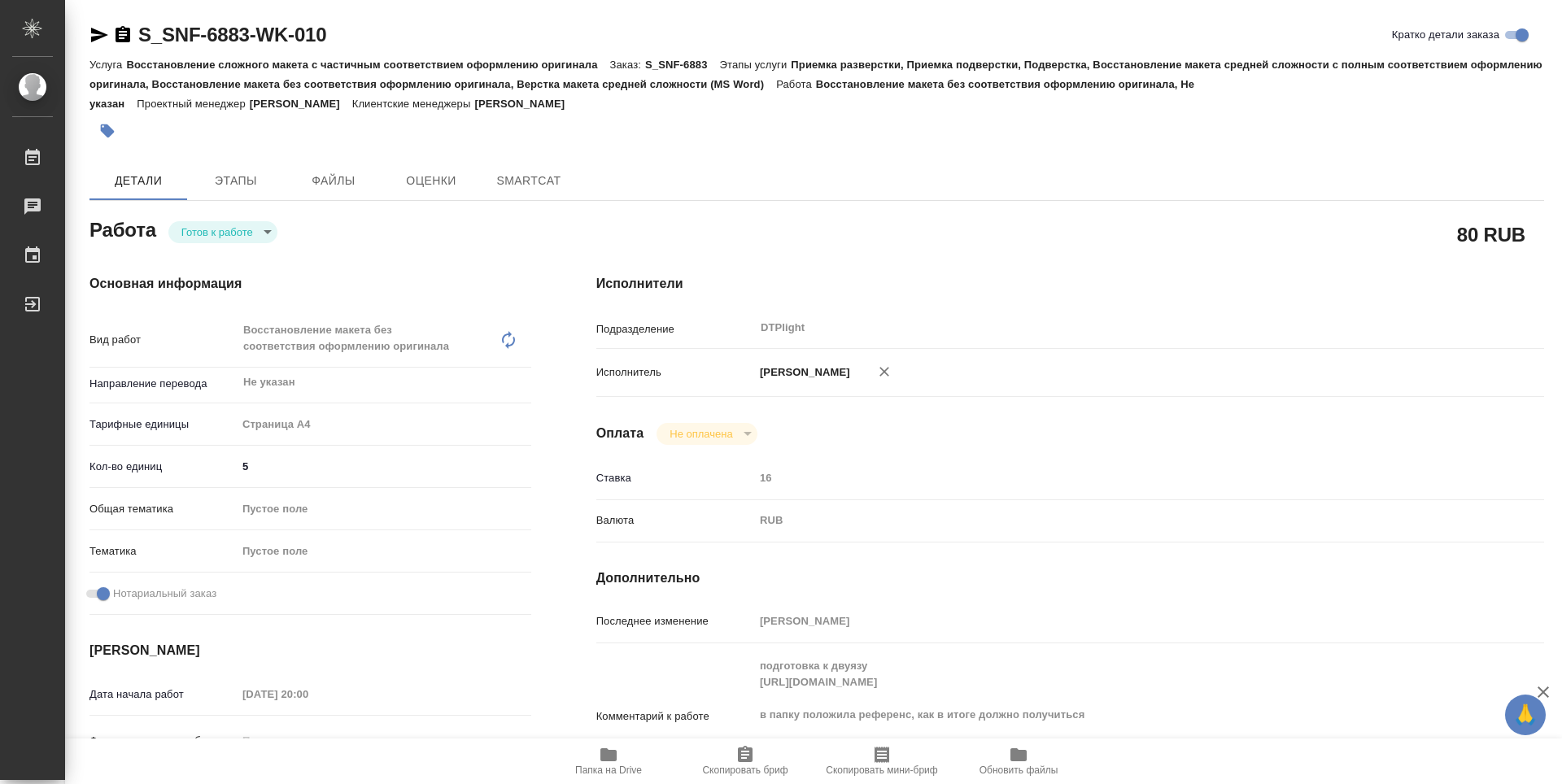
type textarea "x"
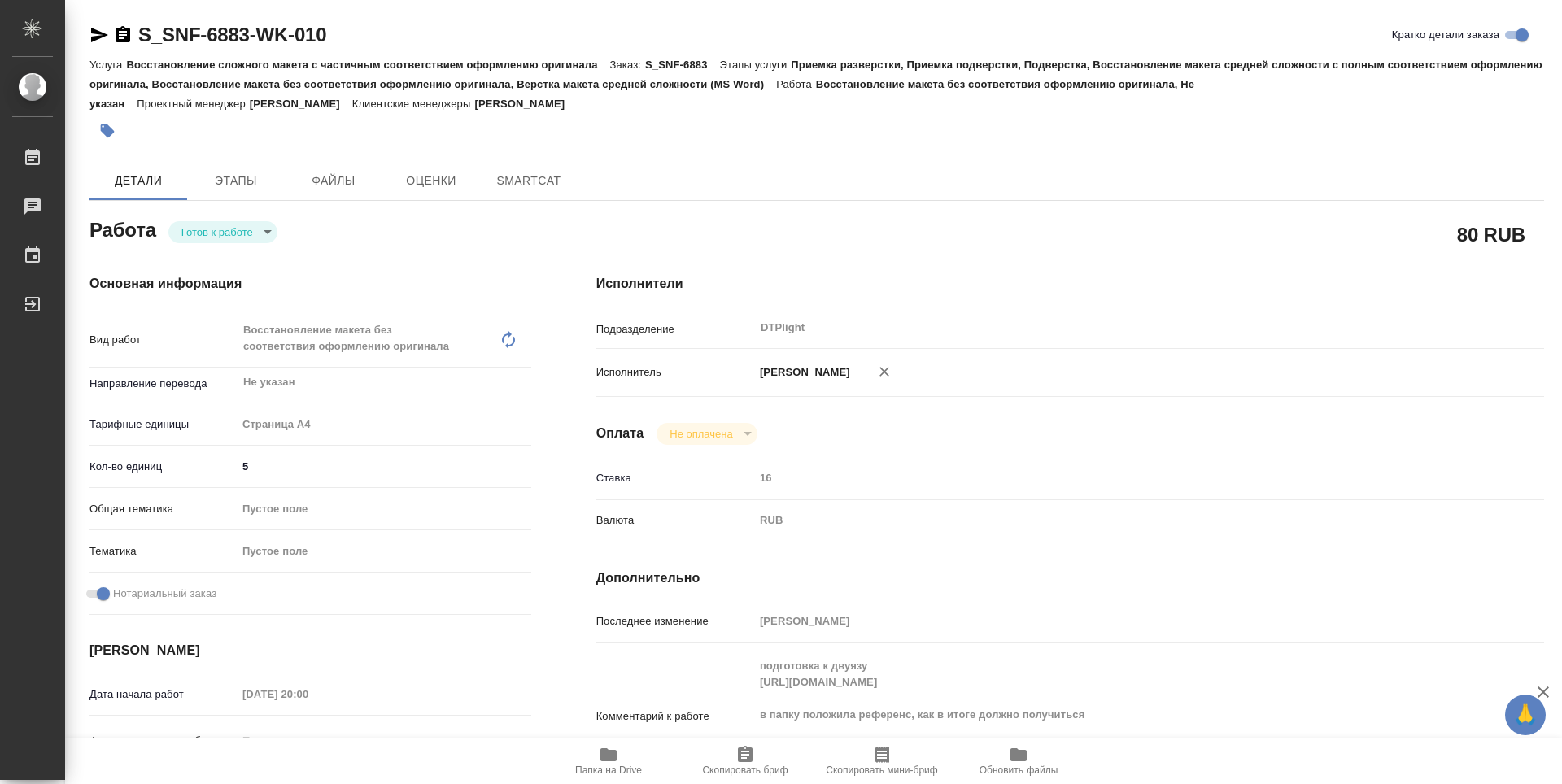
type textarea "x"
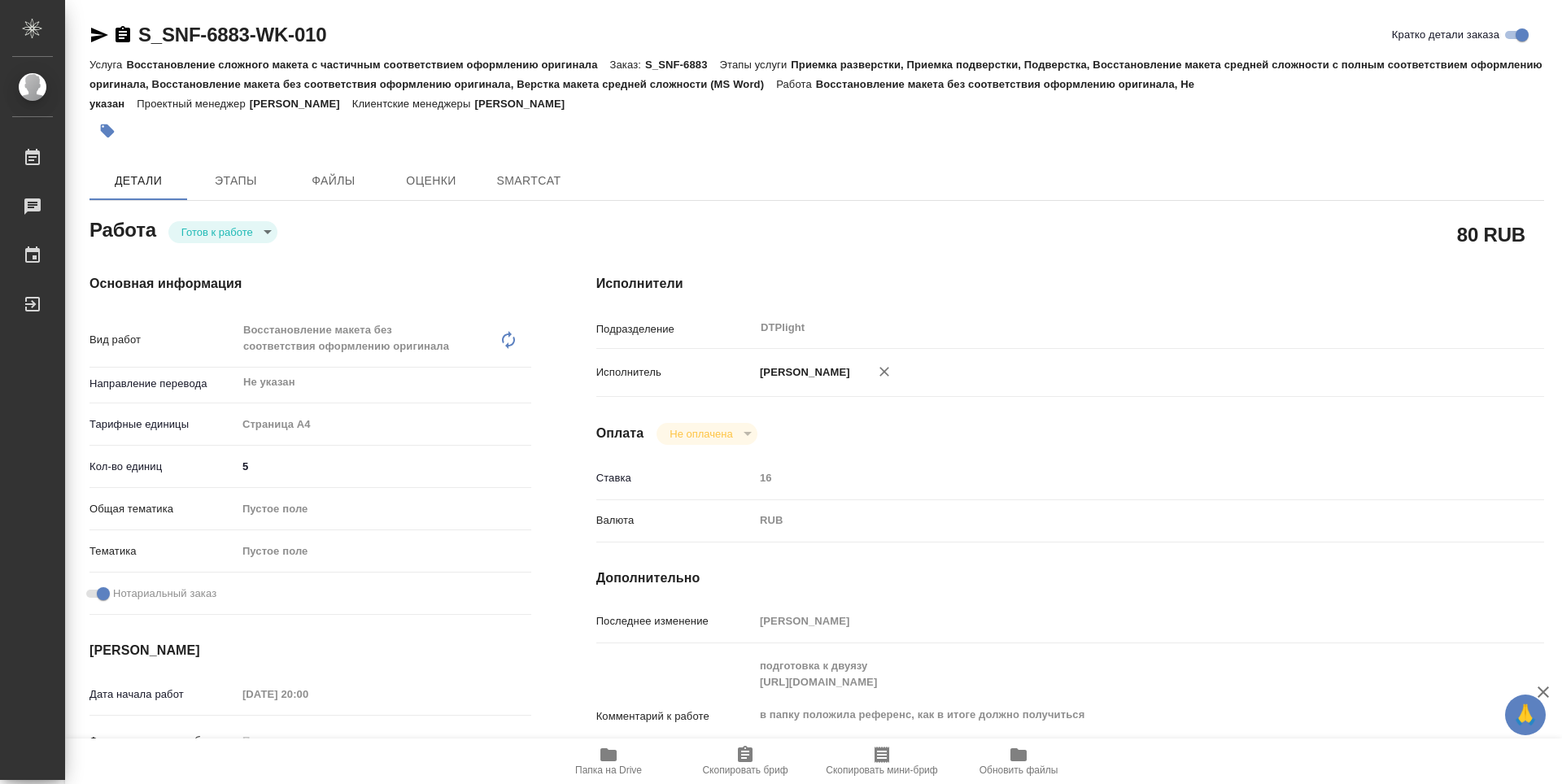
type textarea "x"
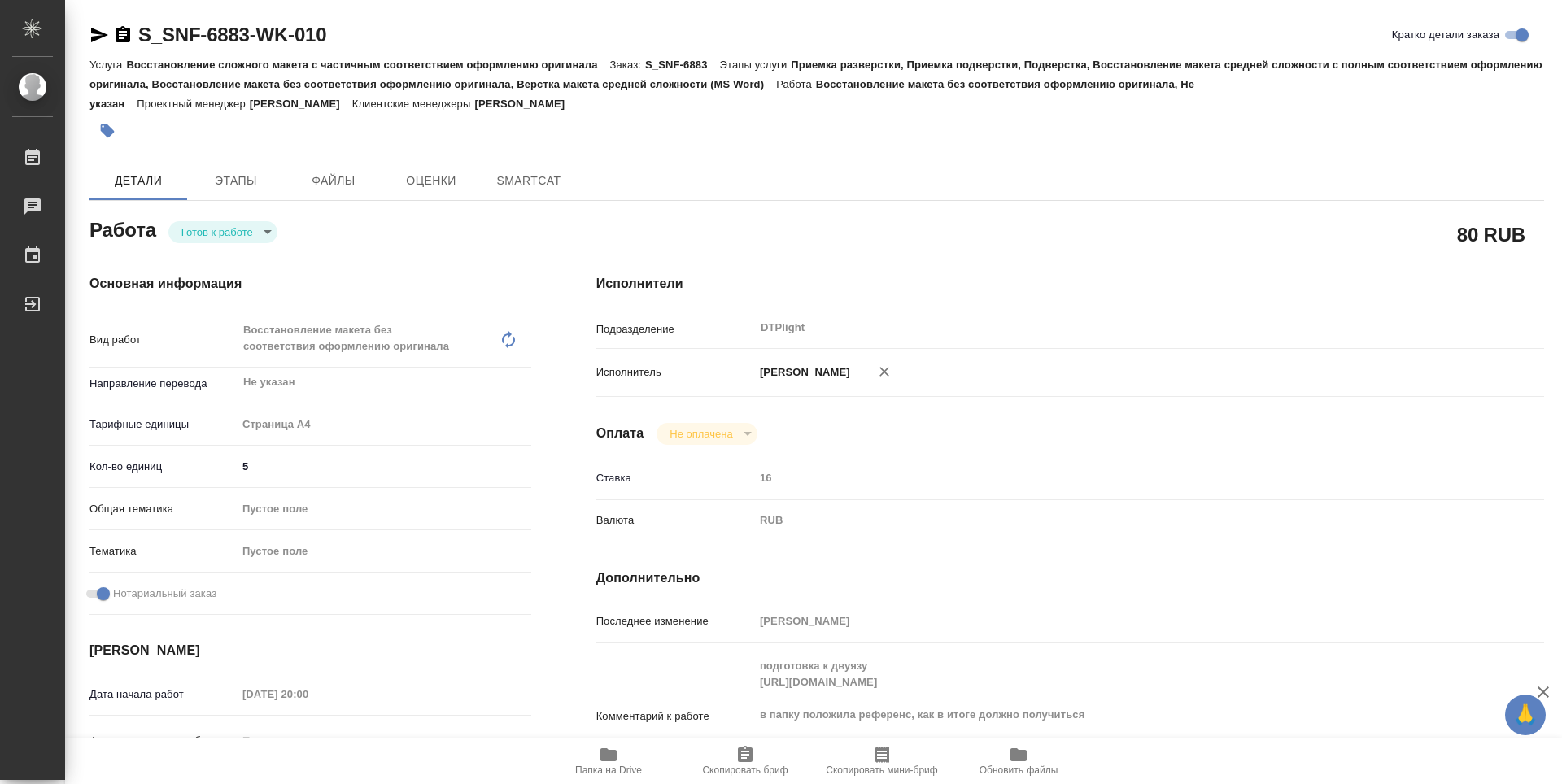
type textarea "x"
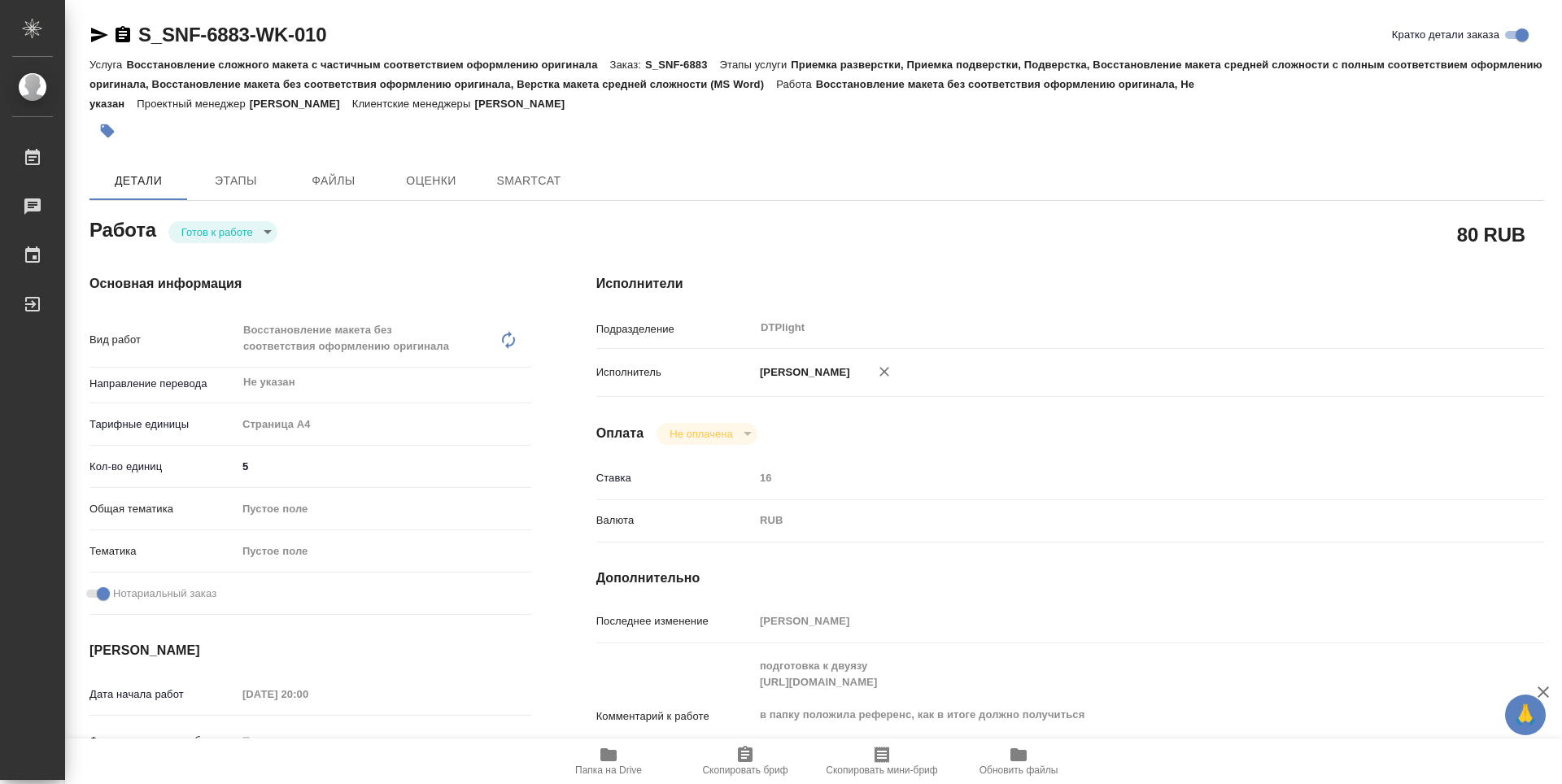
type textarea "x"
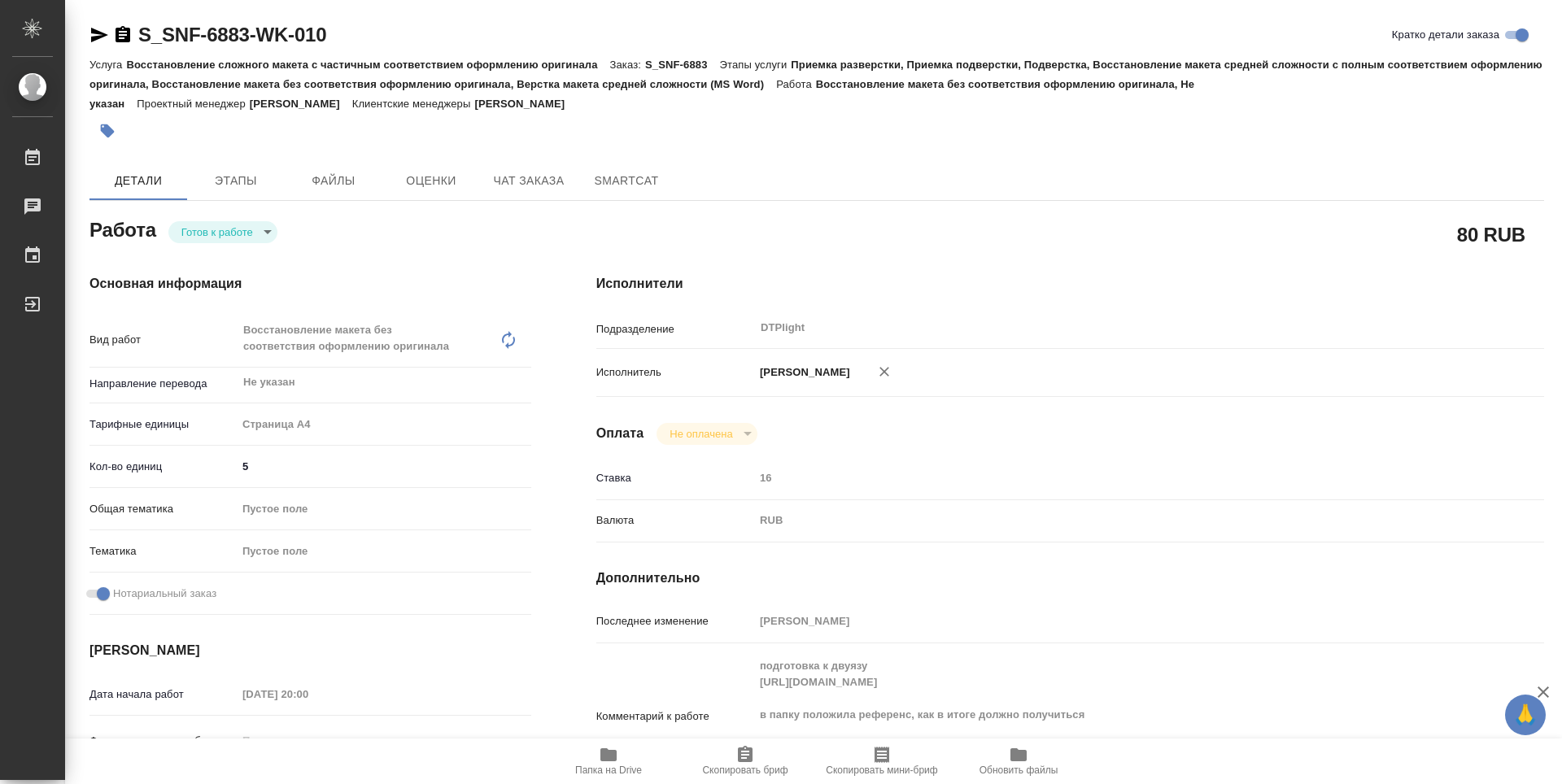
type textarea "x"
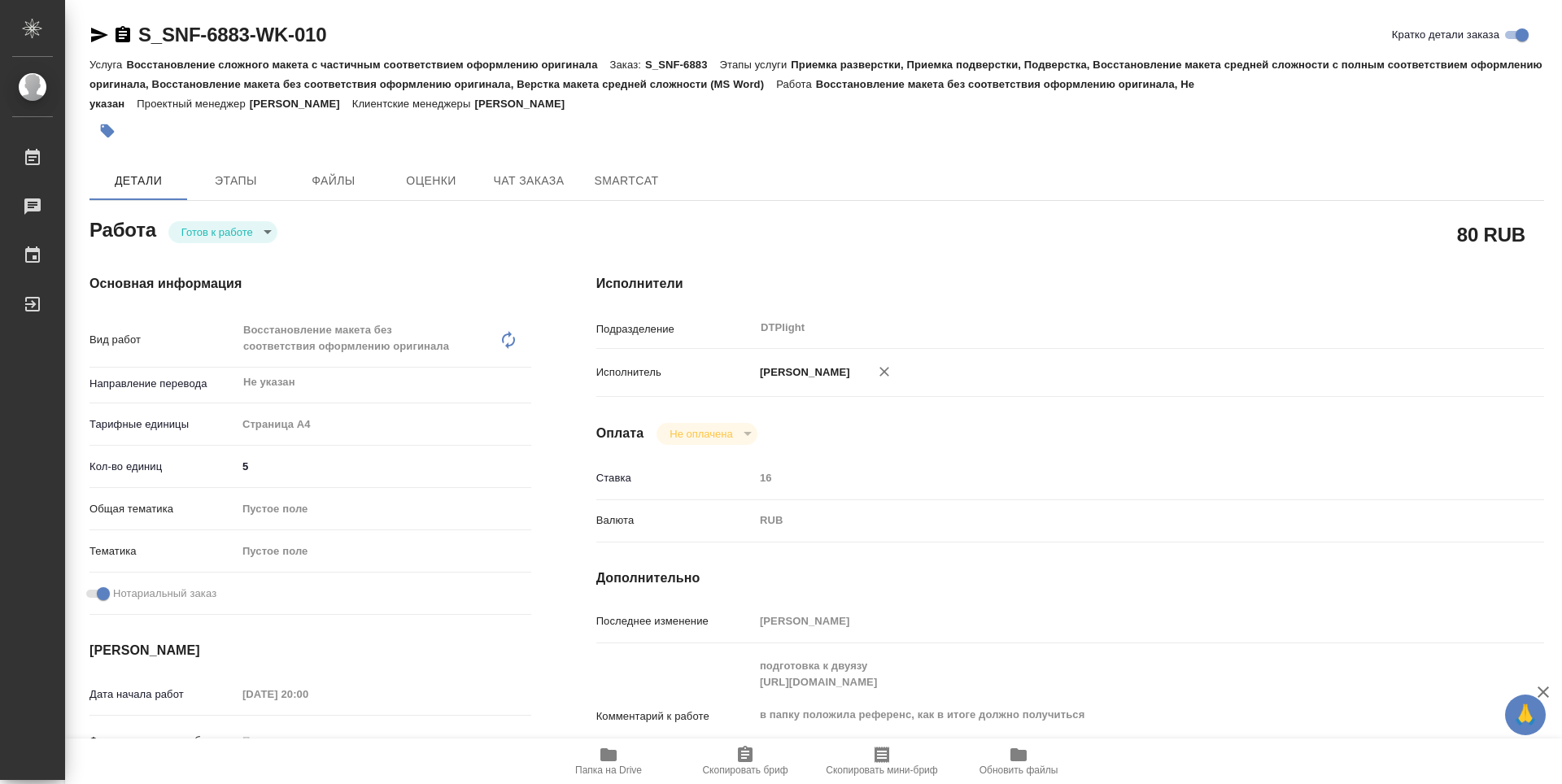
type textarea "x"
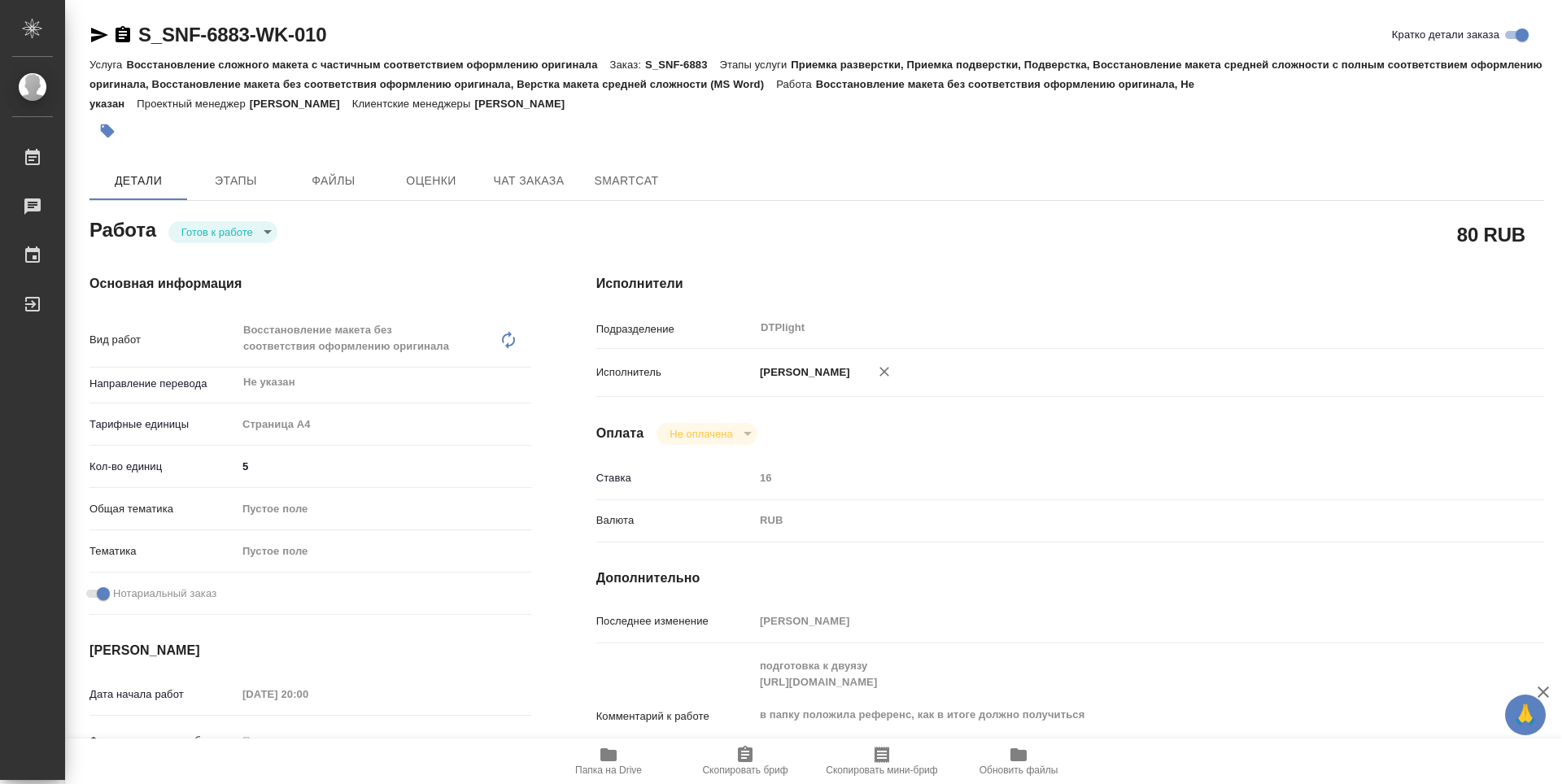
click at [232, 240] on body "🙏 .cls-1 fill:#fff; AWATERA Zubakova Viktoriya Работы 0 Чаты График Выйти S_SNF…" at bounding box center [781, 392] width 1562 height 784
click at [228, 234] on button "В работе" at bounding box center [209, 232] width 54 height 18
type textarea "x"
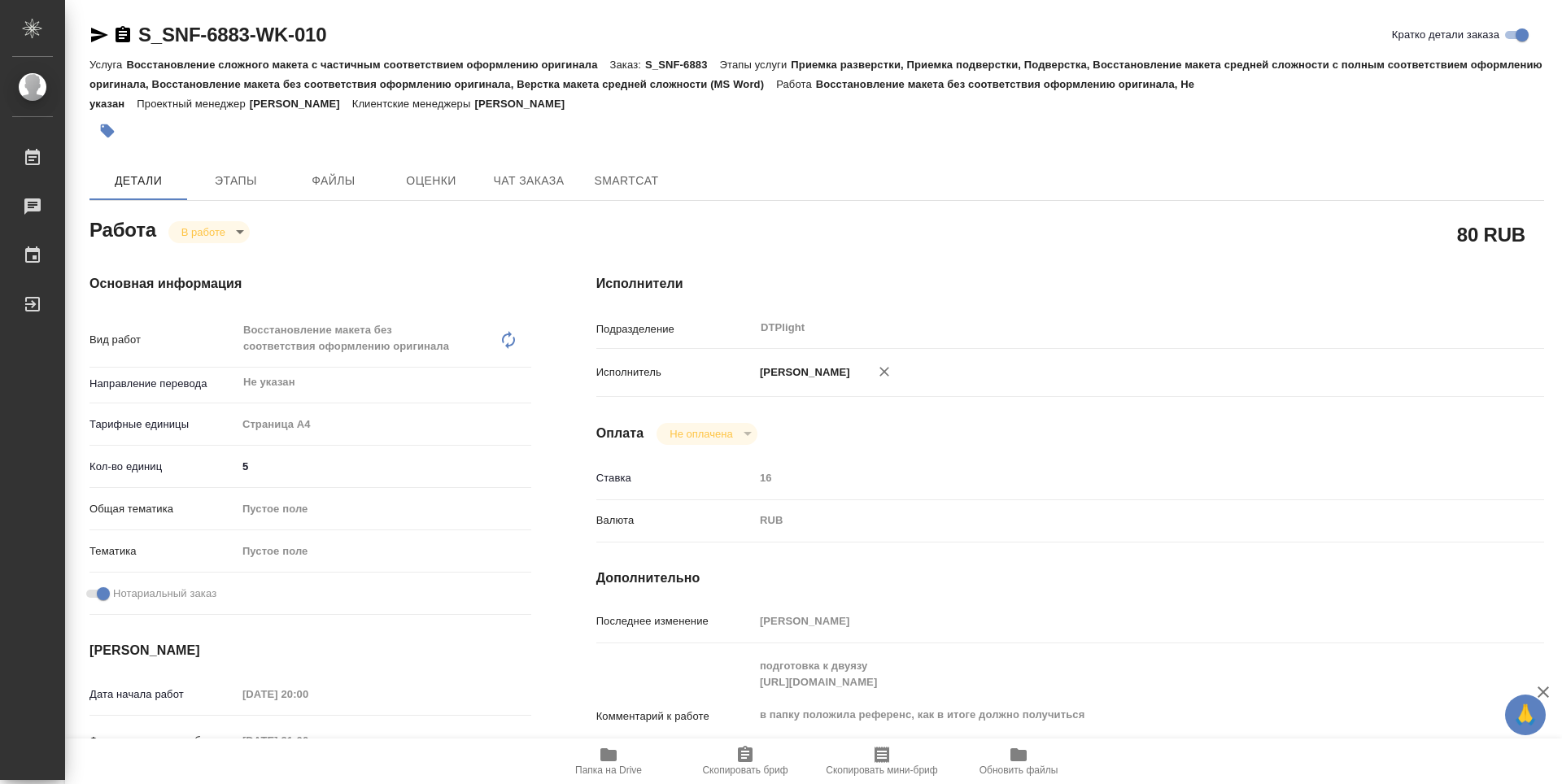
type textarea "x"
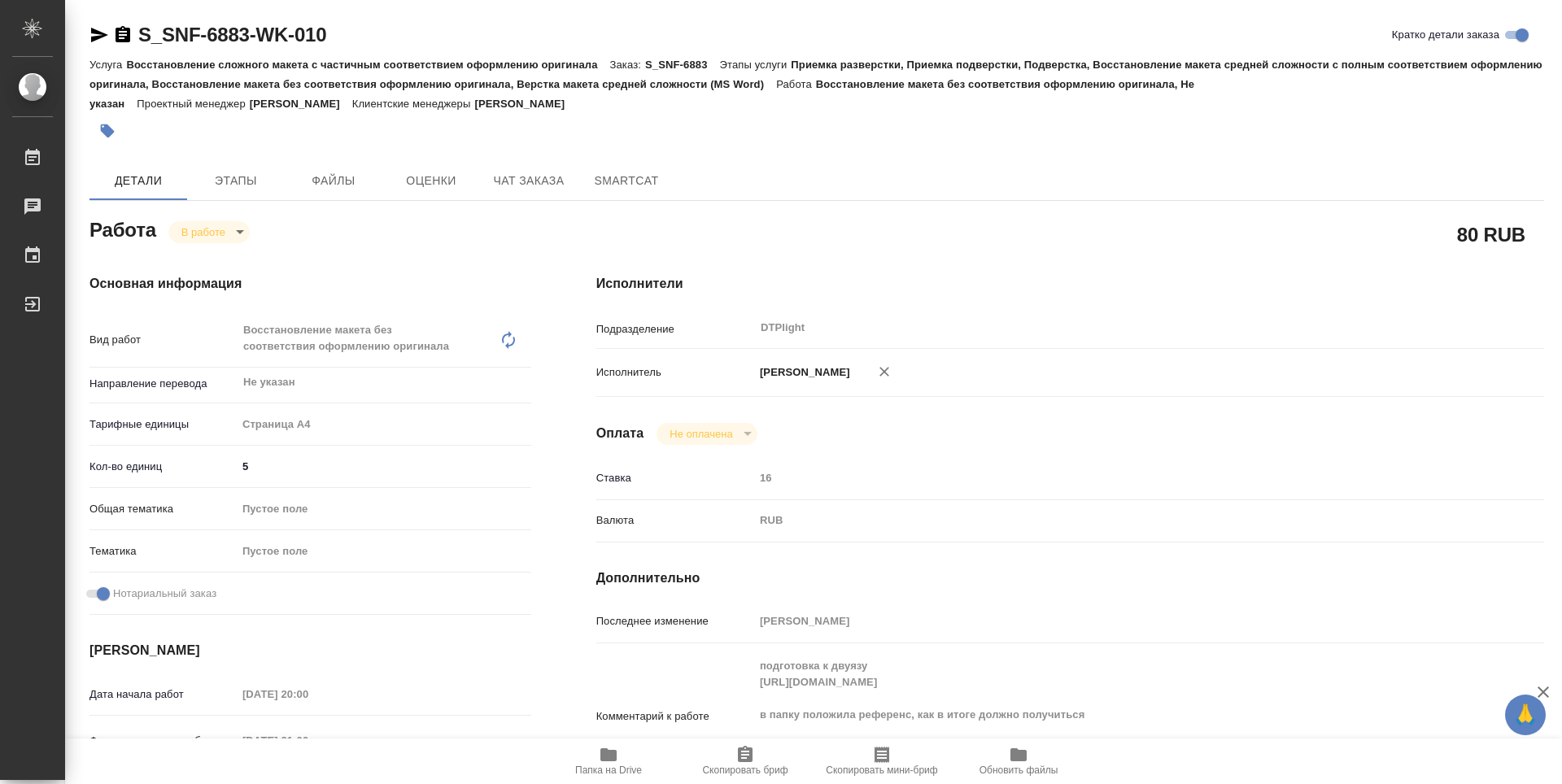
type textarea "x"
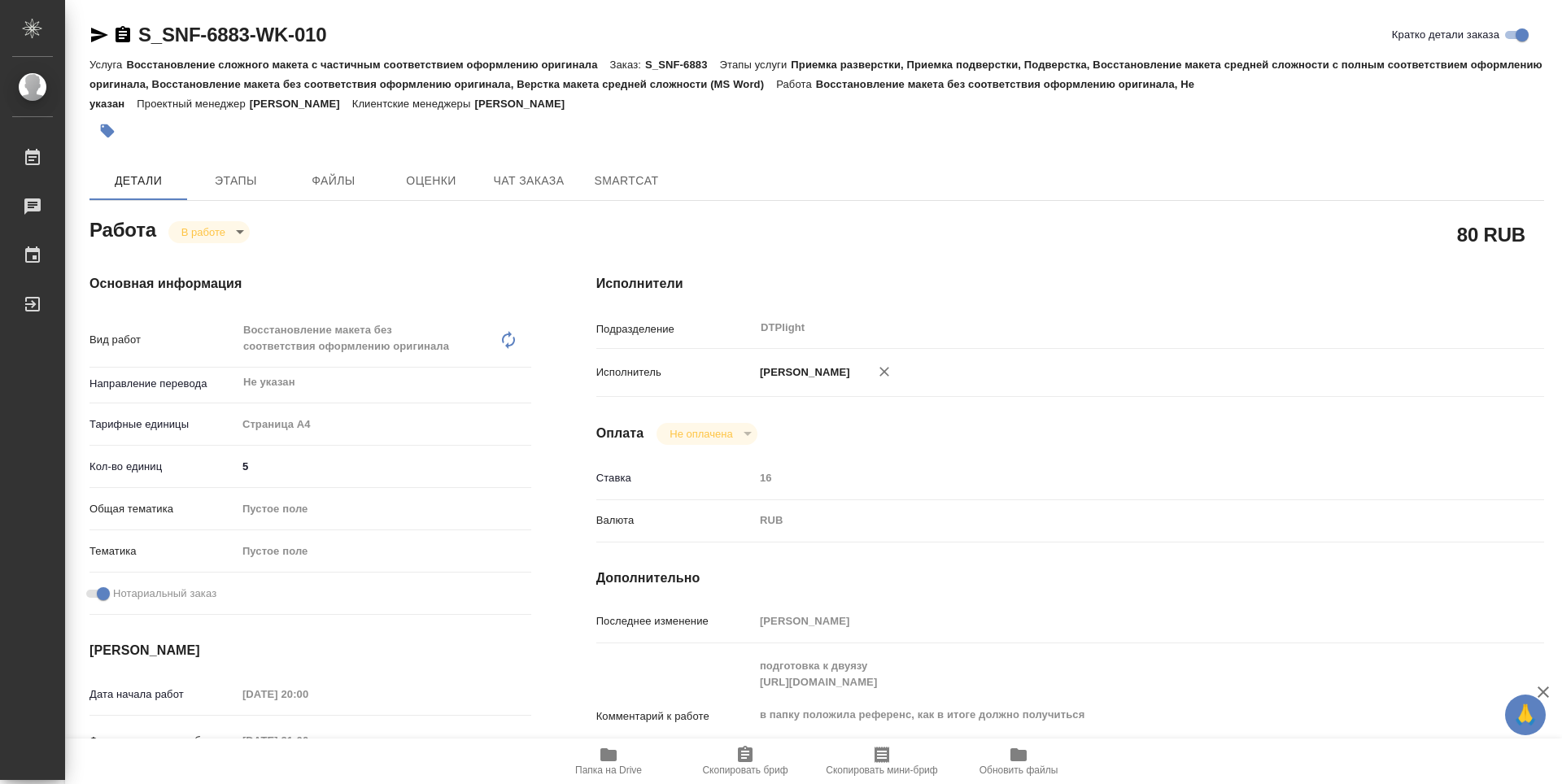
type textarea "x"
click at [95, 30] on icon "button" at bounding box center [100, 35] width 17 height 15
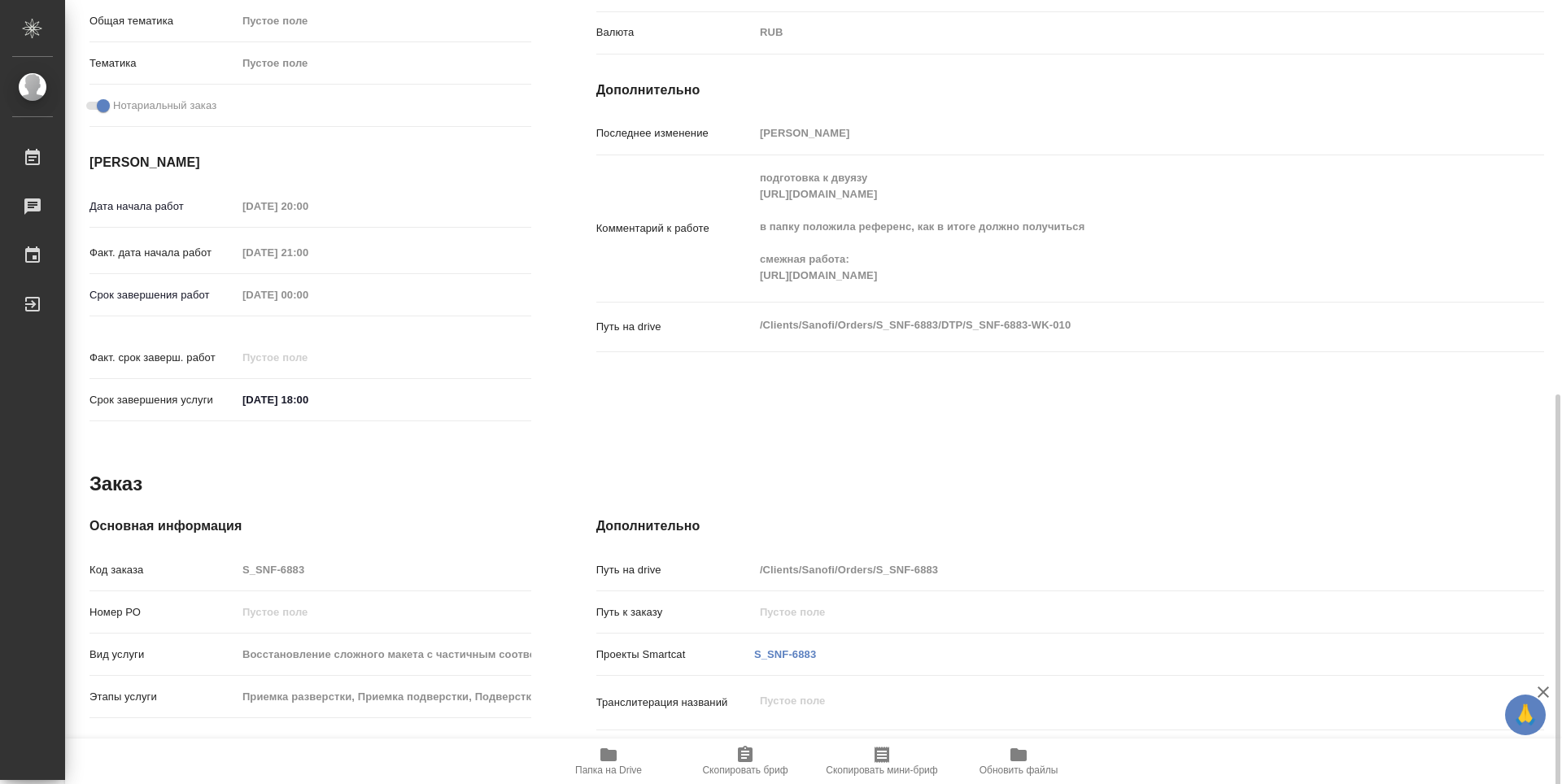
scroll to position [639, 0]
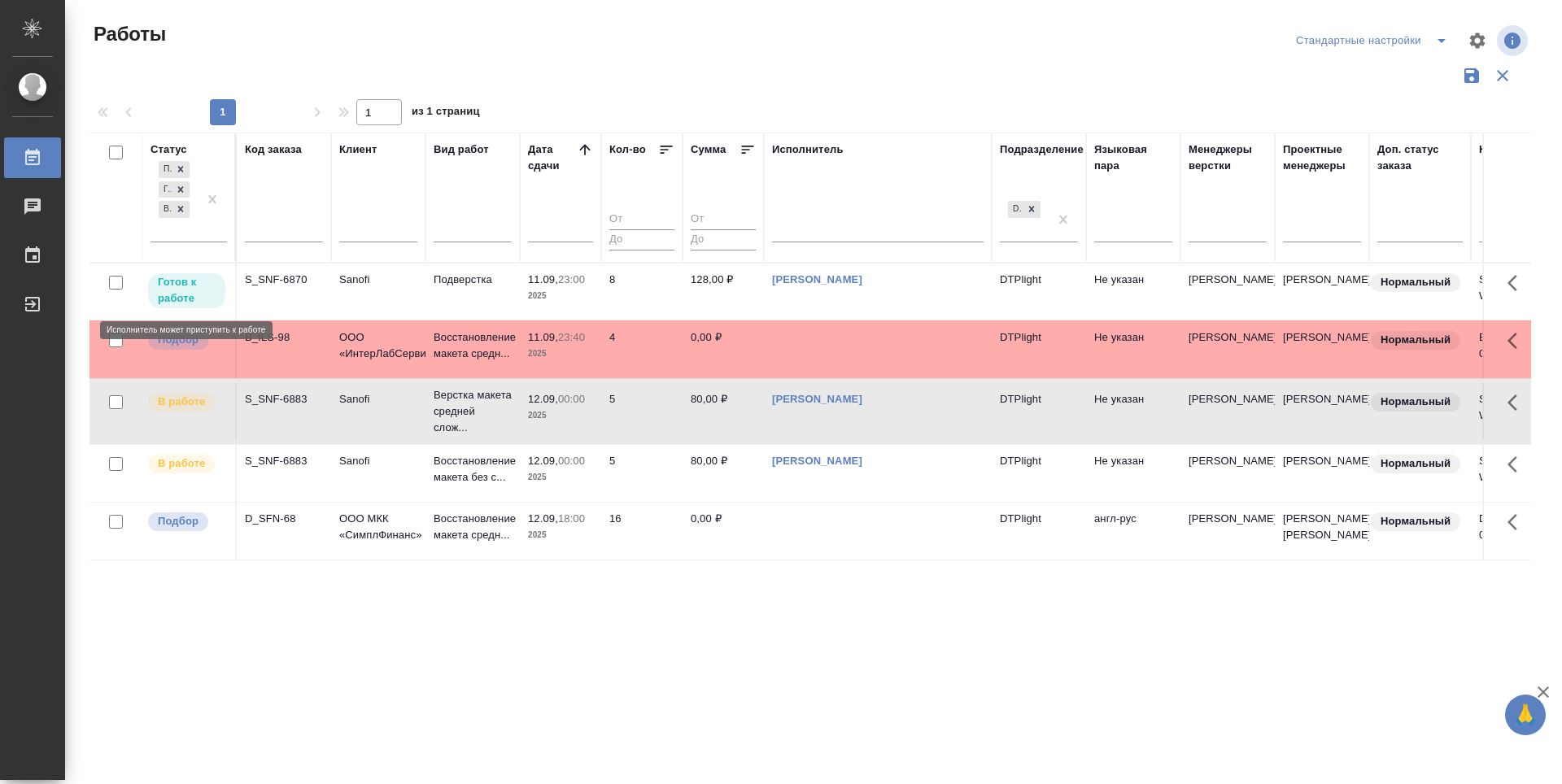
click at [178, 286] on p "Готов к работе" at bounding box center [186, 291] width 58 height 33
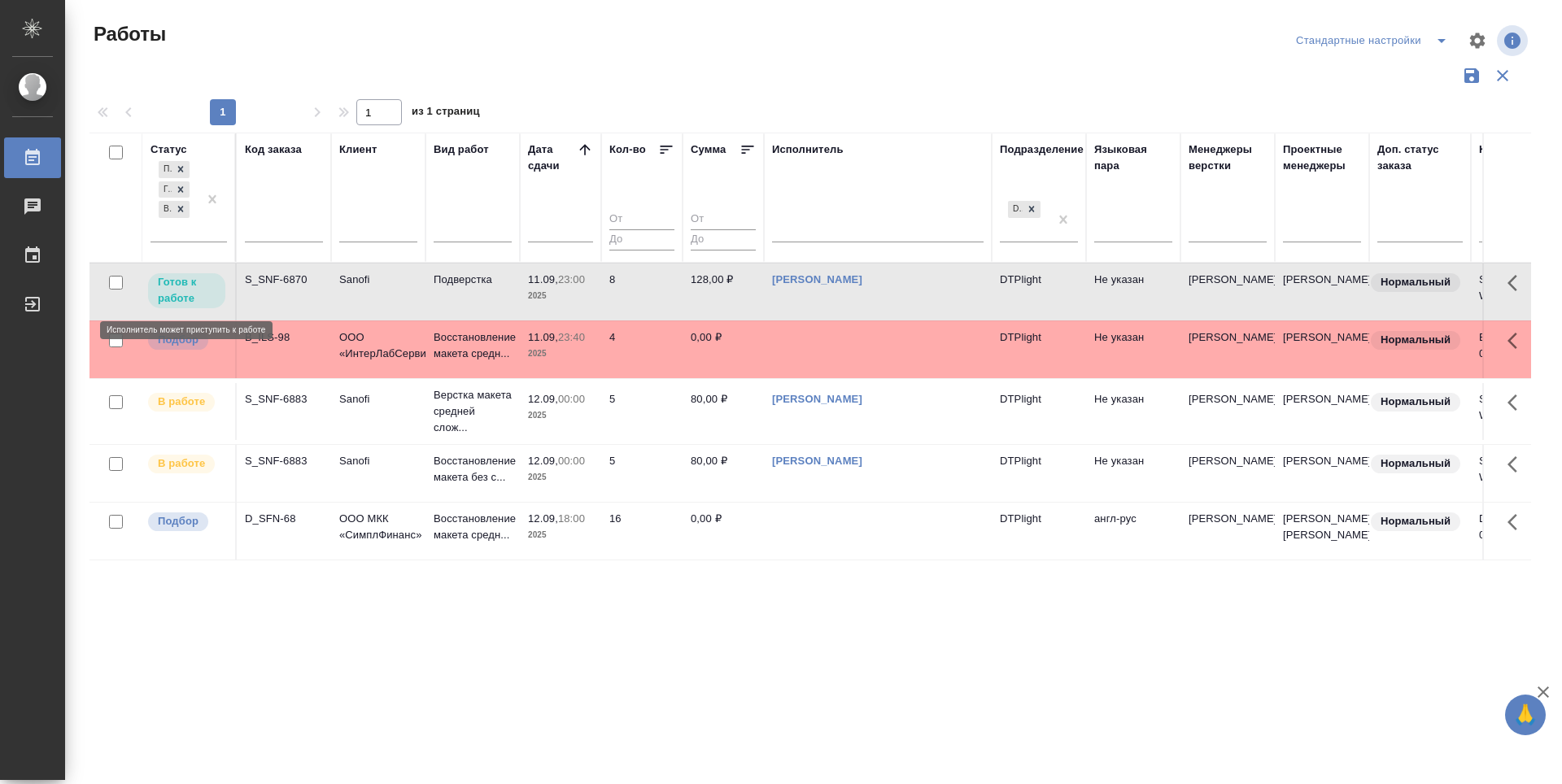
click at [178, 286] on p "Готов к работе" at bounding box center [186, 291] width 58 height 33
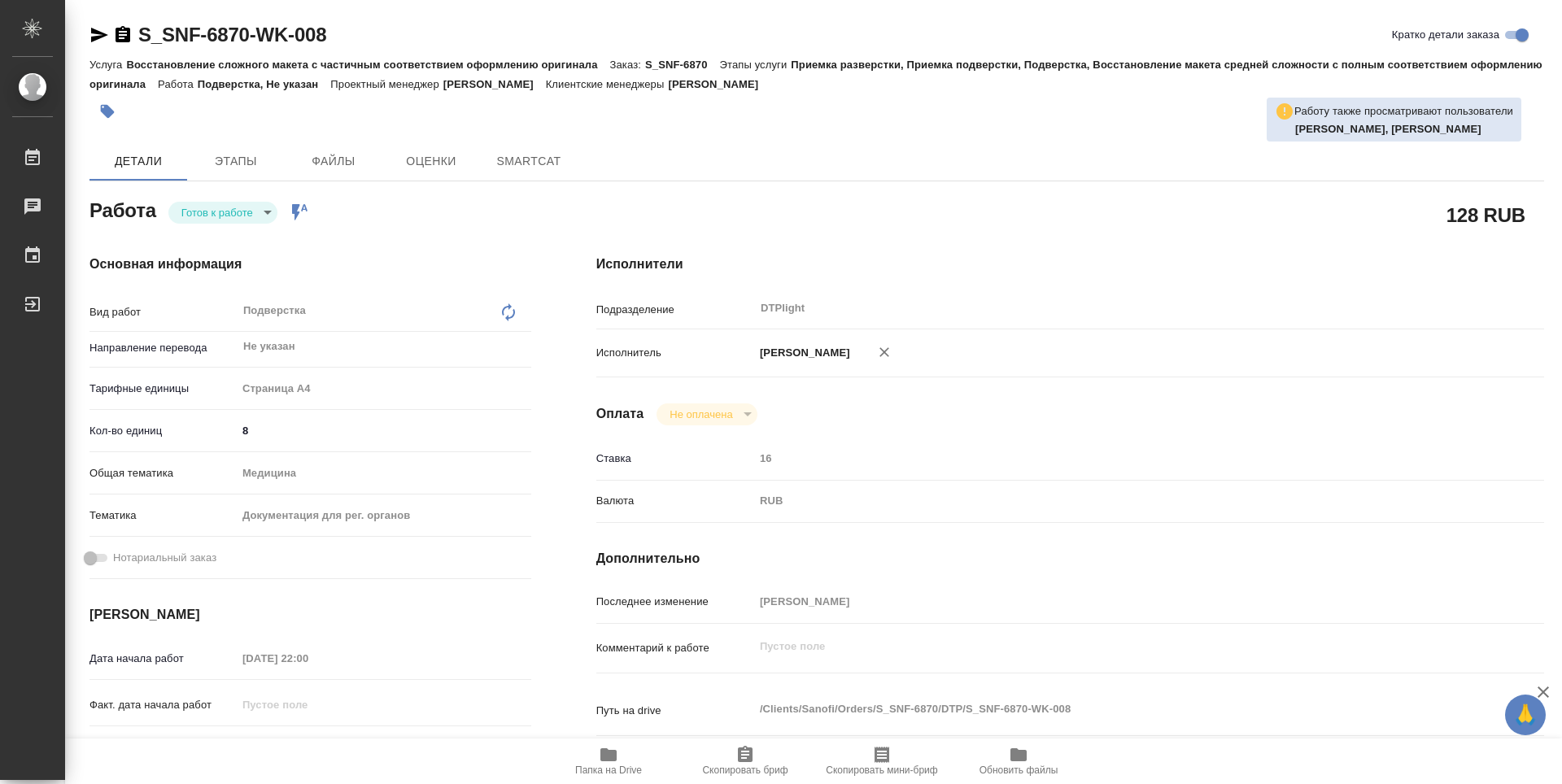
type textarea "x"
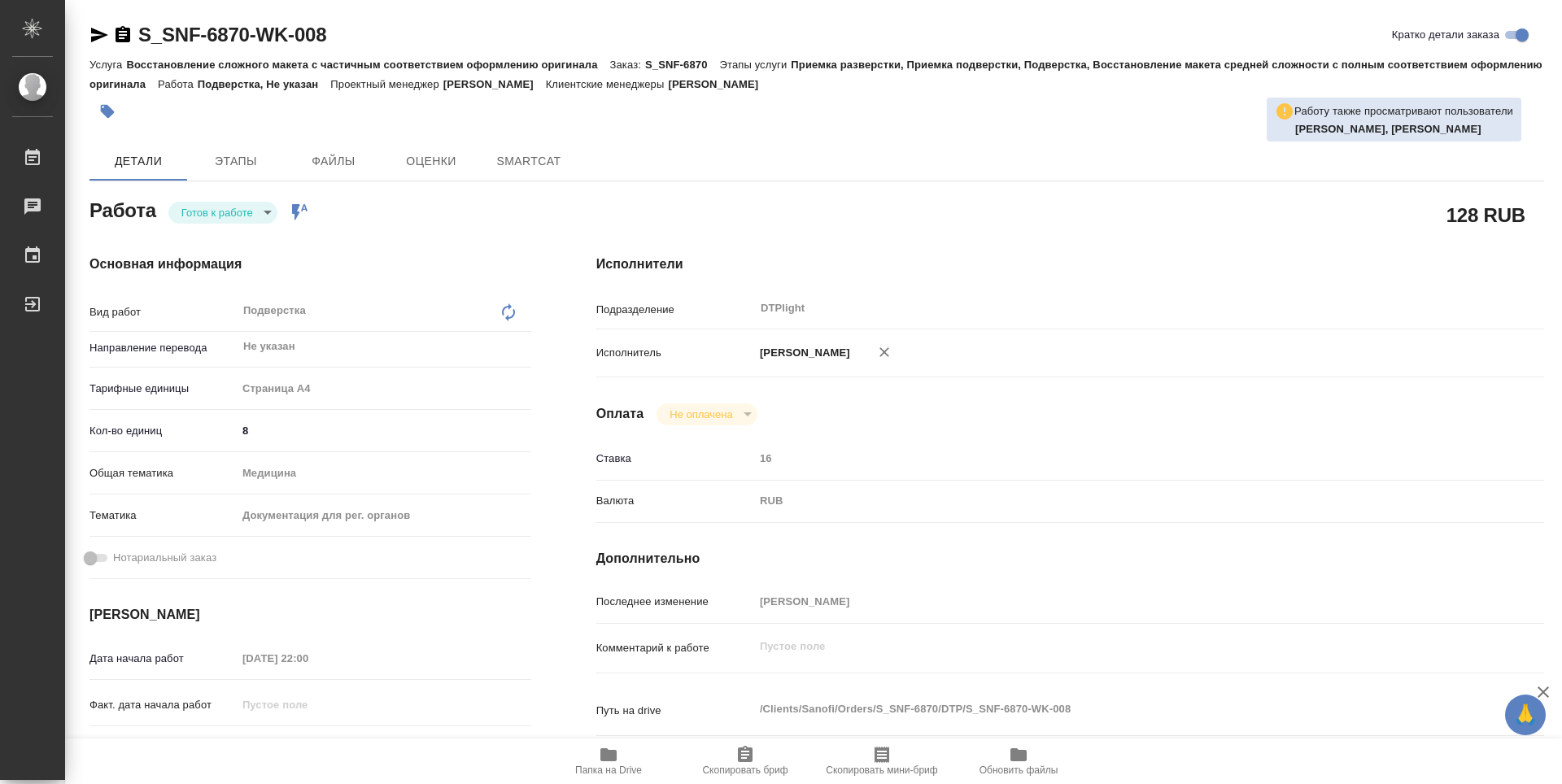
type textarea "x"
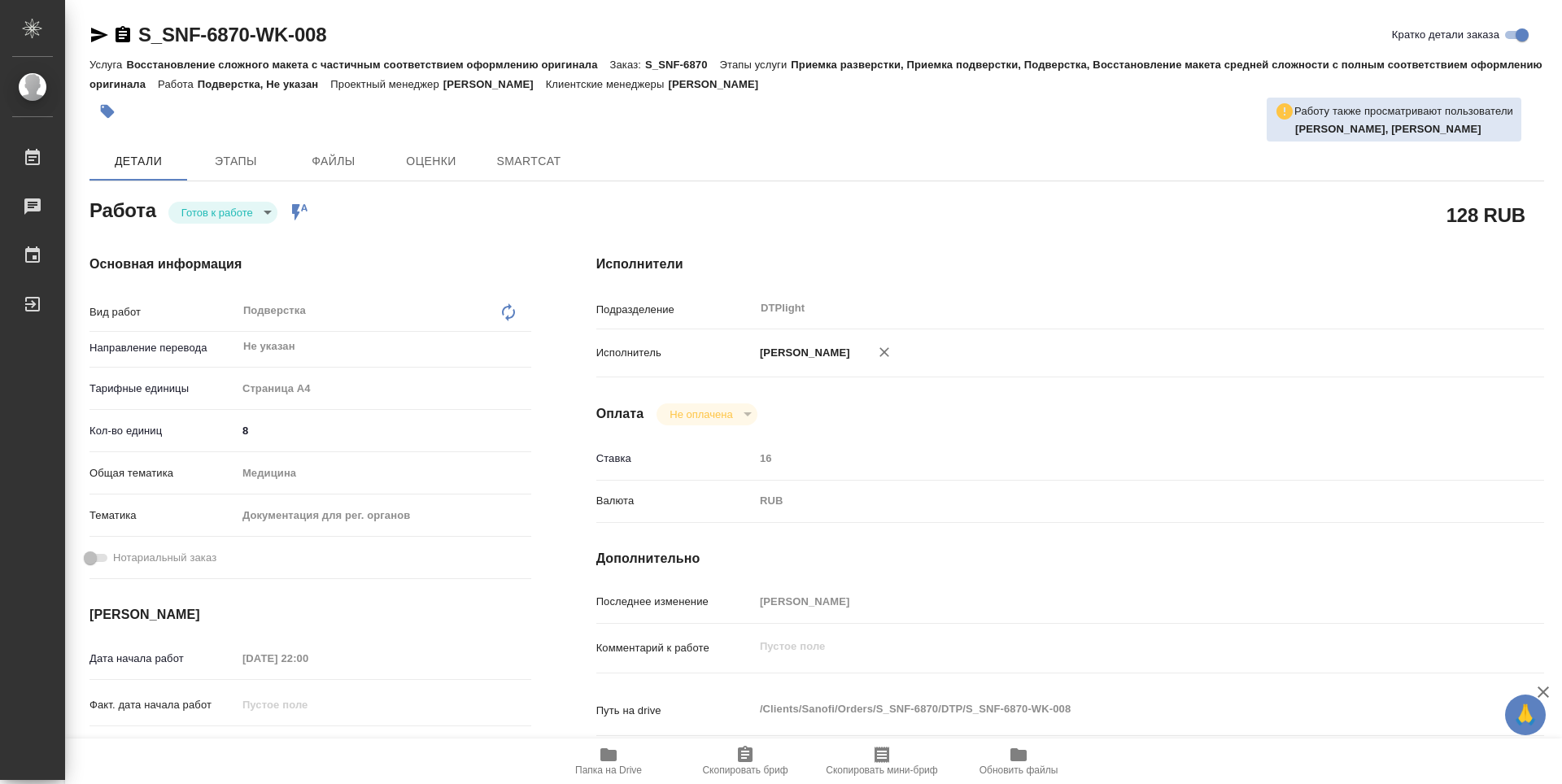
type textarea "x"
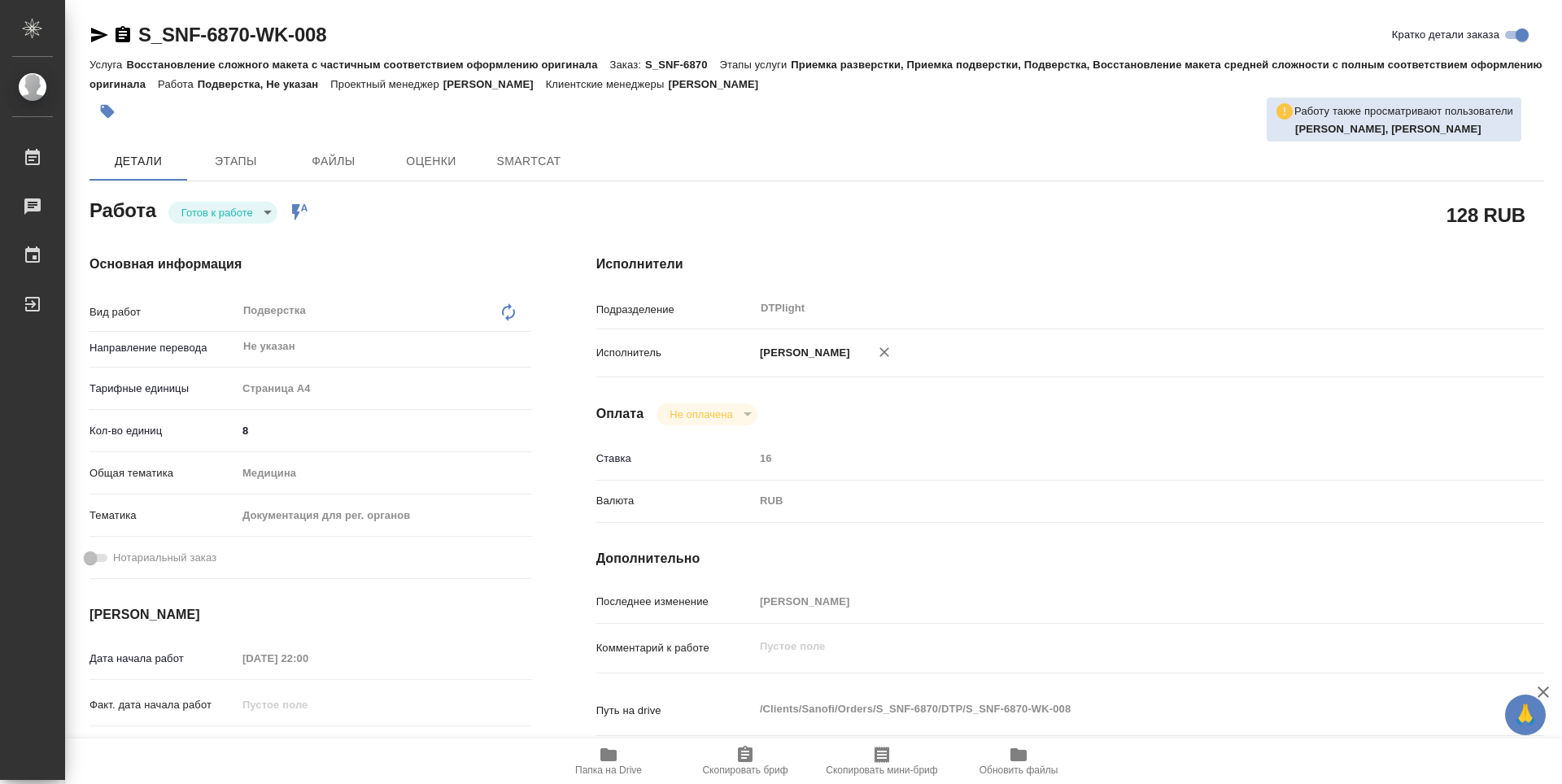
type textarea "x"
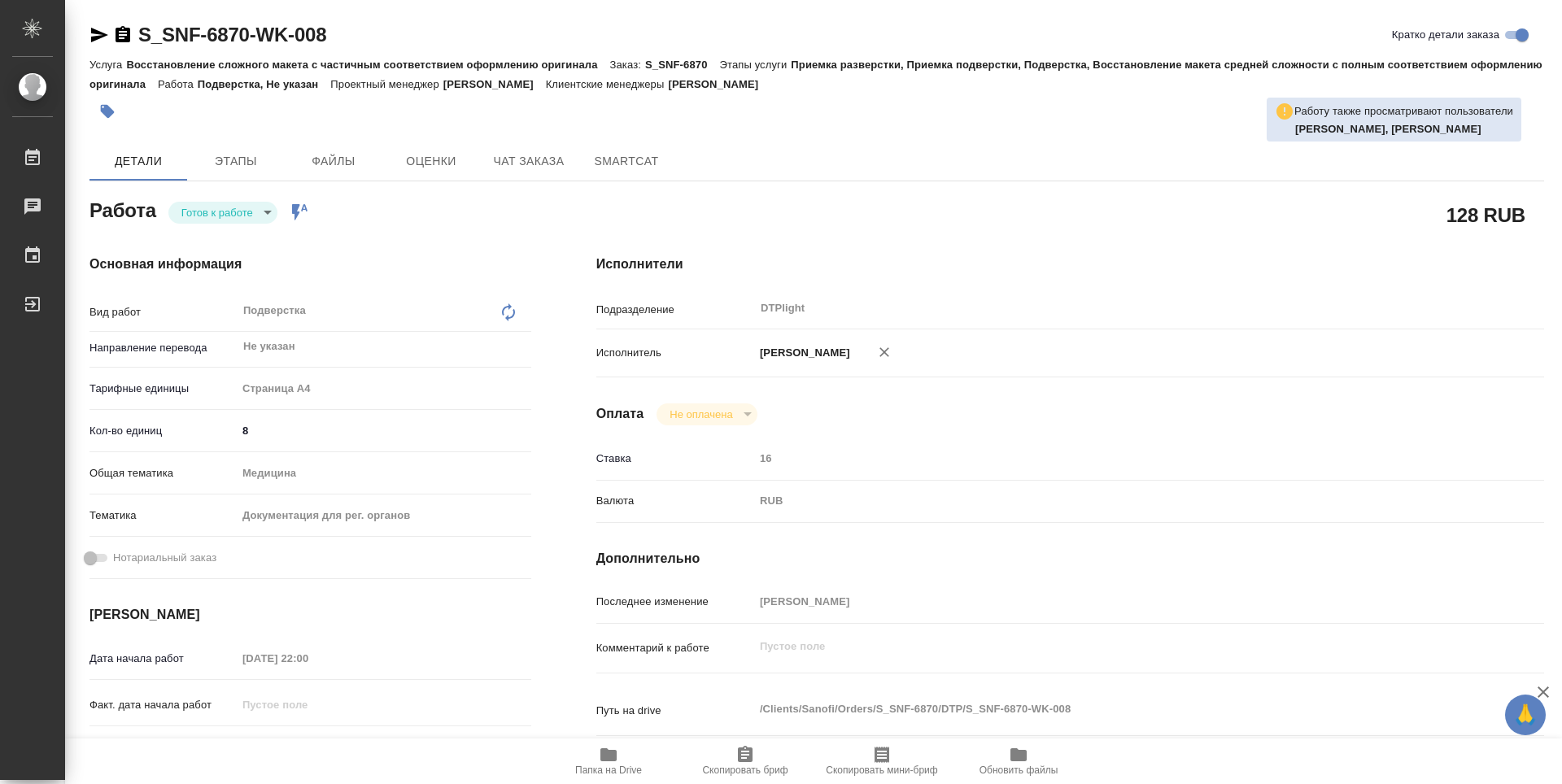
type textarea "x"
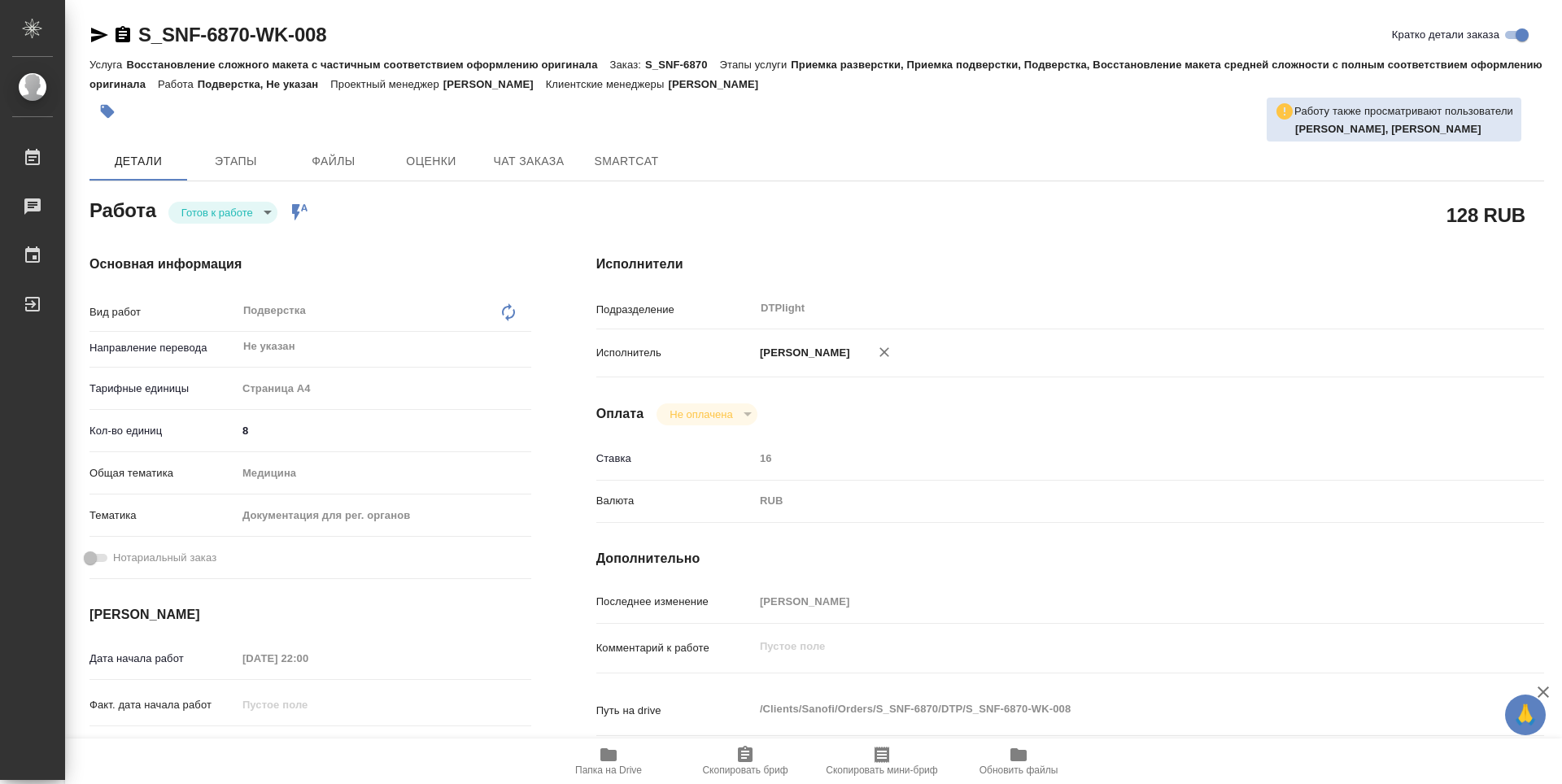
type textarea "x"
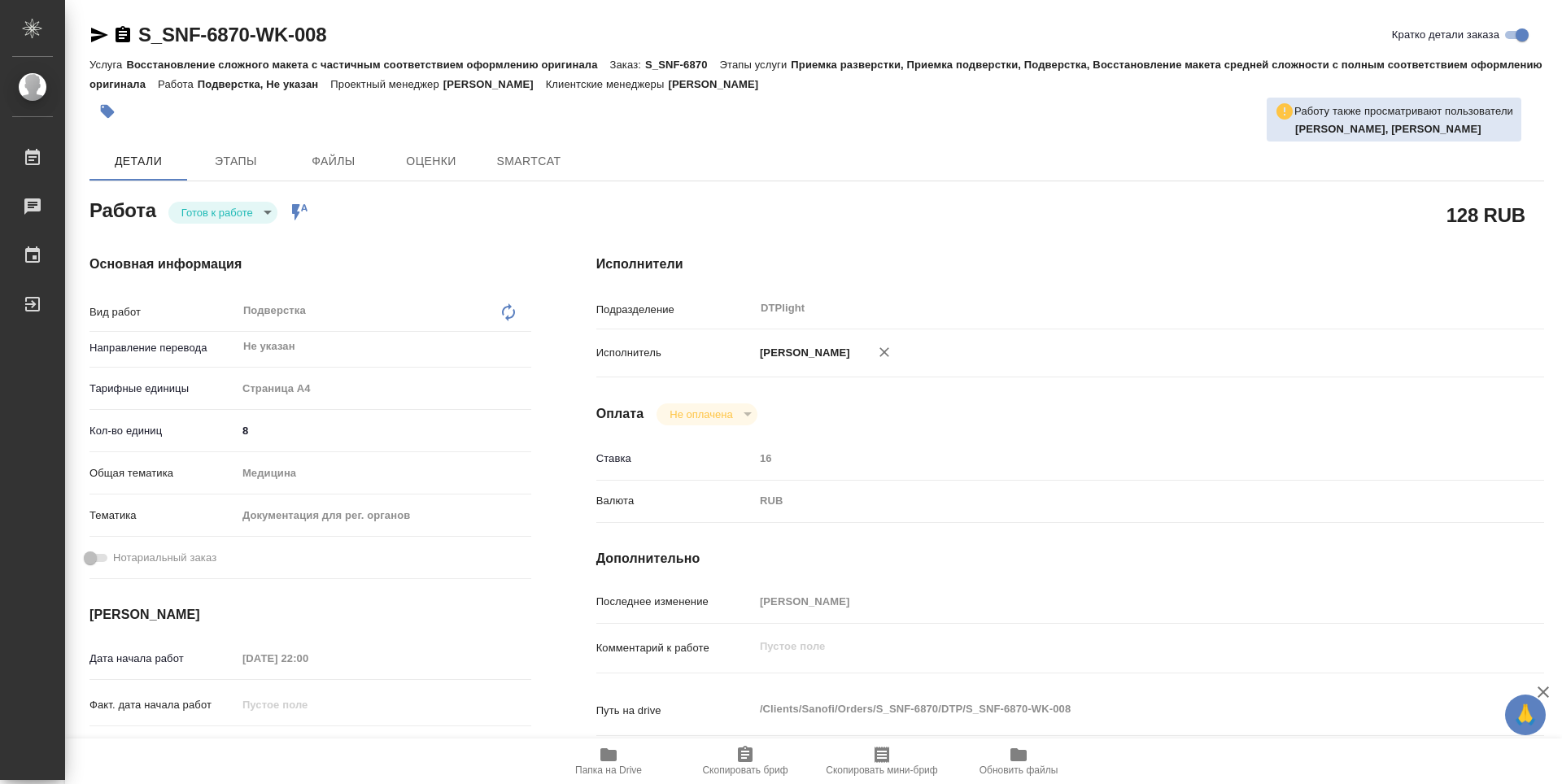
type textarea "x"
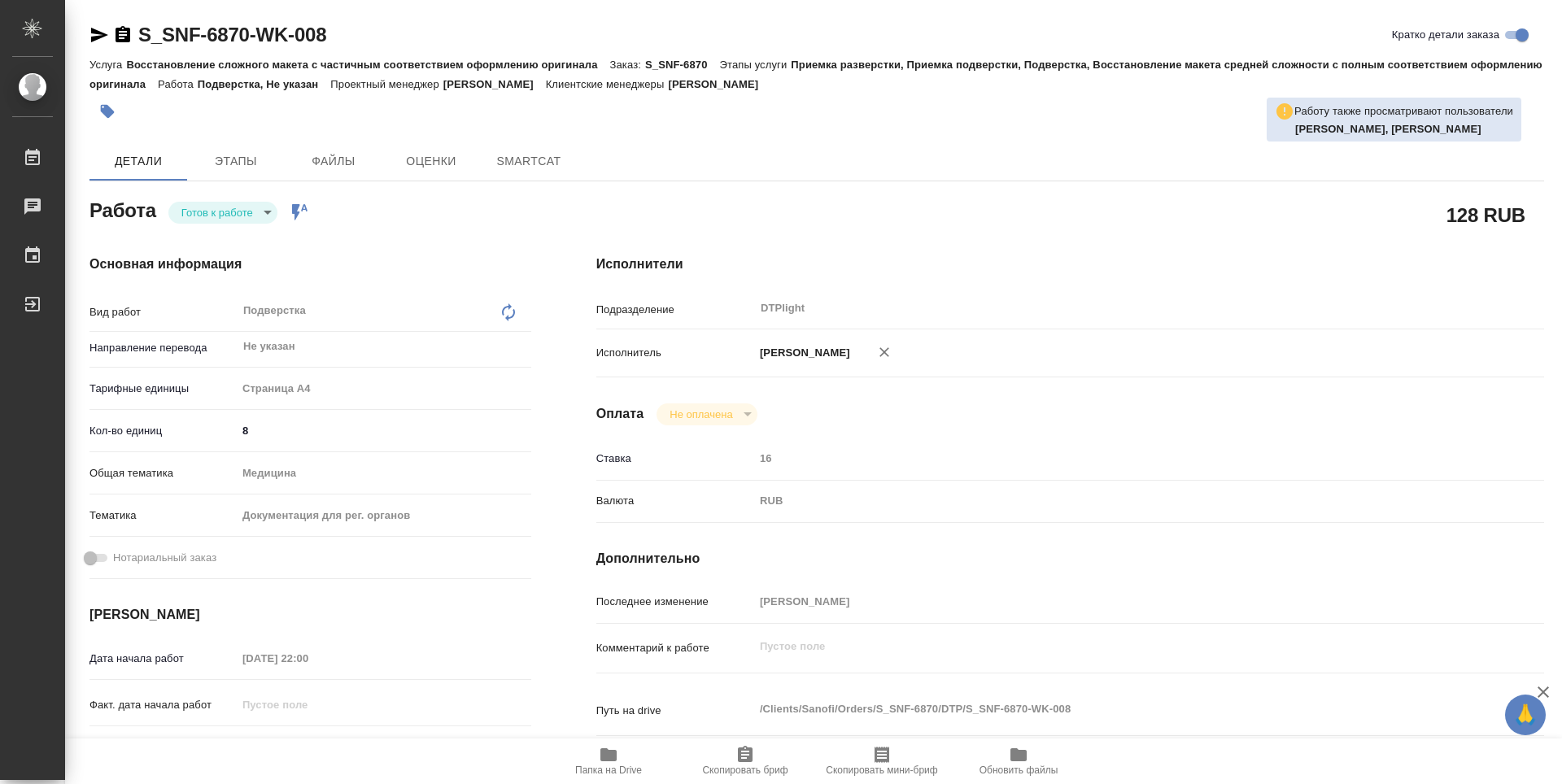
type textarea "x"
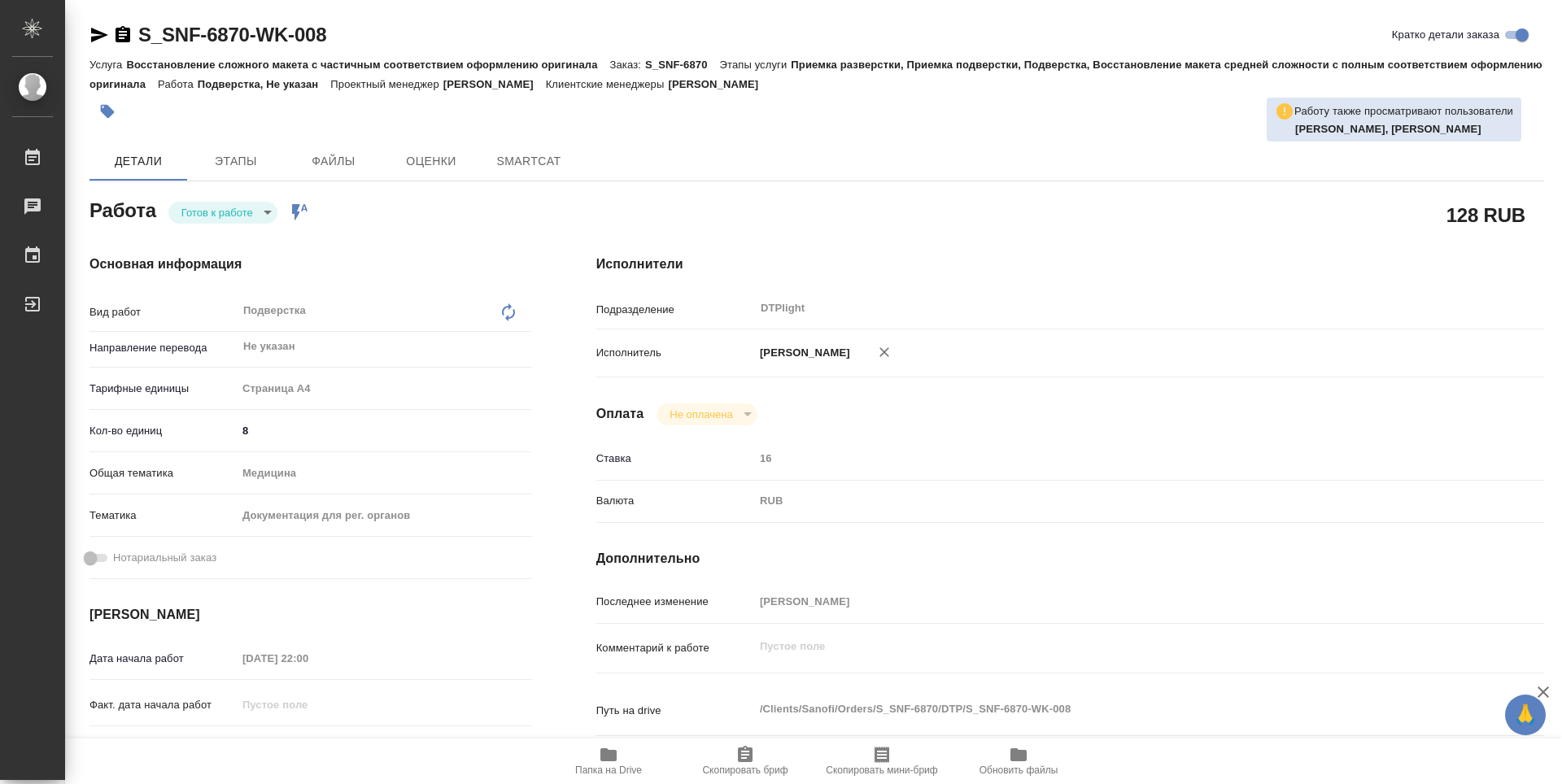
type textarea "x"
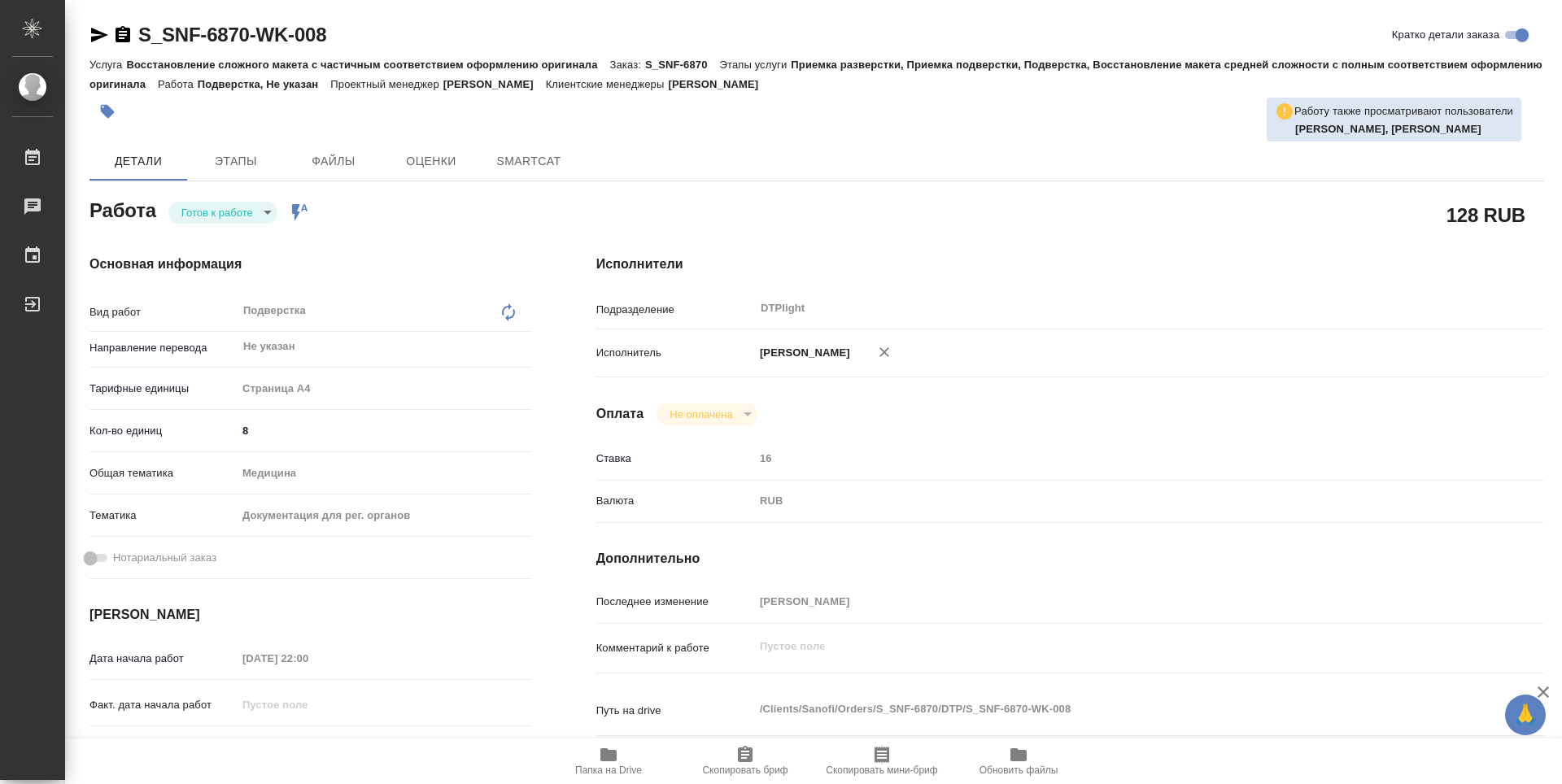
type textarea "x"
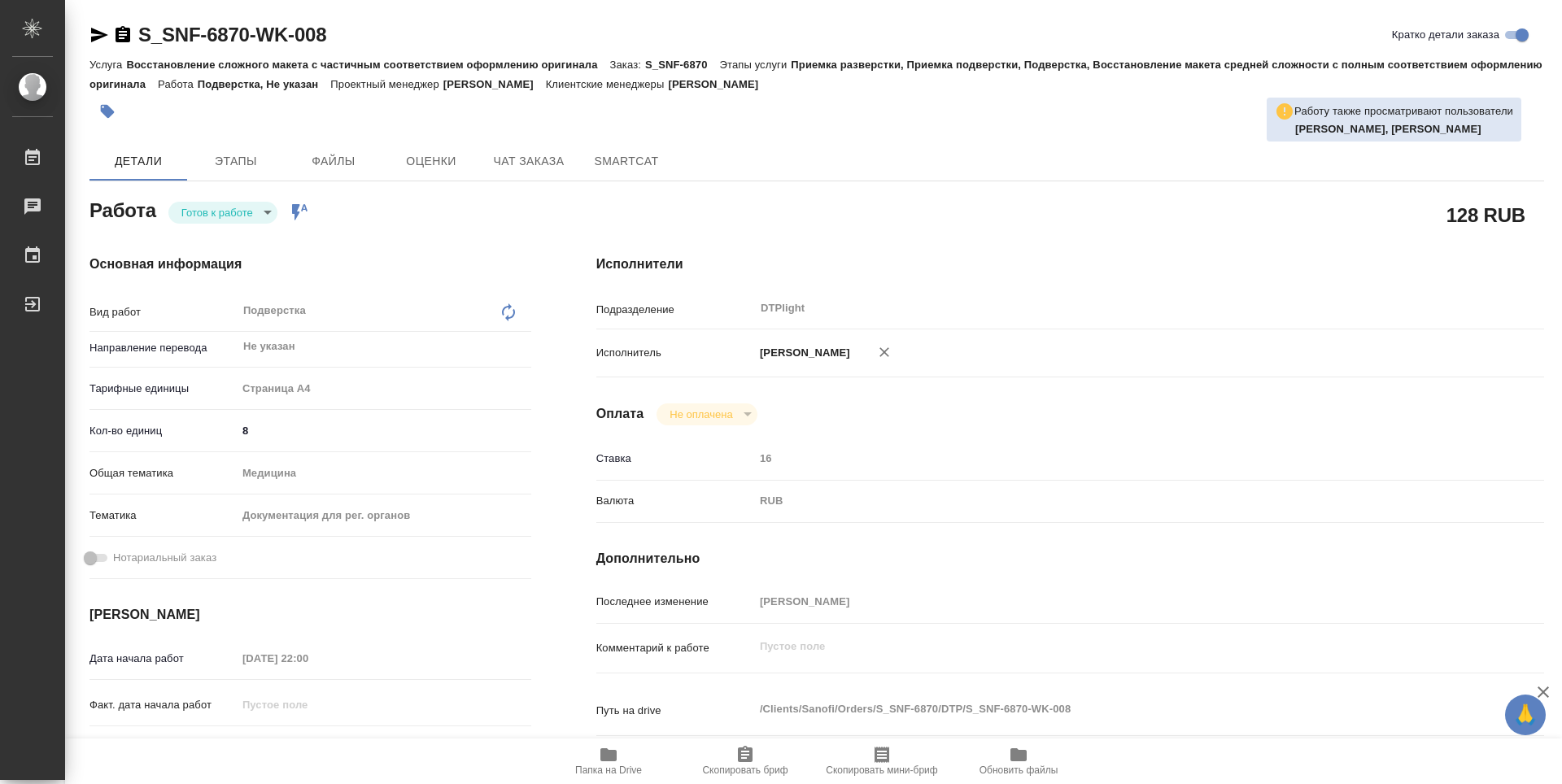
type textarea "x"
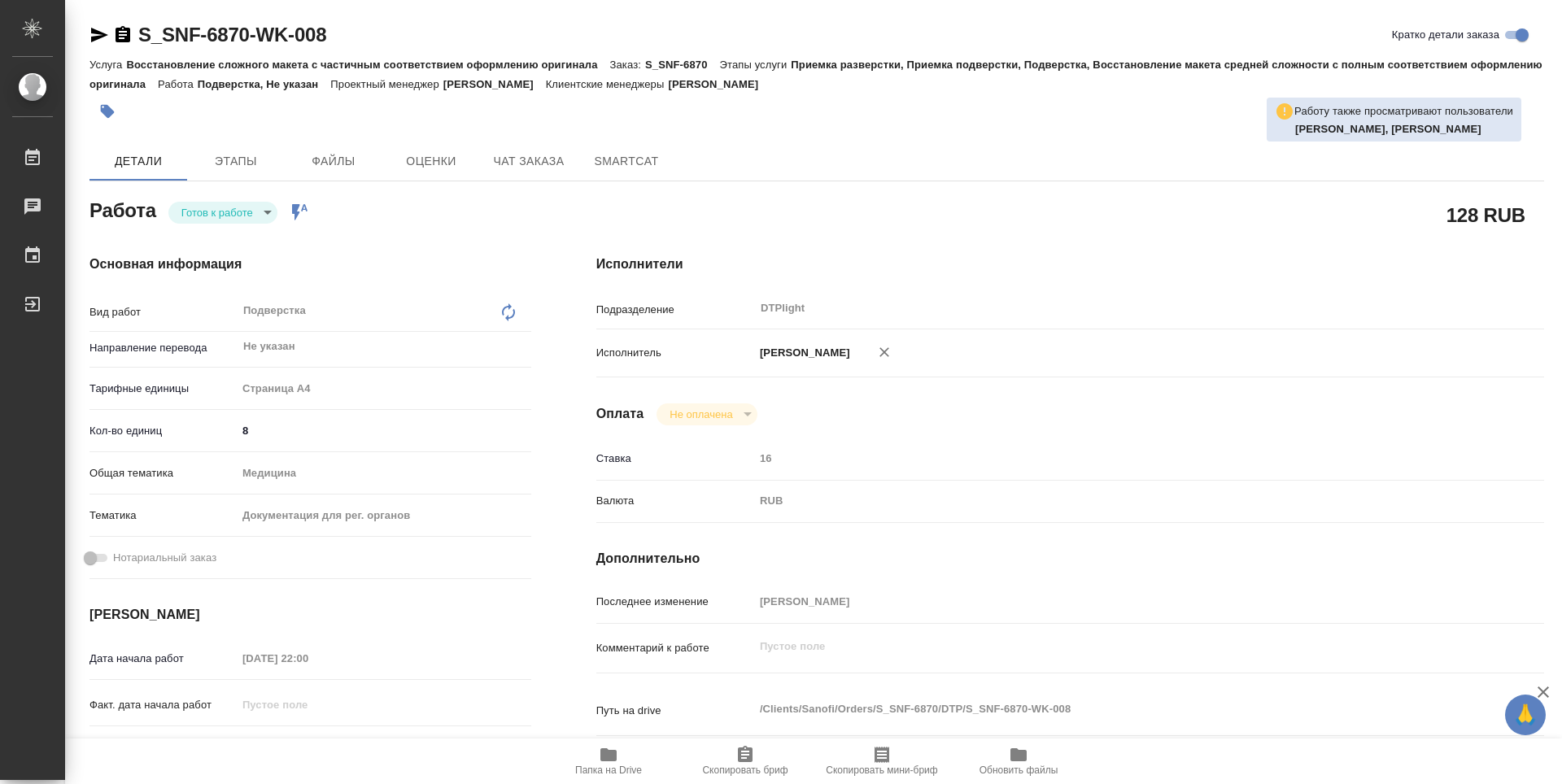
click at [239, 218] on body "🙏 .cls-1 fill:#fff; AWATERA Zubakova Viktoriya Работы Чаты График Выйти S_SNF-6…" at bounding box center [781, 392] width 1562 height 784
type textarea "x"
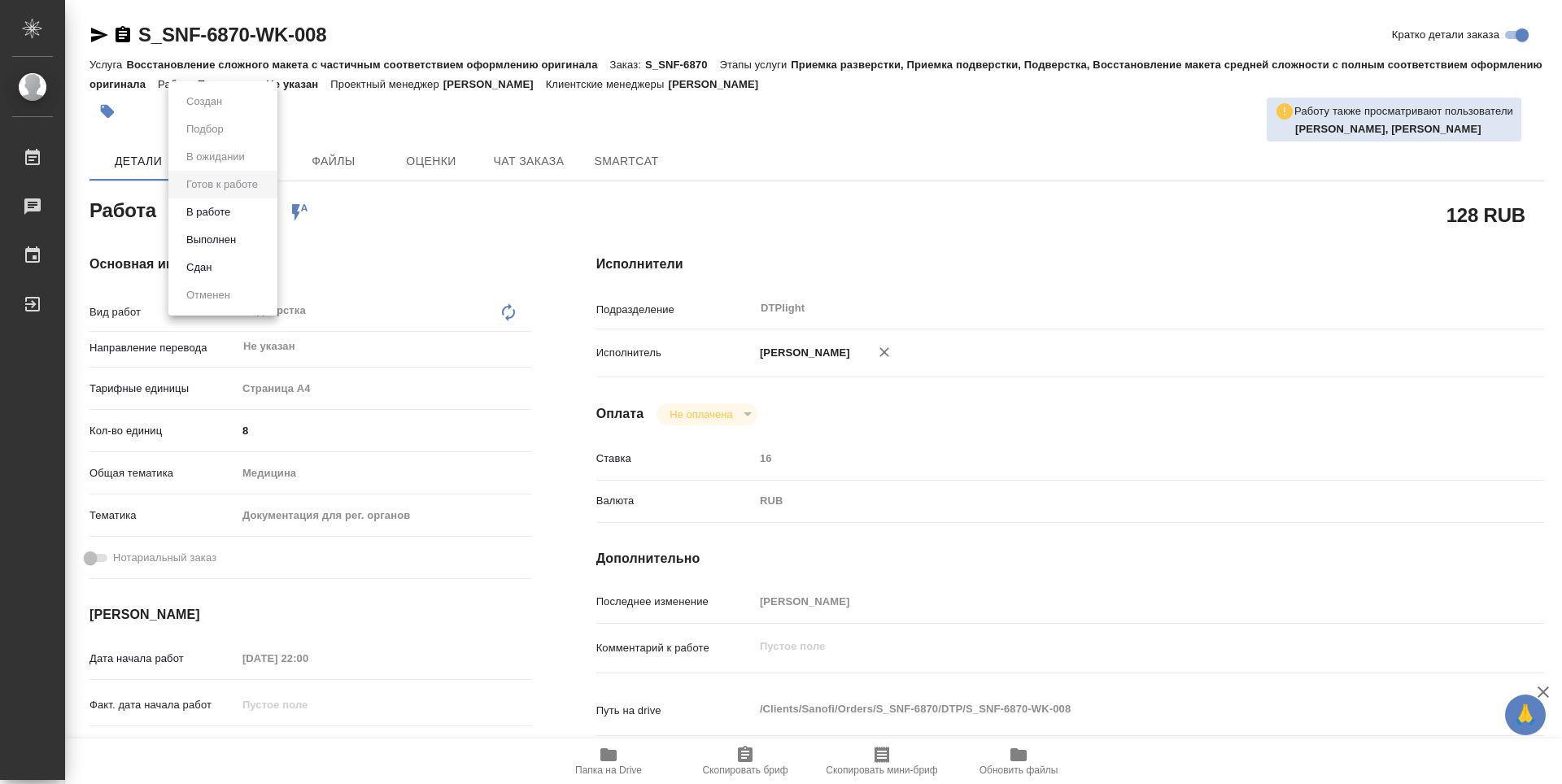
type textarea "x"
click at [222, 211] on button "В работе" at bounding box center [209, 212] width 54 height 18
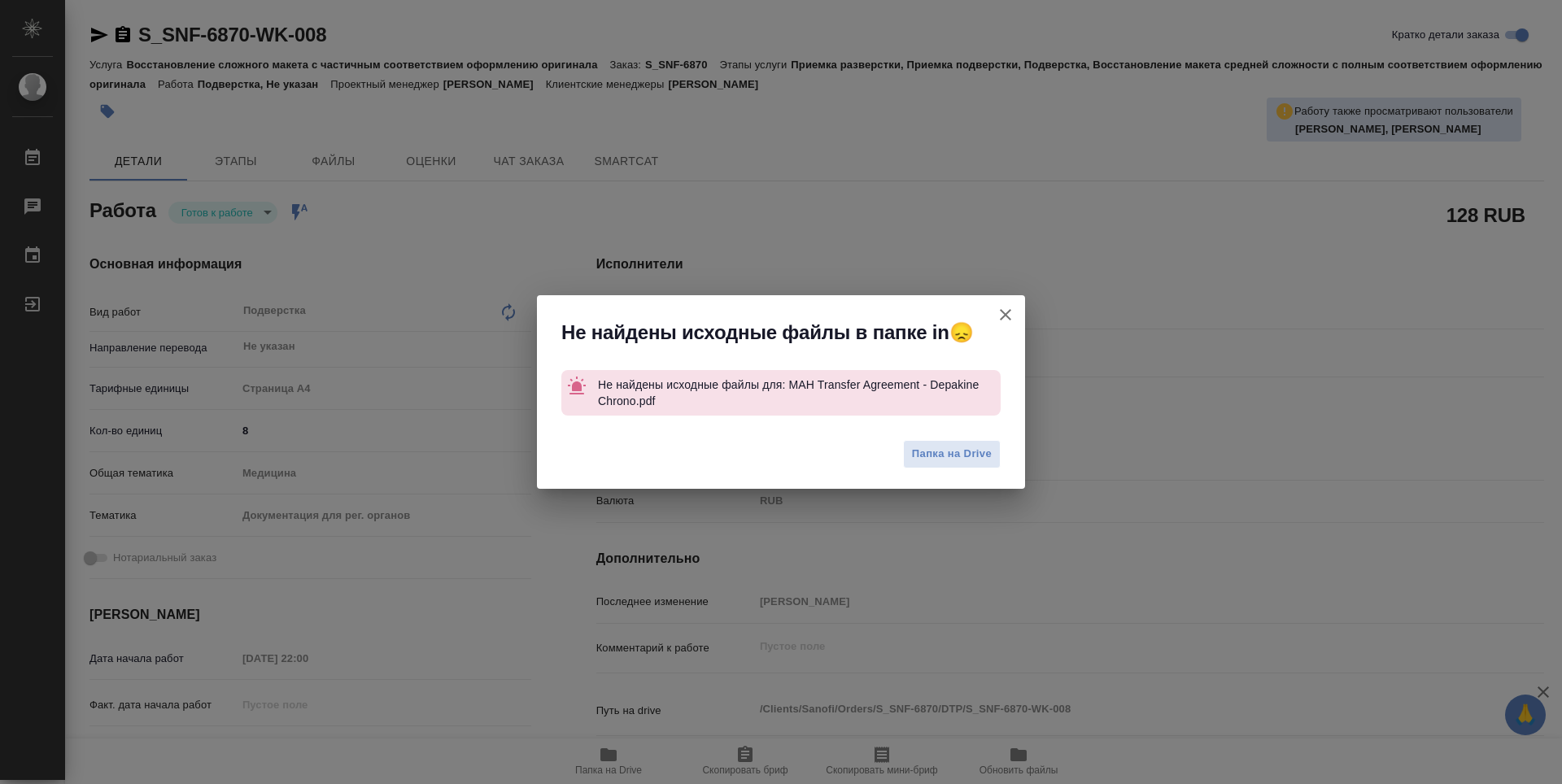
type textarea "x"
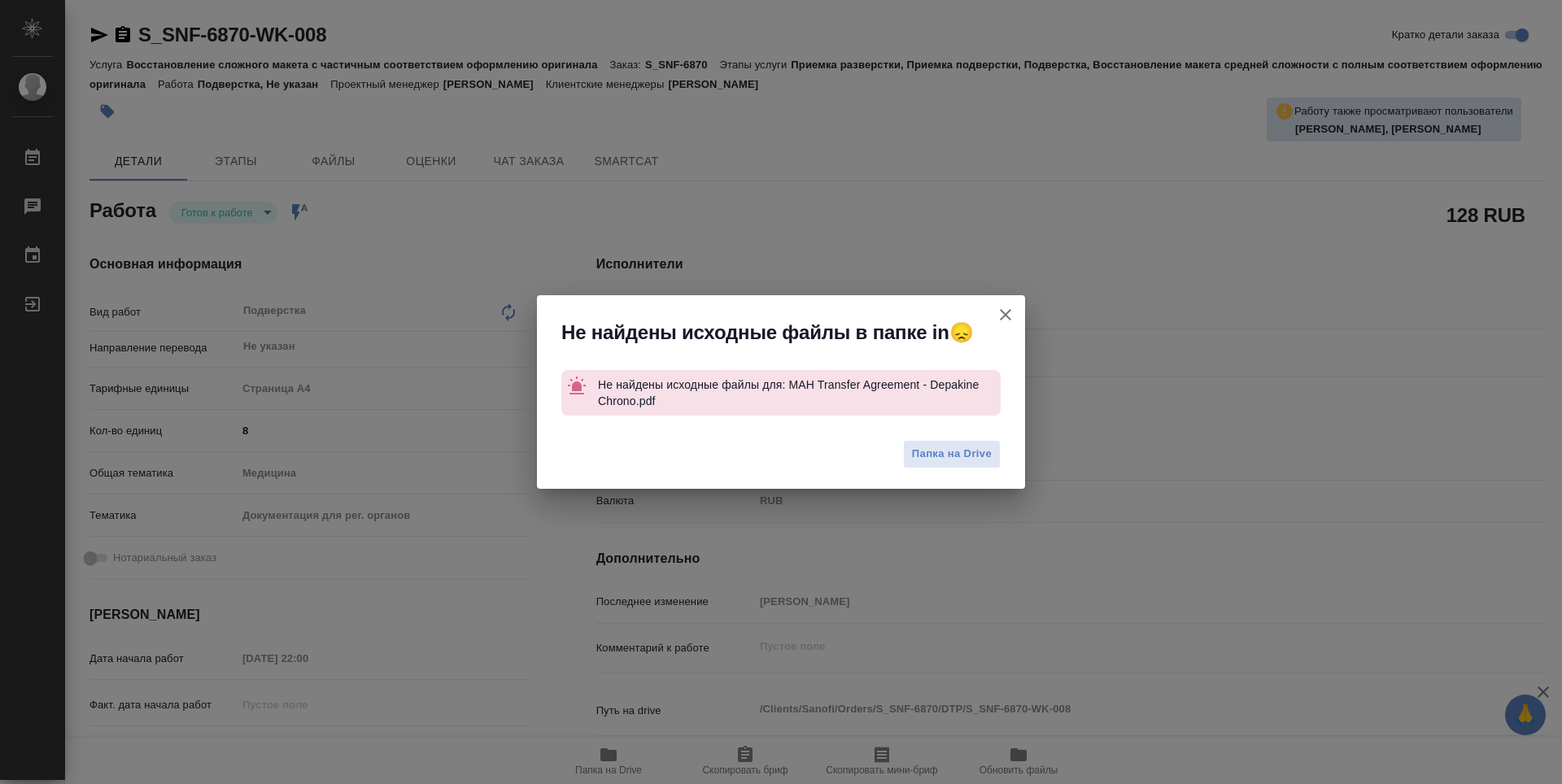
type textarea "x"
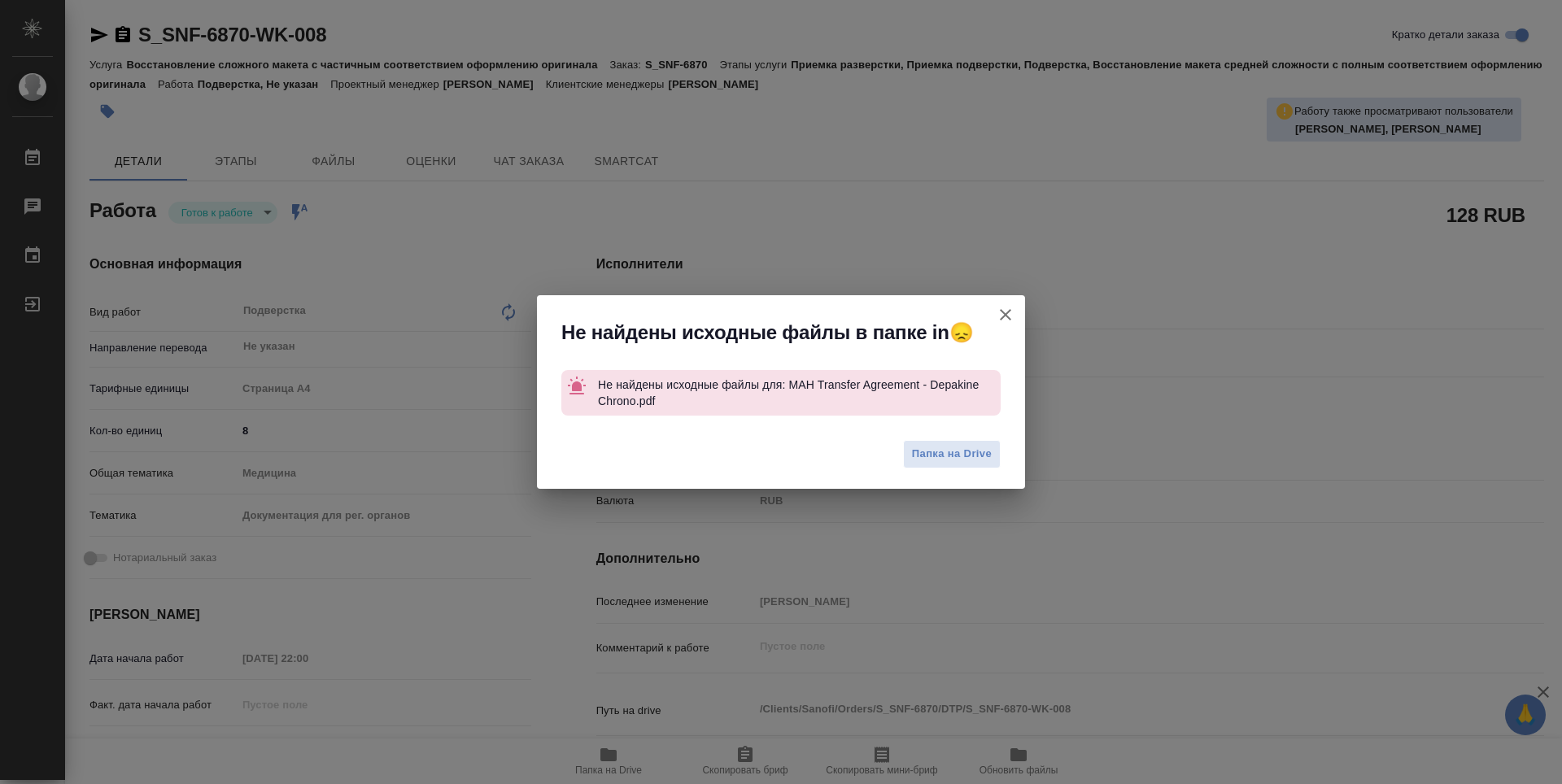
type textarea "x"
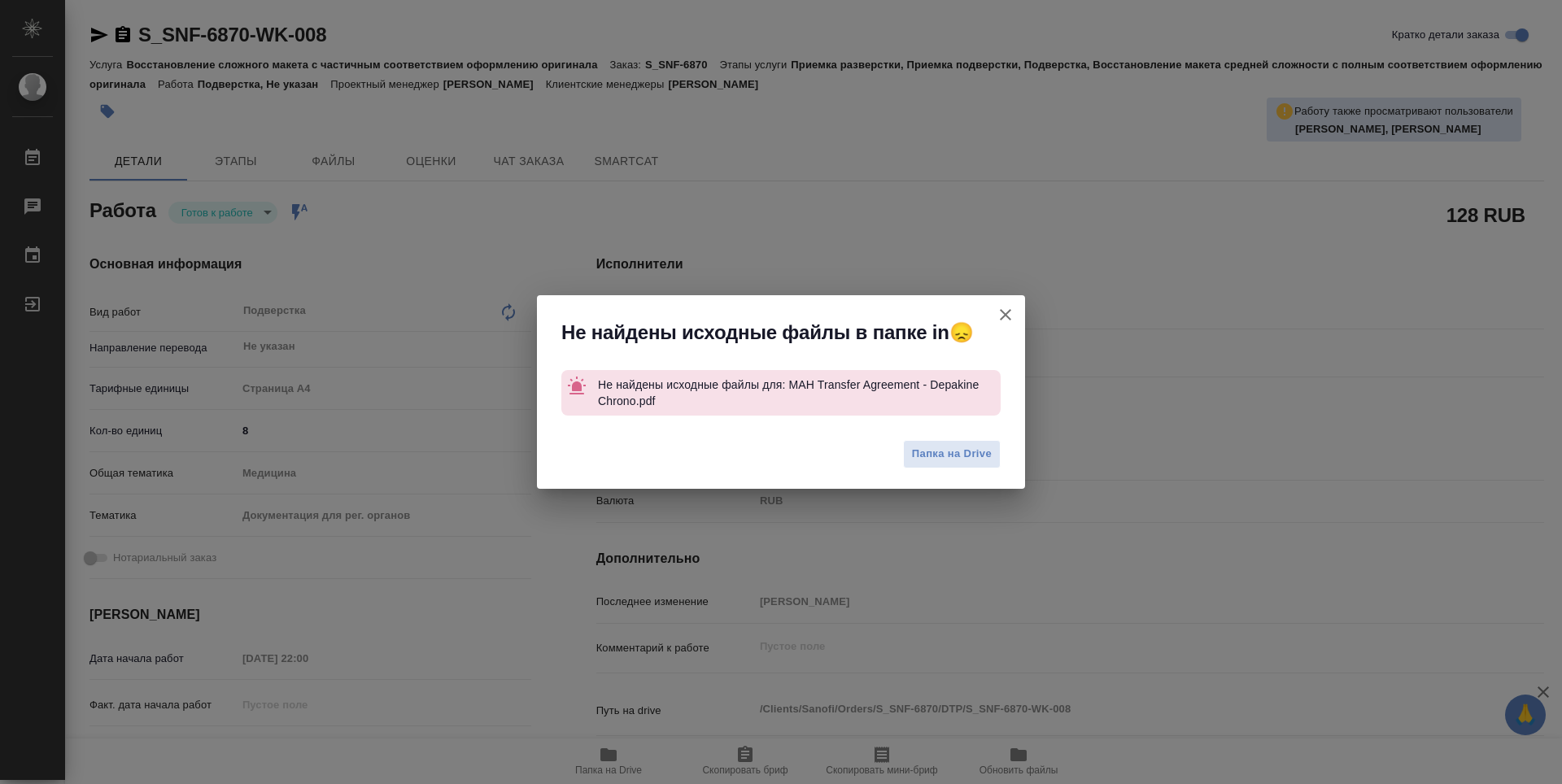
type textarea "x"
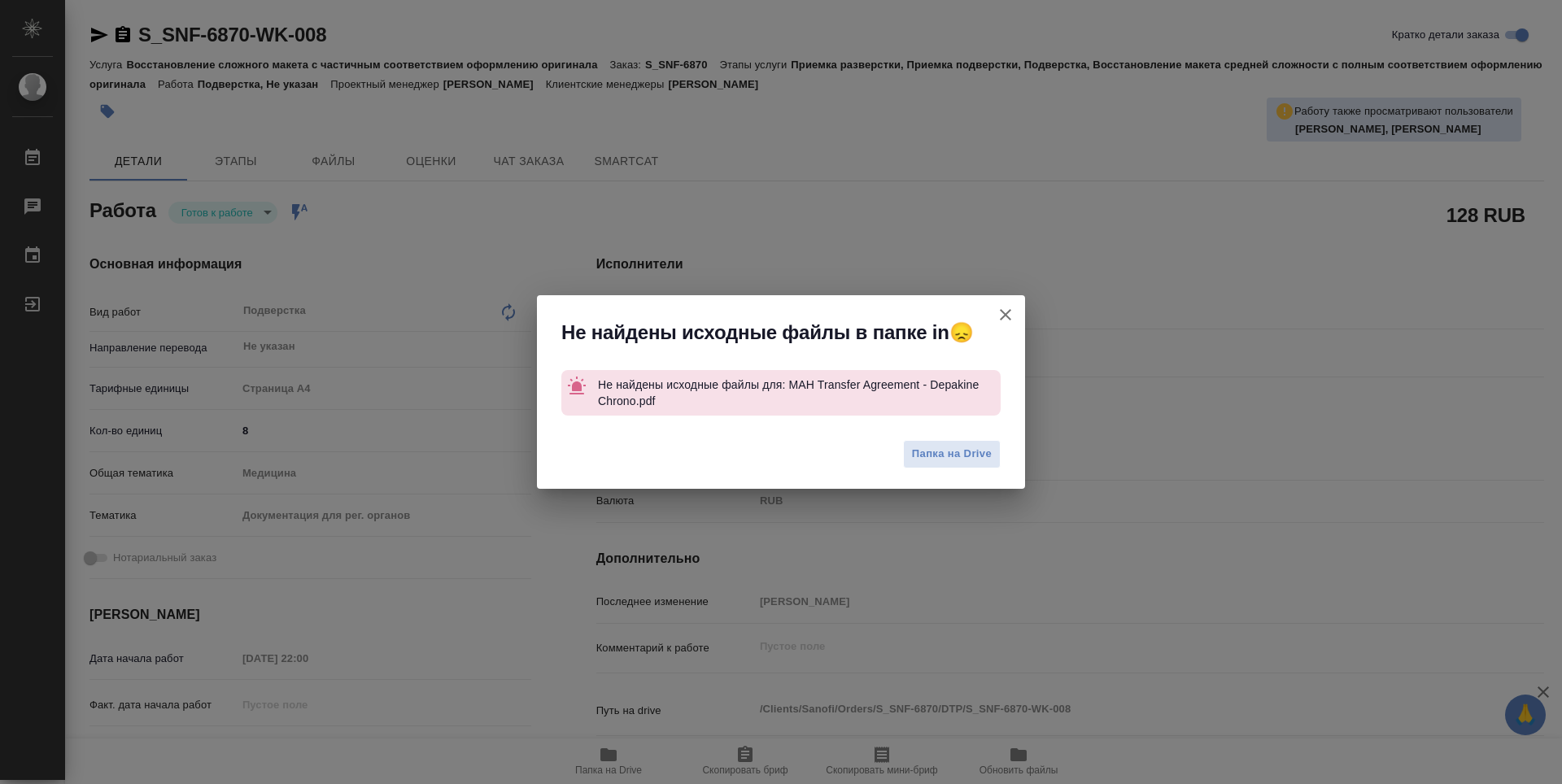
click at [1012, 308] on icon "button" at bounding box center [1006, 315] width 20 height 20
type textarea "x"
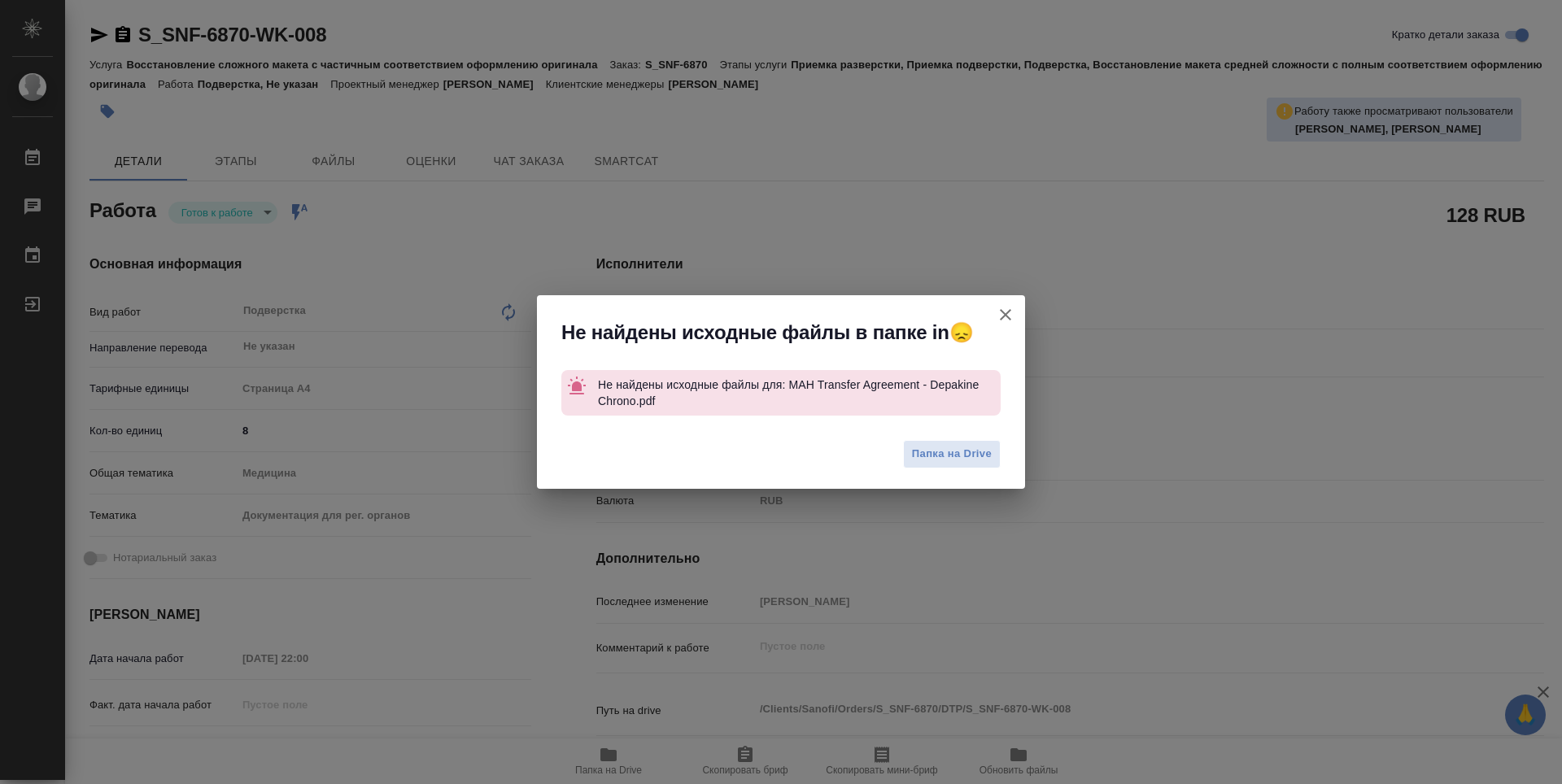
type textarea "x"
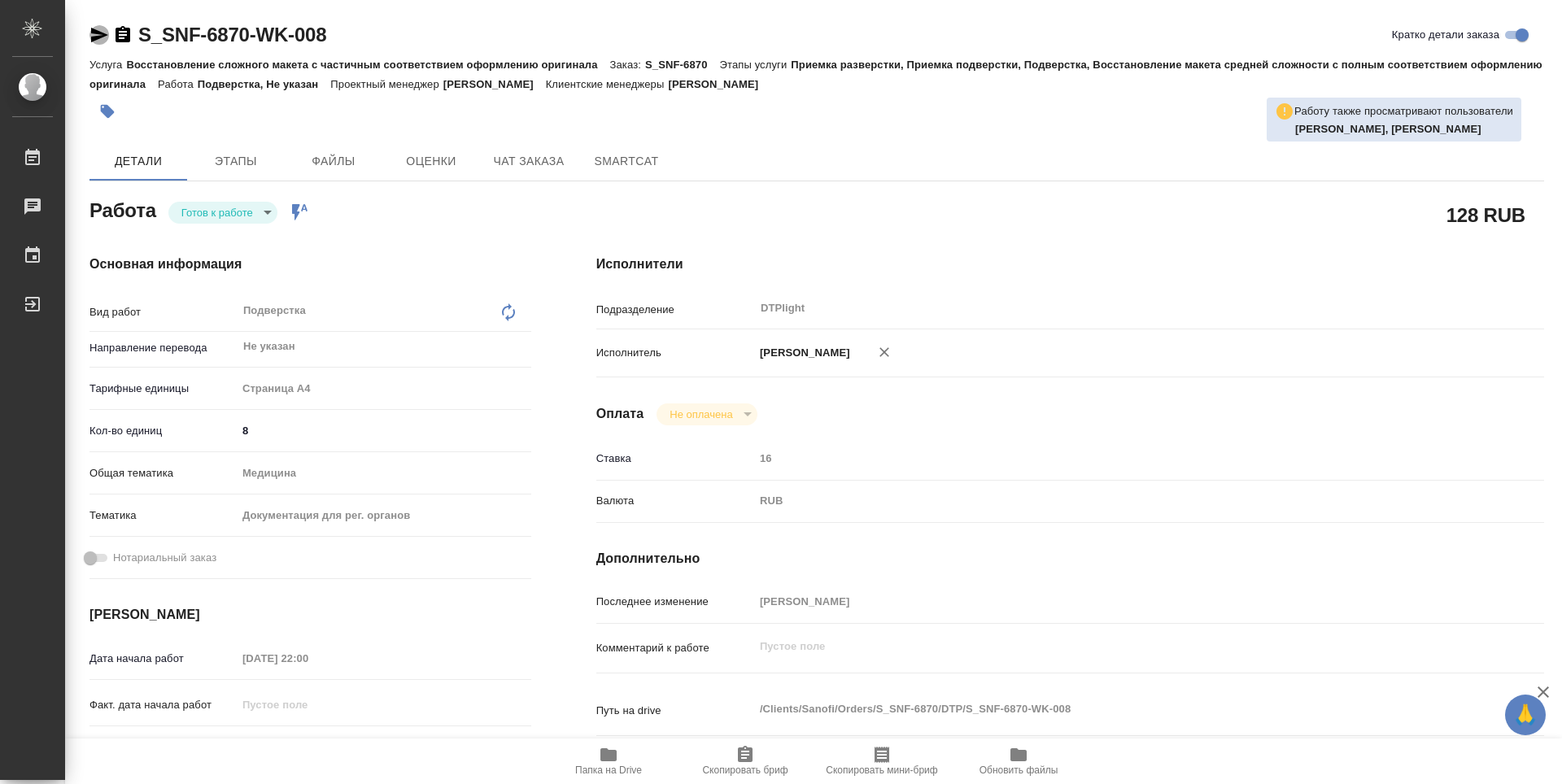
click at [93, 37] on icon "button" at bounding box center [100, 35] width 17 height 15
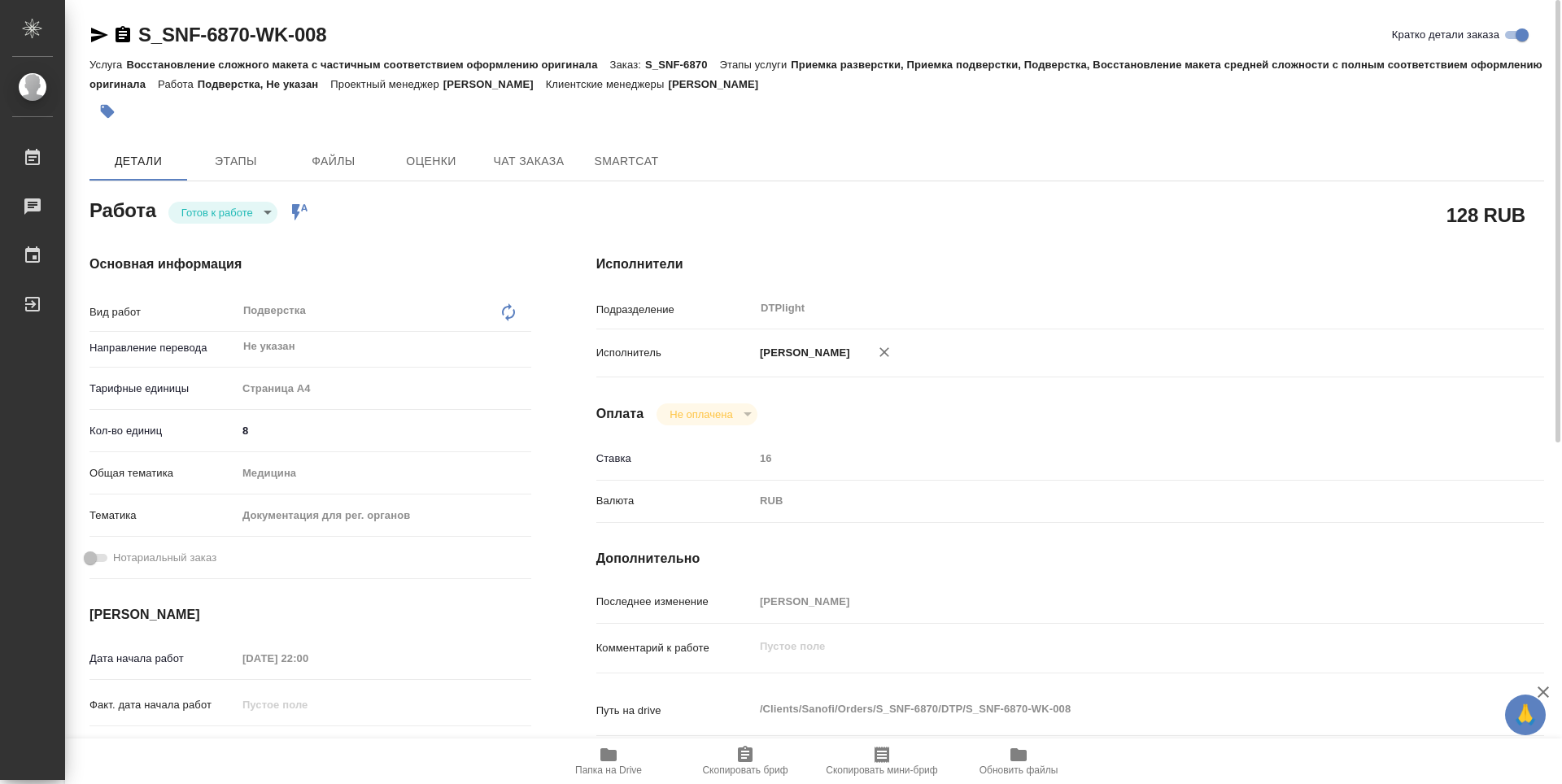
click at [192, 223] on body "🙏 .cls-1 fill:#fff; AWATERA Zubakova Viktoriya Работы 0 Чаты График Выйти S_SNF…" at bounding box center [781, 392] width 1562 height 784
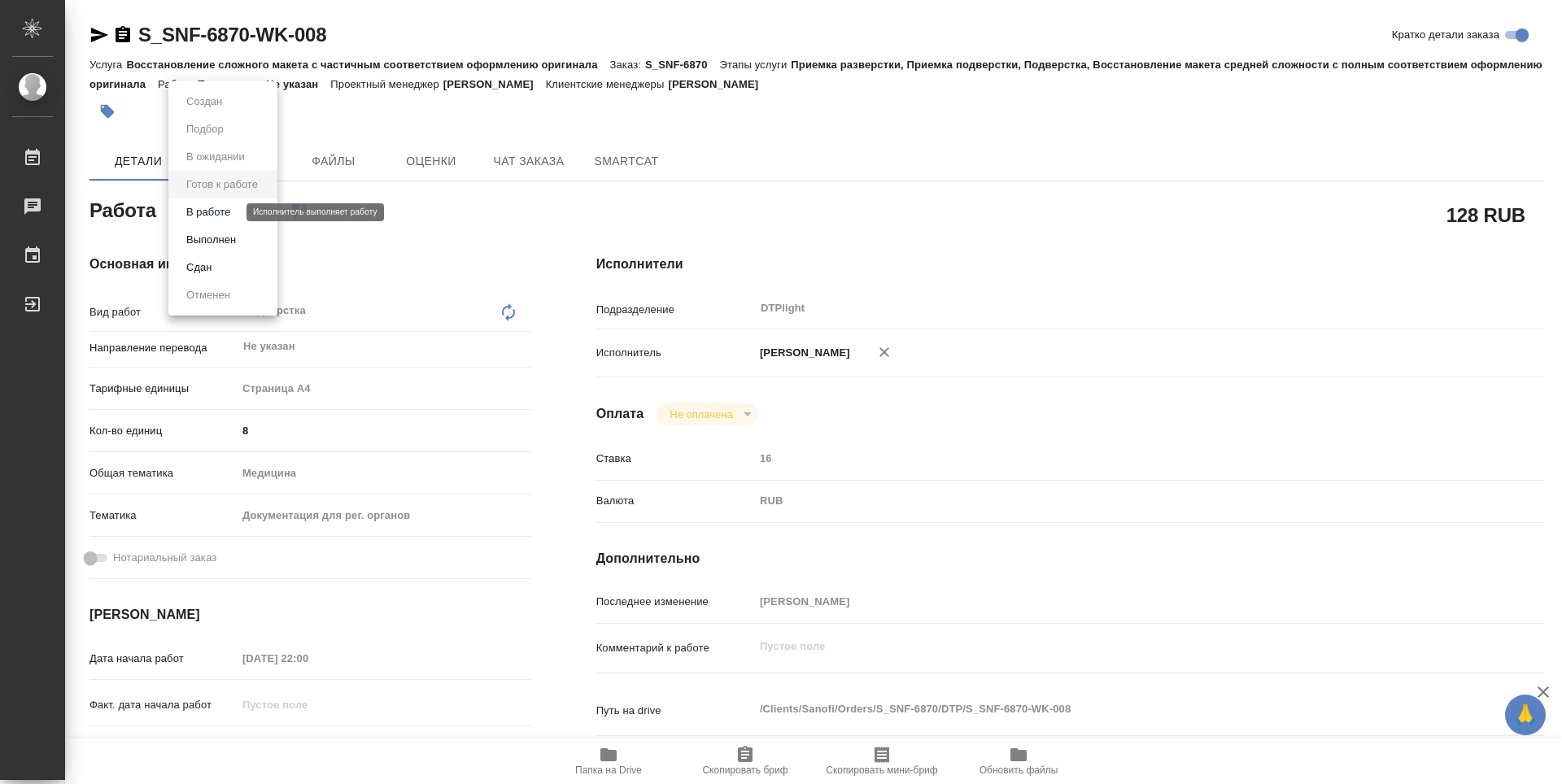
click at [224, 209] on button "В работе" at bounding box center [209, 212] width 54 height 18
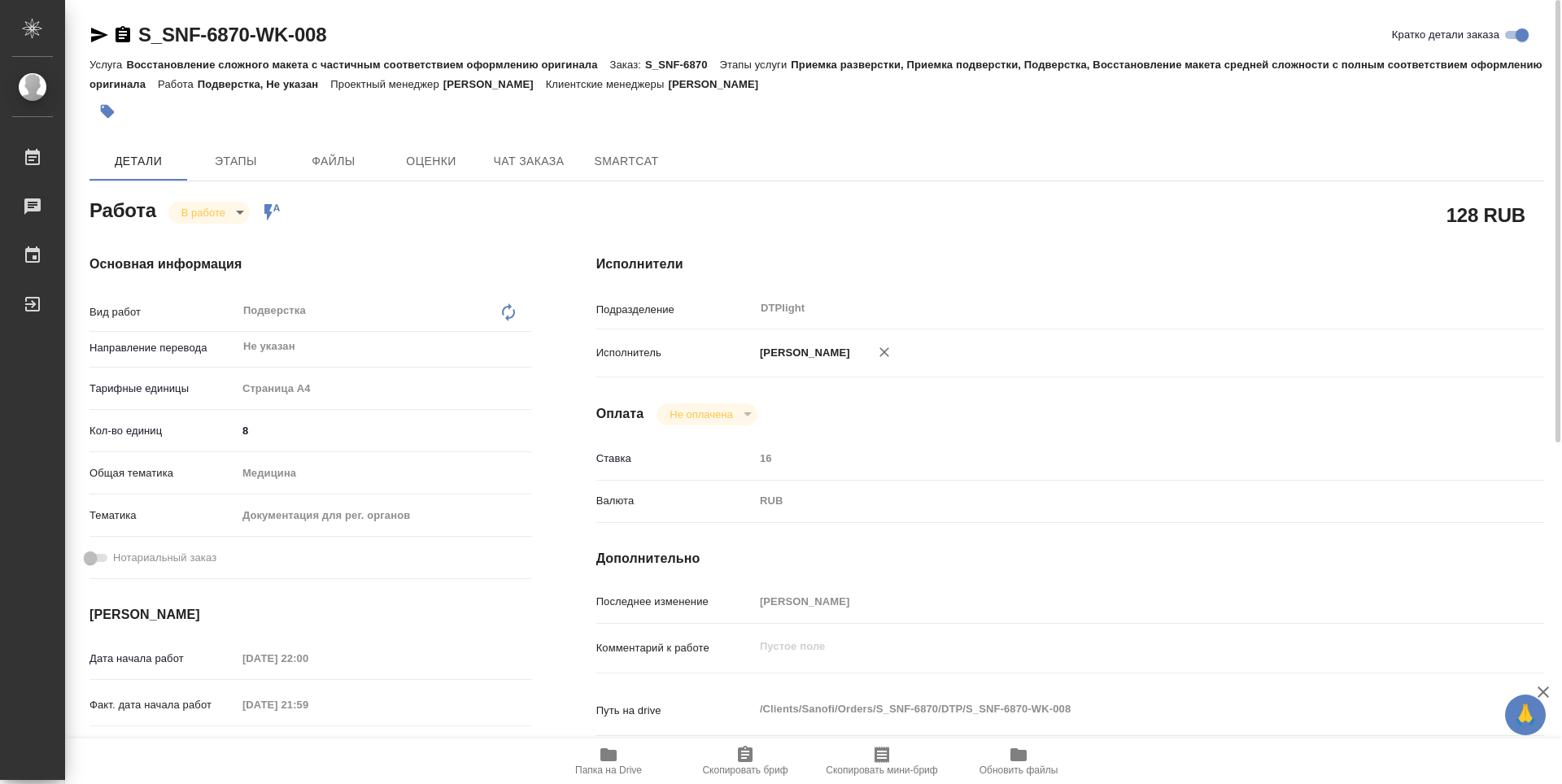
type textarea "x"
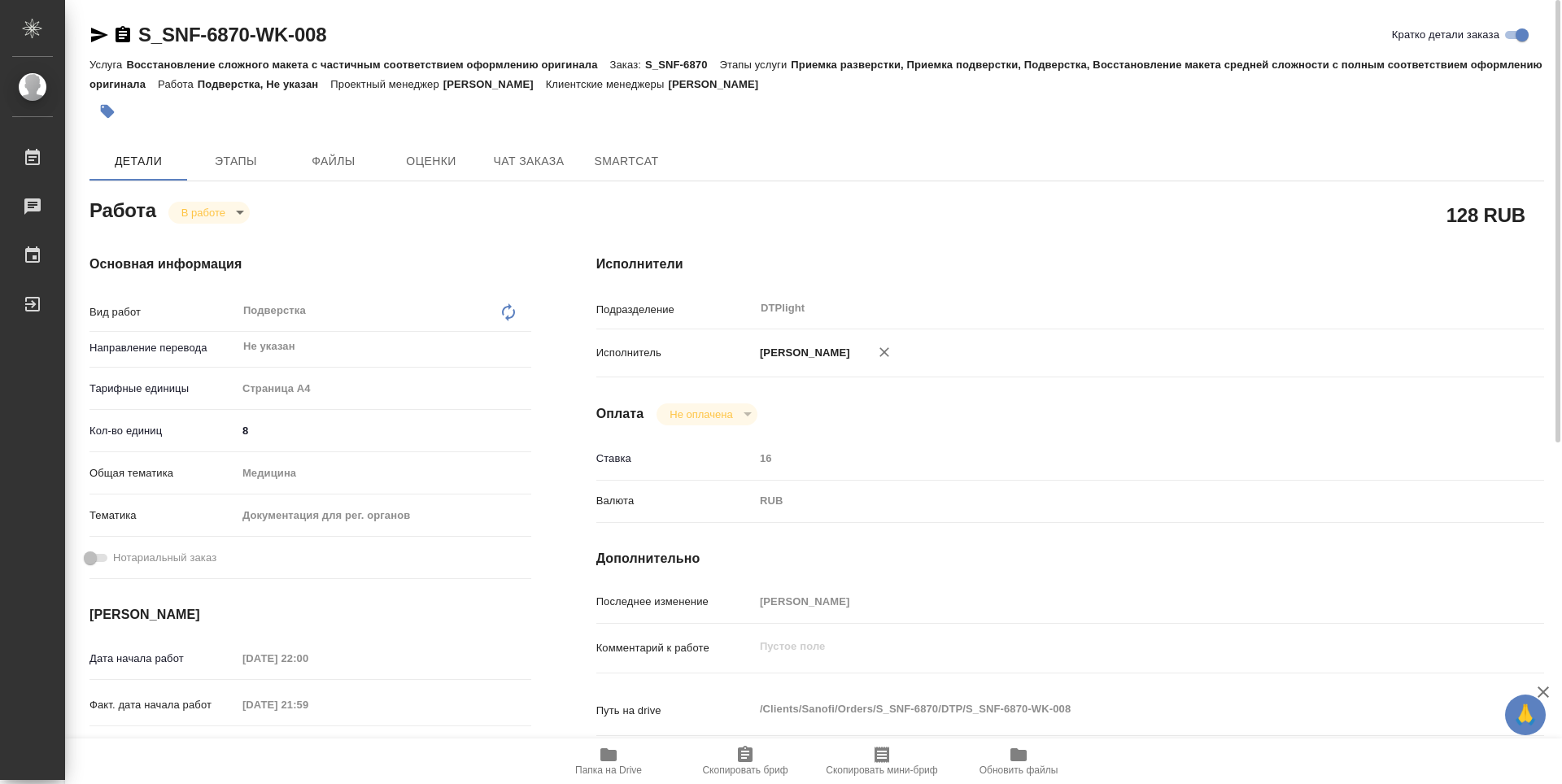
type textarea "x"
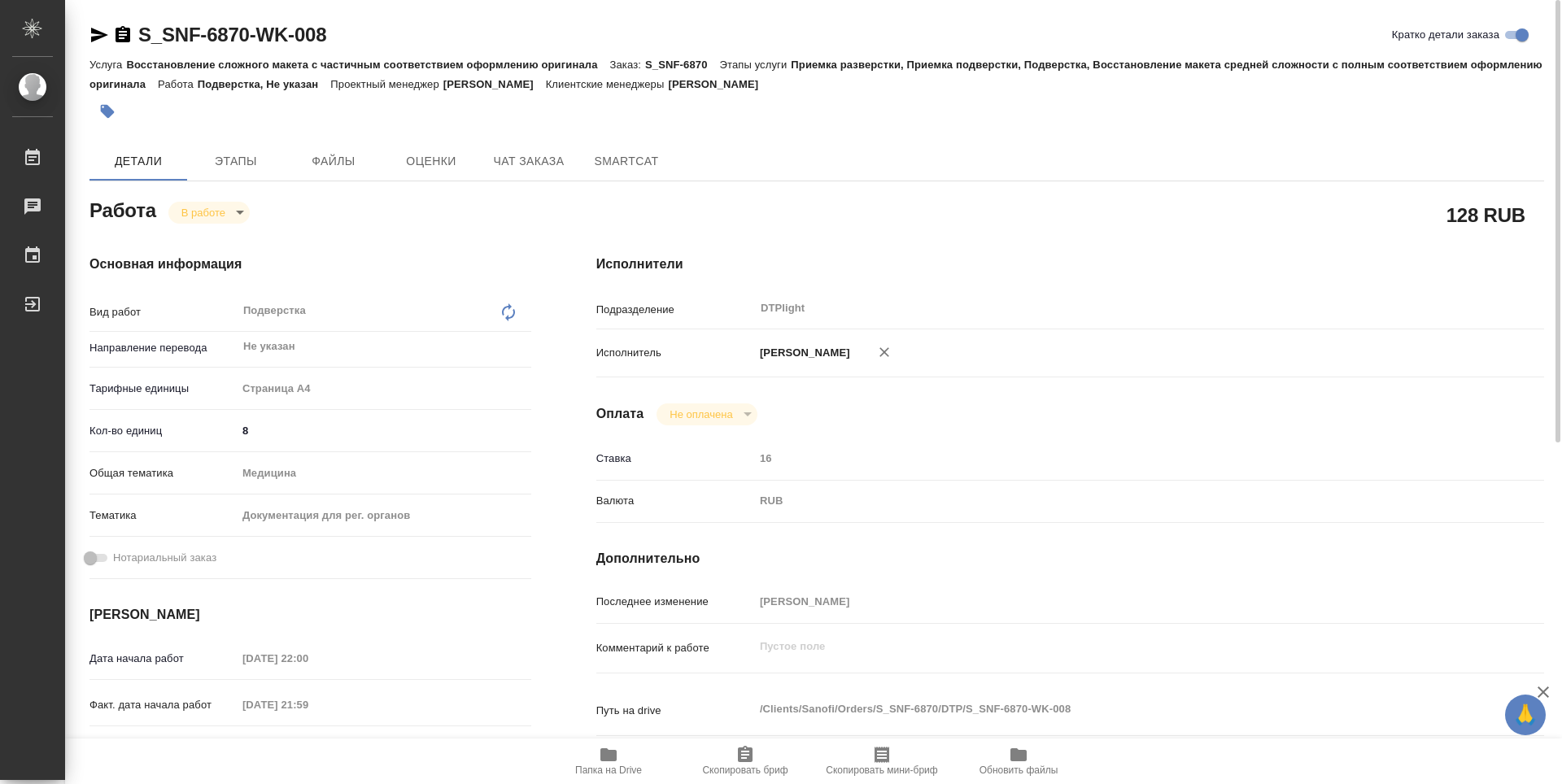
type textarea "x"
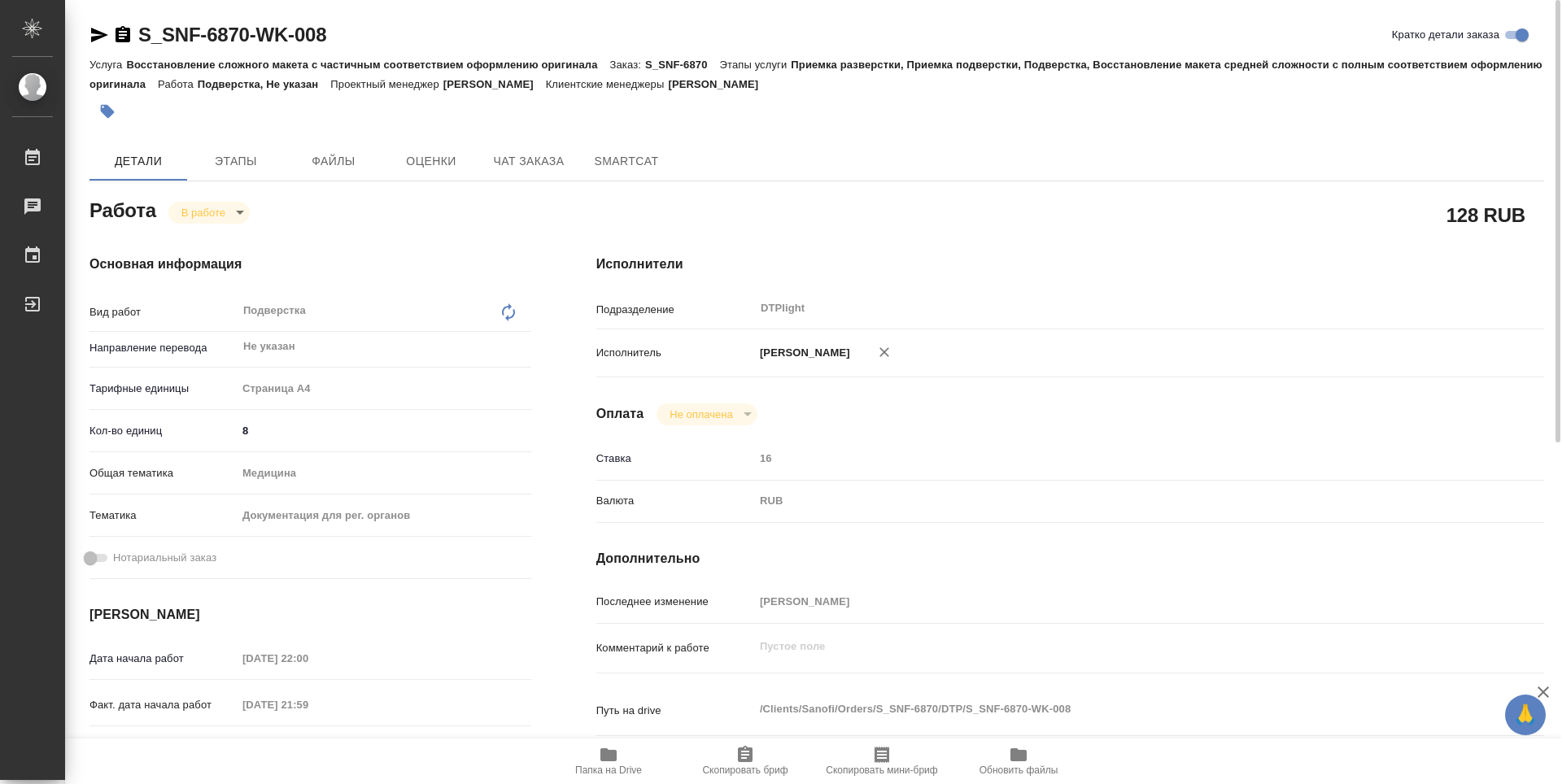
click at [441, 244] on div "Основная информация Вид работ Подверстка x ​ Направление перевода Не указан ​ Т…" at bounding box center [311, 569] width 507 height 695
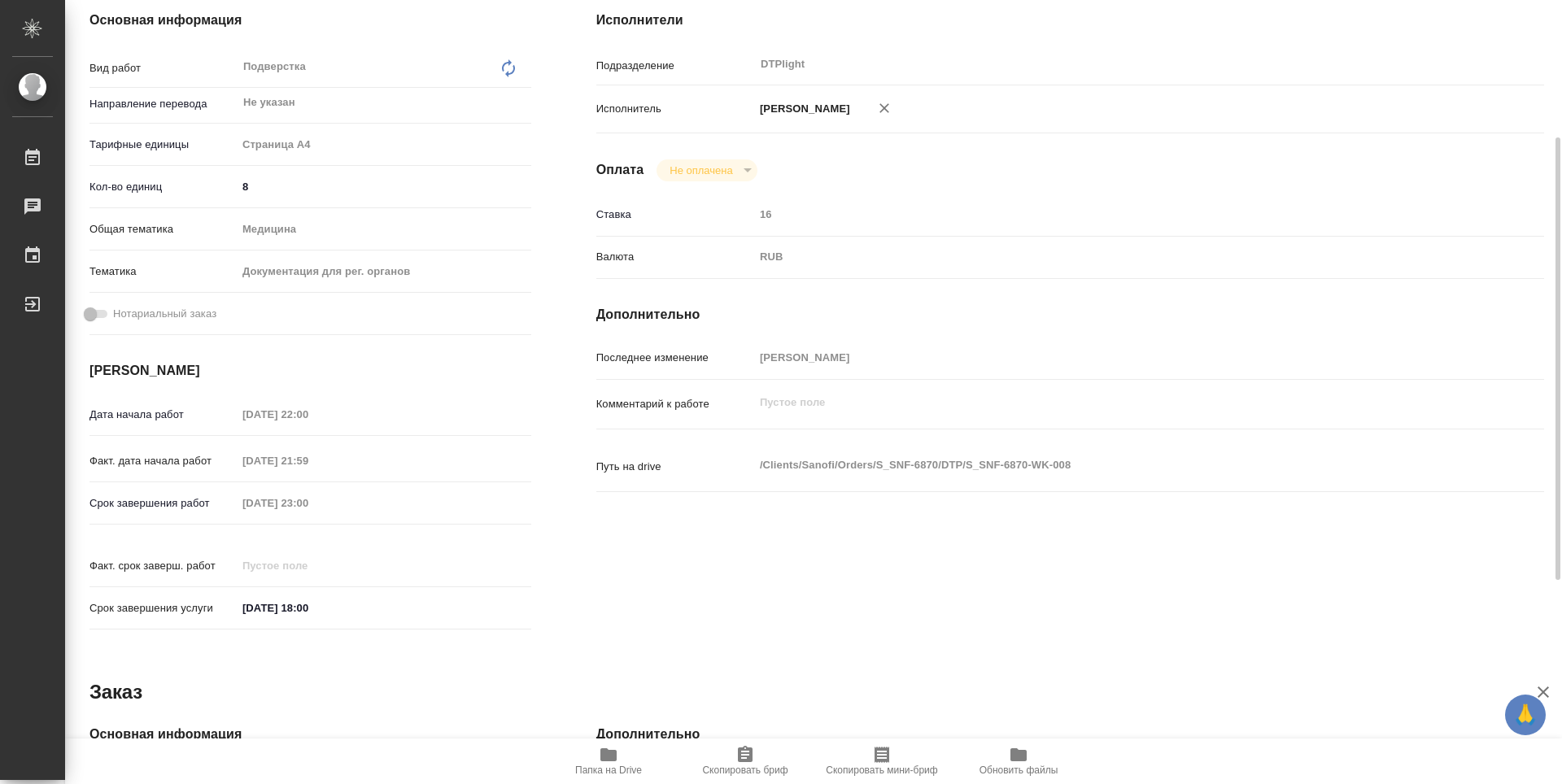
scroll to position [325, 0]
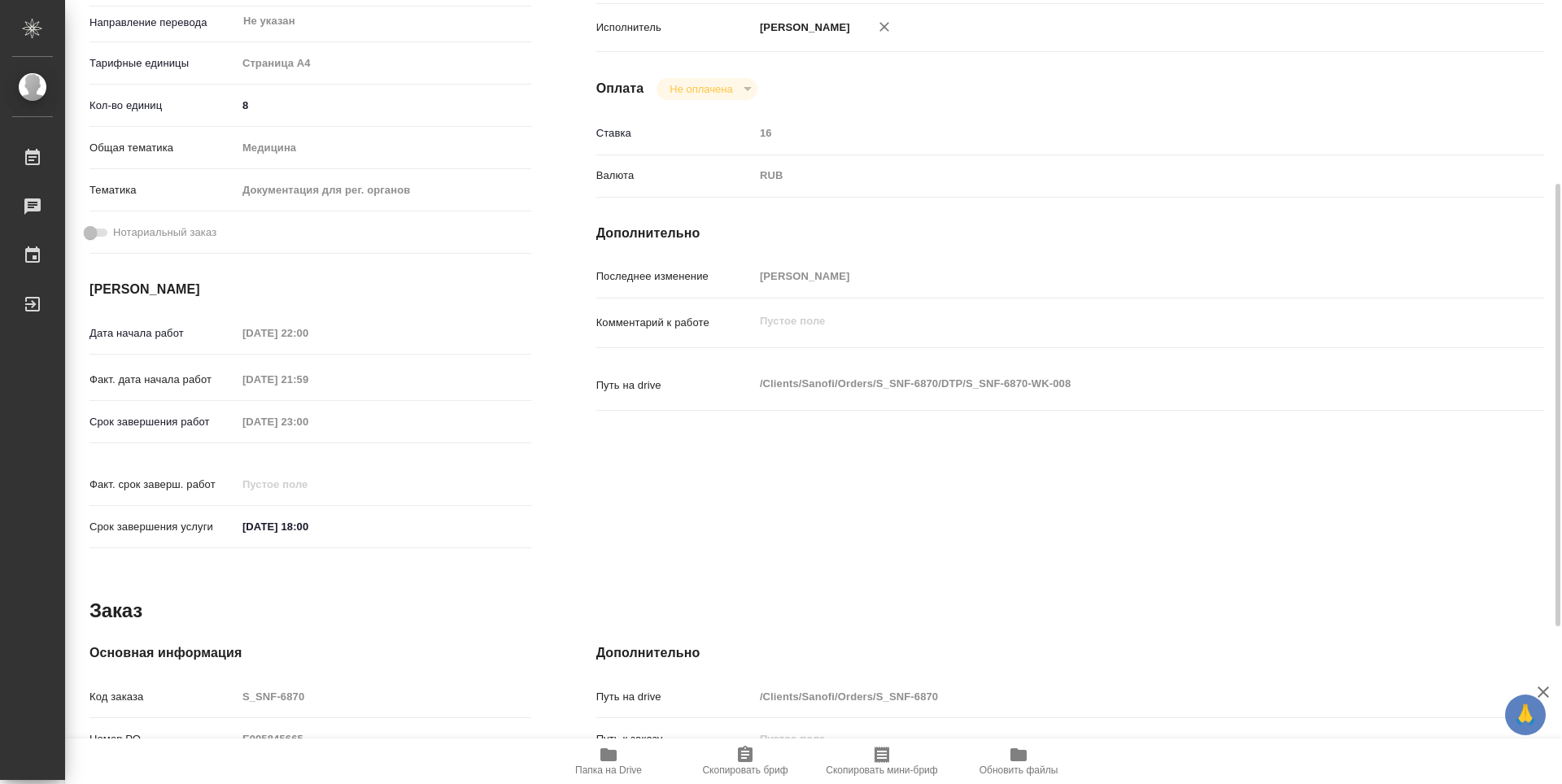
click at [614, 755] on icon "button" at bounding box center [608, 755] width 16 height 13
click at [613, 761] on icon "button" at bounding box center [608, 755] width 16 height 13
type textarea "x"
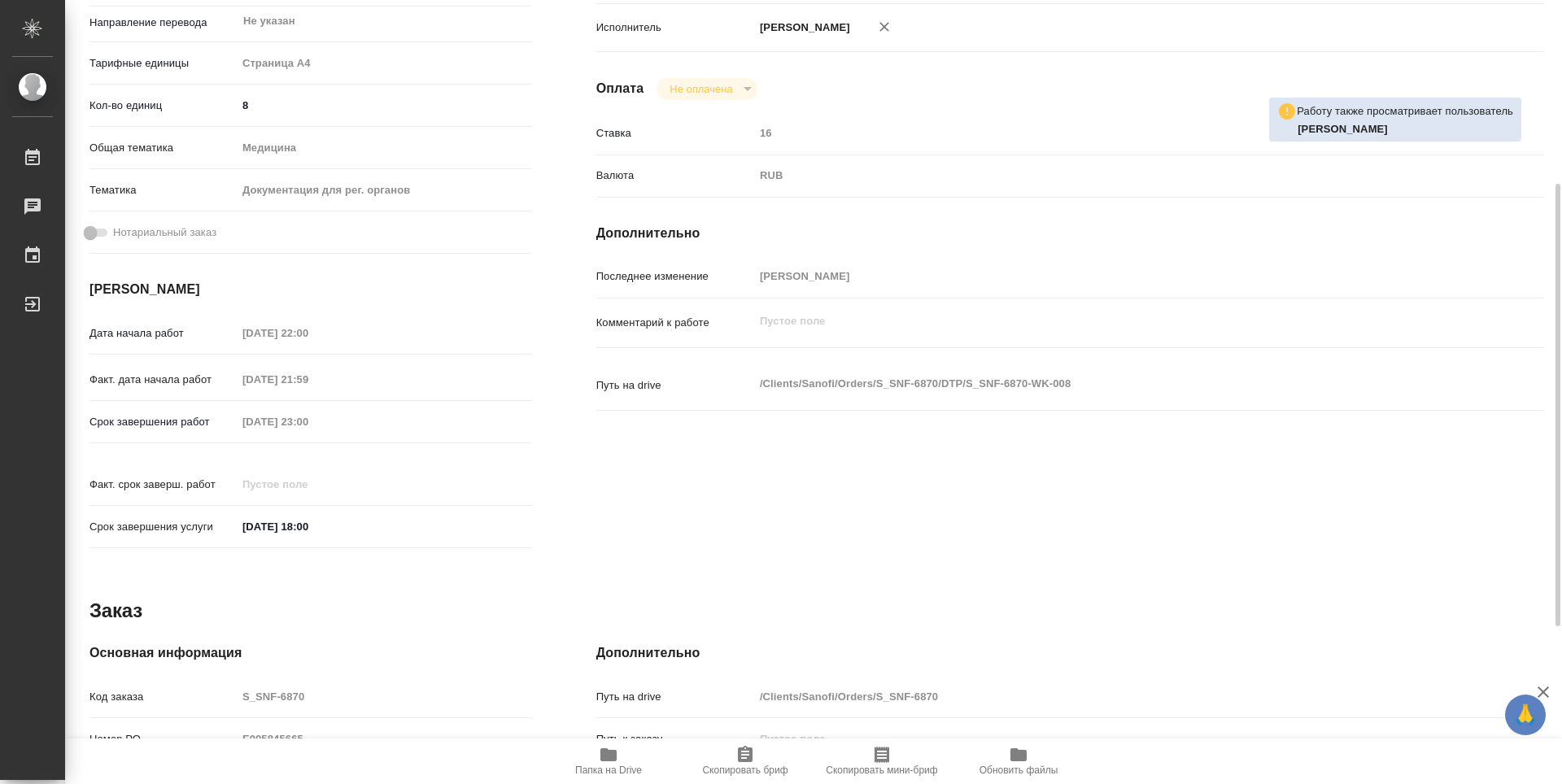
type textarea "x"
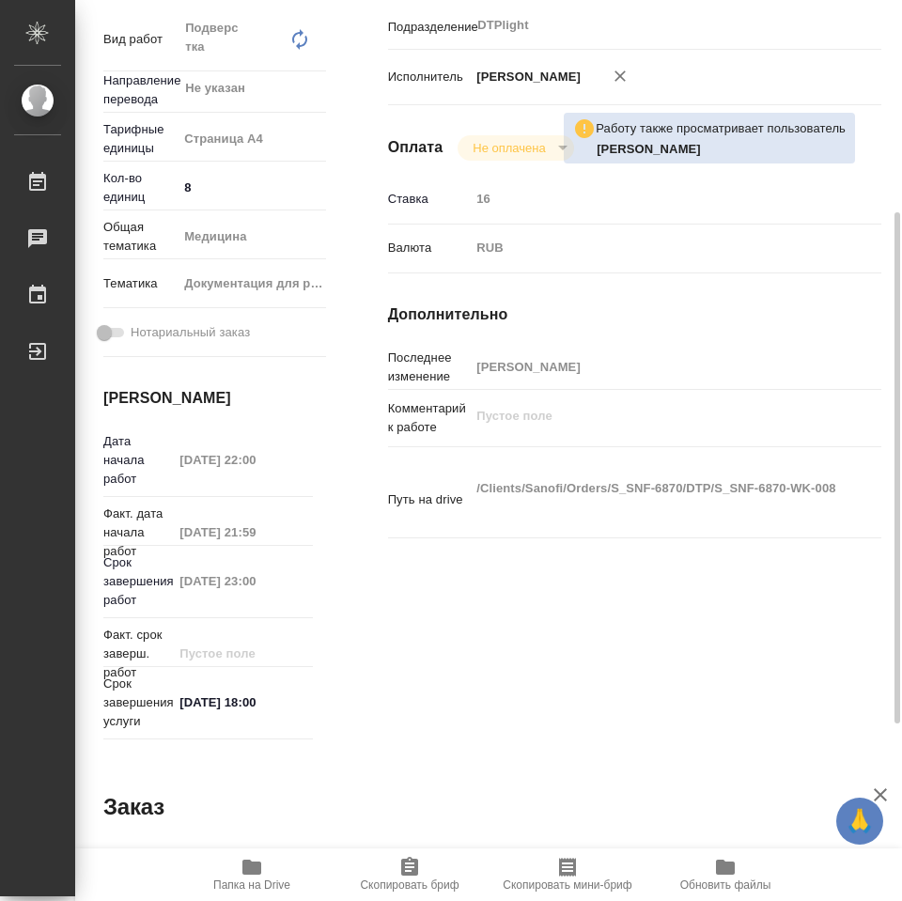
type textarea "x"
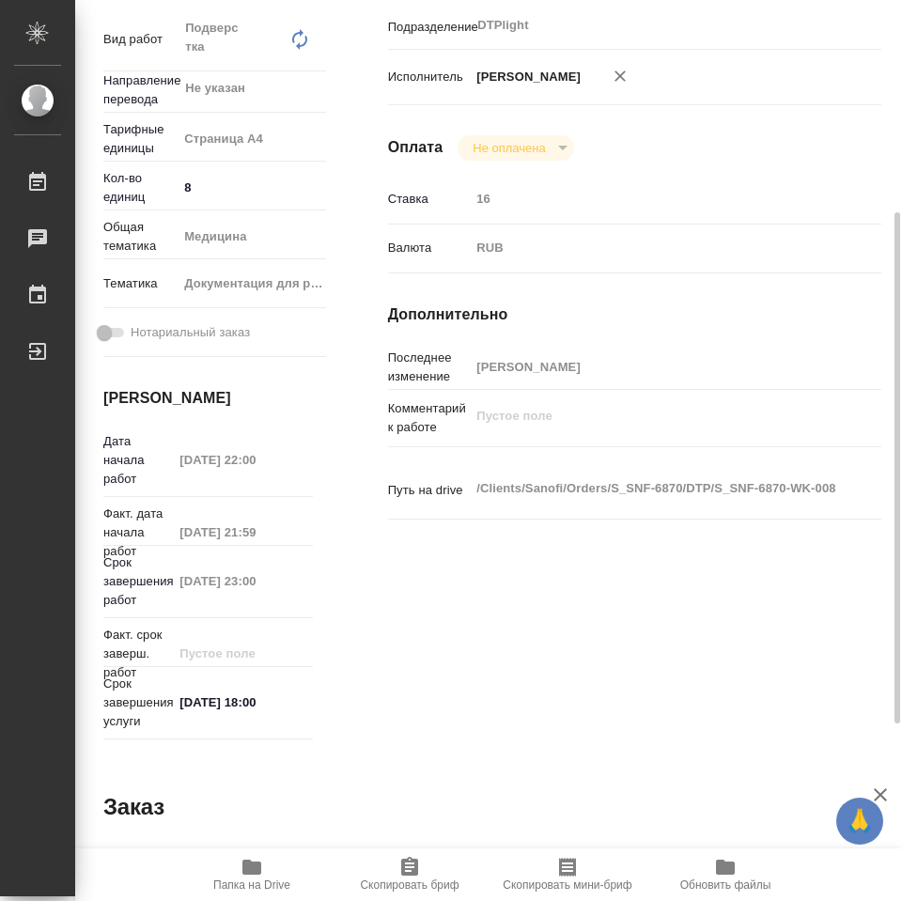
type textarea "x"
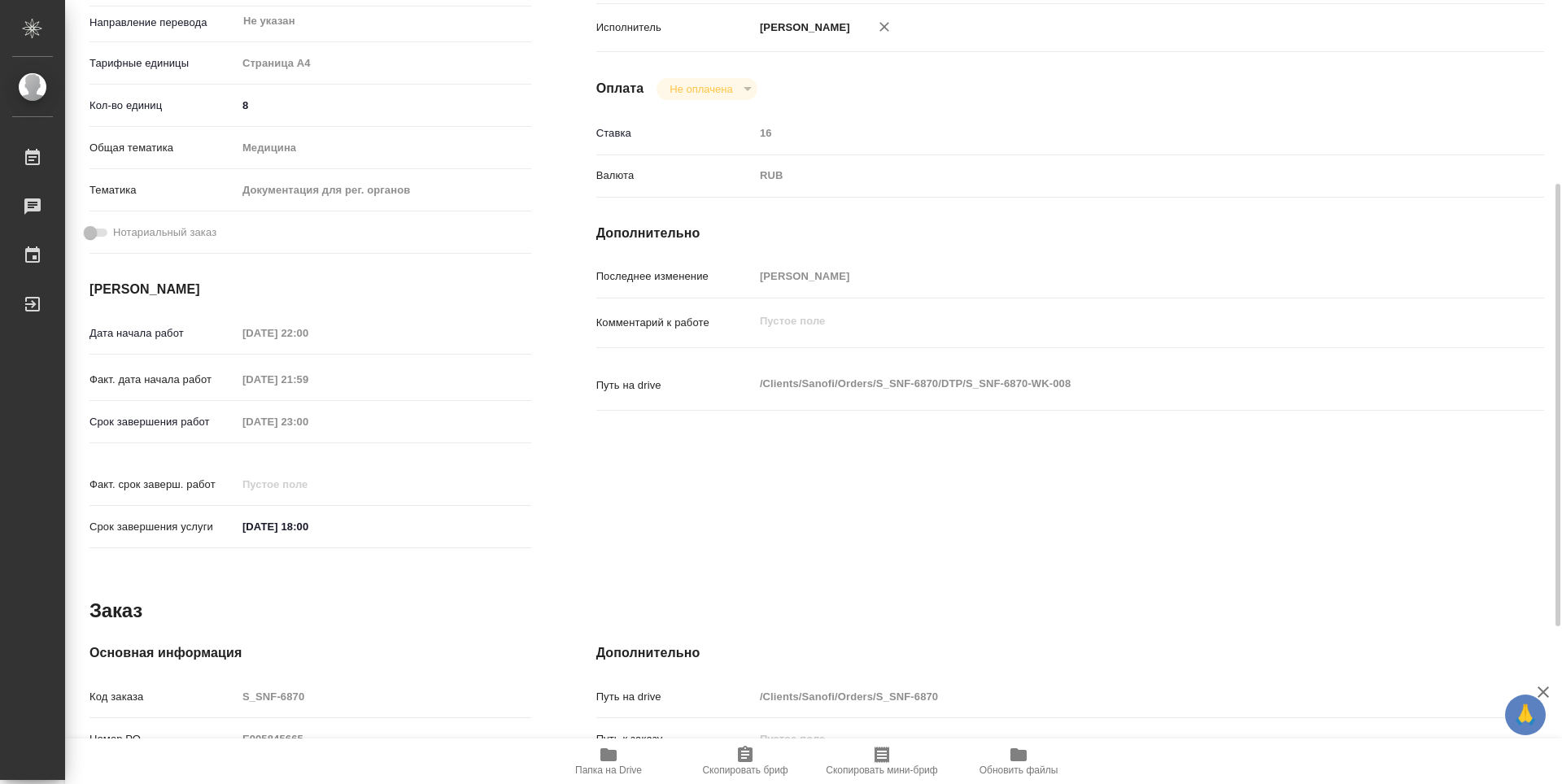
type textarea "x"
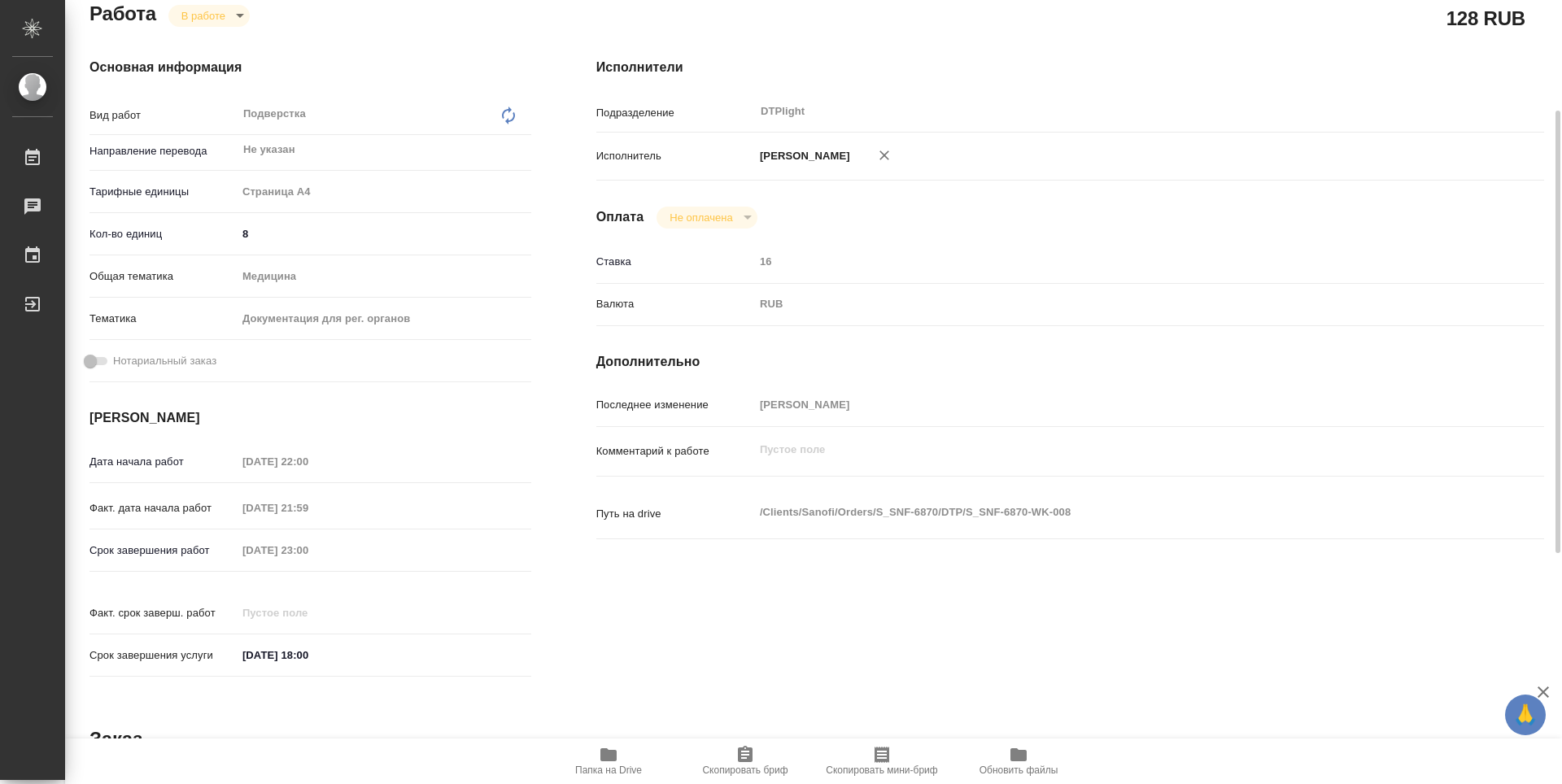
scroll to position [115, 0]
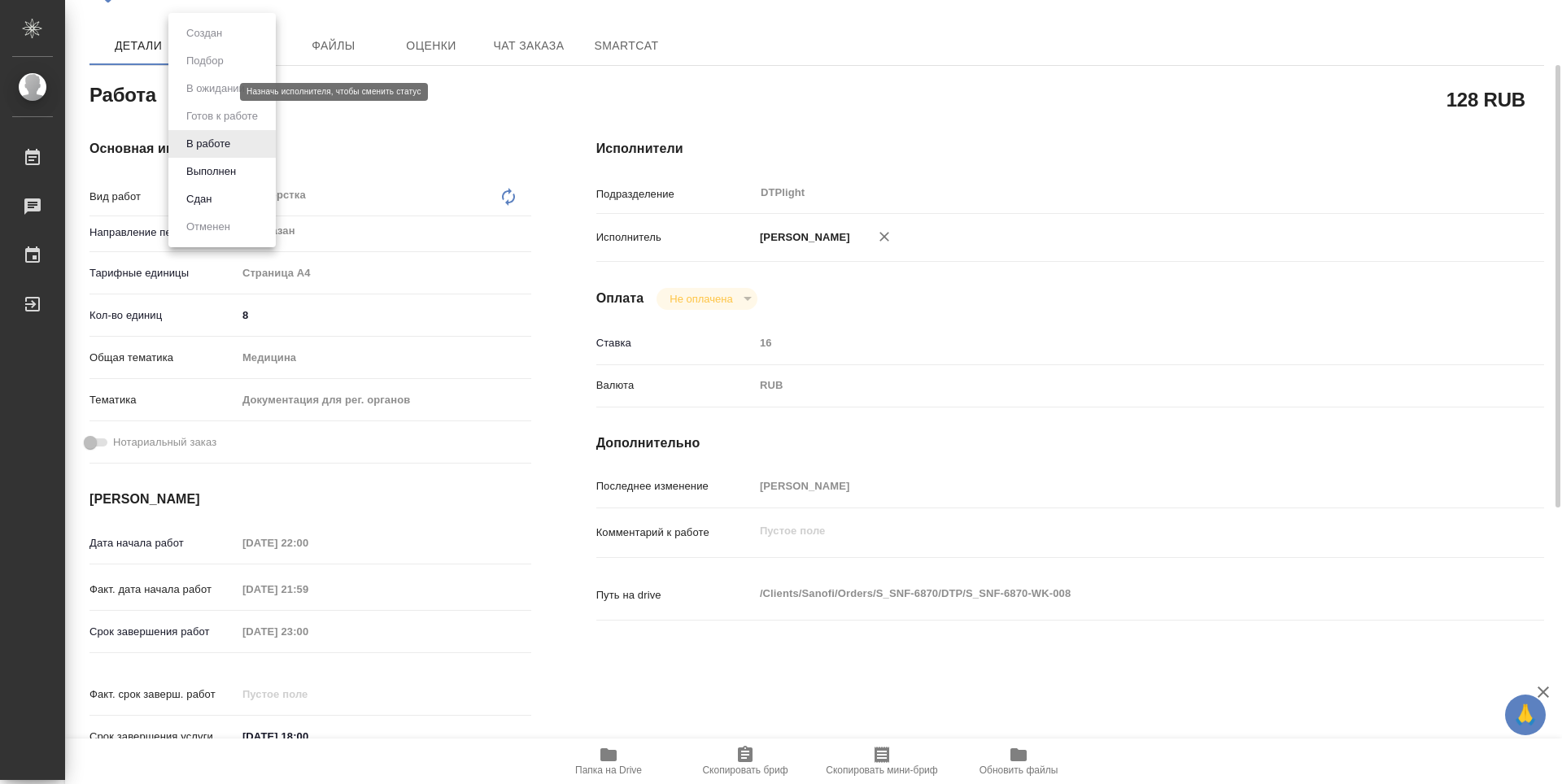
click at [213, 91] on body "🙏 .cls-1 fill:#fff; AWATERA Zubakova Viktoriya Работы 0 Чаты График Выйти S_SNF…" at bounding box center [781, 392] width 1562 height 784
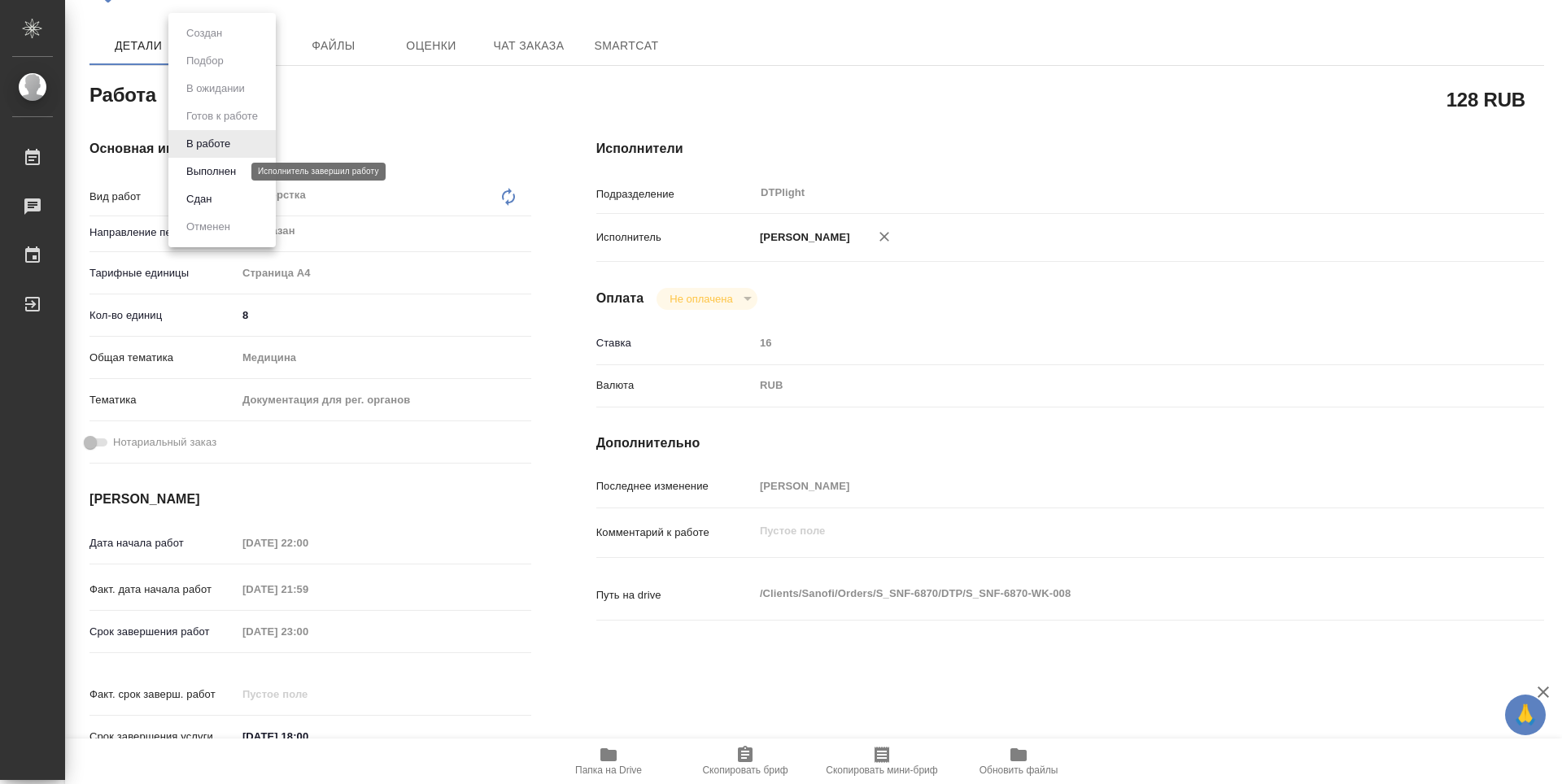
click at [239, 173] on button "Выполнен" at bounding box center [211, 171] width 60 height 18
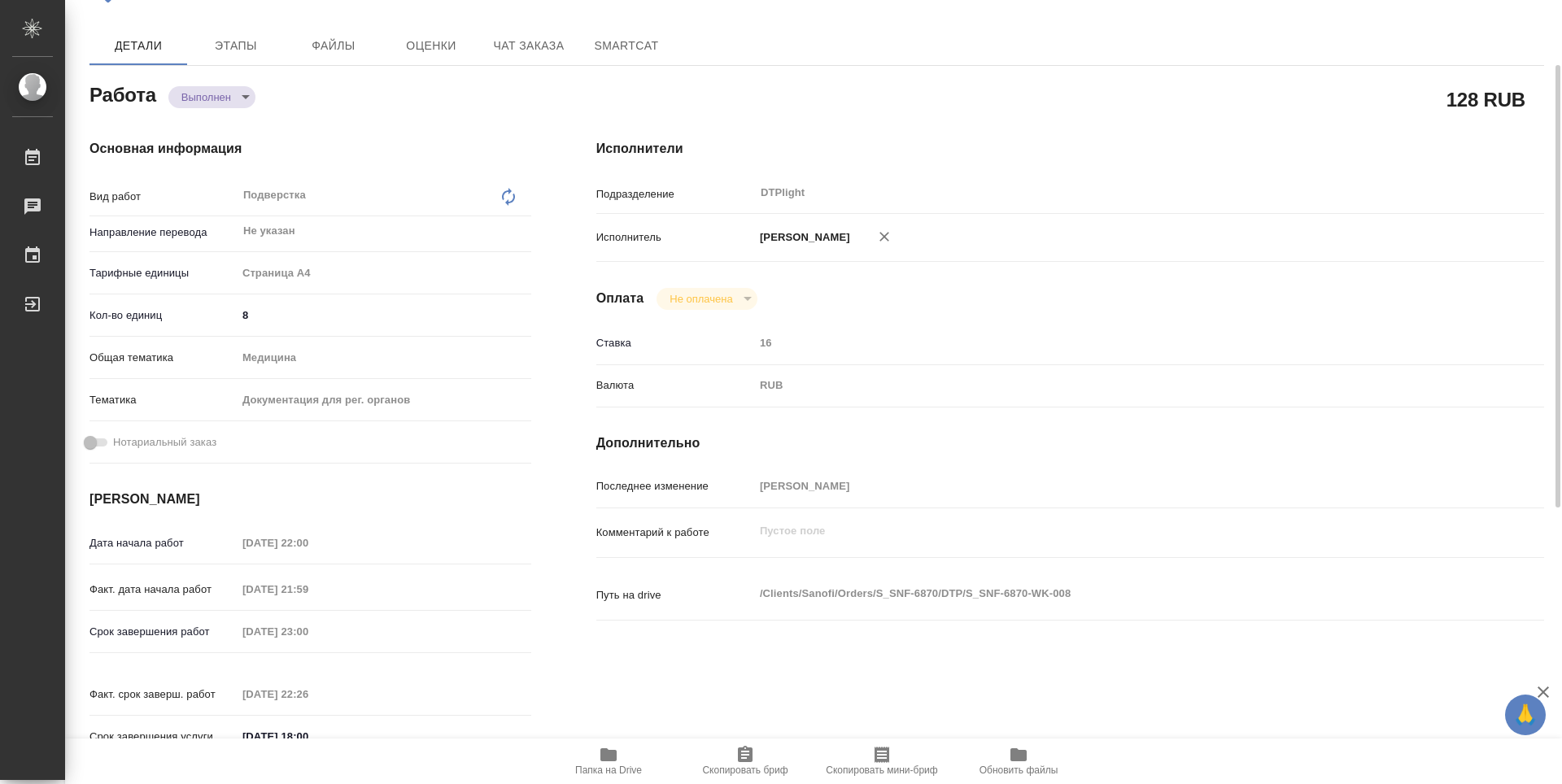
type textarea "x"
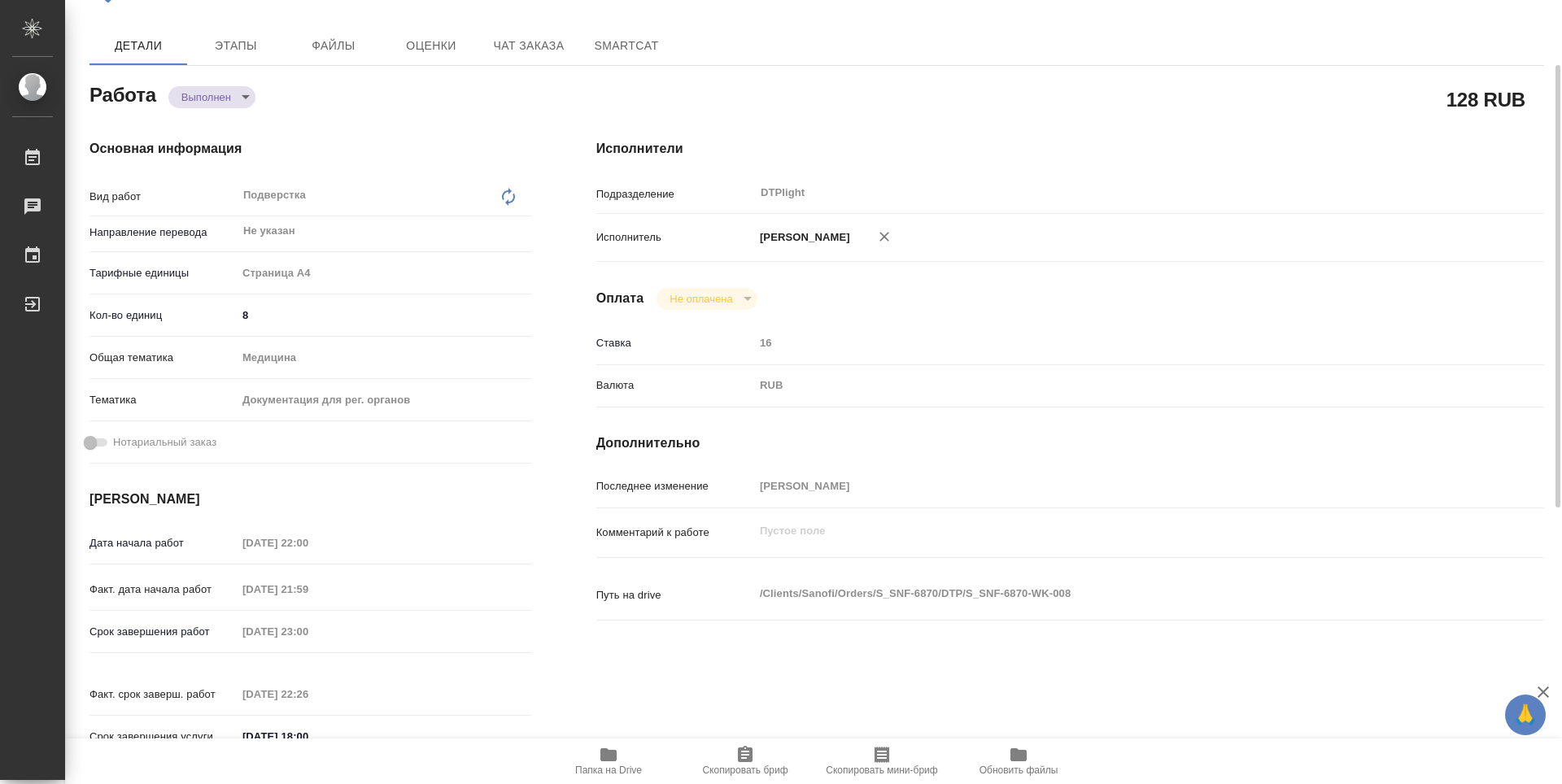
type textarea "x"
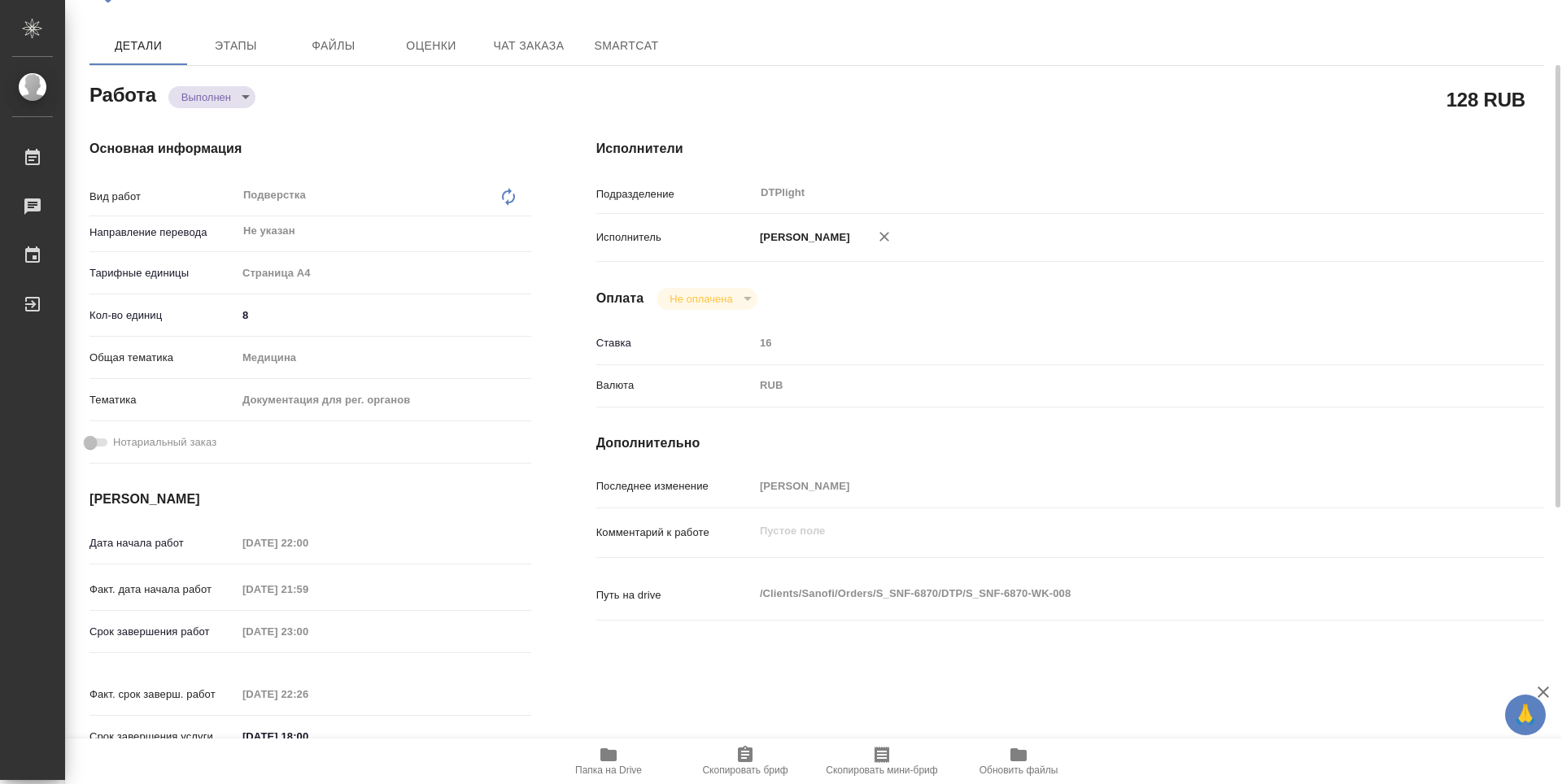
type textarea "x"
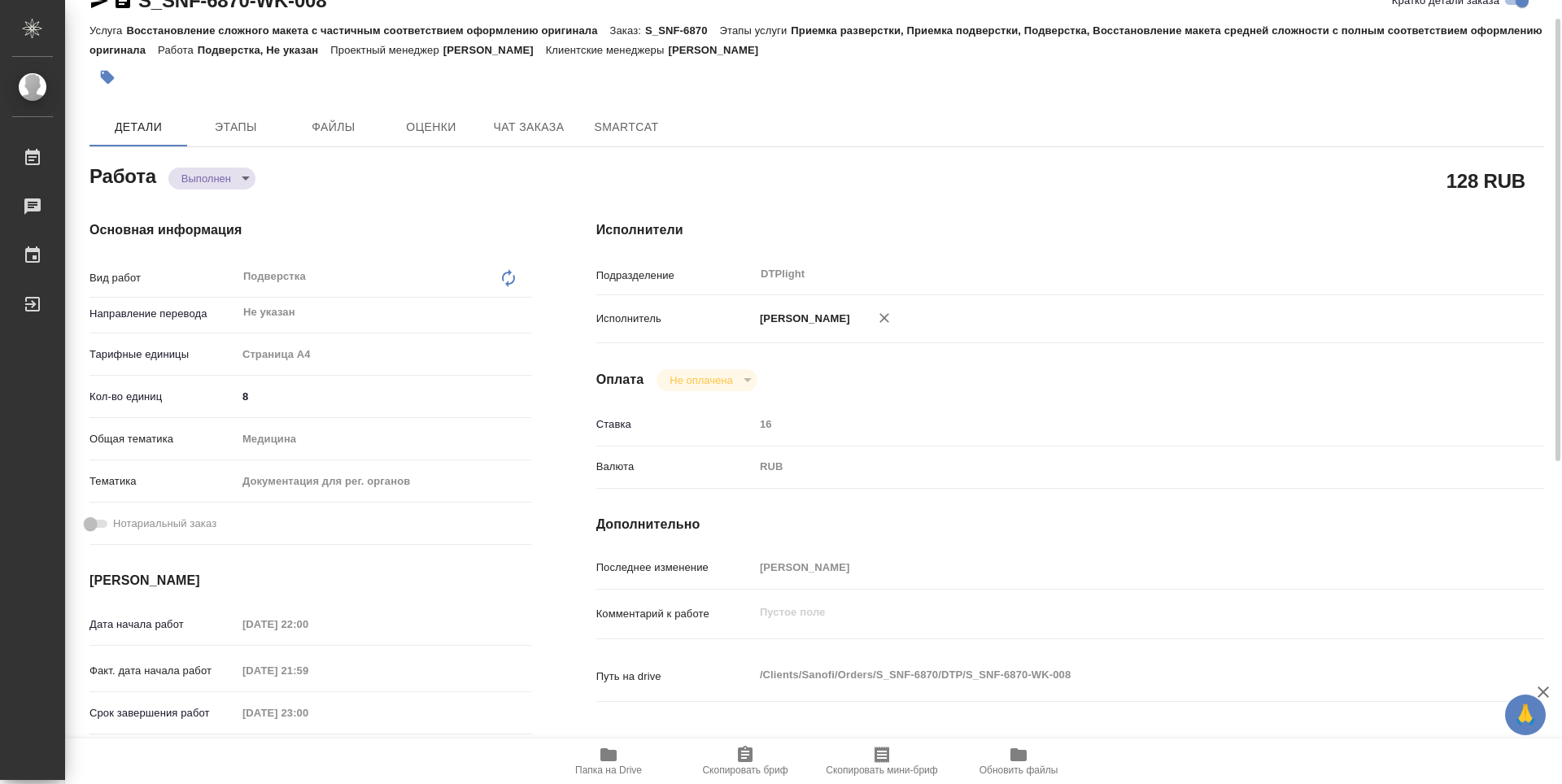
scroll to position [0, 0]
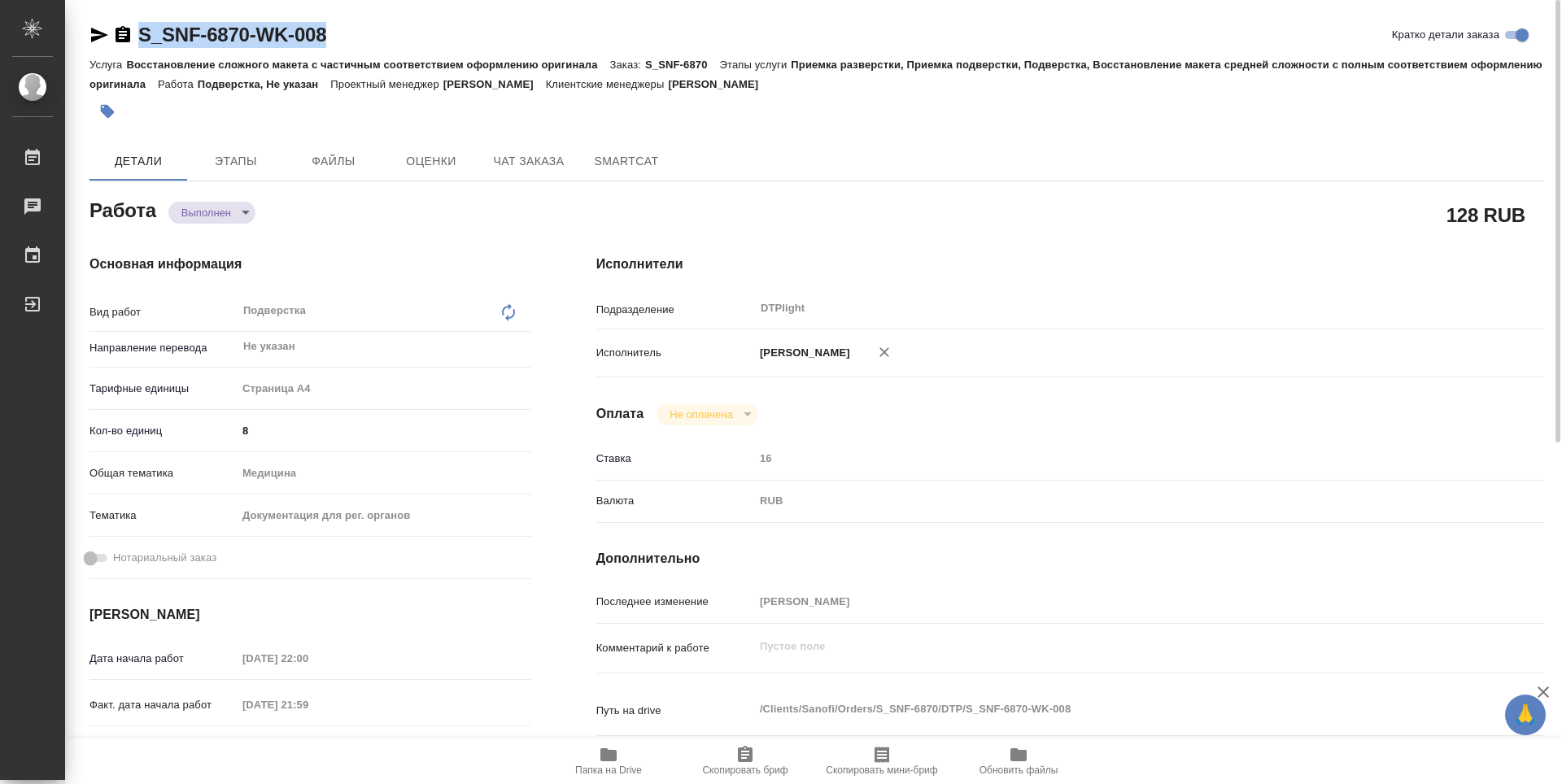
drag, startPoint x: 363, startPoint y: 34, endPoint x: 135, endPoint y: 36, distance: 228.0
click at [135, 36] on div "S_SNF-6870-WK-008 Кратко детали заказа" at bounding box center [816, 35] width 1455 height 26
copy link "S_SNF-6870-WK-008"
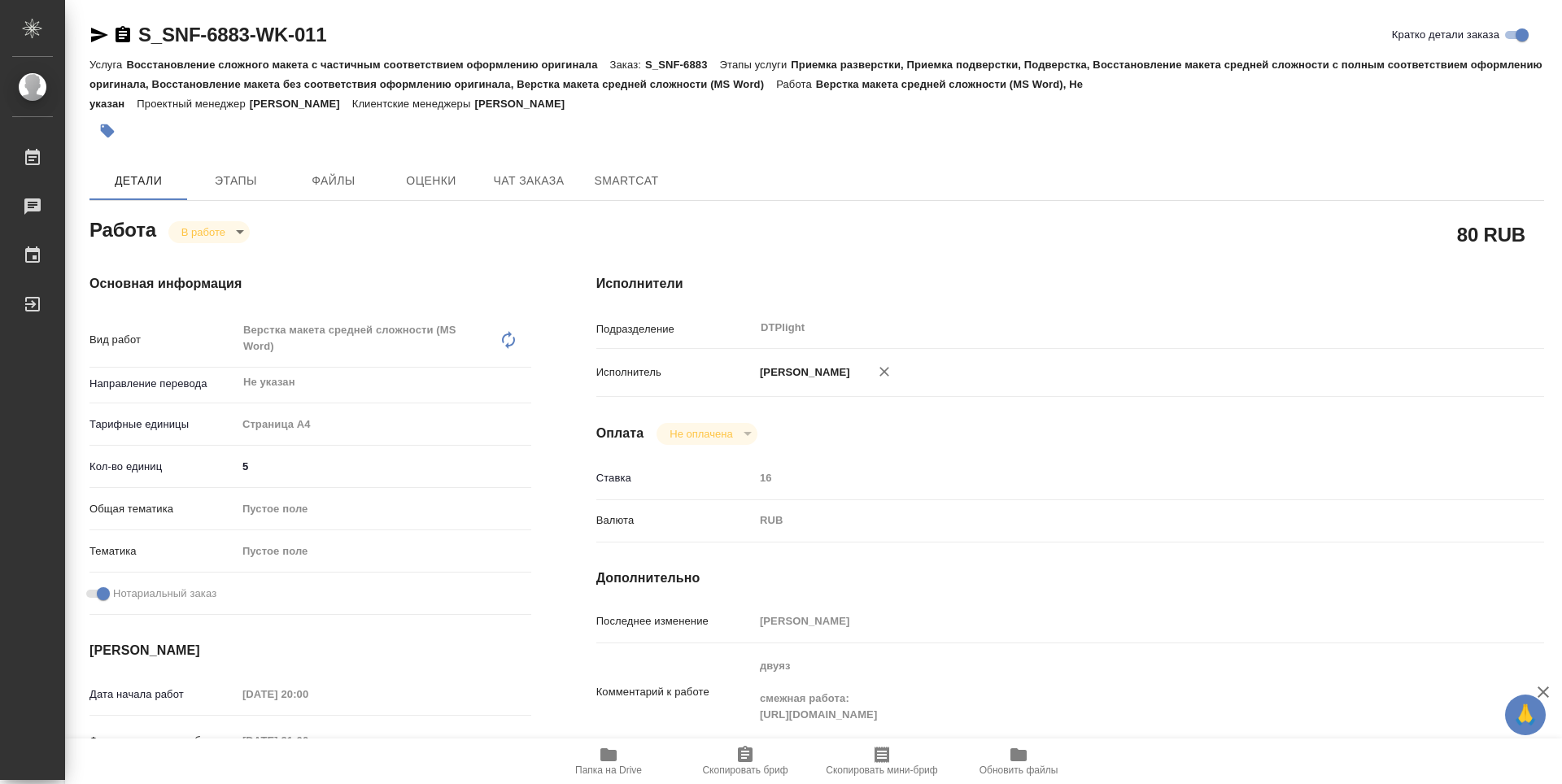
scroll to position [639, 0]
